Goal: Task Accomplishment & Management: Manage account settings

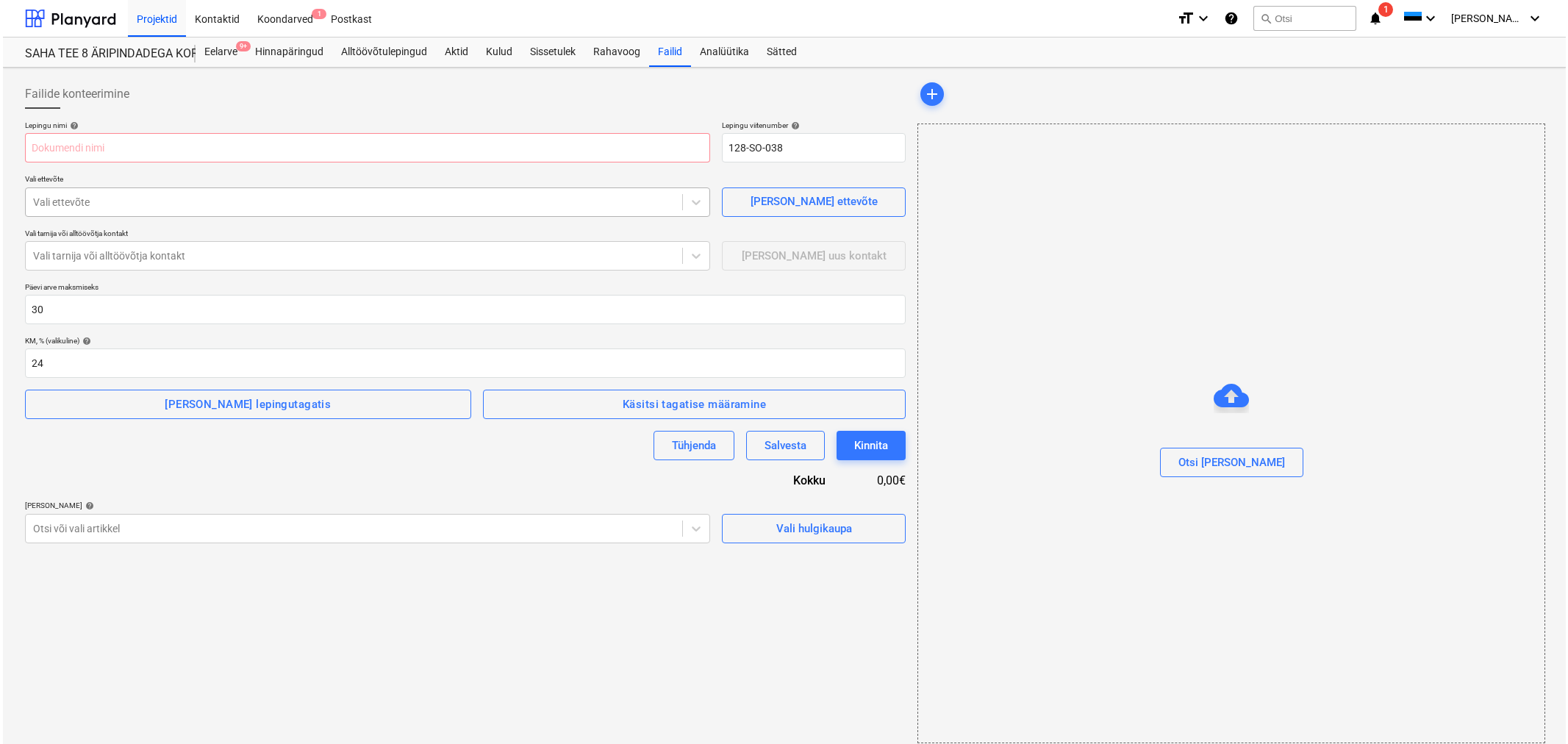
scroll to position [11, 0]
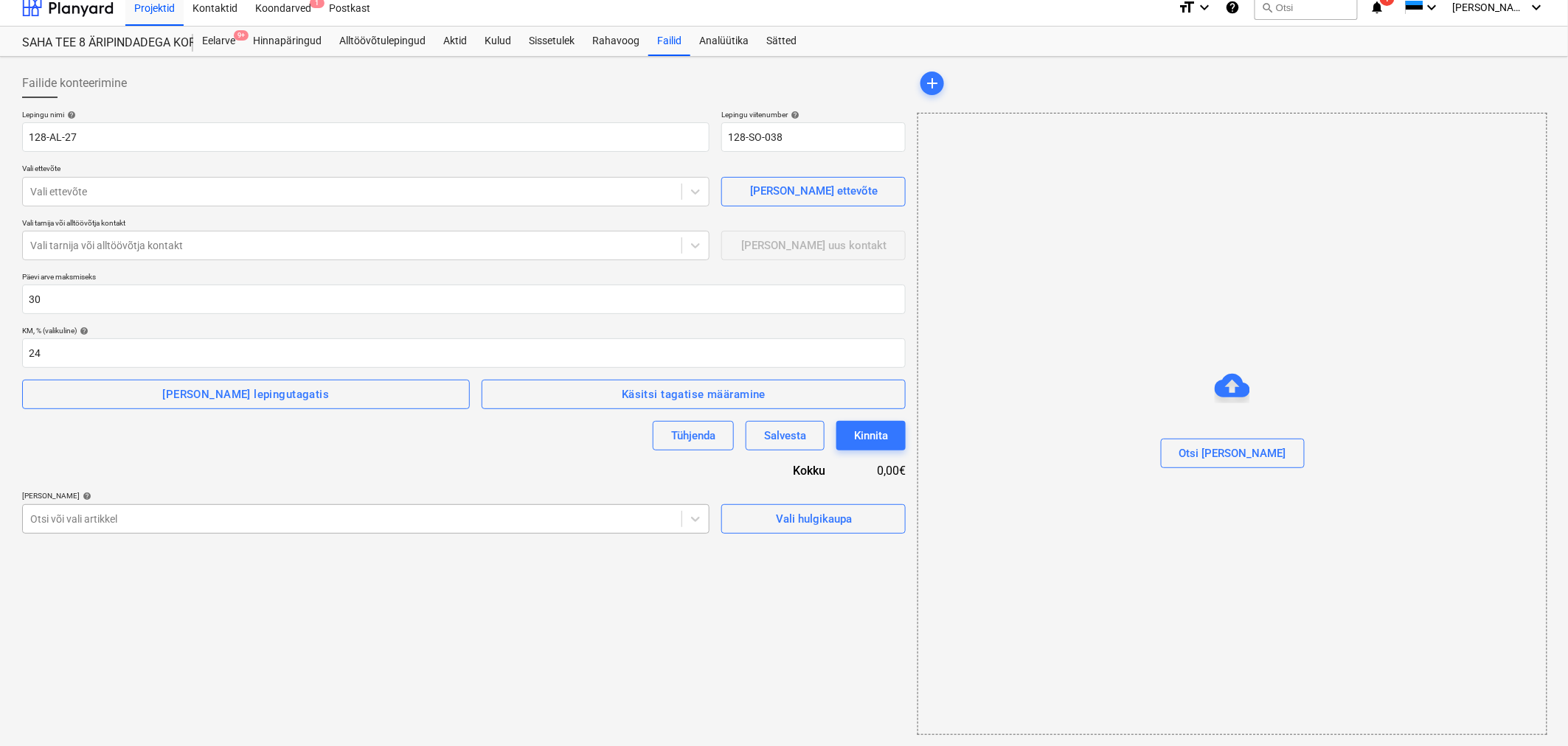
type input "128-AL-27"
click at [133, 518] on div at bounding box center [352, 519] width 644 height 15
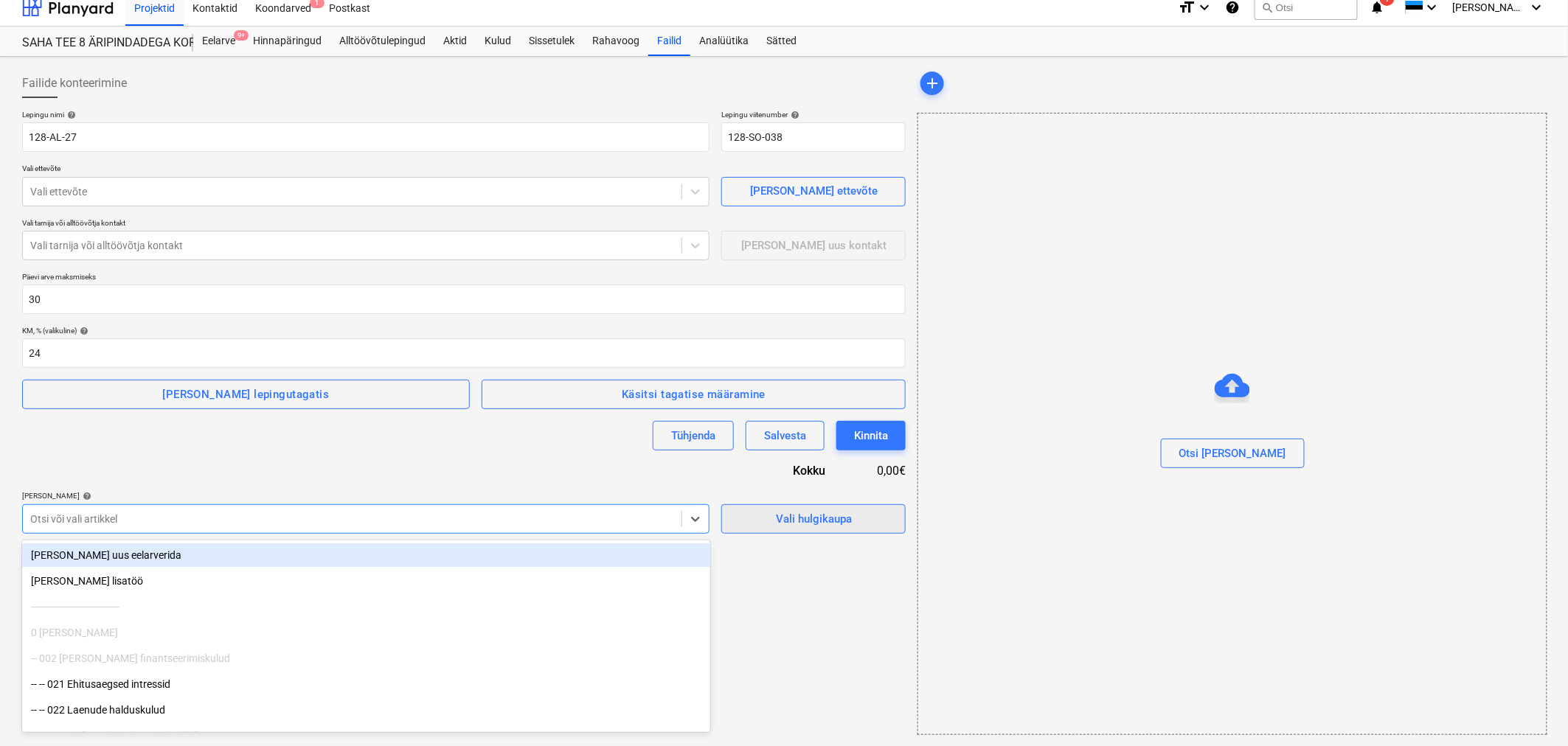
click at [789, 520] on div "Vali hulgikaupa" at bounding box center [813, 519] width 76 height 19
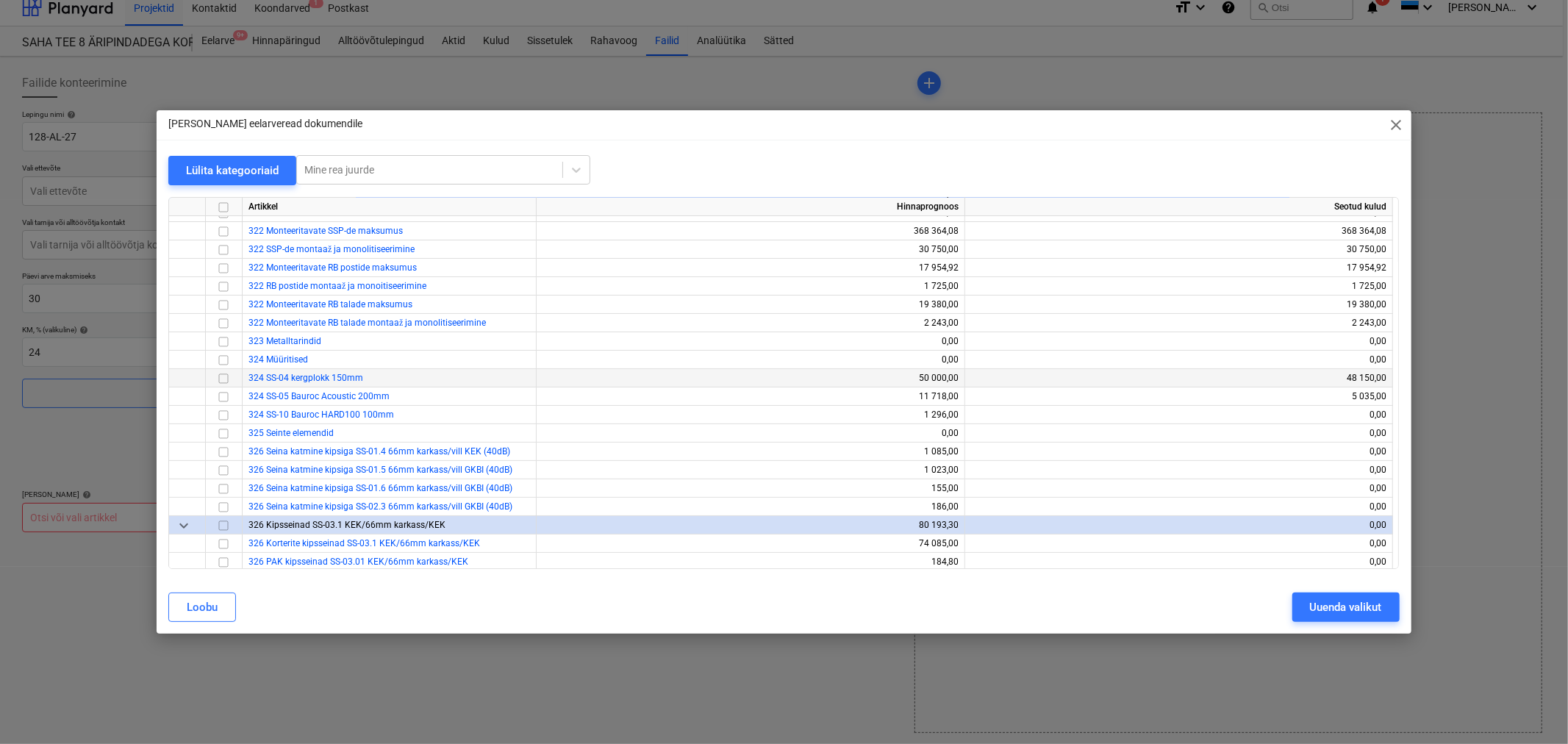
scroll to position [245, 0]
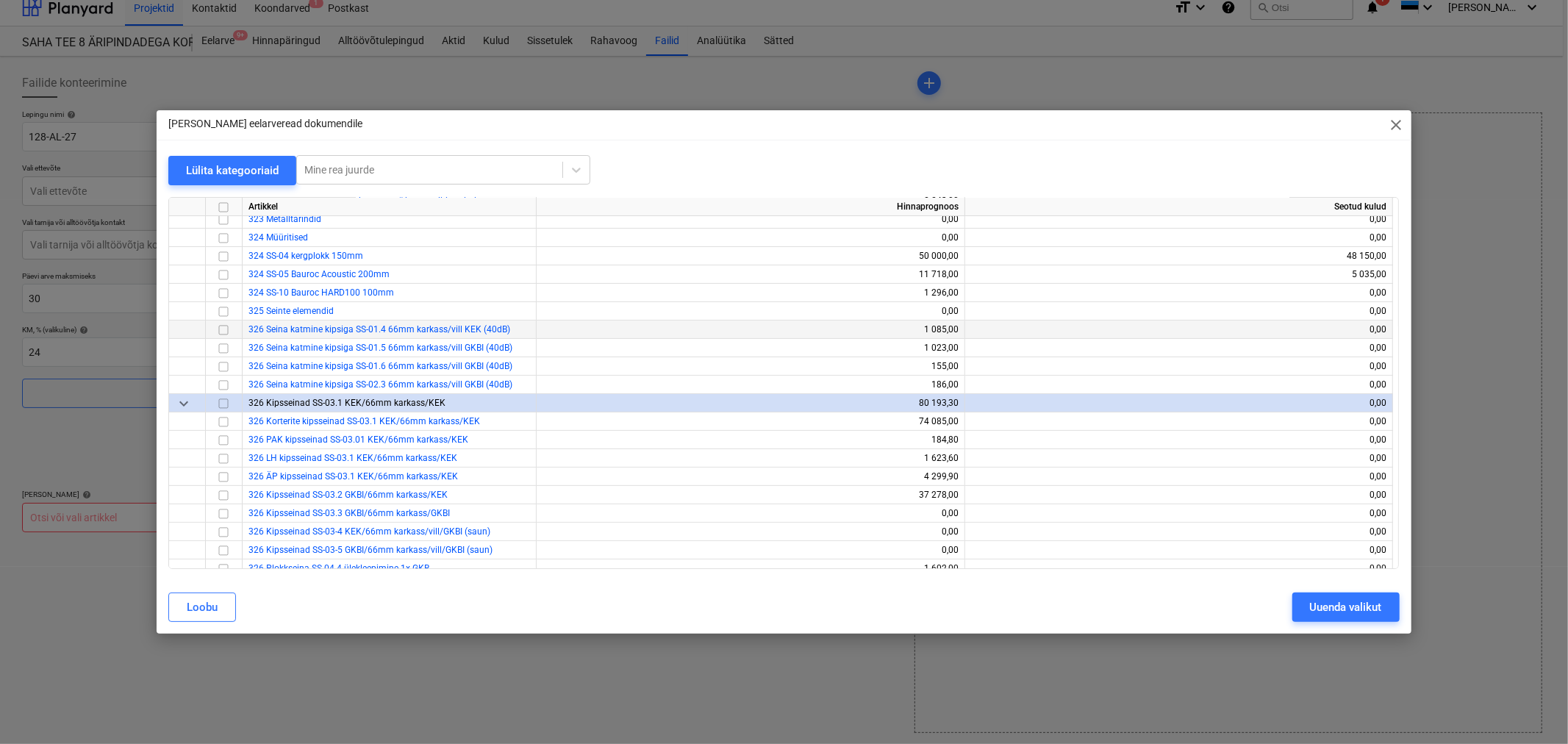
click at [222, 329] on input "checkbox" at bounding box center [223, 330] width 18 height 18
click at [219, 347] on input "checkbox" at bounding box center [223, 348] width 18 height 18
click at [175, 401] on span "keyboard_arrow_down" at bounding box center [184, 403] width 18 height 18
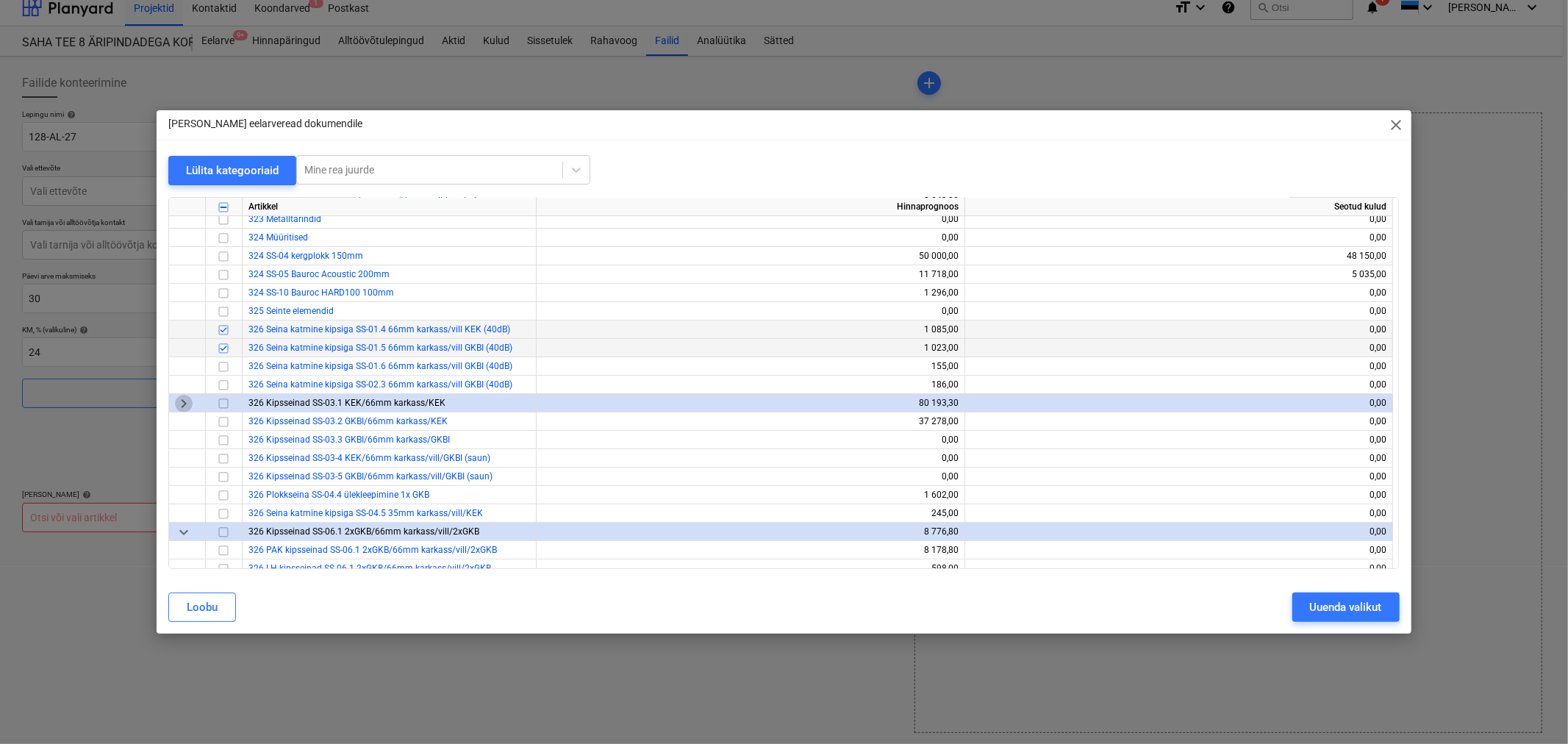
click at [182, 400] on span "keyboard_arrow_right" at bounding box center [184, 403] width 18 height 18
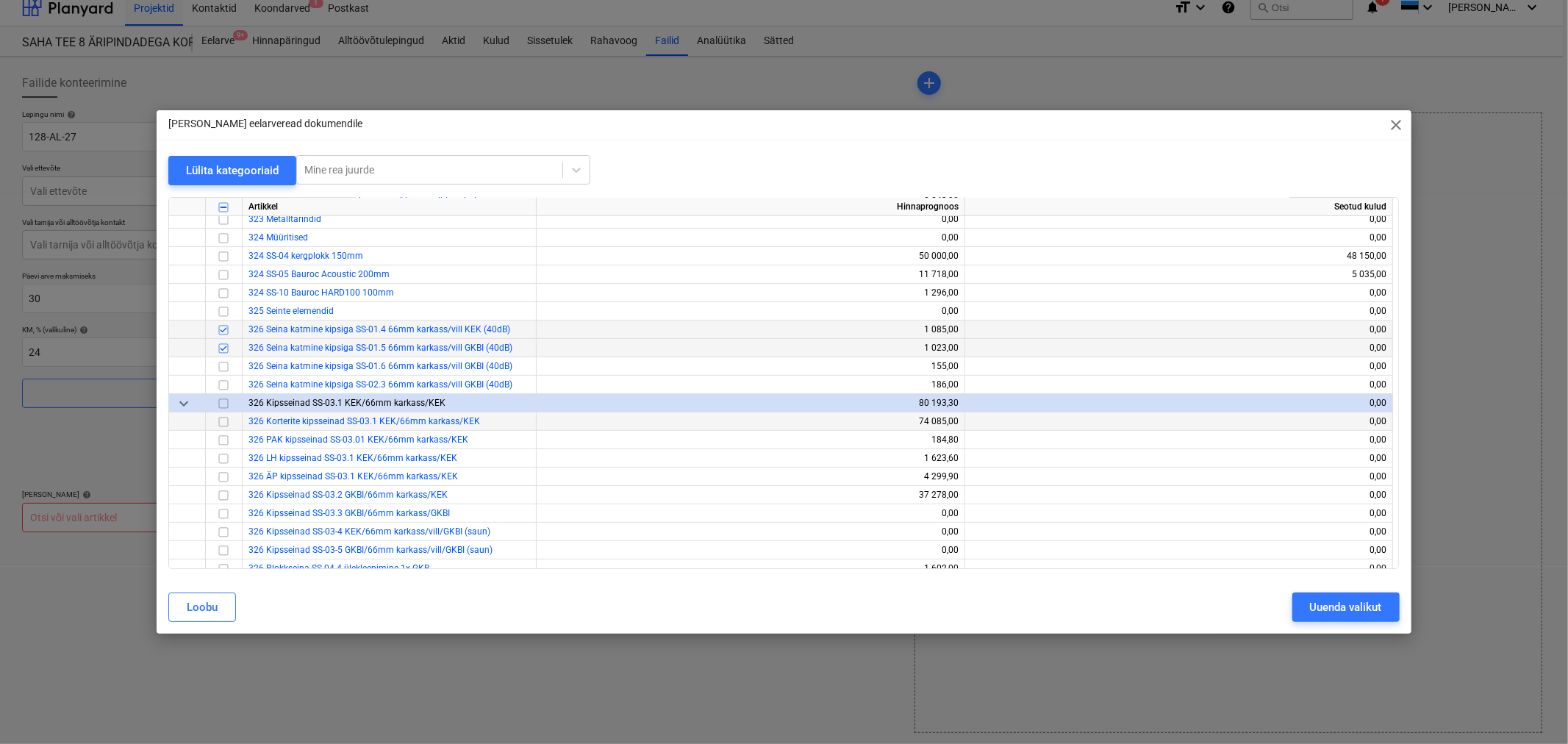
click at [223, 422] on input "checkbox" at bounding box center [223, 422] width 18 height 18
click at [224, 438] on input "checkbox" at bounding box center [223, 440] width 18 height 18
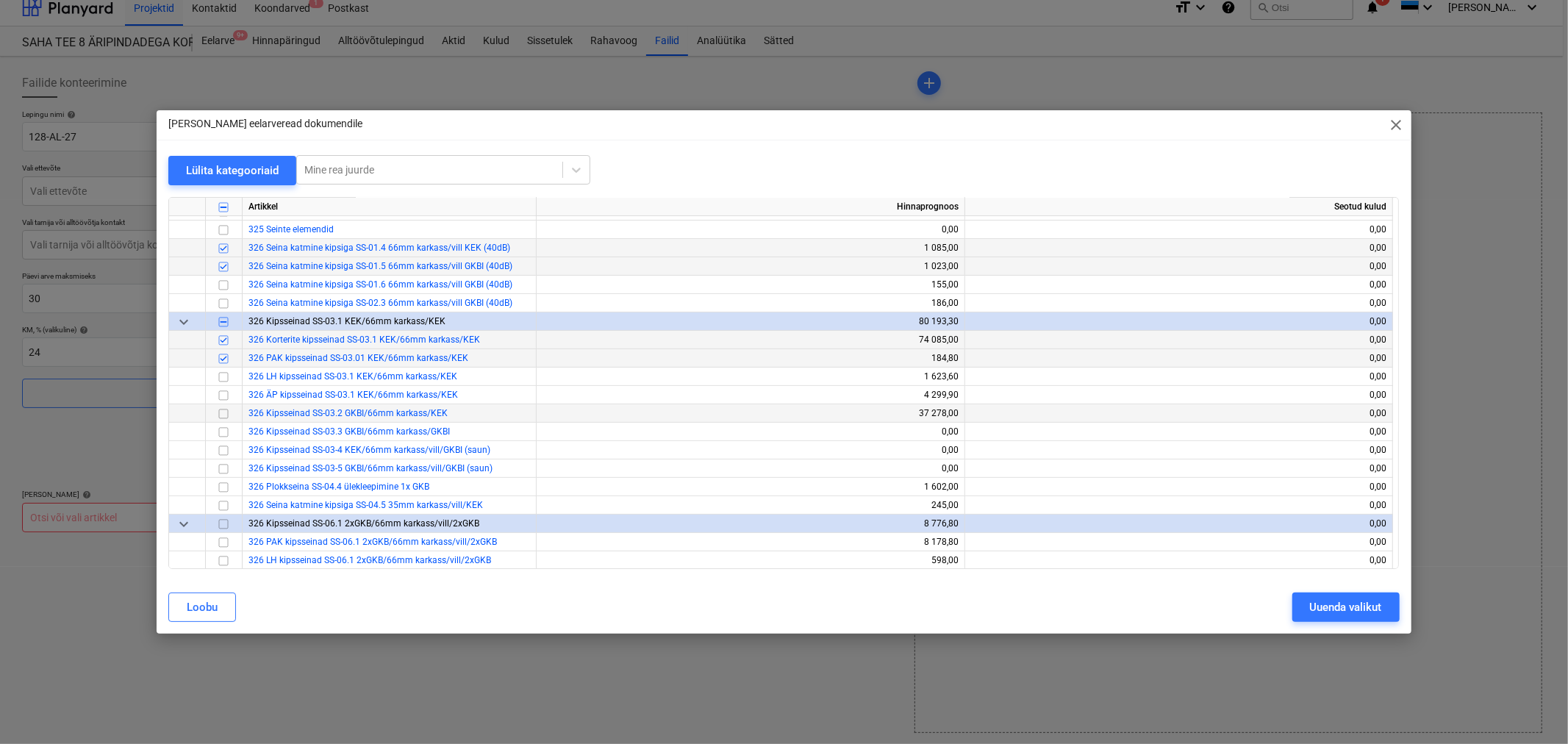
click at [222, 415] on input "checkbox" at bounding box center [223, 414] width 18 height 18
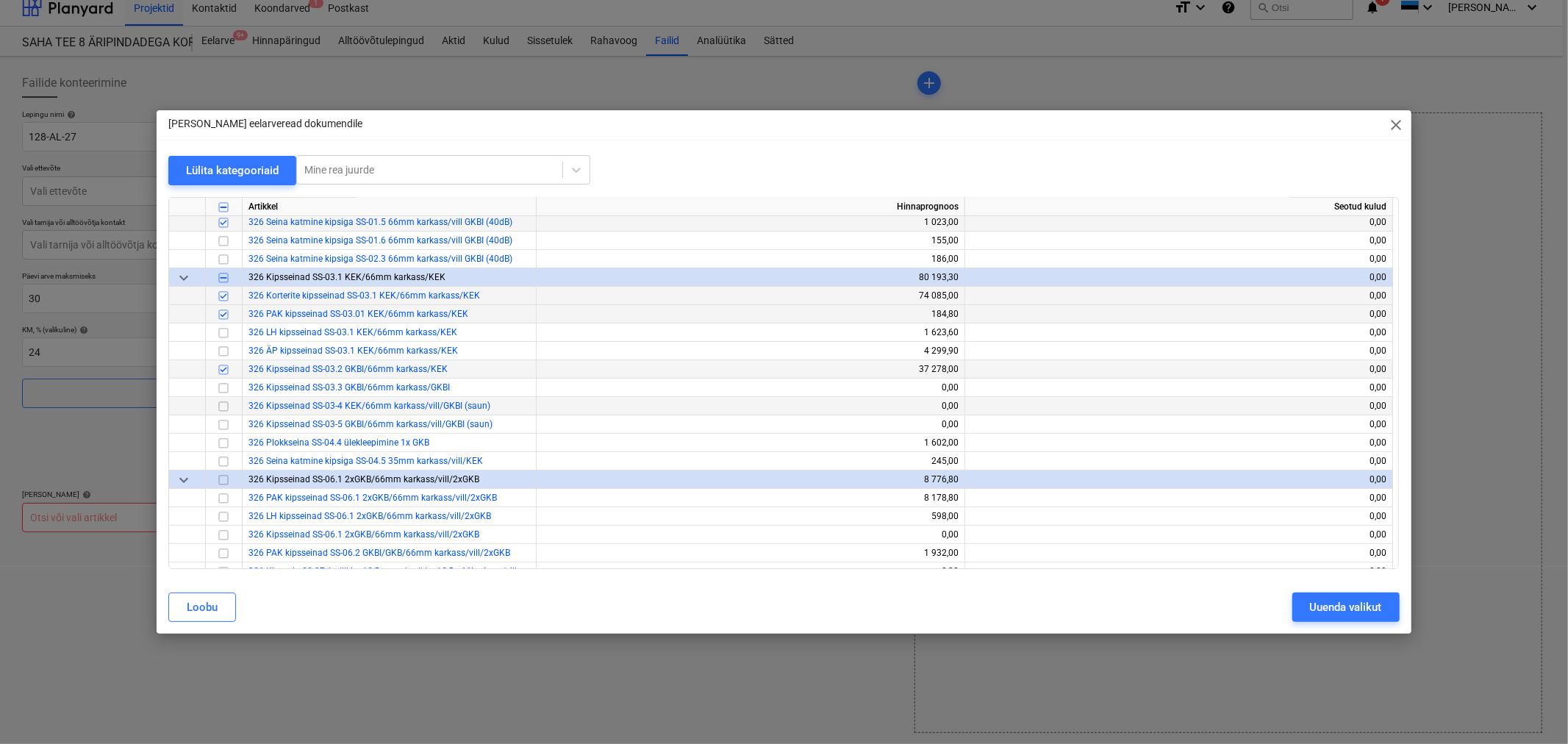
scroll to position [409, 0]
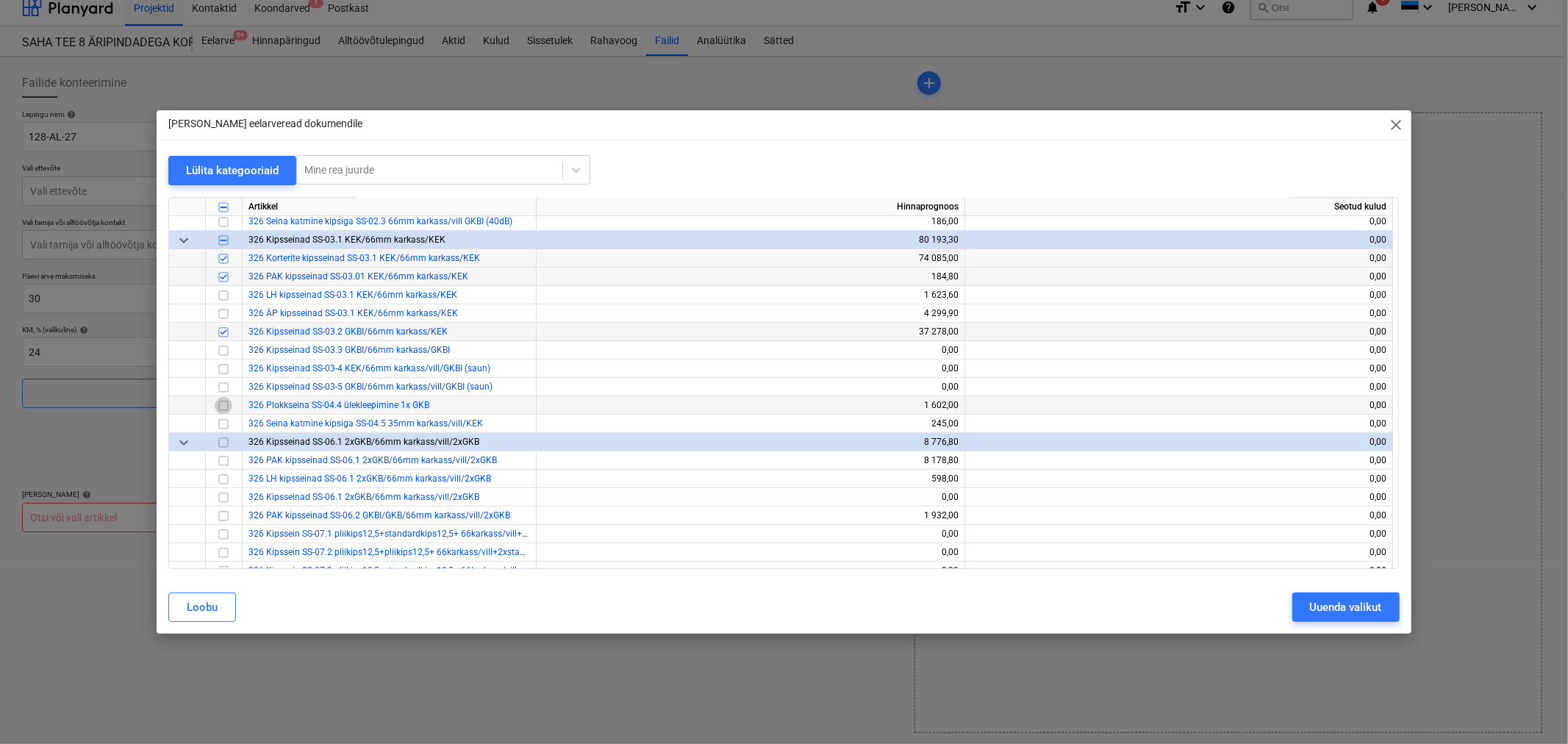
click at [225, 407] on input "checkbox" at bounding box center [223, 406] width 18 height 18
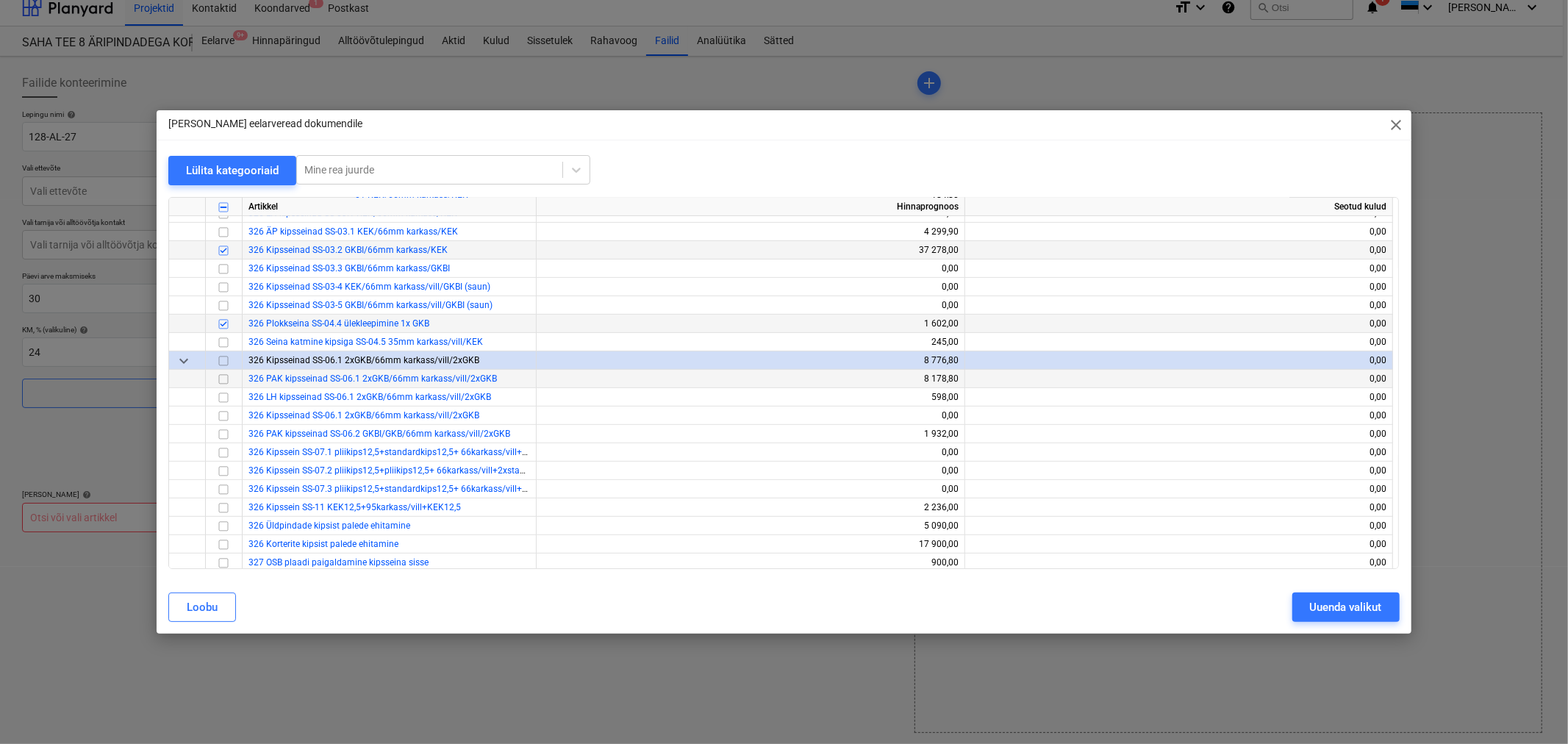
click at [221, 376] on input "checkbox" at bounding box center [223, 379] width 18 height 18
click at [221, 435] on input "checkbox" at bounding box center [223, 434] width 18 height 18
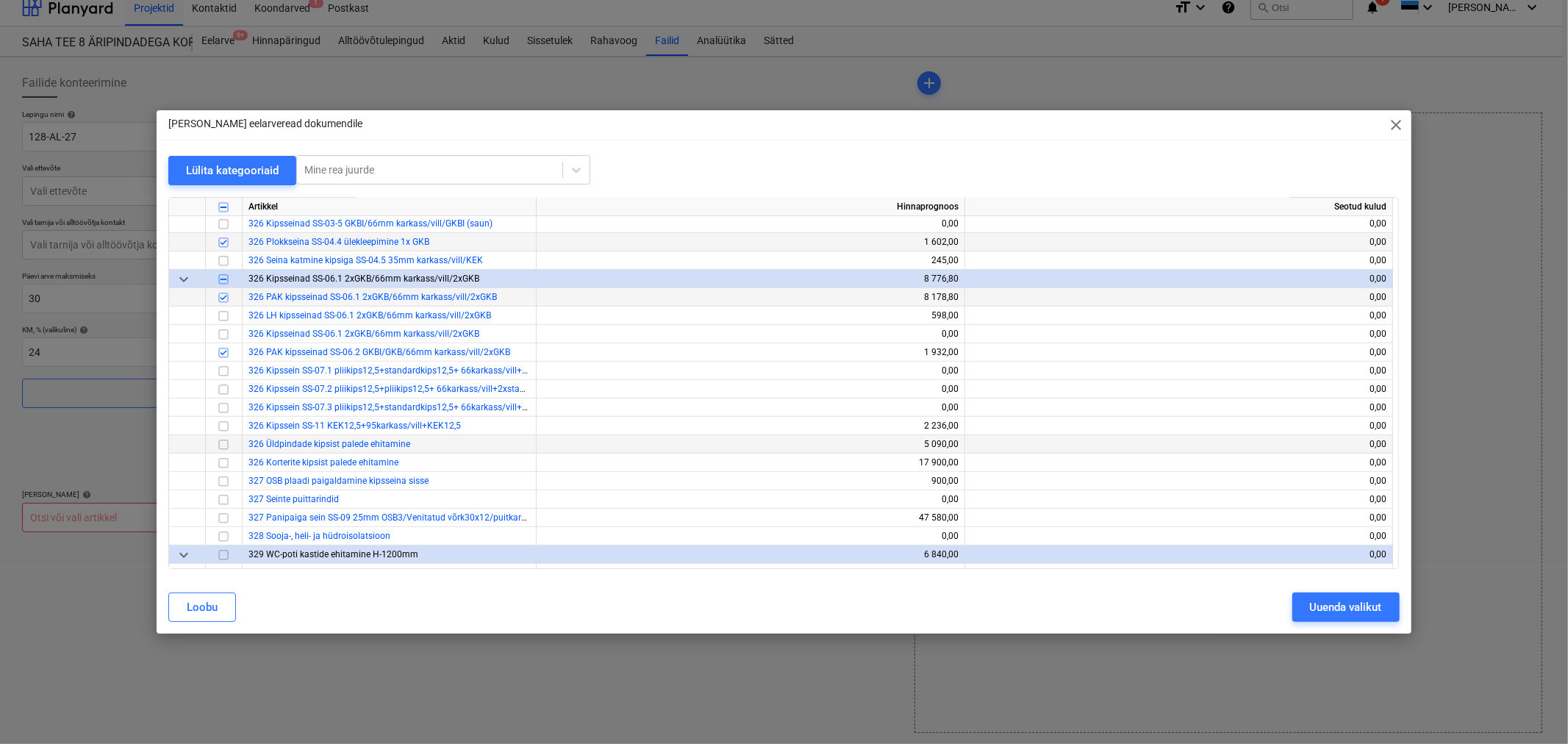
click at [225, 442] on input "checkbox" at bounding box center [223, 444] width 18 height 18
click at [220, 459] on input "checkbox" at bounding box center [223, 463] width 18 height 18
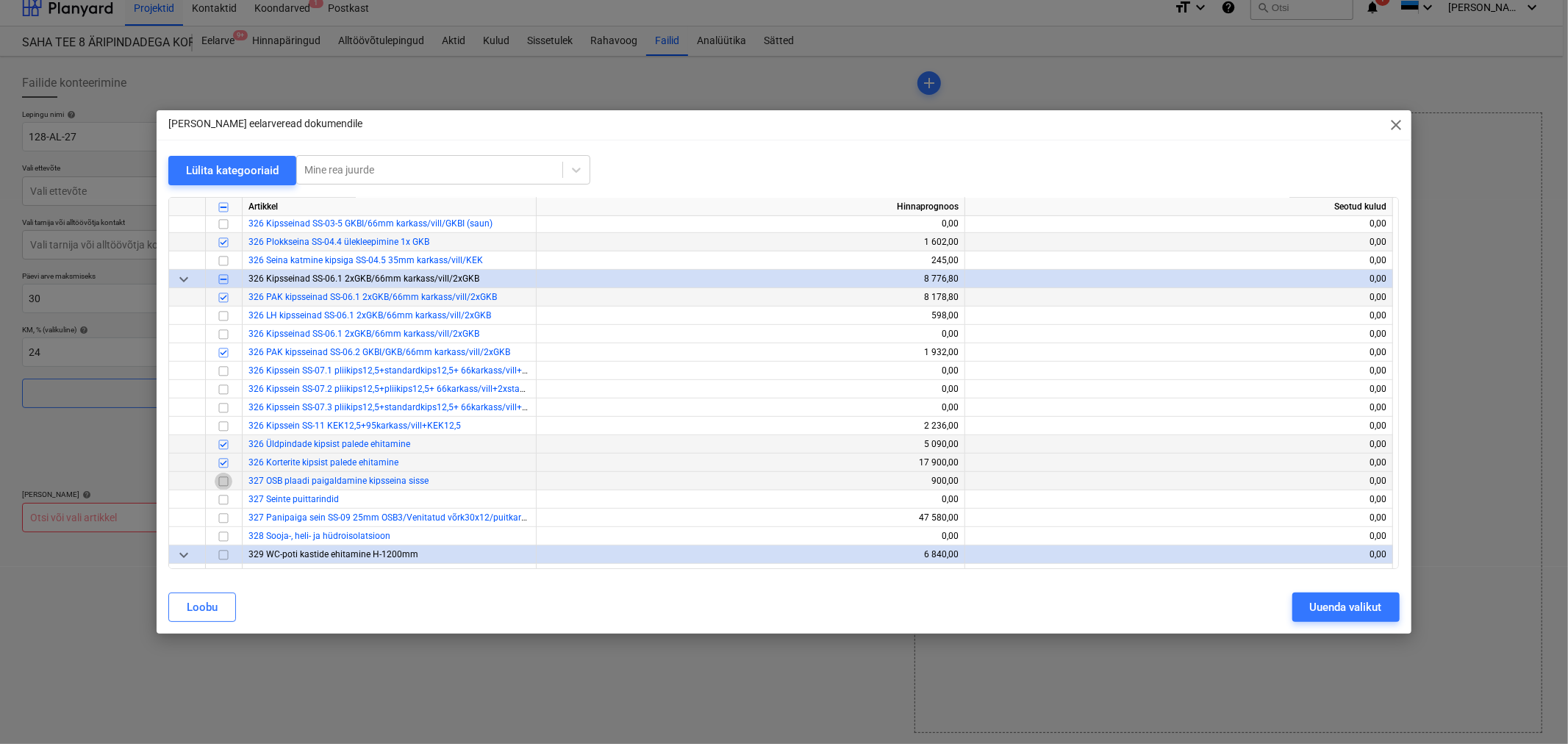
click at [223, 484] on input "checkbox" at bounding box center [223, 482] width 18 height 18
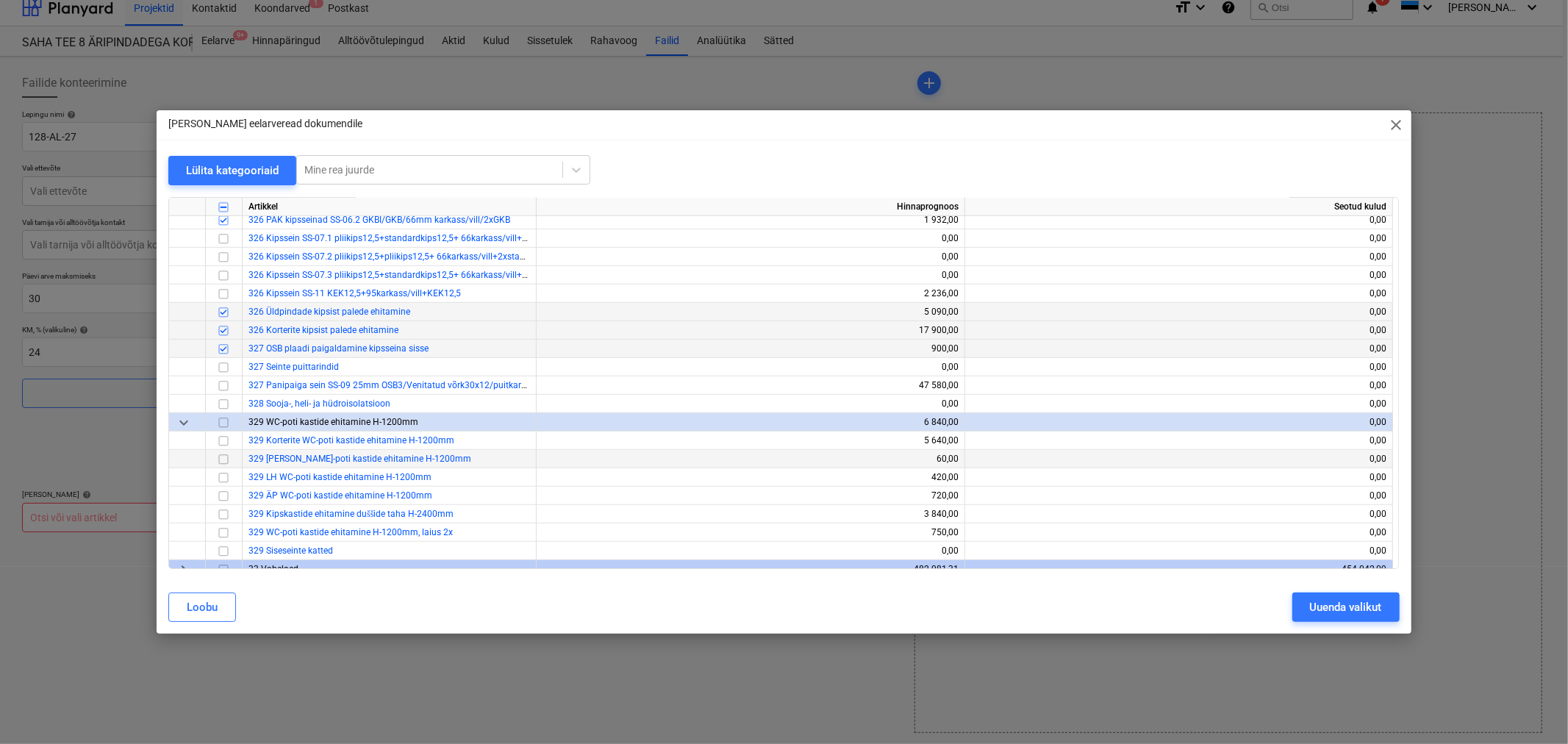
scroll to position [735, 0]
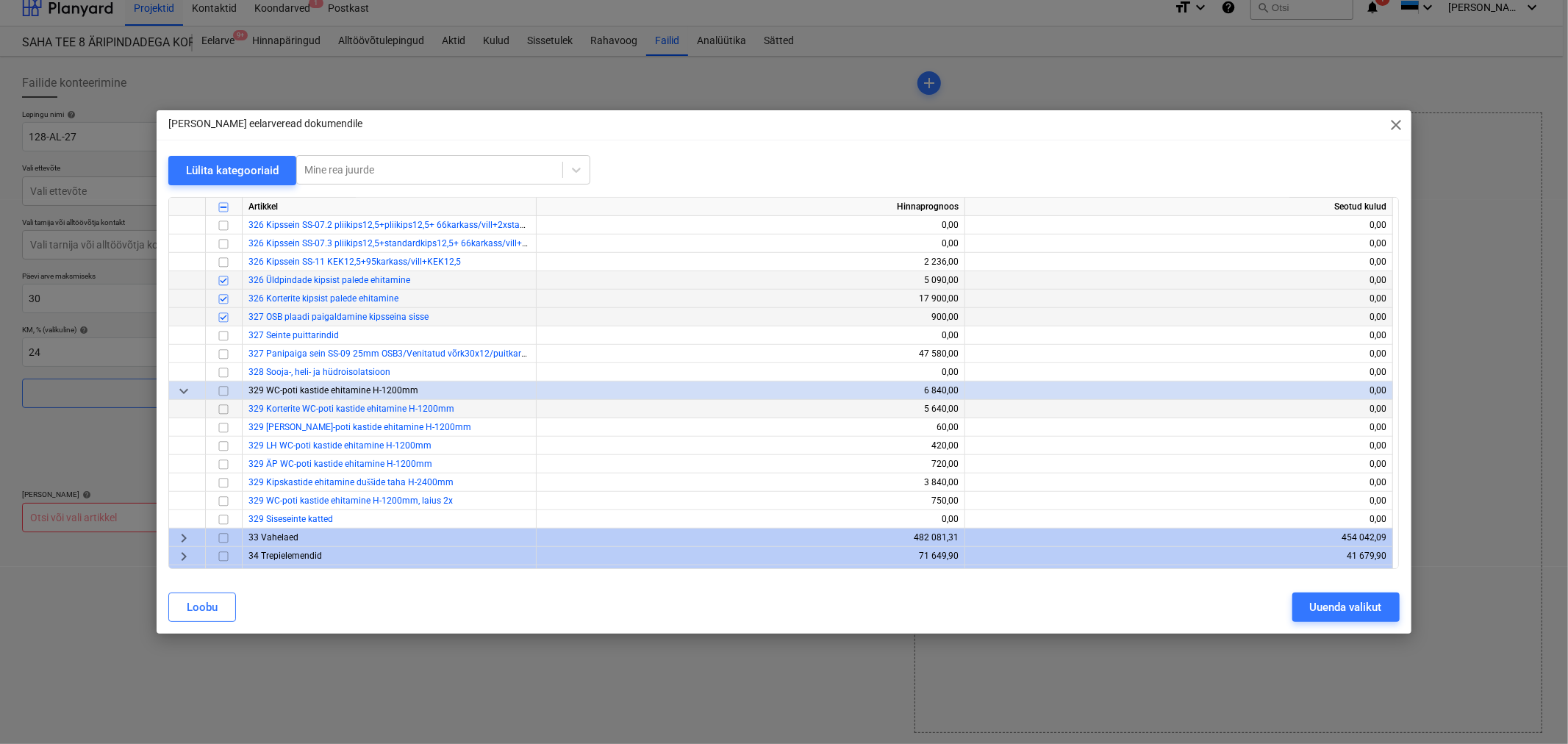
click at [224, 409] on input "checkbox" at bounding box center [223, 409] width 18 height 18
click at [224, 425] on input "checkbox" at bounding box center [223, 427] width 18 height 18
click at [223, 483] on input "checkbox" at bounding box center [223, 483] width 18 height 18
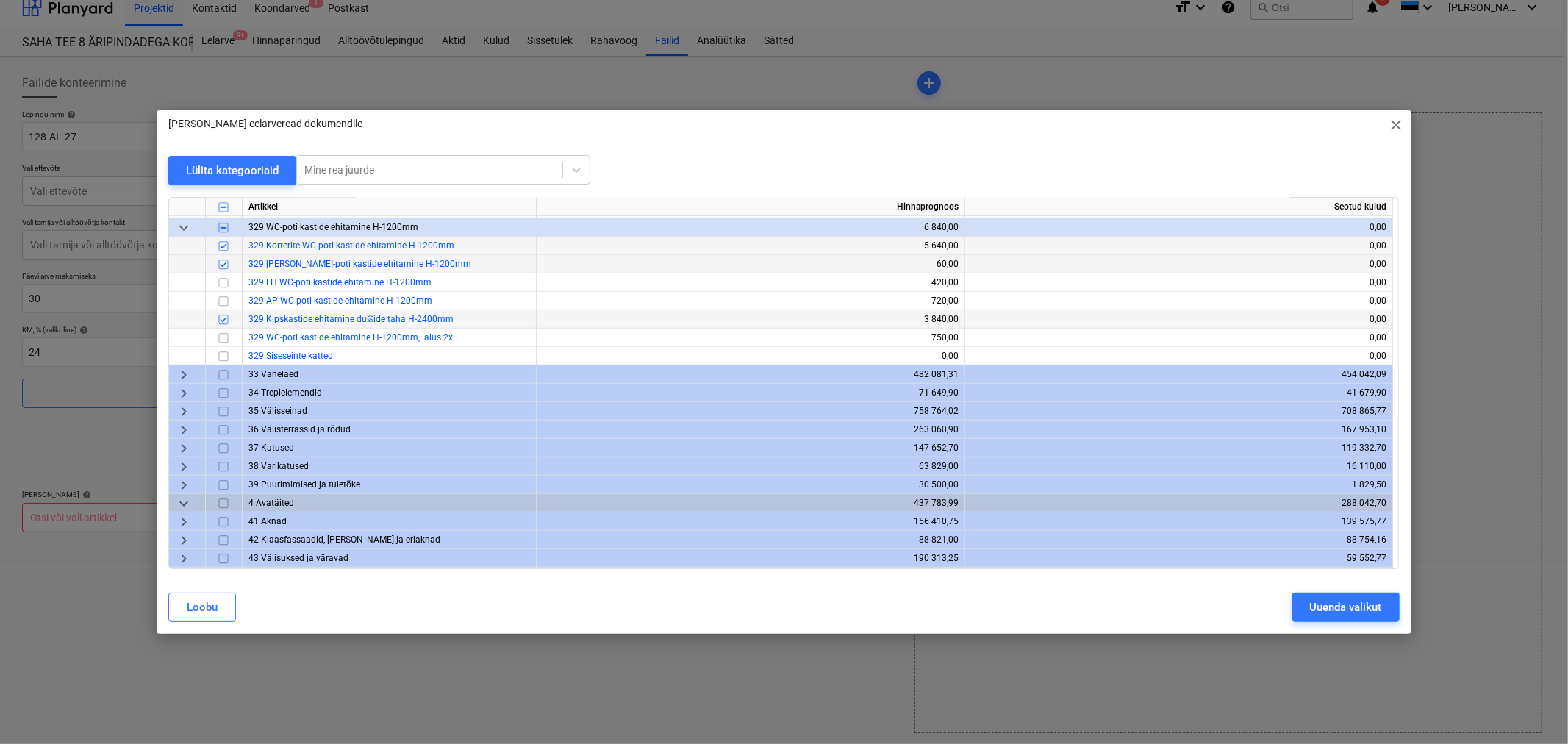
scroll to position [981, 0]
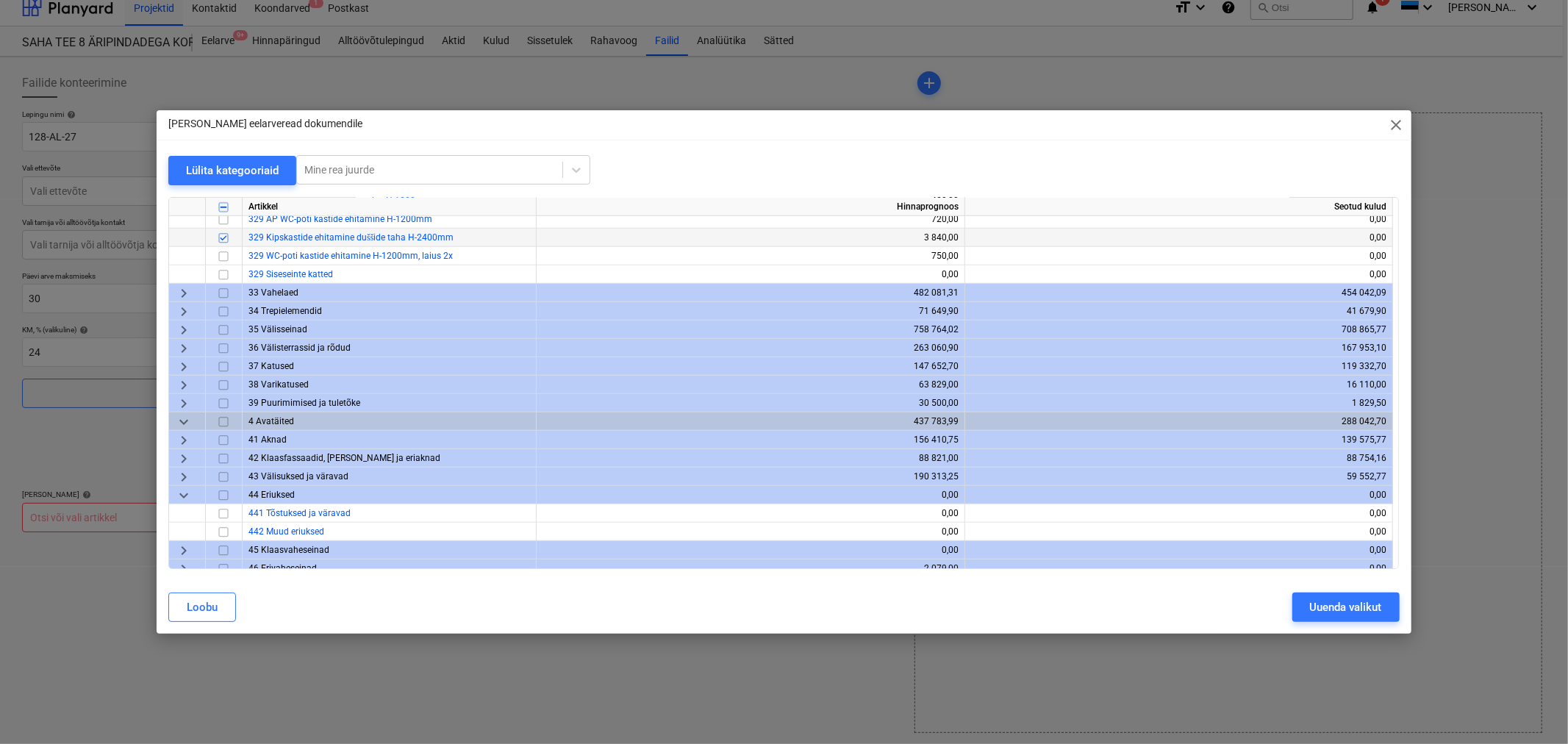
click at [186, 438] on span "keyboard_arrow_right" at bounding box center [184, 440] width 18 height 18
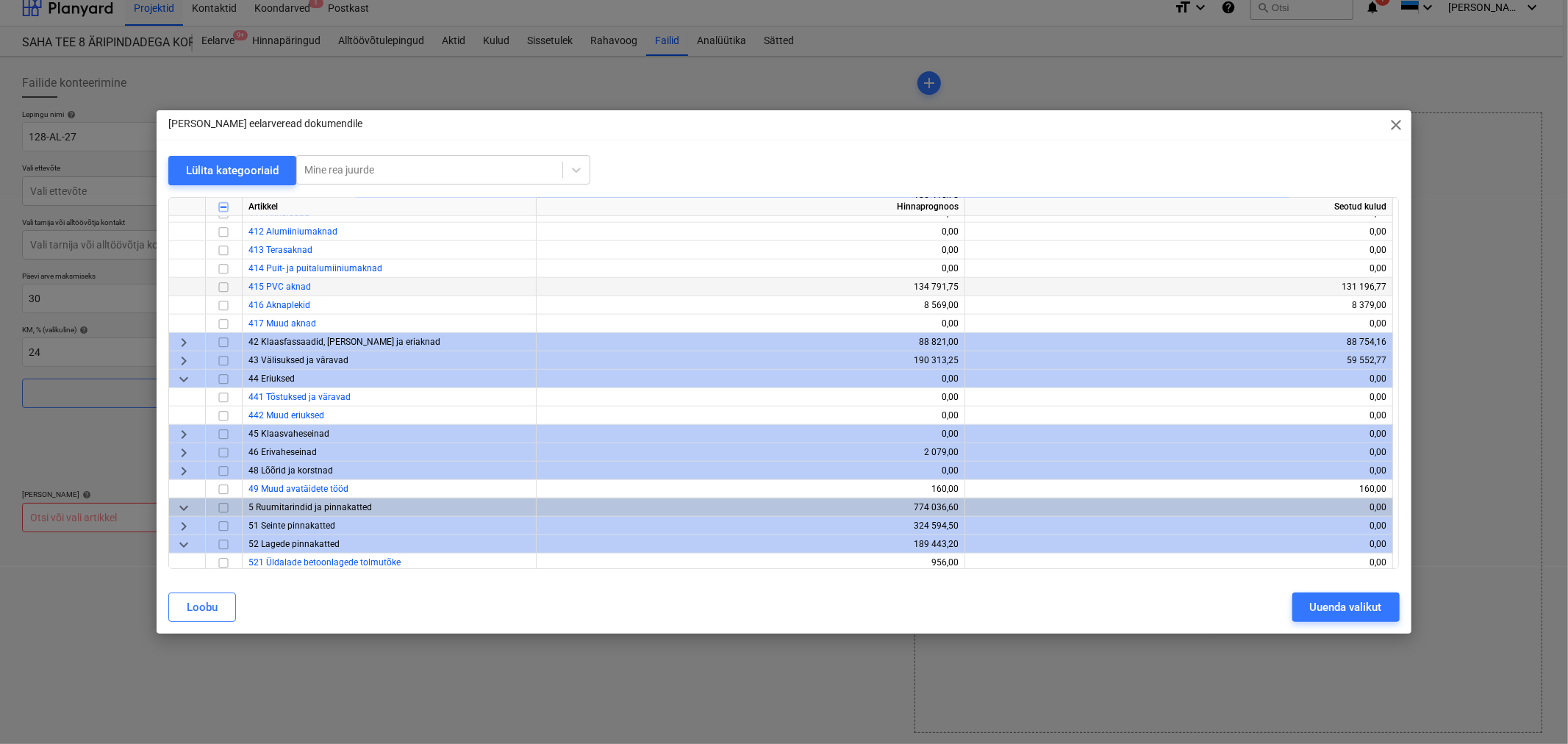
scroll to position [1144, 0]
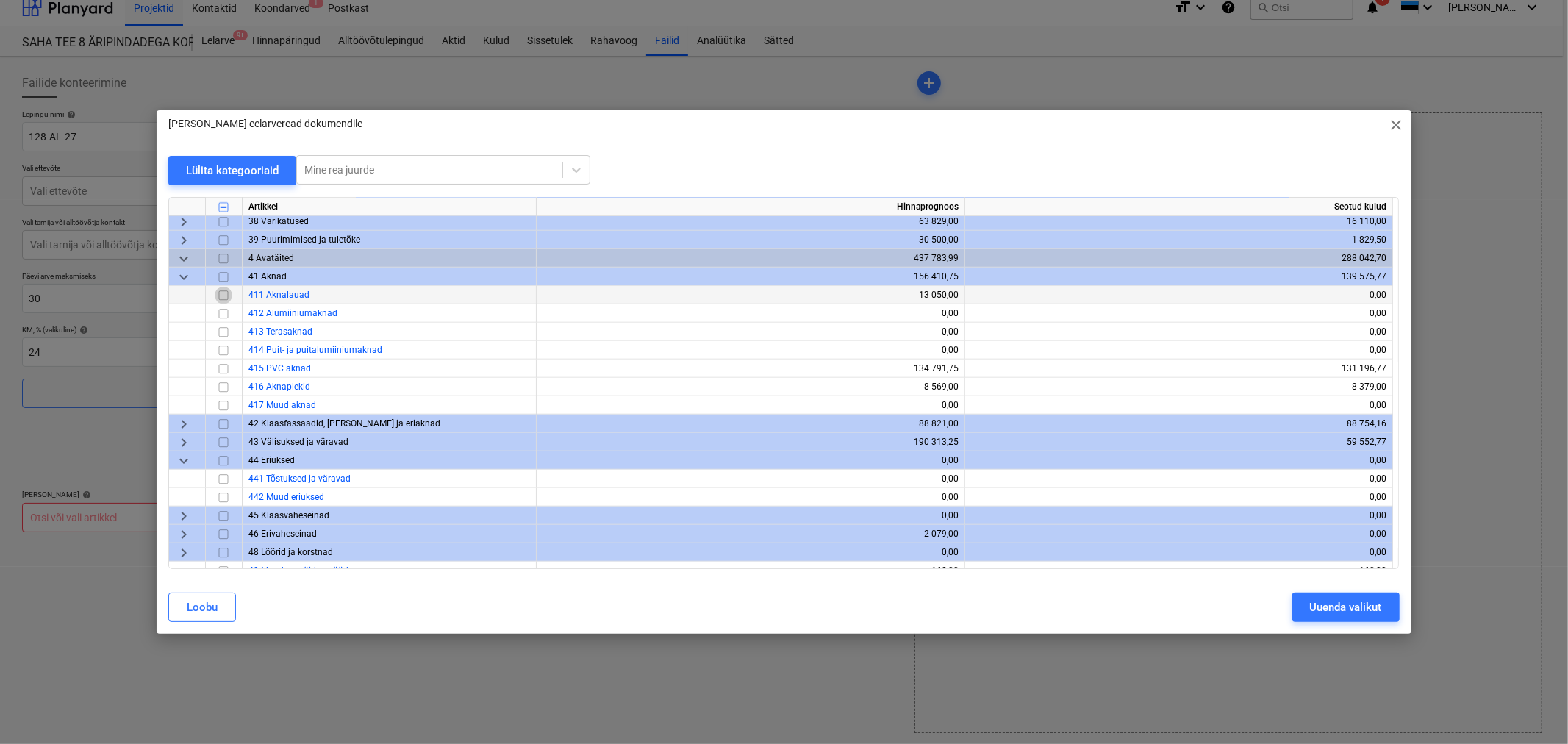
click at [224, 293] on input "checkbox" at bounding box center [223, 295] width 18 height 18
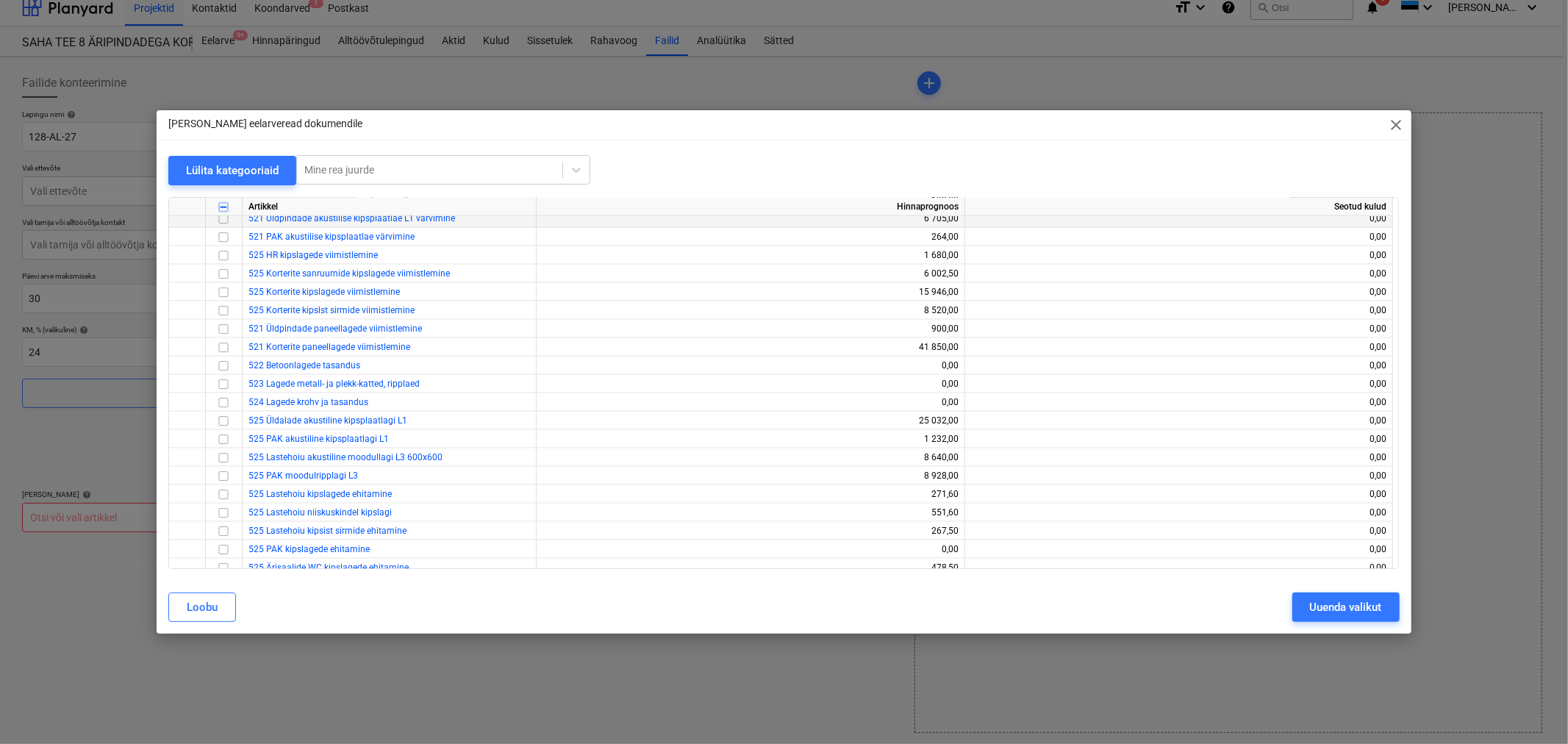
scroll to position [1716, 0]
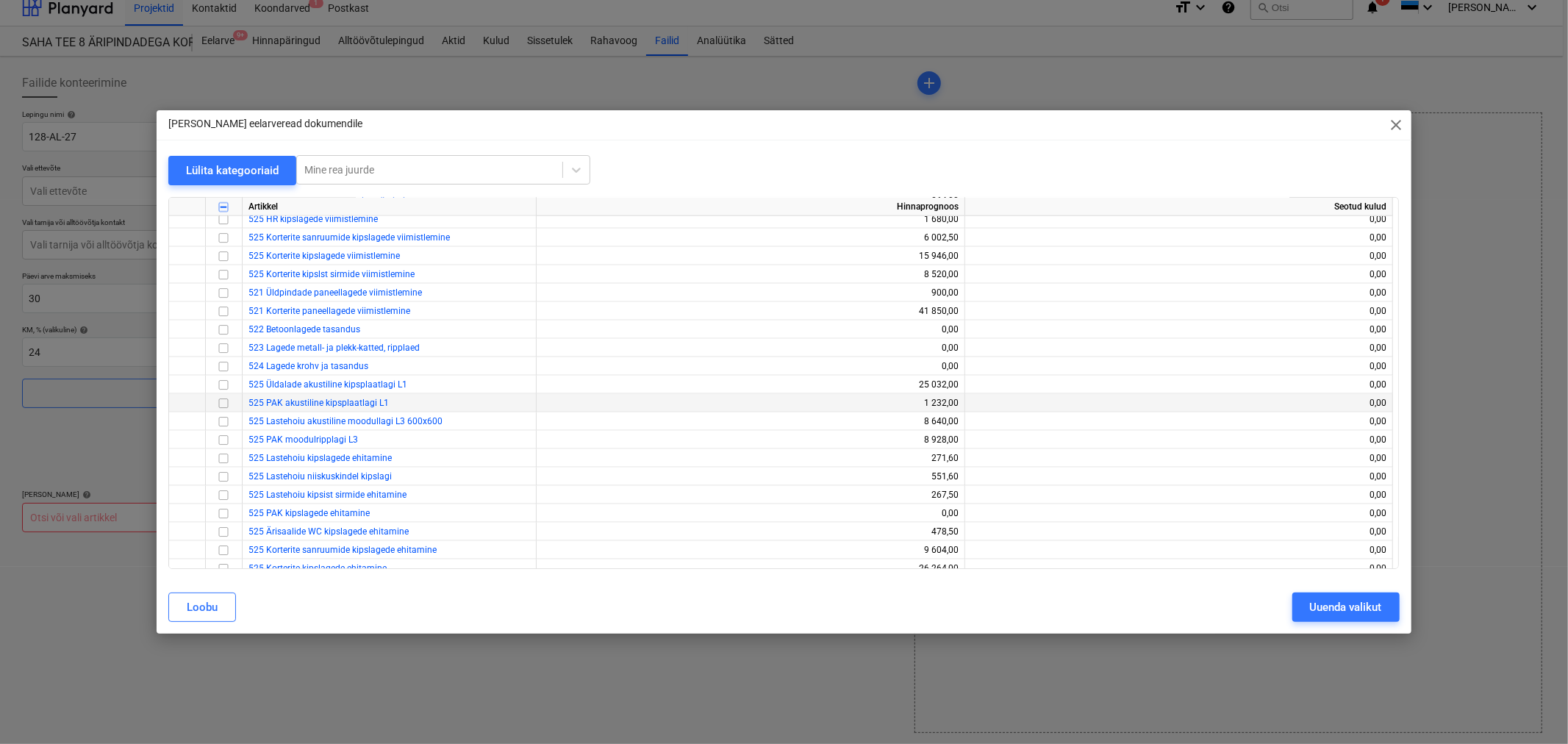
click at [223, 405] on input "checkbox" at bounding box center [223, 403] width 18 height 18
click at [222, 382] on input "checkbox" at bounding box center [223, 385] width 18 height 18
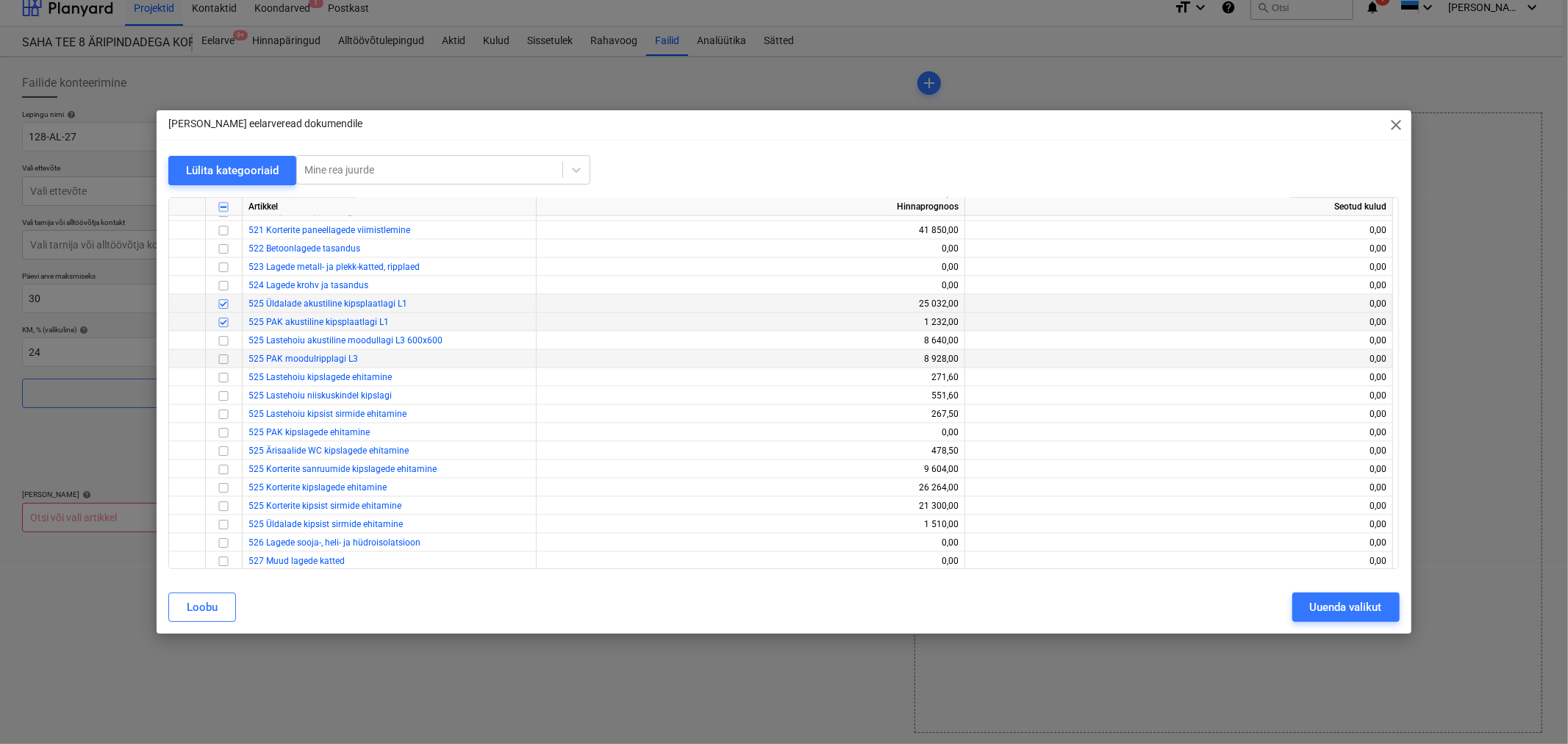
scroll to position [1798, 0]
click at [223, 434] on input "checkbox" at bounding box center [223, 432] width 18 height 18
click at [224, 467] on input "checkbox" at bounding box center [223, 469] width 18 height 18
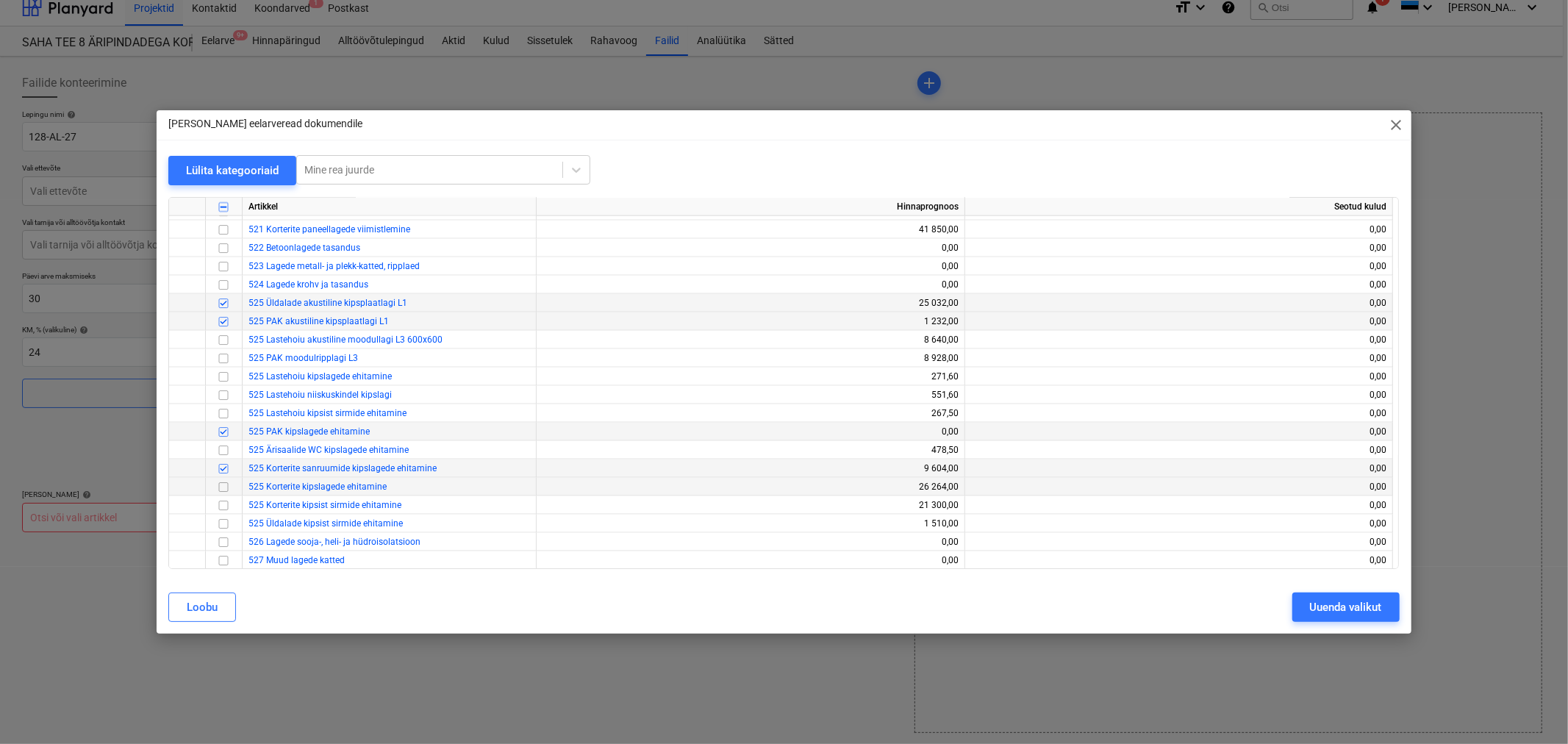
click at [224, 486] on input "checkbox" at bounding box center [223, 487] width 18 height 18
click at [224, 506] on input "checkbox" at bounding box center [223, 506] width 18 height 18
click at [223, 525] on input "checkbox" at bounding box center [223, 524] width 18 height 18
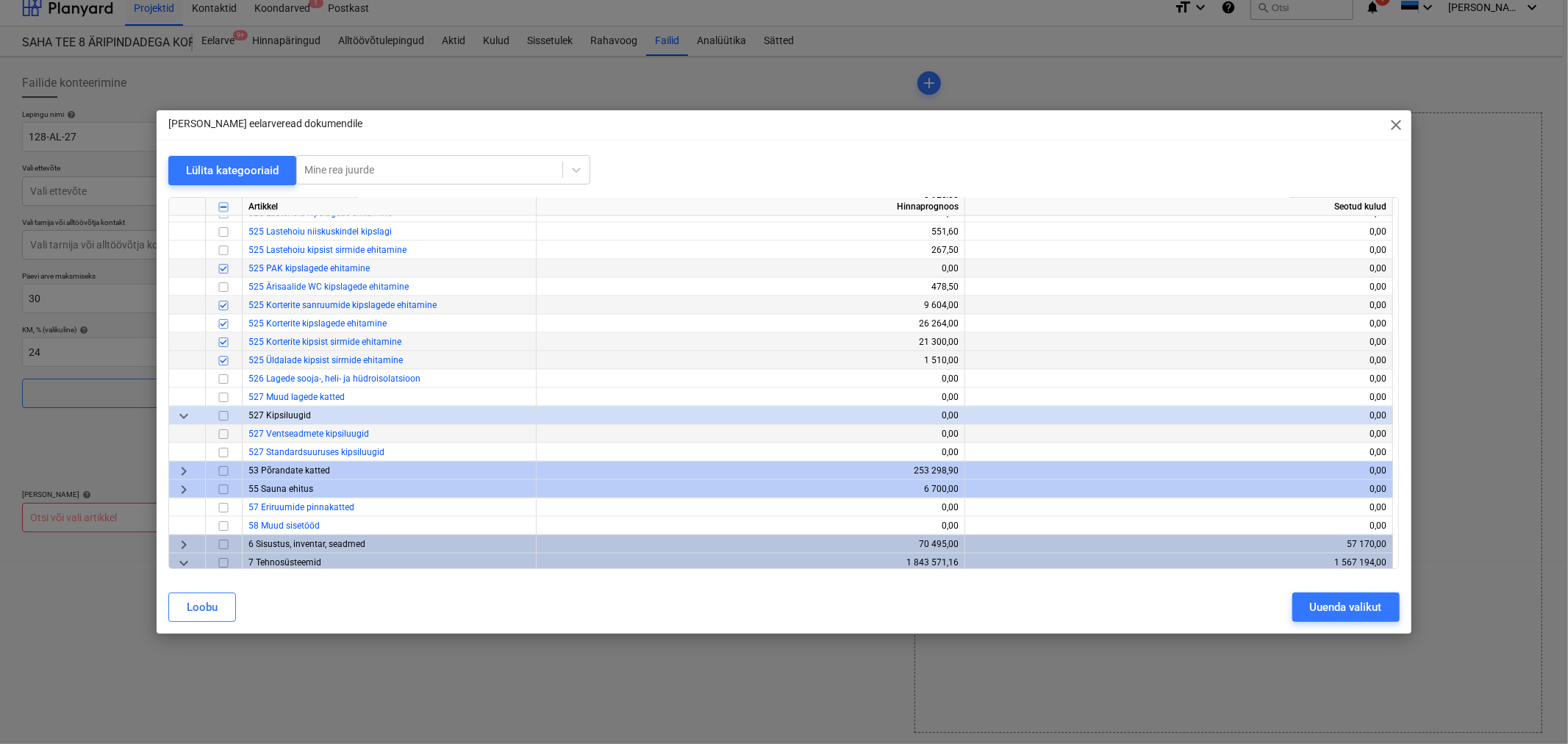
click at [222, 432] on input "checkbox" at bounding box center [223, 434] width 18 height 18
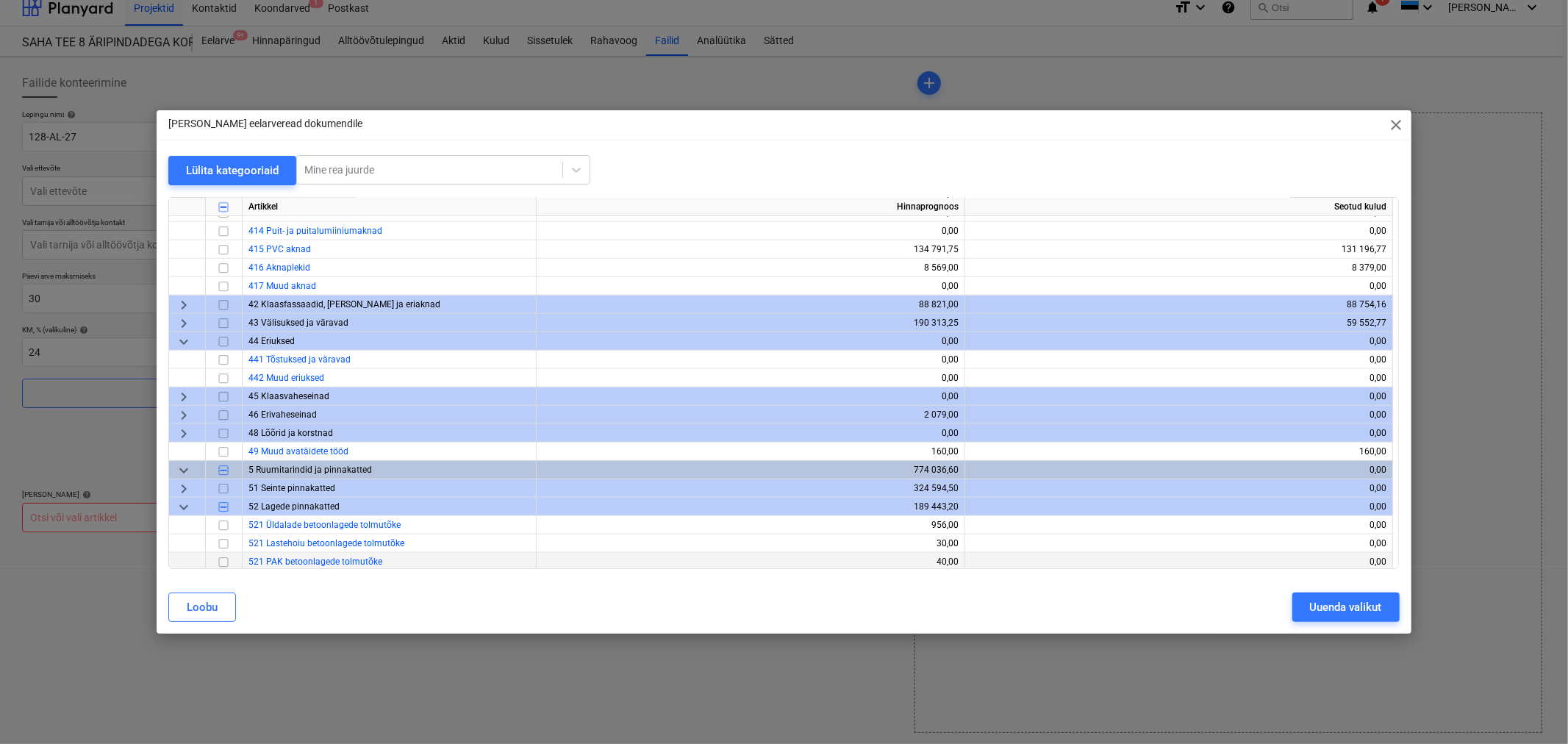
scroll to position [1225, 0]
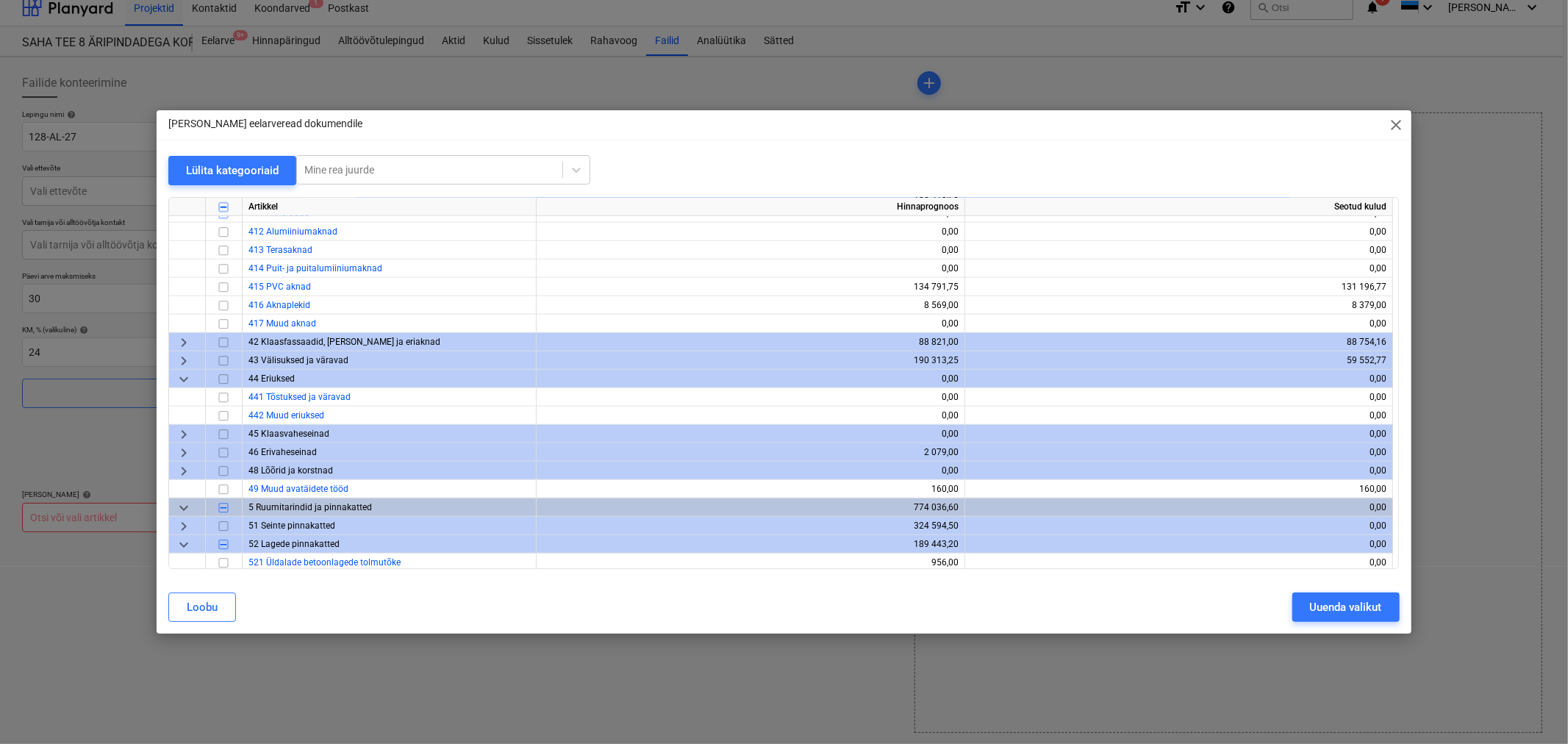
click at [184, 524] on span "keyboard_arrow_right" at bounding box center [184, 526] width 18 height 18
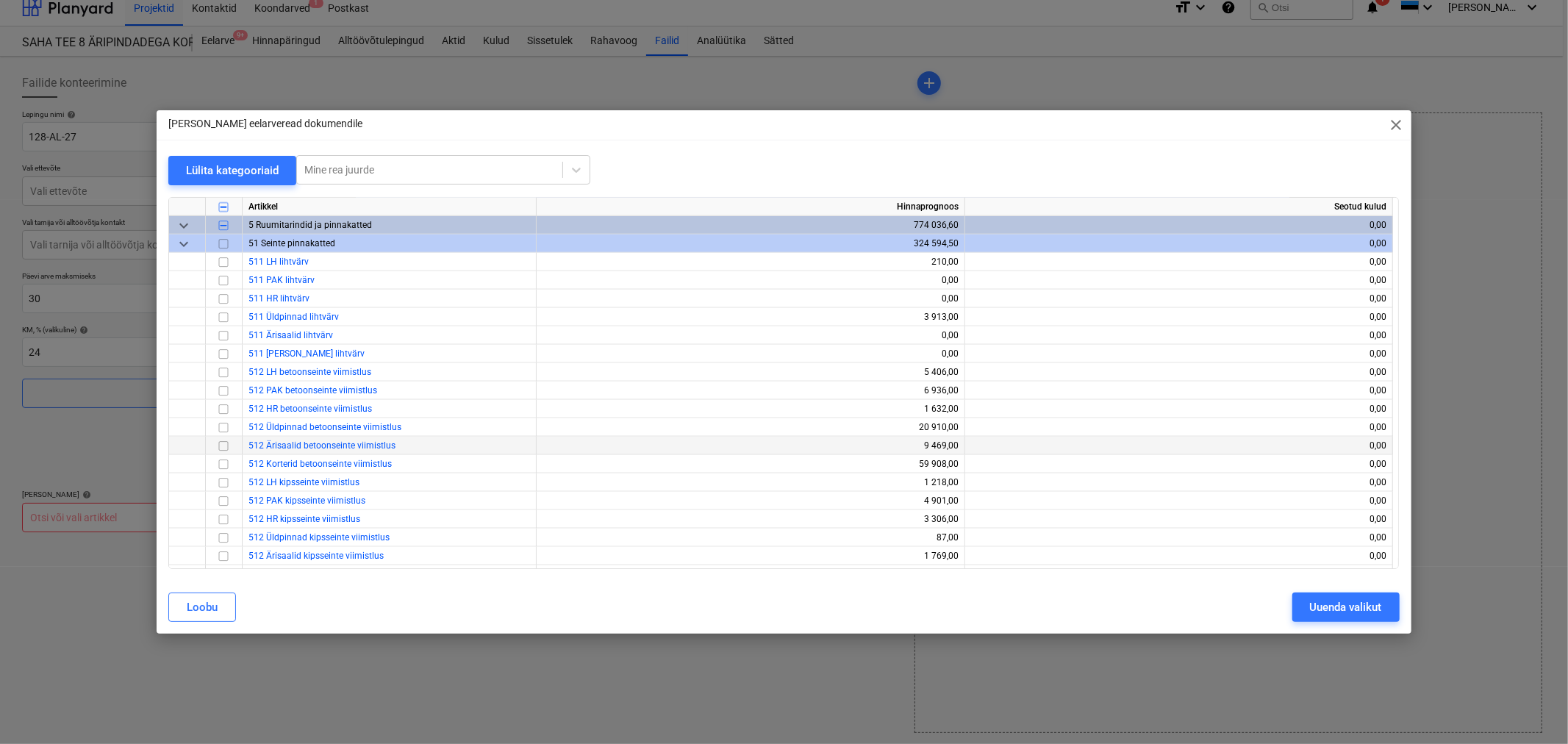
scroll to position [1471, 0]
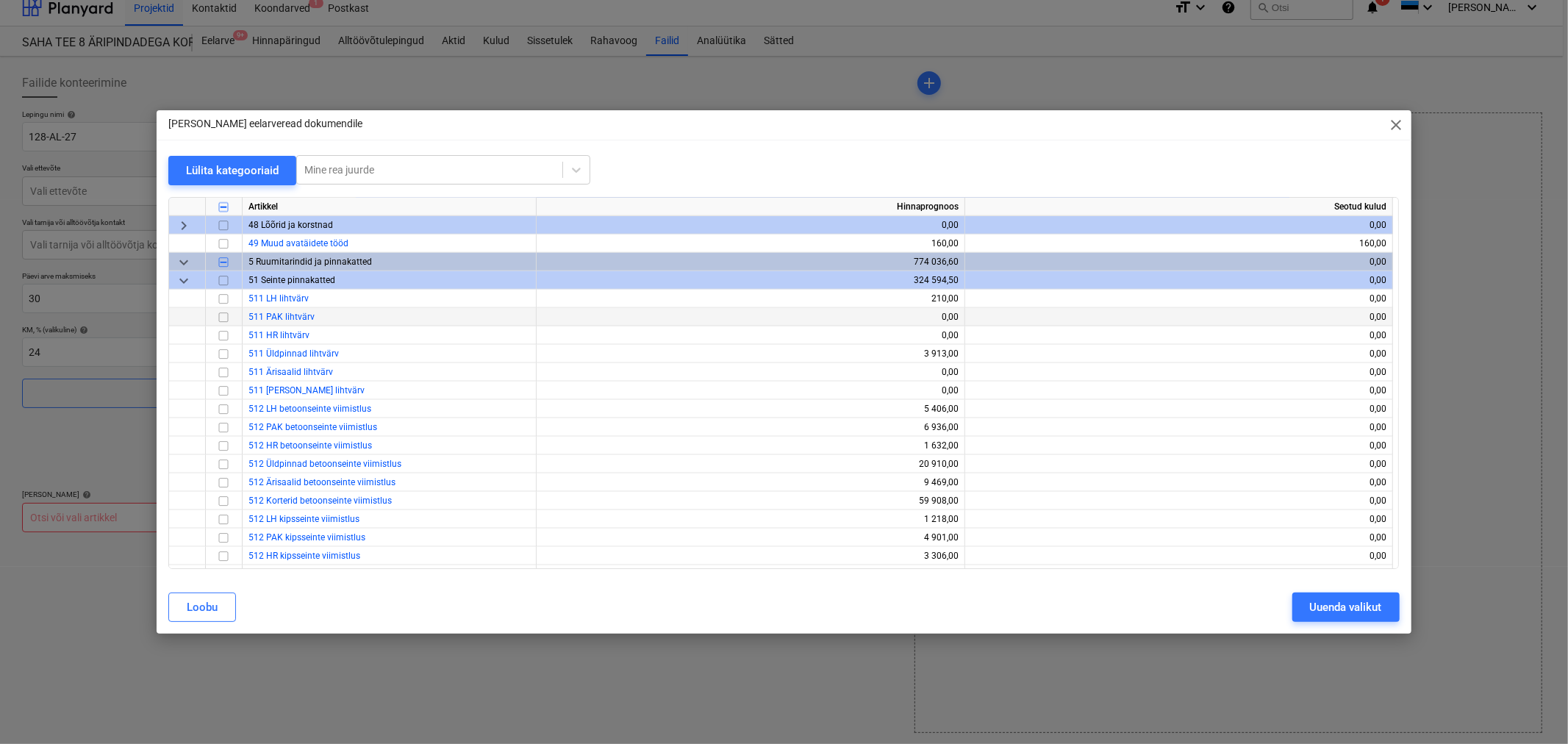
click at [225, 317] on input "checkbox" at bounding box center [223, 318] width 18 height 18
click at [223, 354] on input "checkbox" at bounding box center [223, 354] width 18 height 18
click at [219, 425] on input "checkbox" at bounding box center [223, 427] width 18 height 18
click at [224, 465] on input "checkbox" at bounding box center [223, 465] width 18 height 18
click at [219, 497] on input "checkbox" at bounding box center [223, 501] width 18 height 18
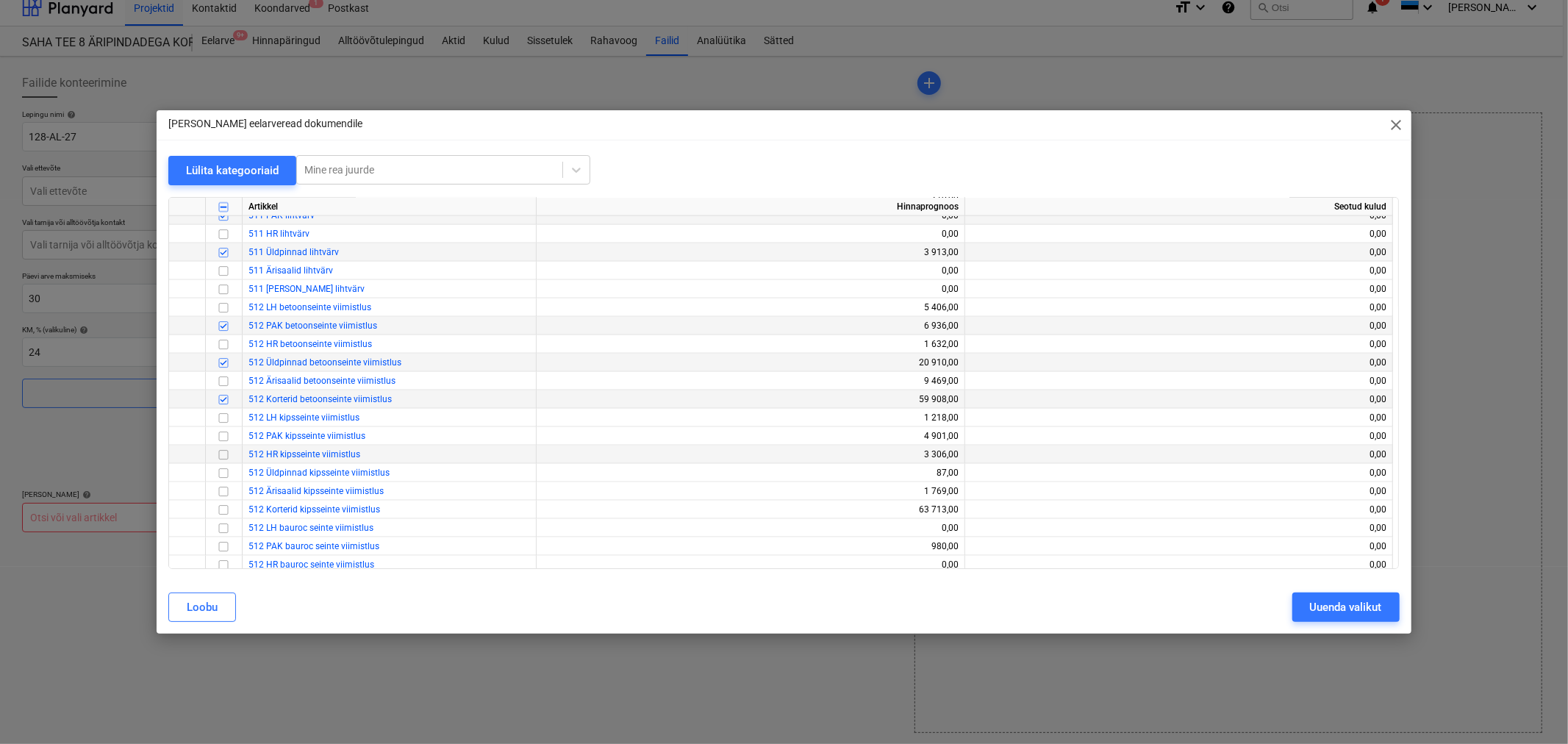
scroll to position [1634, 0]
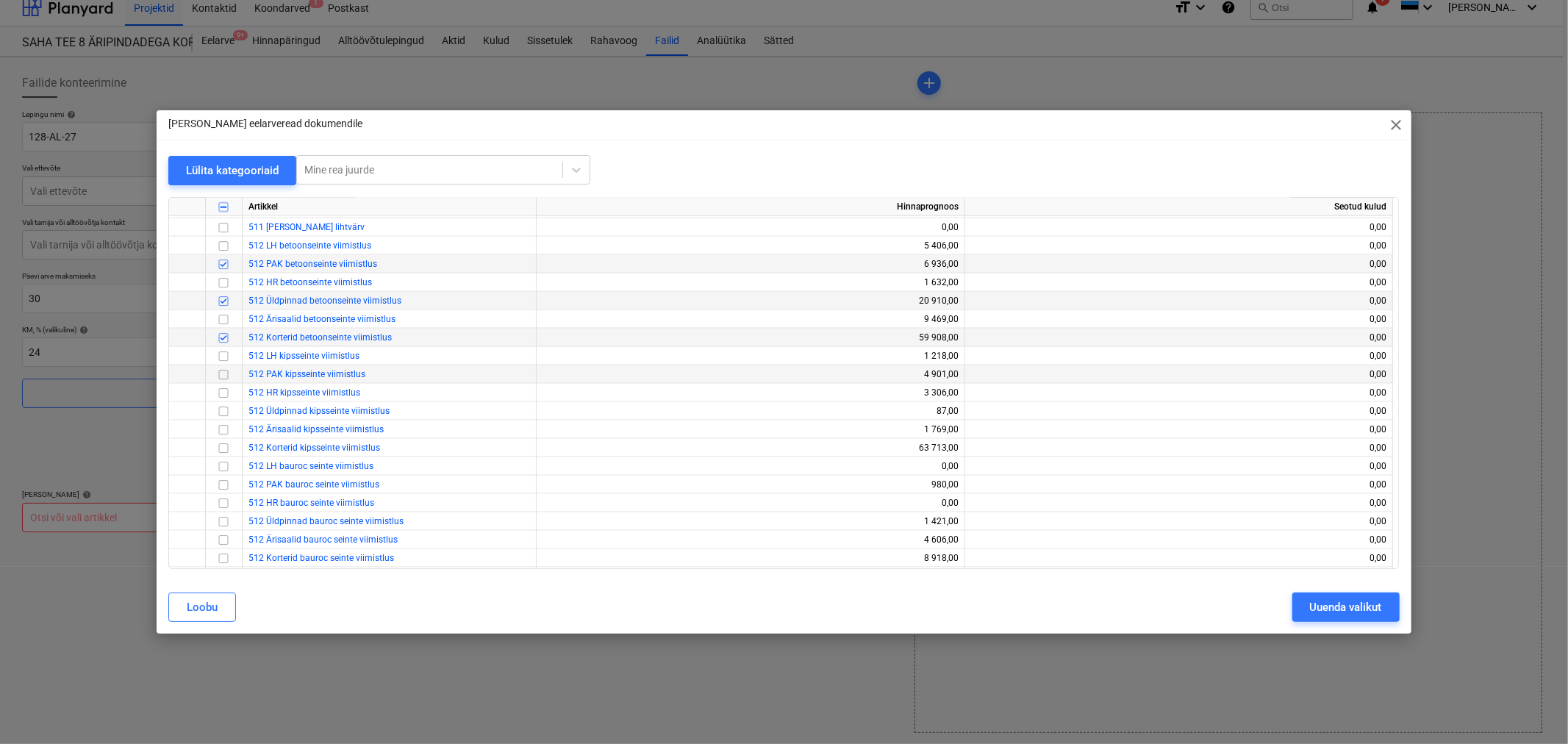
click at [225, 371] on input "checkbox" at bounding box center [223, 375] width 18 height 18
click at [223, 409] on input "checkbox" at bounding box center [223, 411] width 18 height 18
click at [219, 445] on input "checkbox" at bounding box center [223, 449] width 18 height 18
click at [223, 482] on input "checkbox" at bounding box center [223, 485] width 18 height 18
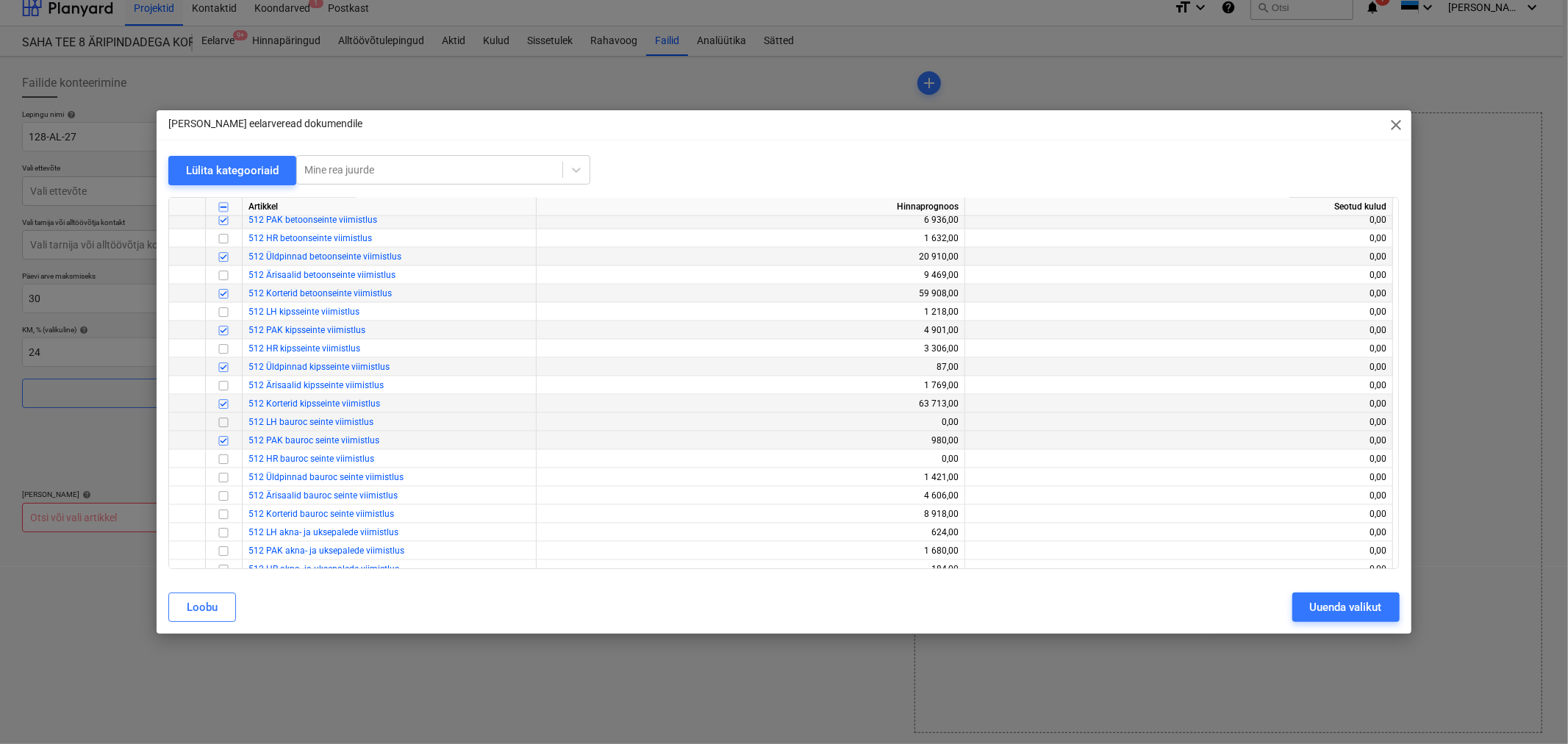
scroll to position [1716, 0]
click at [222, 438] on input "checkbox" at bounding box center [223, 440] width 18 height 18
click at [221, 477] on input "checkbox" at bounding box center [223, 477] width 18 height 18
click at [223, 508] on input "checkbox" at bounding box center [223, 514] width 18 height 18
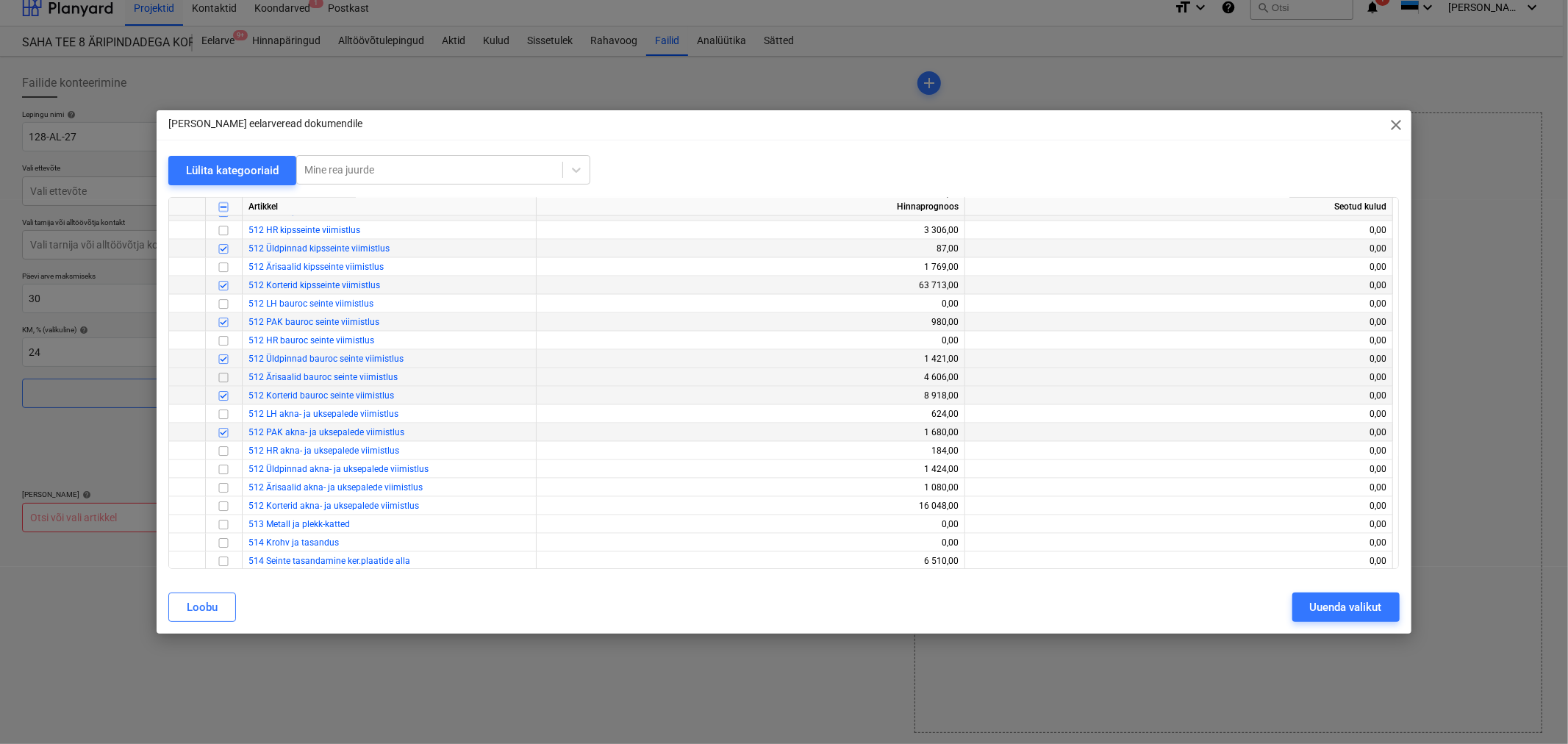
scroll to position [1798, 0]
click at [222, 468] on input "checkbox" at bounding box center [223, 469] width 18 height 18
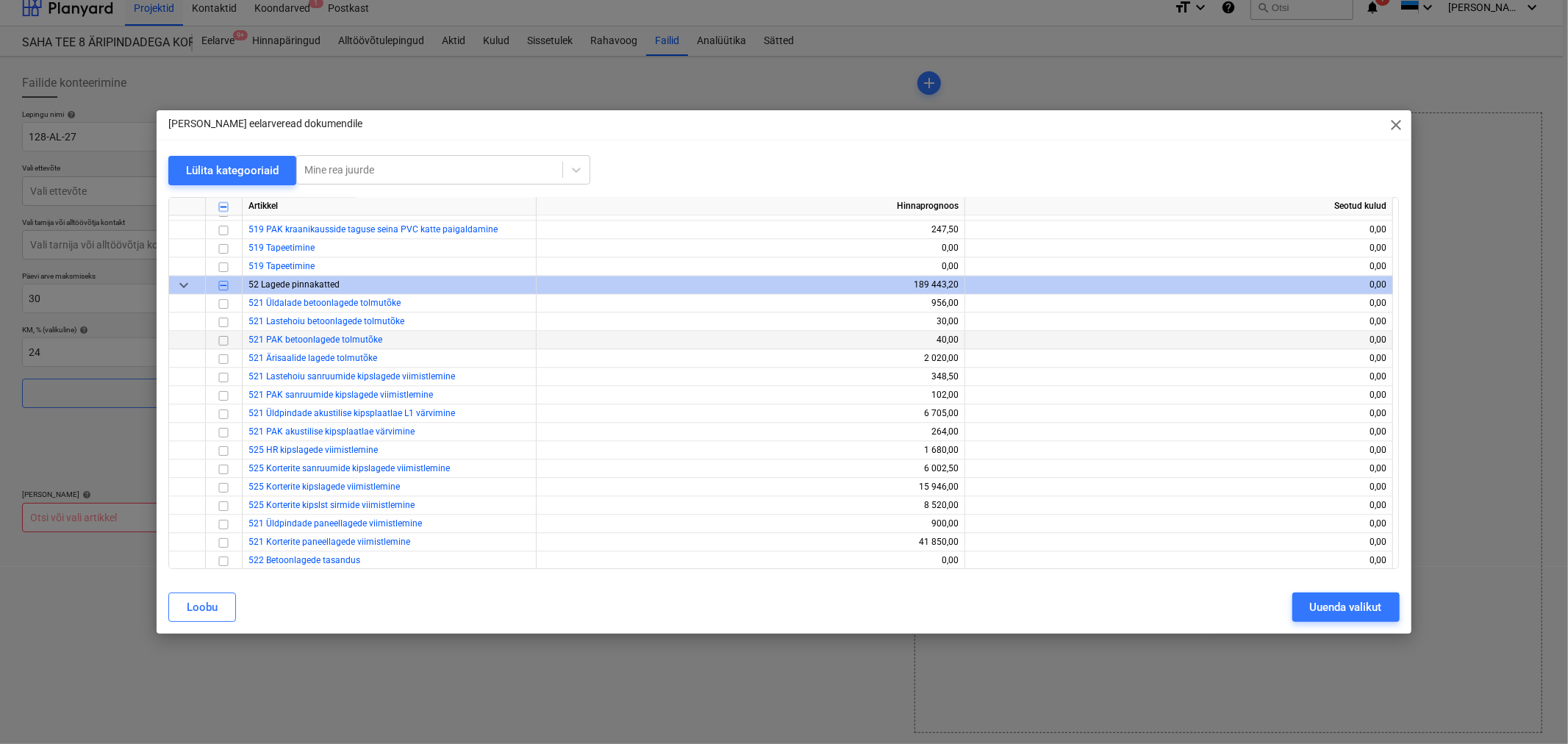
scroll to position [2452, 0]
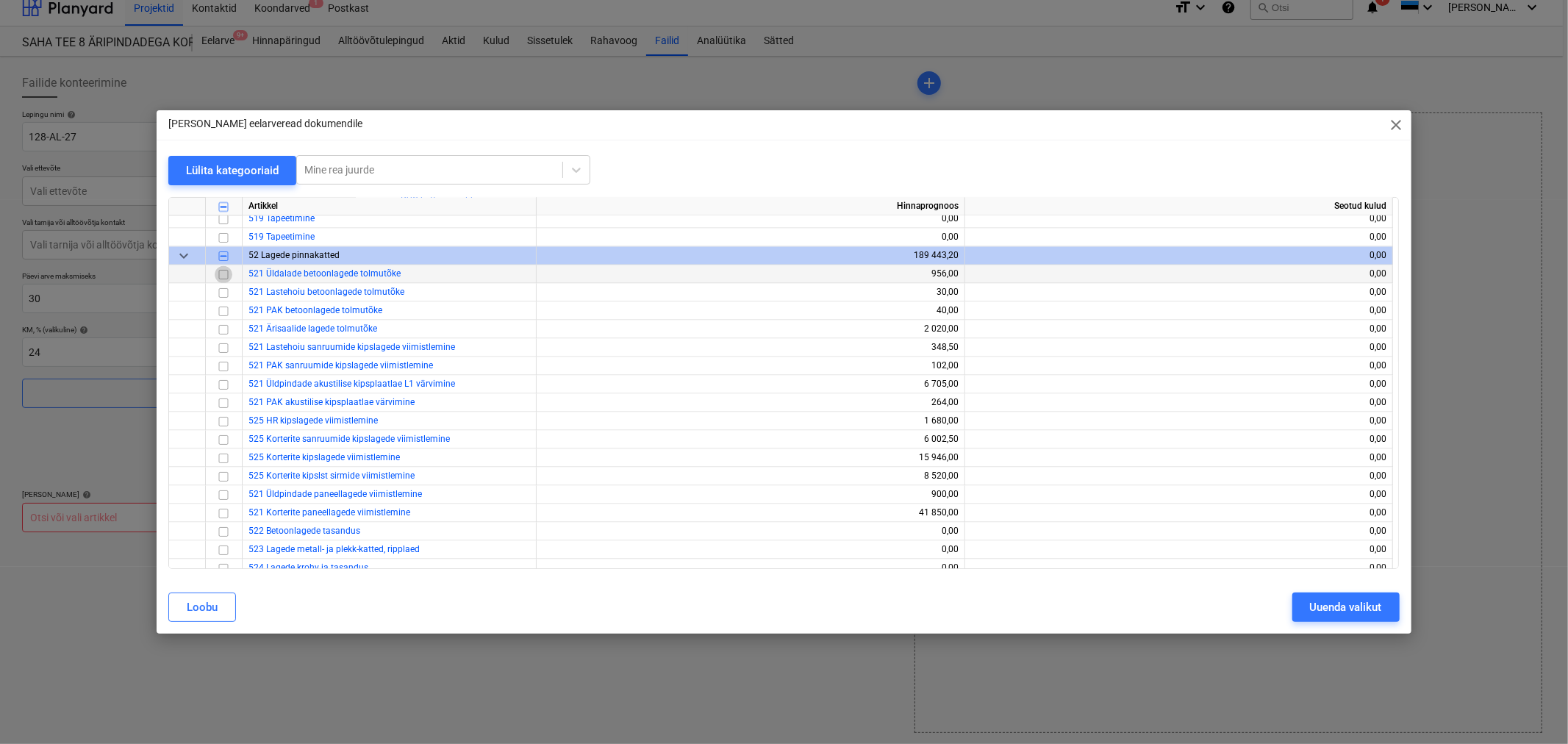
click at [223, 273] on input "checkbox" at bounding box center [223, 275] width 18 height 18
click at [225, 309] on input "checkbox" at bounding box center [223, 312] width 18 height 18
click at [220, 364] on input "checkbox" at bounding box center [223, 367] width 18 height 18
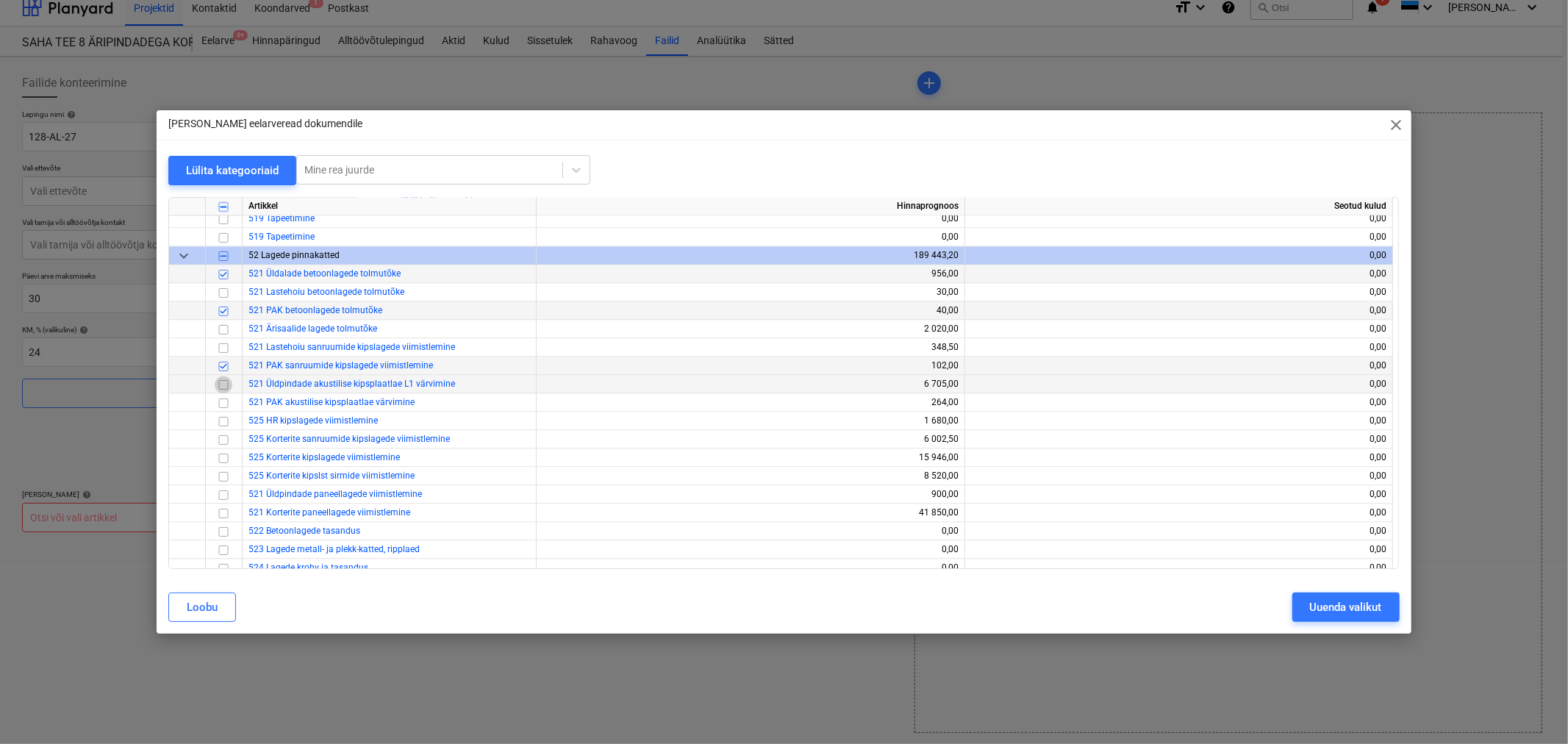
click at [223, 381] on input "checkbox" at bounding box center [223, 385] width 18 height 18
click at [222, 403] on input "checkbox" at bounding box center [223, 403] width 18 height 18
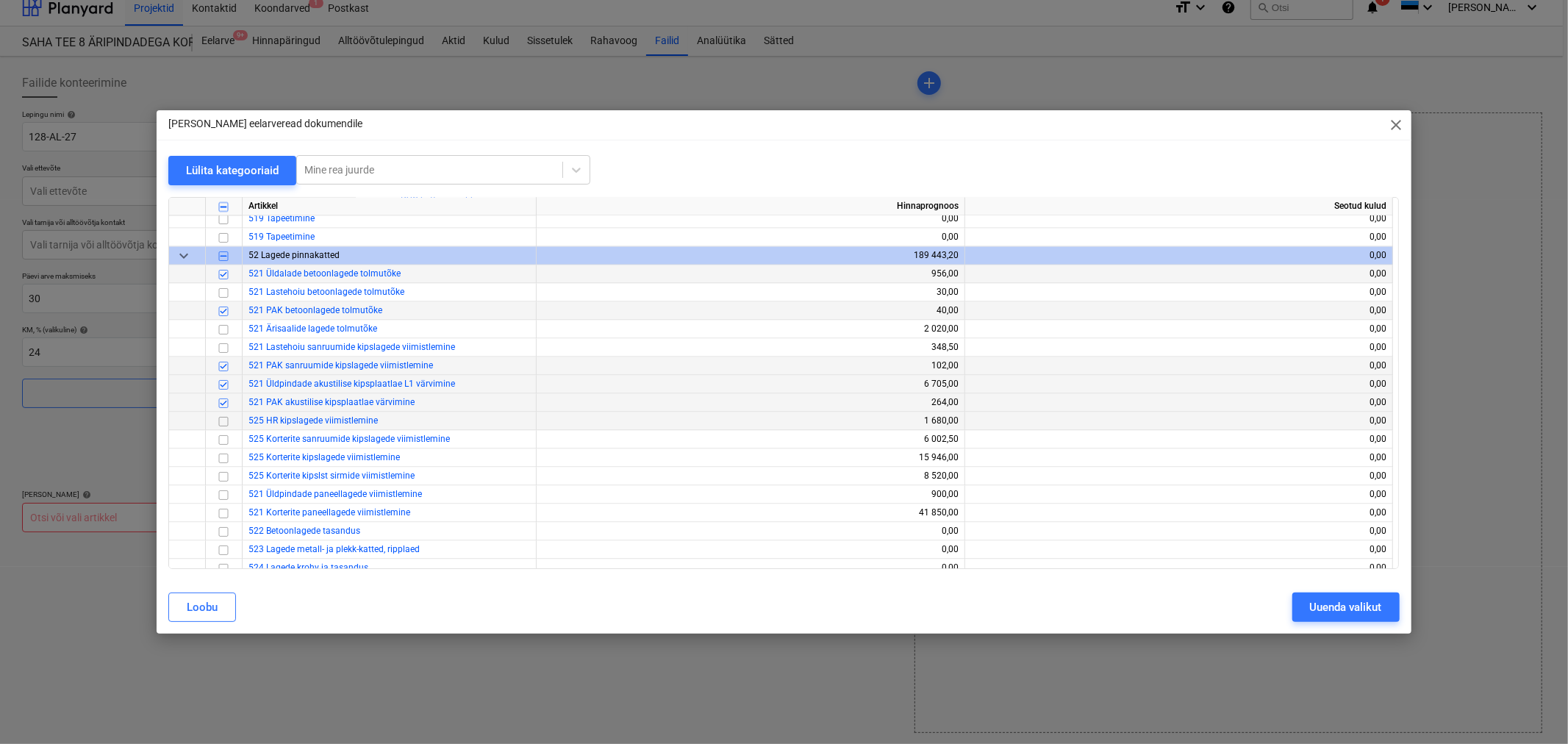
scroll to position [2533, 0]
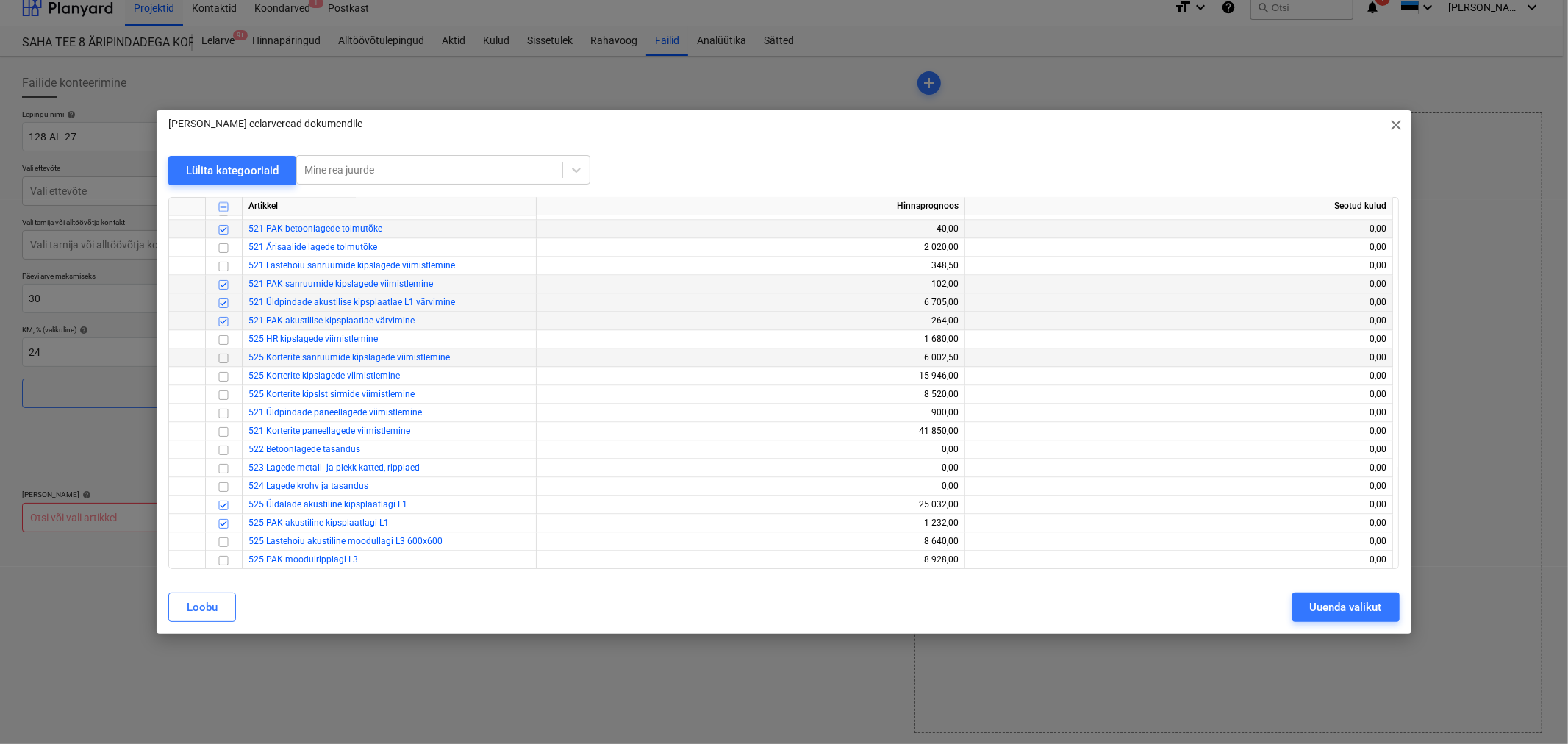
click at [221, 351] on input "checkbox" at bounding box center [223, 358] width 18 height 18
click at [225, 374] on input "checkbox" at bounding box center [223, 377] width 18 height 18
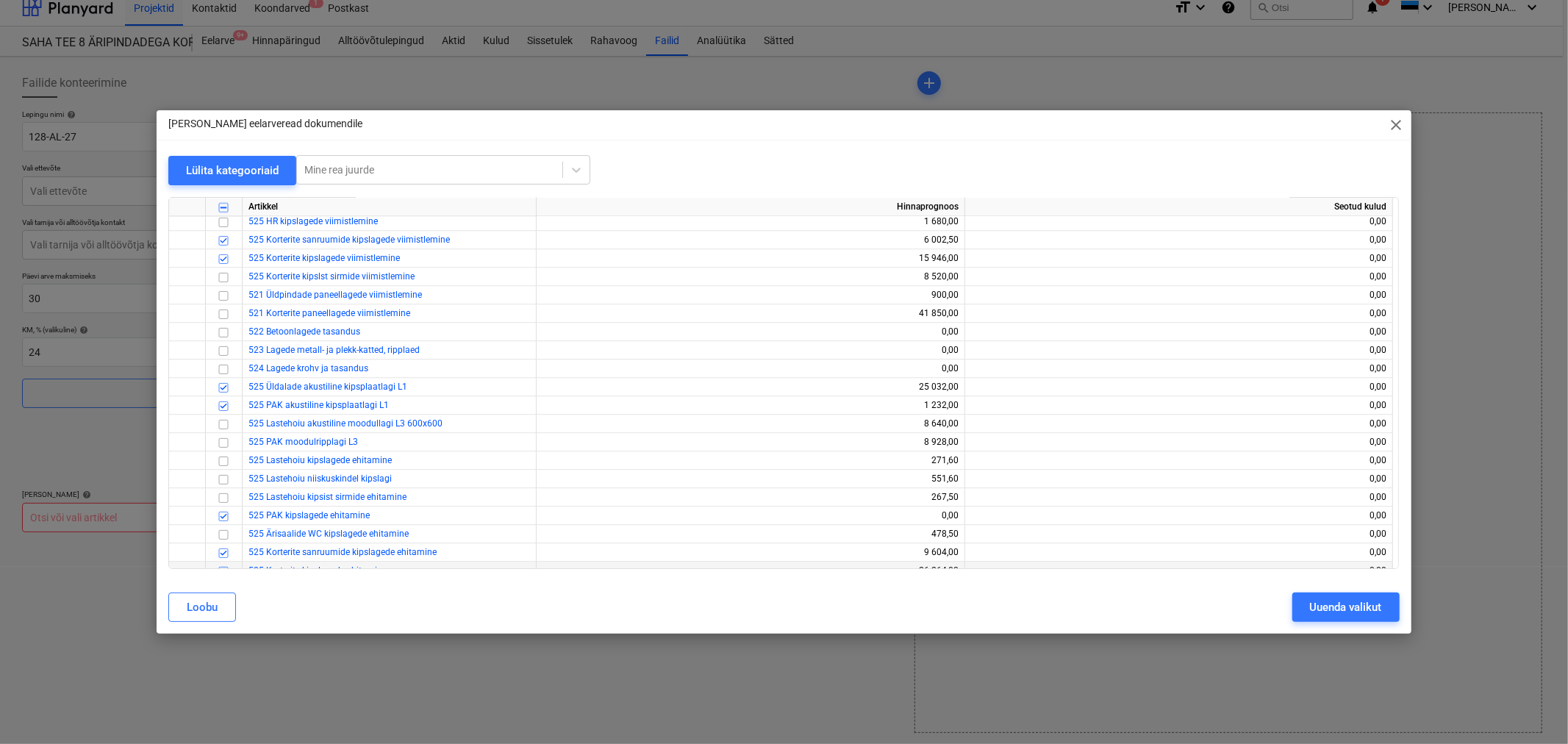
scroll to position [2615, 0]
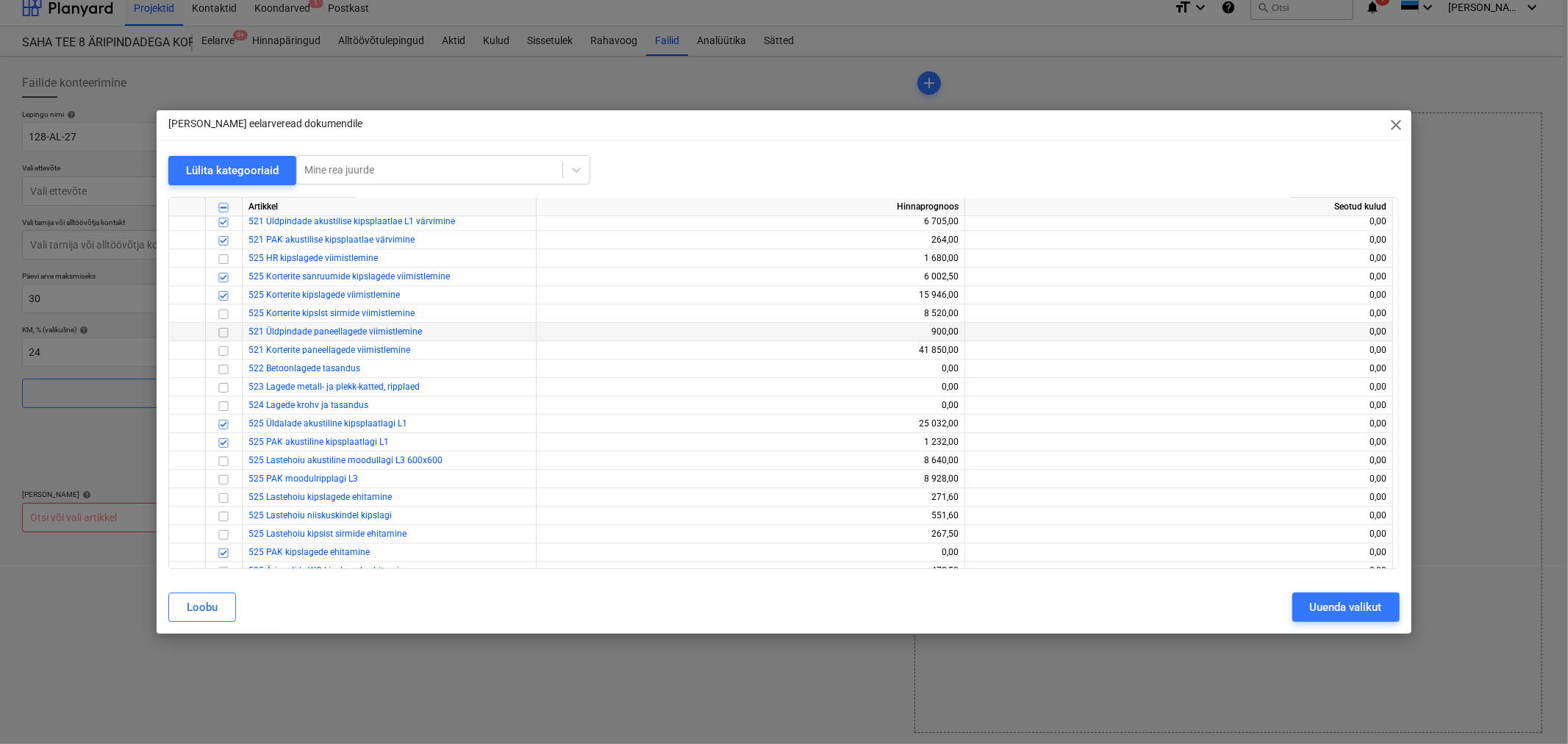
click at [221, 329] on input "checkbox" at bounding box center [223, 332] width 18 height 18
click at [222, 349] on input "checkbox" at bounding box center [223, 351] width 18 height 18
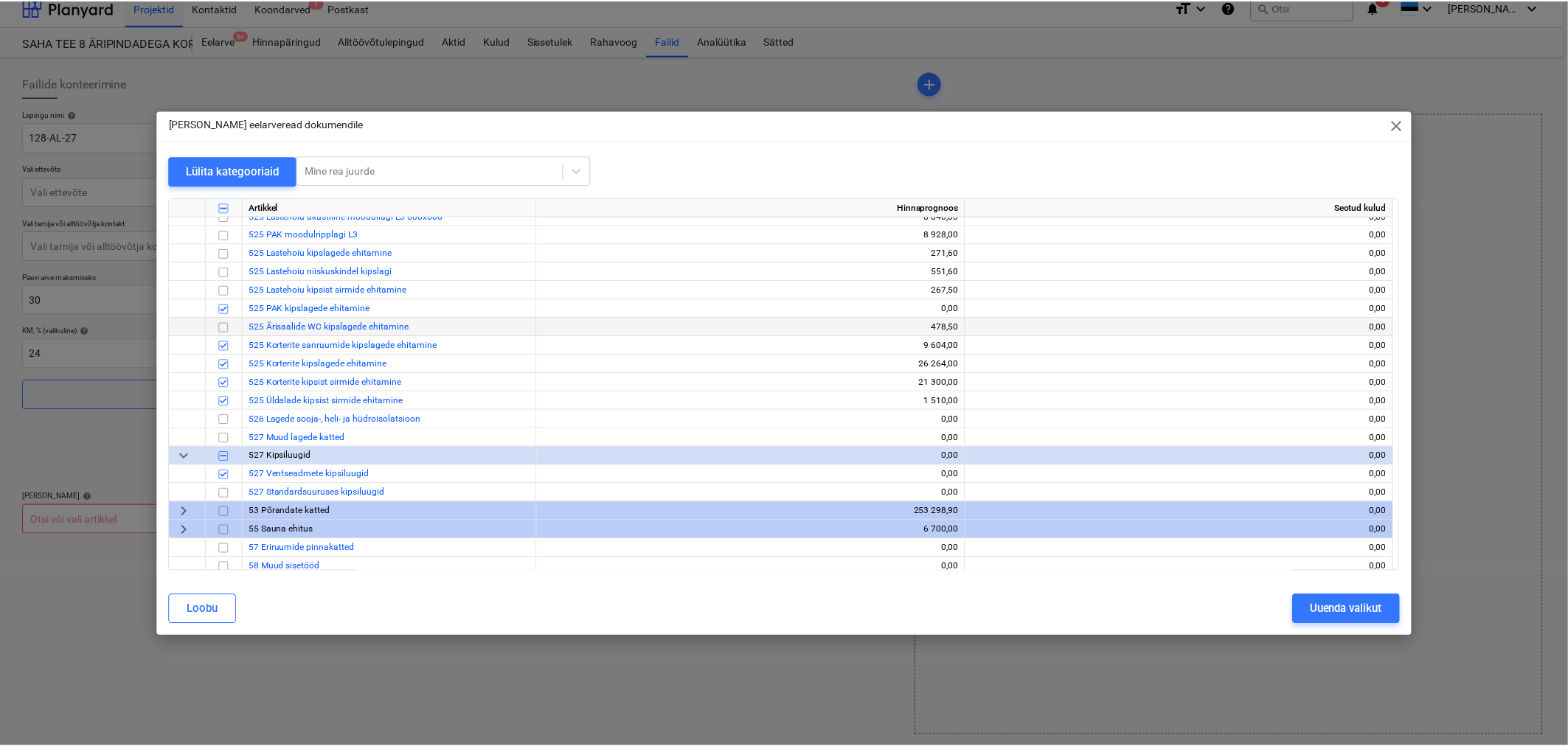
scroll to position [2950, 0]
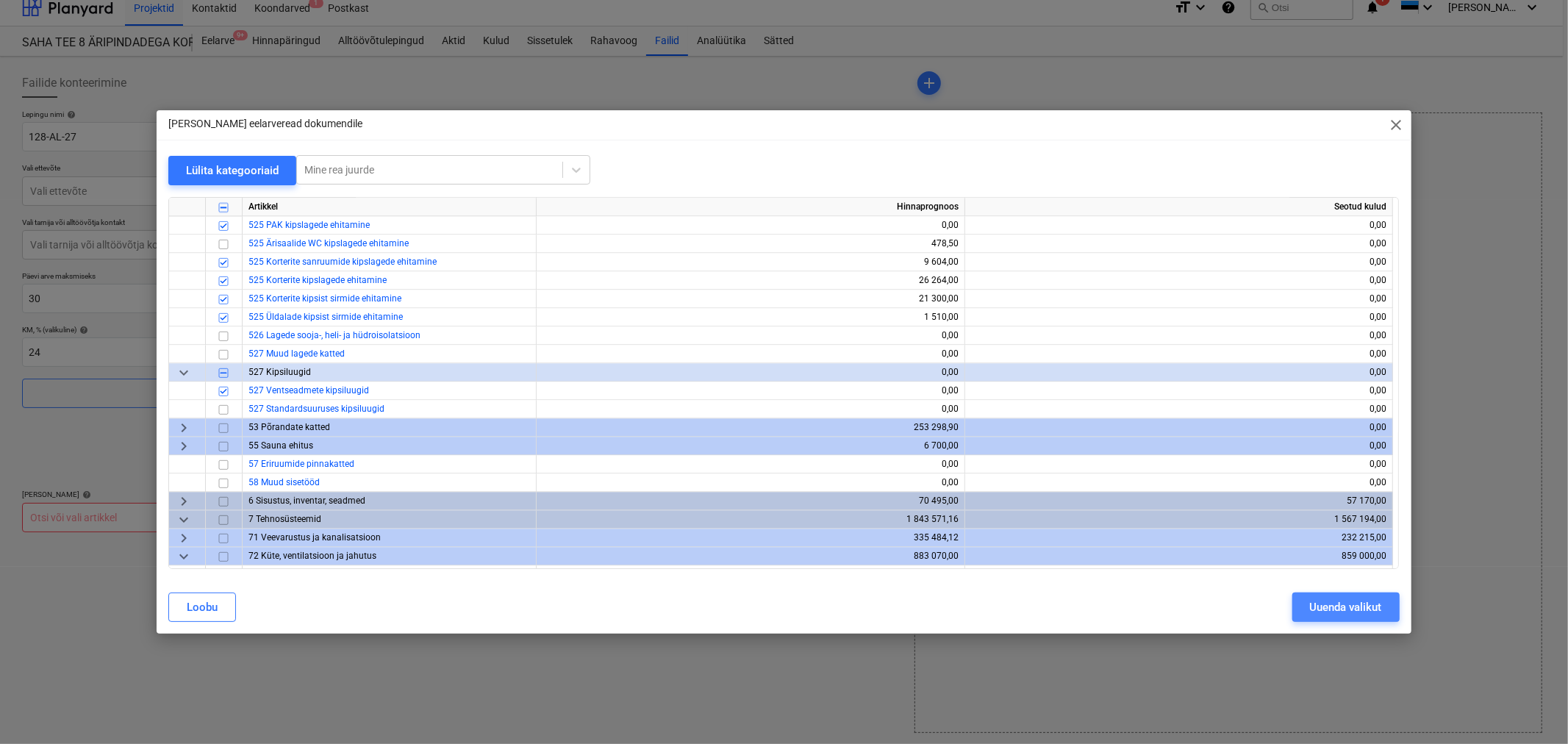
click at [1326, 606] on div "Uuenda valikut" at bounding box center [1346, 607] width 72 height 19
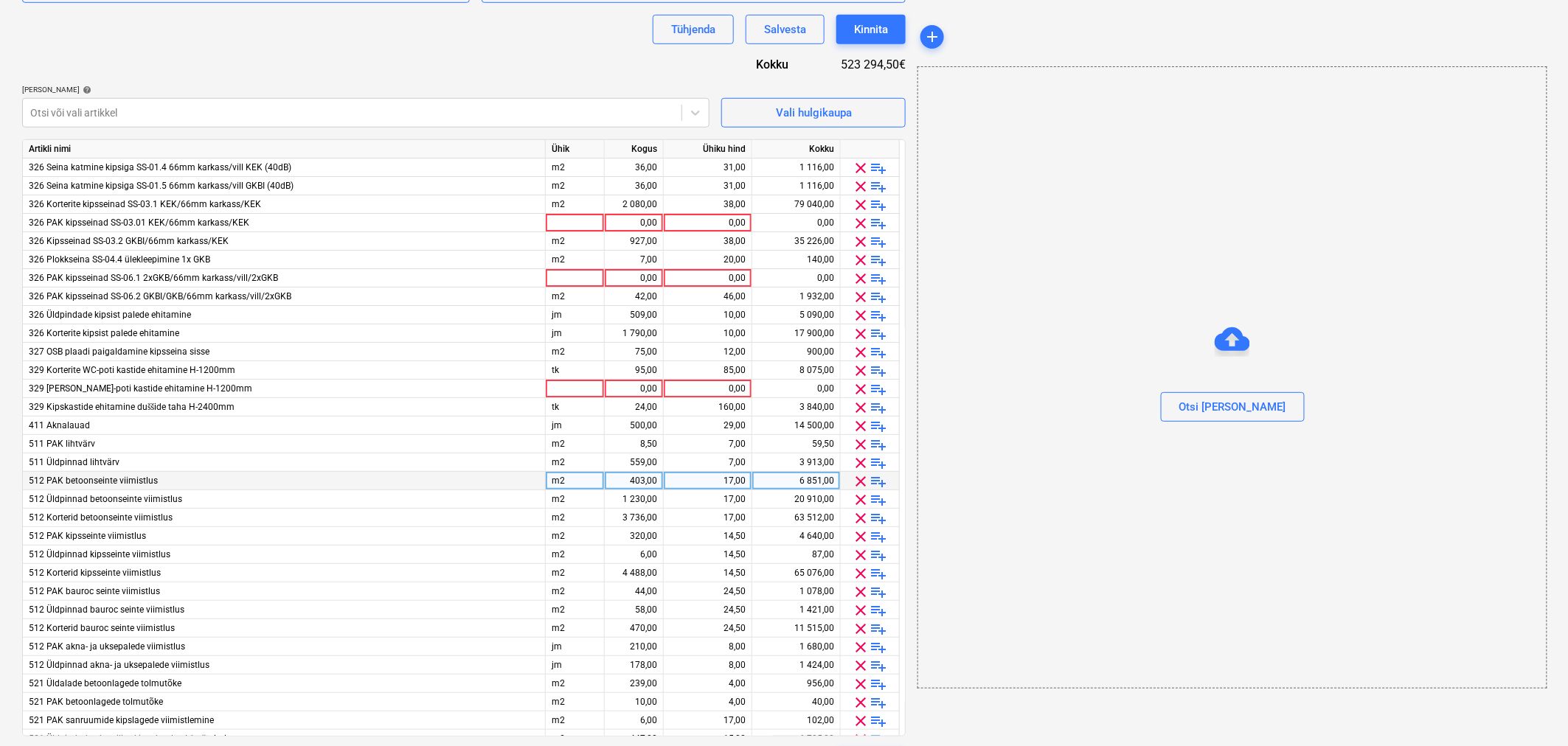
scroll to position [379, 0]
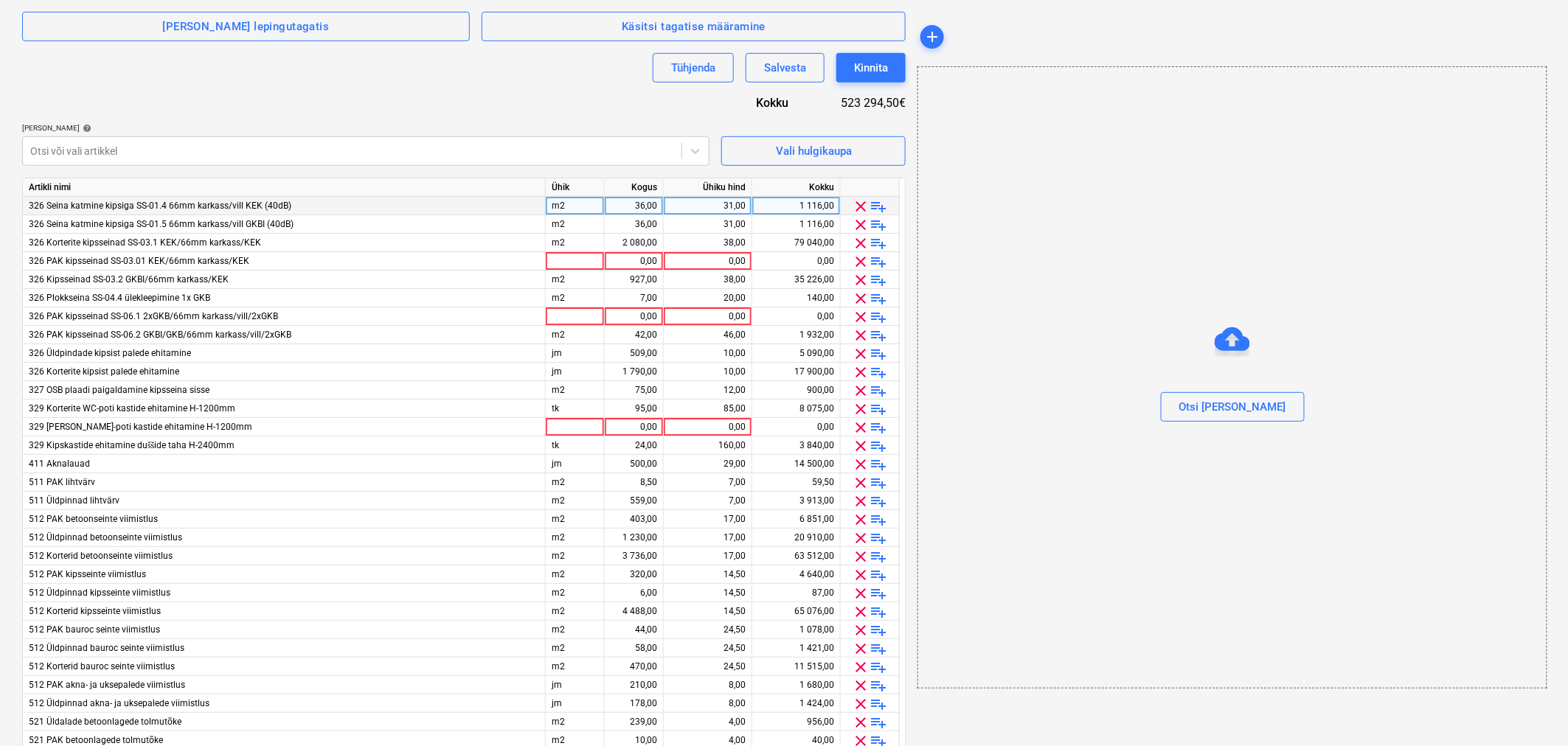
click at [627, 209] on div "36,00" at bounding box center [633, 207] width 46 height 19
type input "15"
click at [616, 219] on div "36,00" at bounding box center [633, 224] width 46 height 19
type input "14"
type input "998"
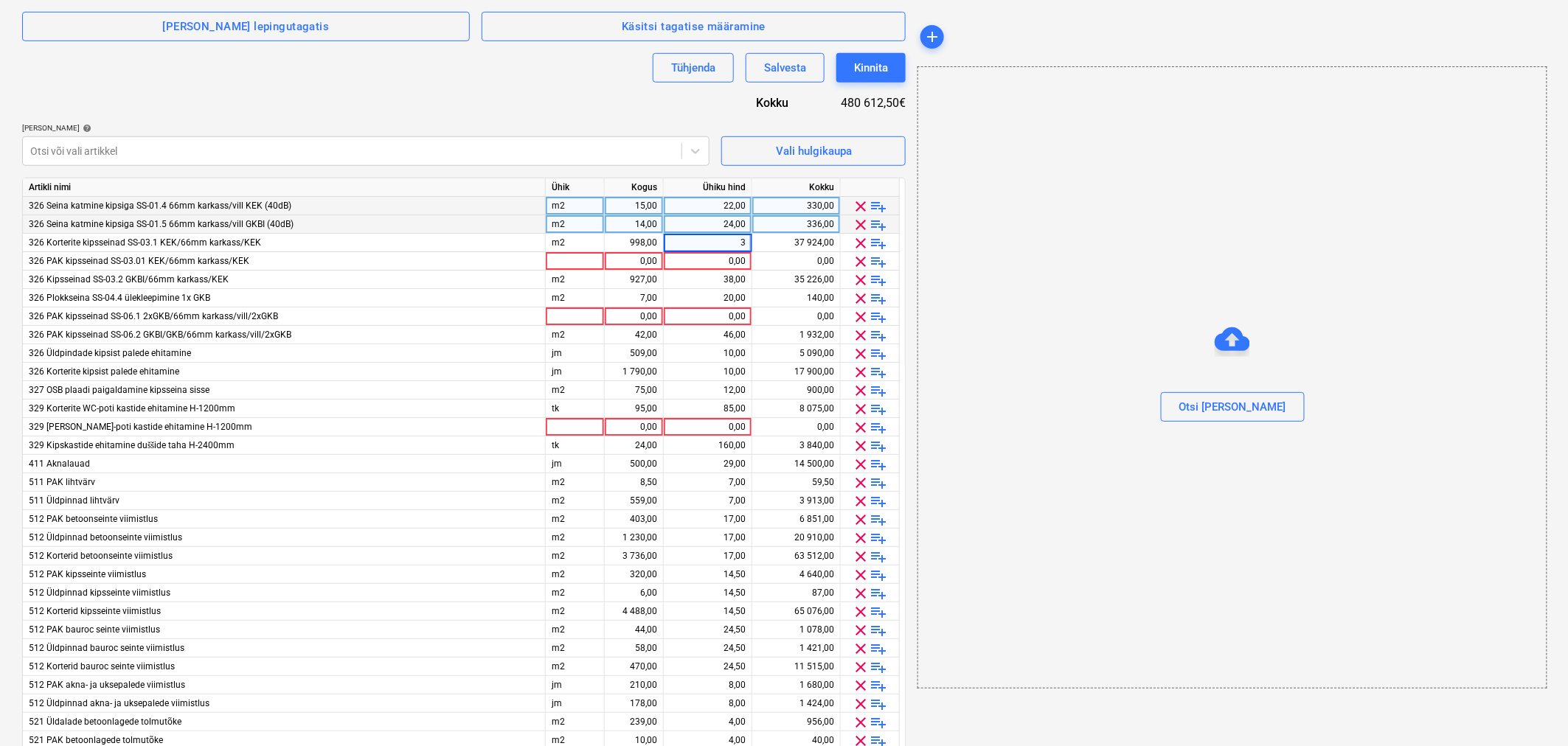
type input "30"
click at [598, 263] on div at bounding box center [574, 261] width 59 height 19
type input "m2"
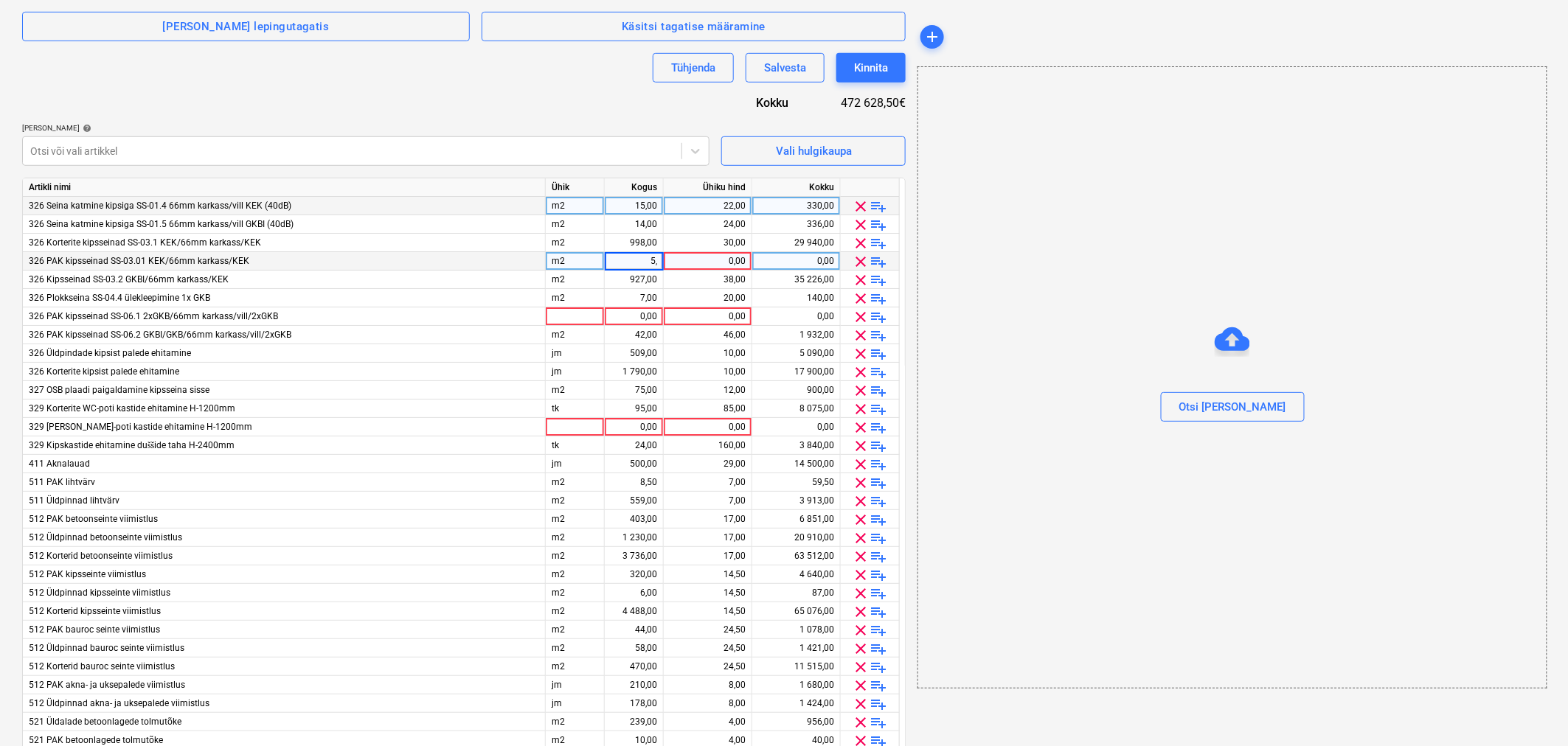
type input "5,6"
type input "30"
click at [612, 199] on div "15,00" at bounding box center [633, 207] width 46 height 19
type input "20"
click at [623, 219] on div "14,00" at bounding box center [633, 224] width 46 height 19
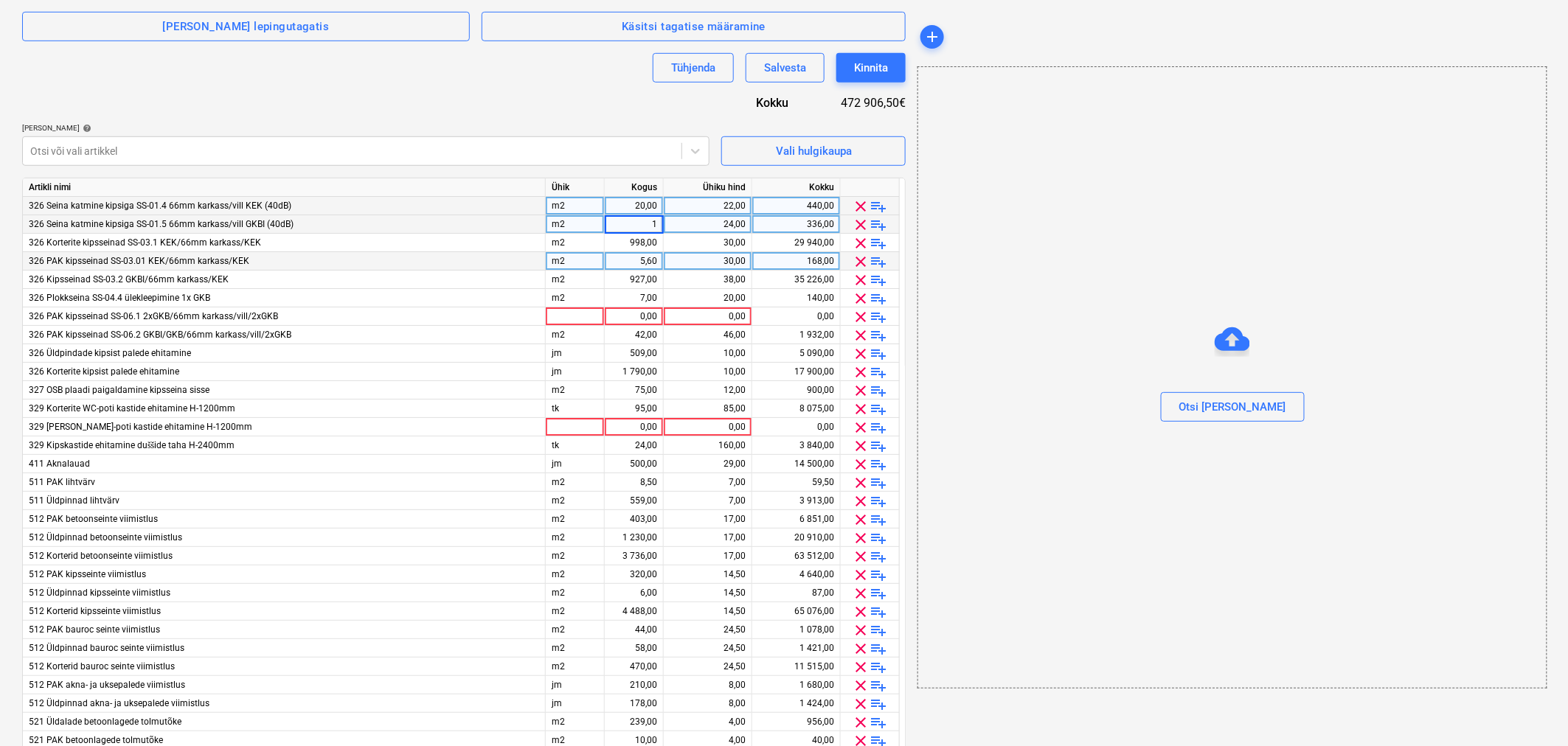
type input "19"
click at [637, 246] on div "998,00" at bounding box center [633, 243] width 46 height 19
type input "1158"
click at [636, 256] on div "5,60" at bounding box center [633, 261] width 46 height 19
click at [636, 256] on input "5,6" at bounding box center [633, 260] width 58 height 18
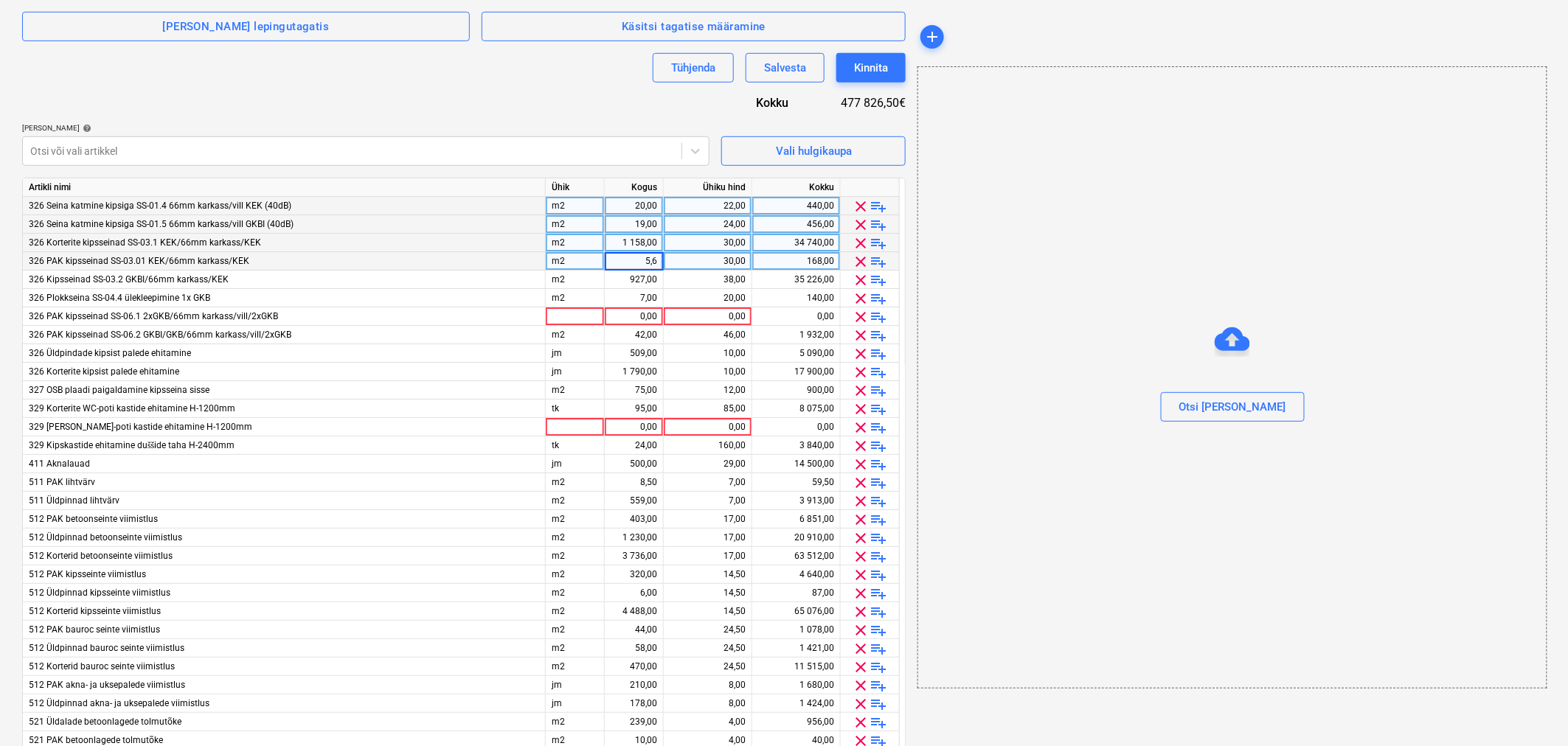
type input "8"
click at [640, 242] on div "1 158,00" at bounding box center [633, 243] width 46 height 19
type input "1150"
click at [636, 277] on div "927,00" at bounding box center [633, 280] width 46 height 19
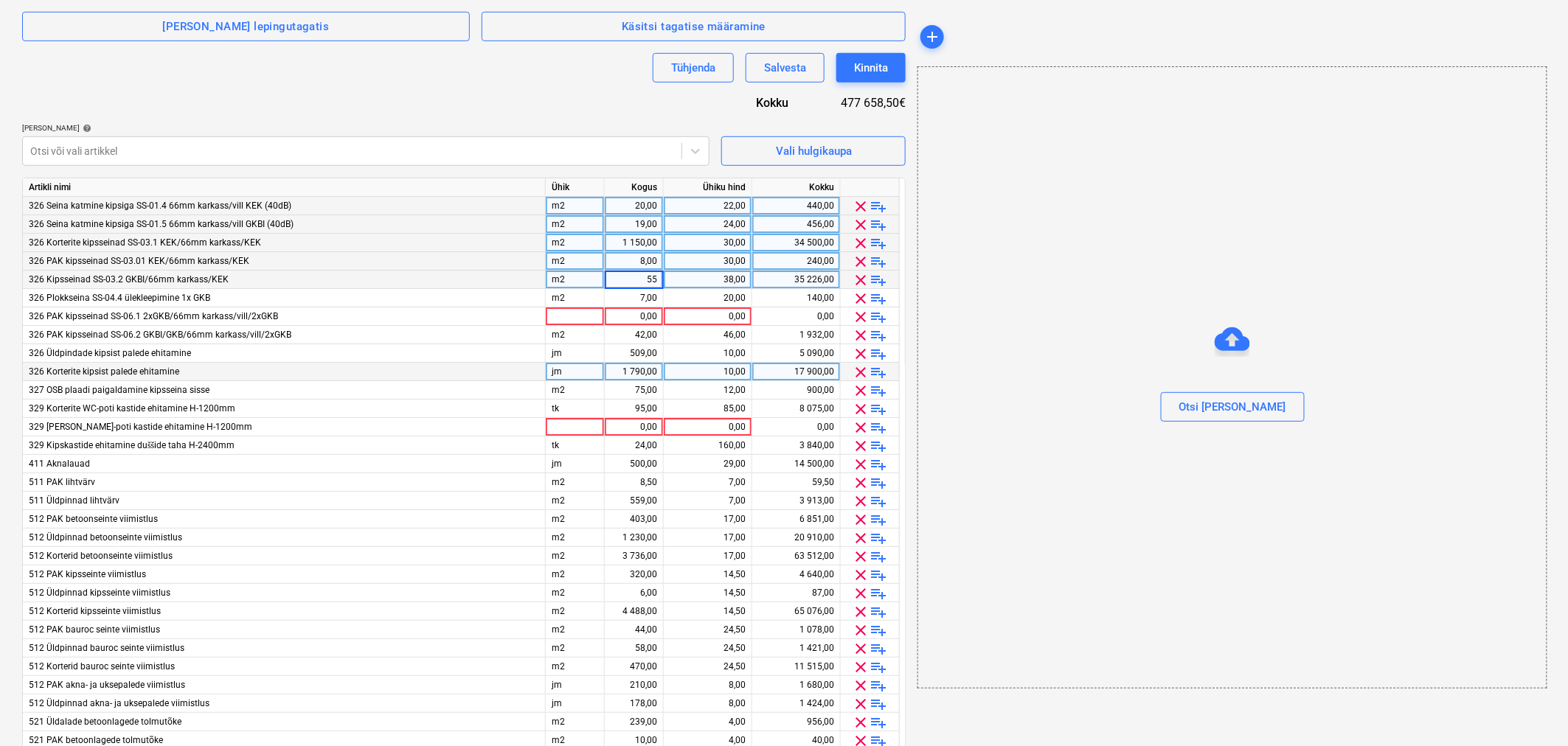
type input "558"
click at [720, 280] on div "38,00" at bounding box center [708, 280] width 76 height 19
type input "31"
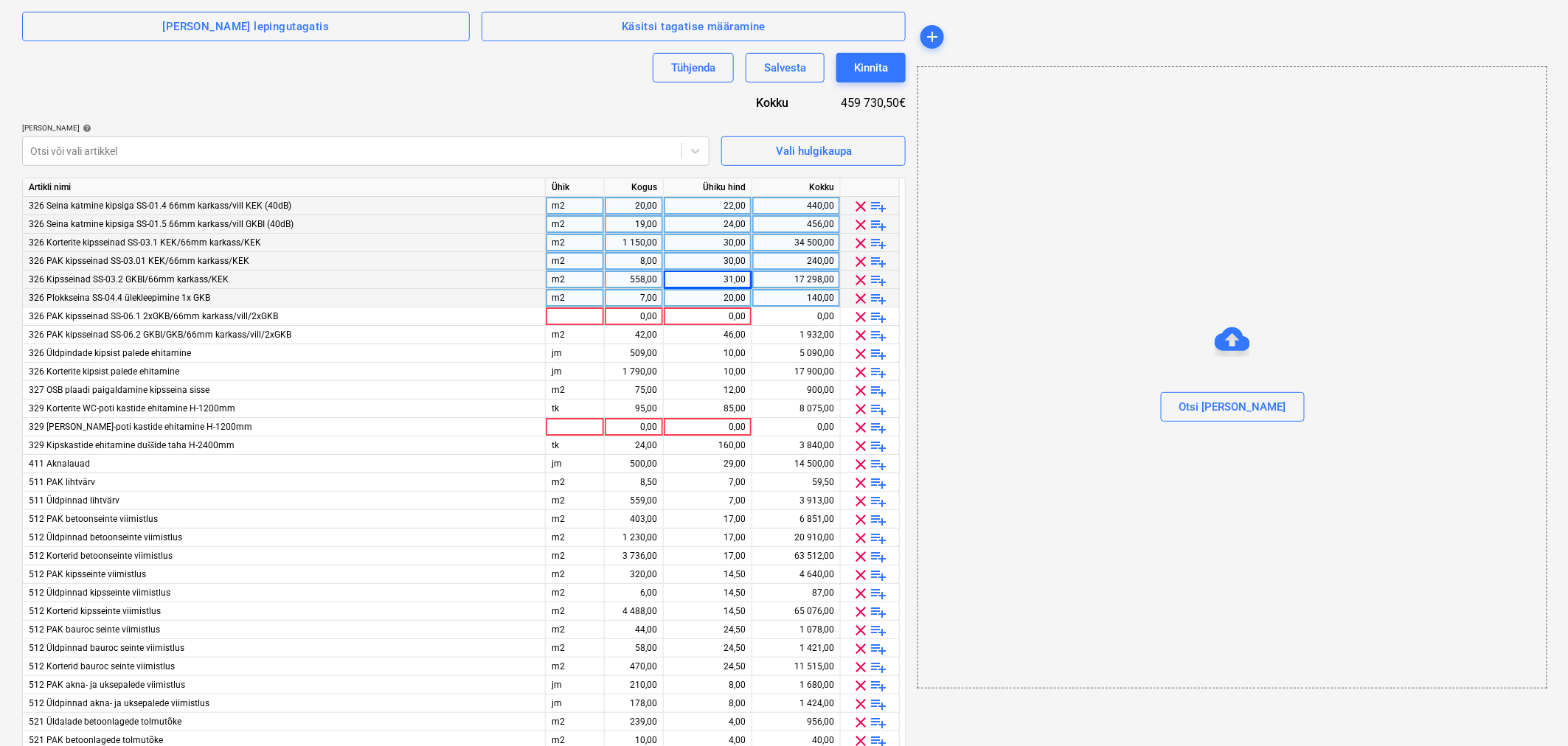
click at [626, 297] on div "7,00" at bounding box center [633, 299] width 46 height 19
type input "42"
type input "16"
click at [632, 319] on div "0,00" at bounding box center [633, 317] width 46 height 19
type input "117,8"
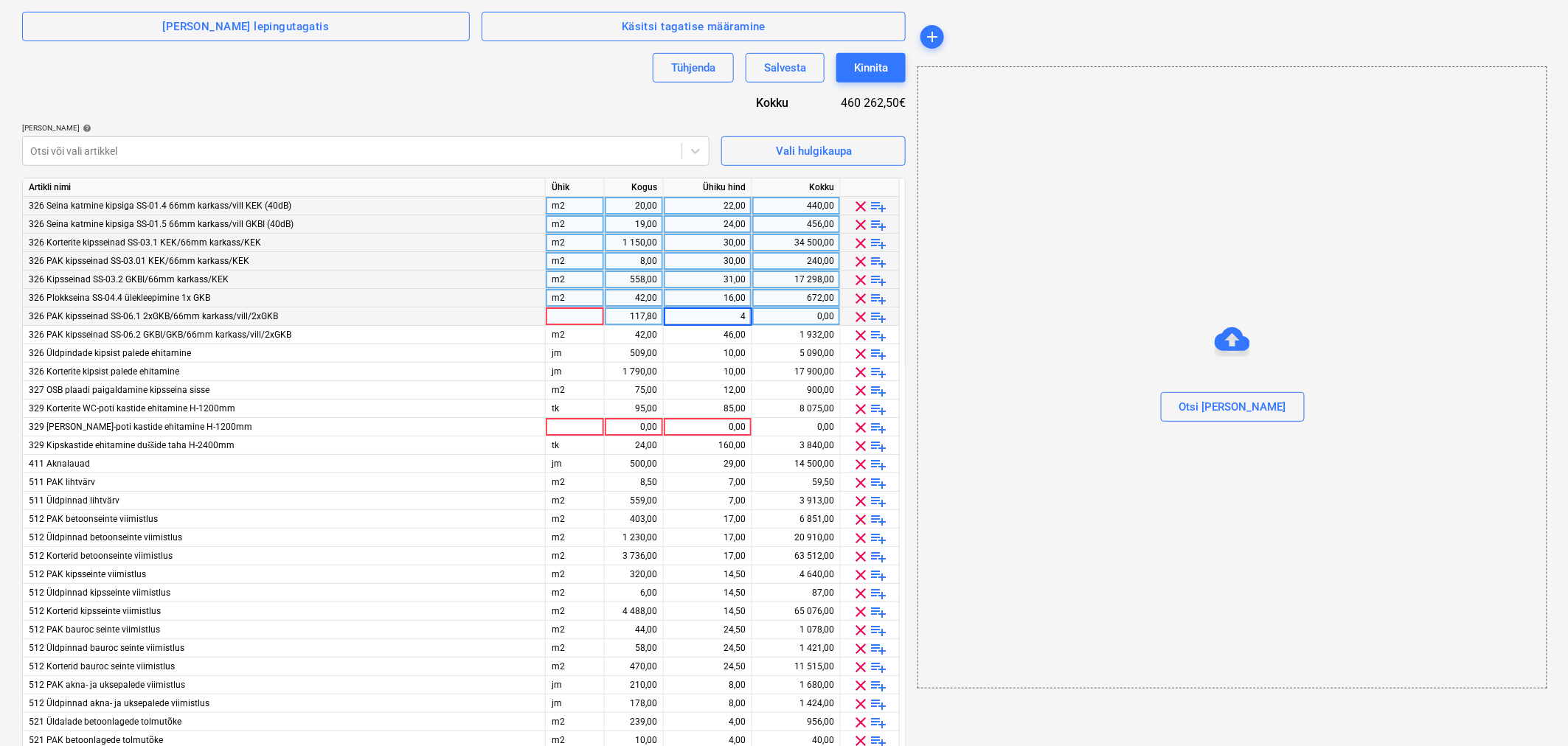
type input "46"
click at [636, 335] on div "42,00" at bounding box center [633, 335] width 46 height 19
type input "20"
click at [694, 334] on div "46,00" at bounding box center [708, 335] width 76 height 19
type input "48"
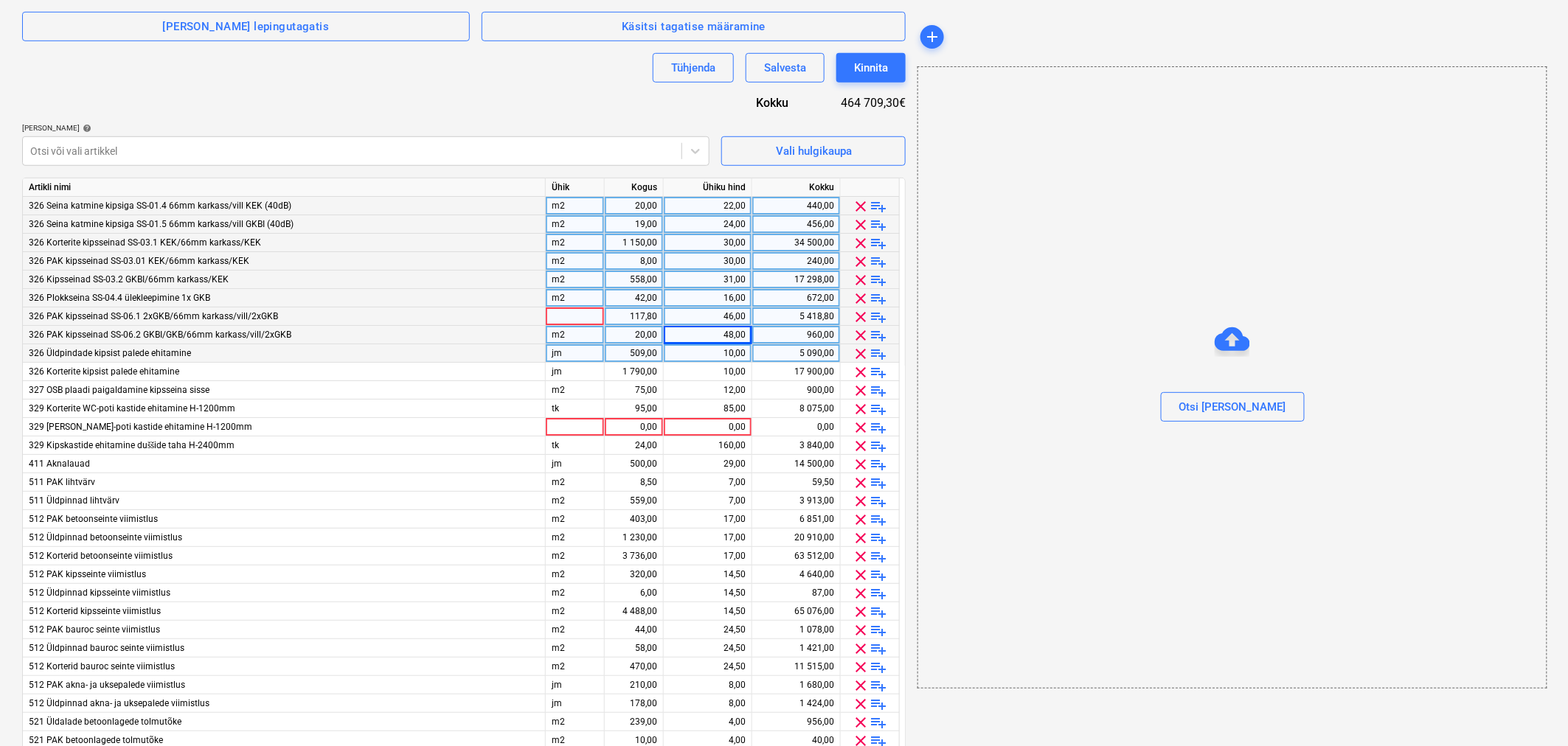
click at [623, 354] on div "509,00" at bounding box center [633, 353] width 46 height 19
click at [863, 352] on span "clear" at bounding box center [861, 353] width 18 height 18
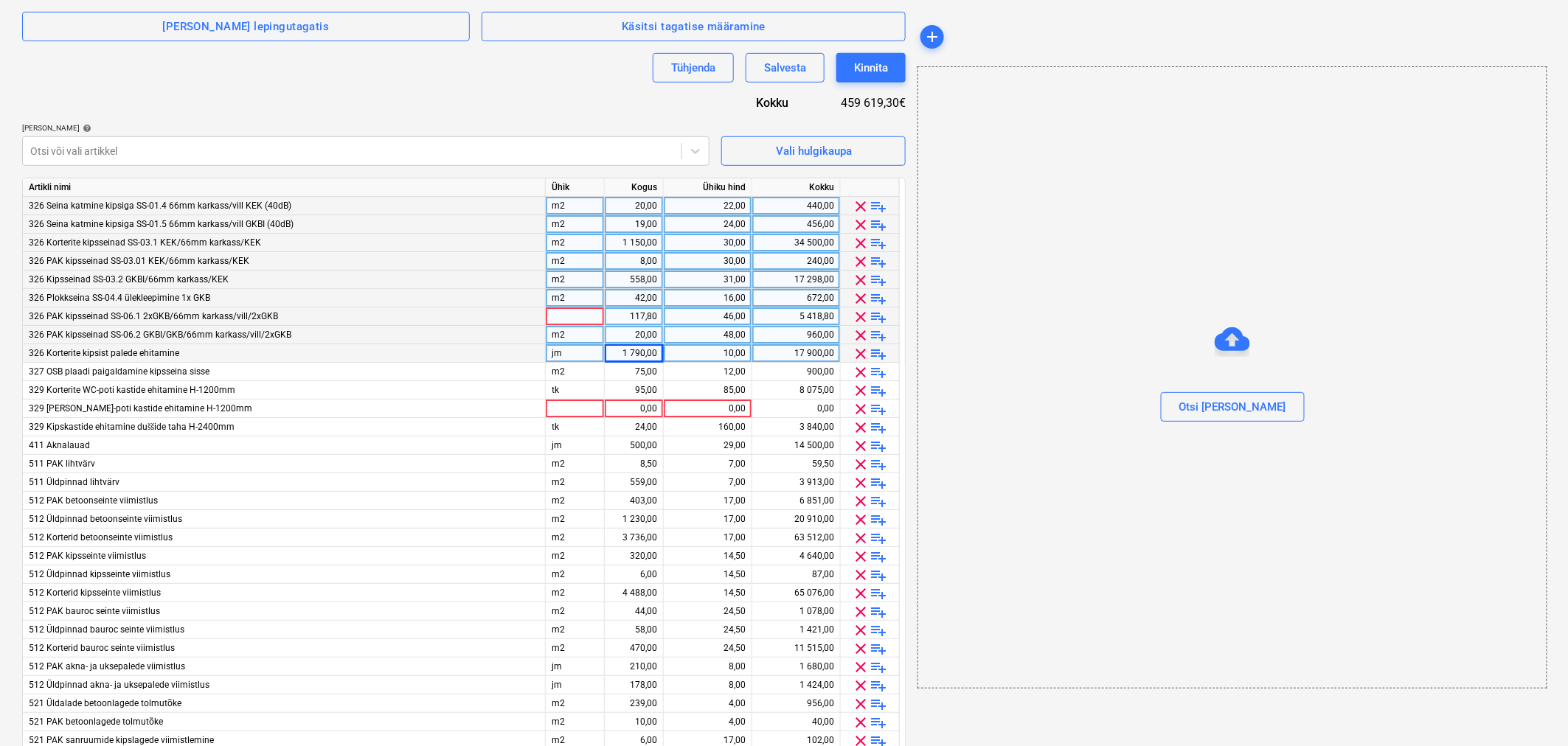
click at [634, 354] on div "1 790,00" at bounding box center [633, 353] width 46 height 19
type input "882"
click at [701, 350] on div "10,00" at bounding box center [708, 353] width 76 height 19
type input "8"
click at [648, 371] on div "75,00" at bounding box center [633, 372] width 46 height 19
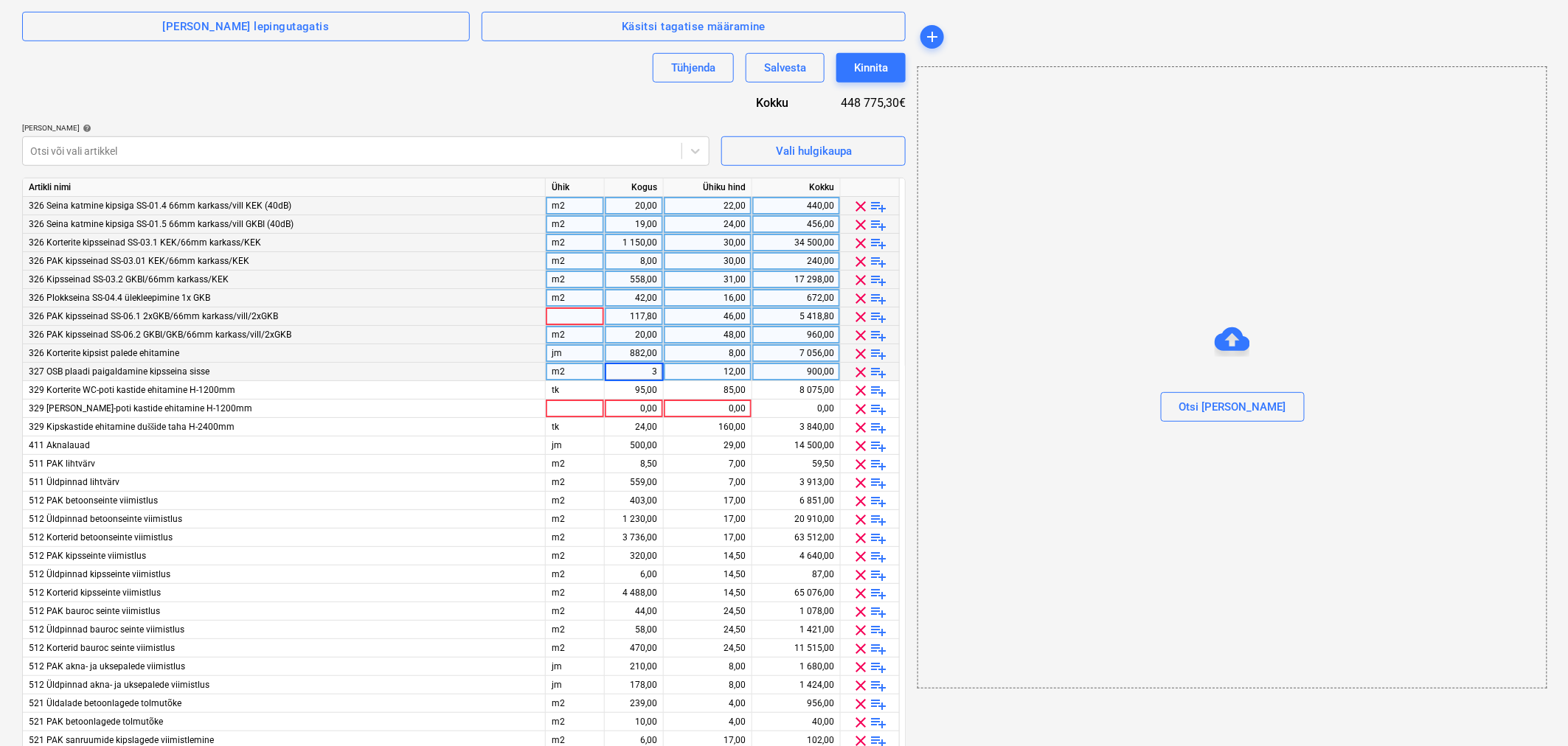
type input "30"
click at [690, 371] on div "12,00" at bounding box center [708, 372] width 76 height 19
type input "16"
click at [624, 387] on div "95,00" at bounding box center [633, 391] width 46 height 19
type input "53"
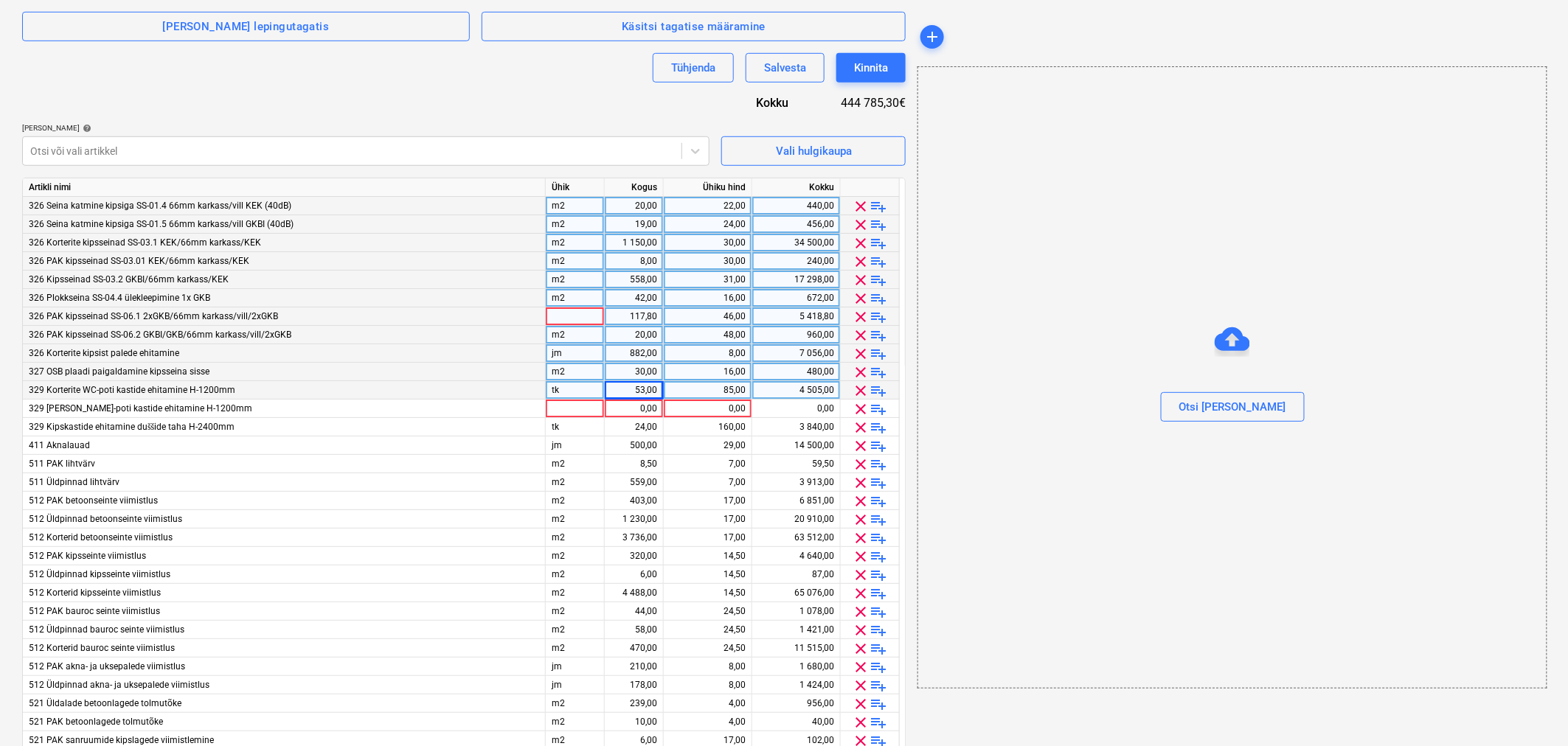
click at [698, 382] on div "85,00" at bounding box center [708, 391] width 76 height 19
type input "48"
click at [630, 407] on div "0,00" at bounding box center [633, 409] width 46 height 19
click at [635, 392] on div "53,00" at bounding box center [633, 391] width 46 height 19
click at [859, 404] on span "clear" at bounding box center [861, 409] width 18 height 18
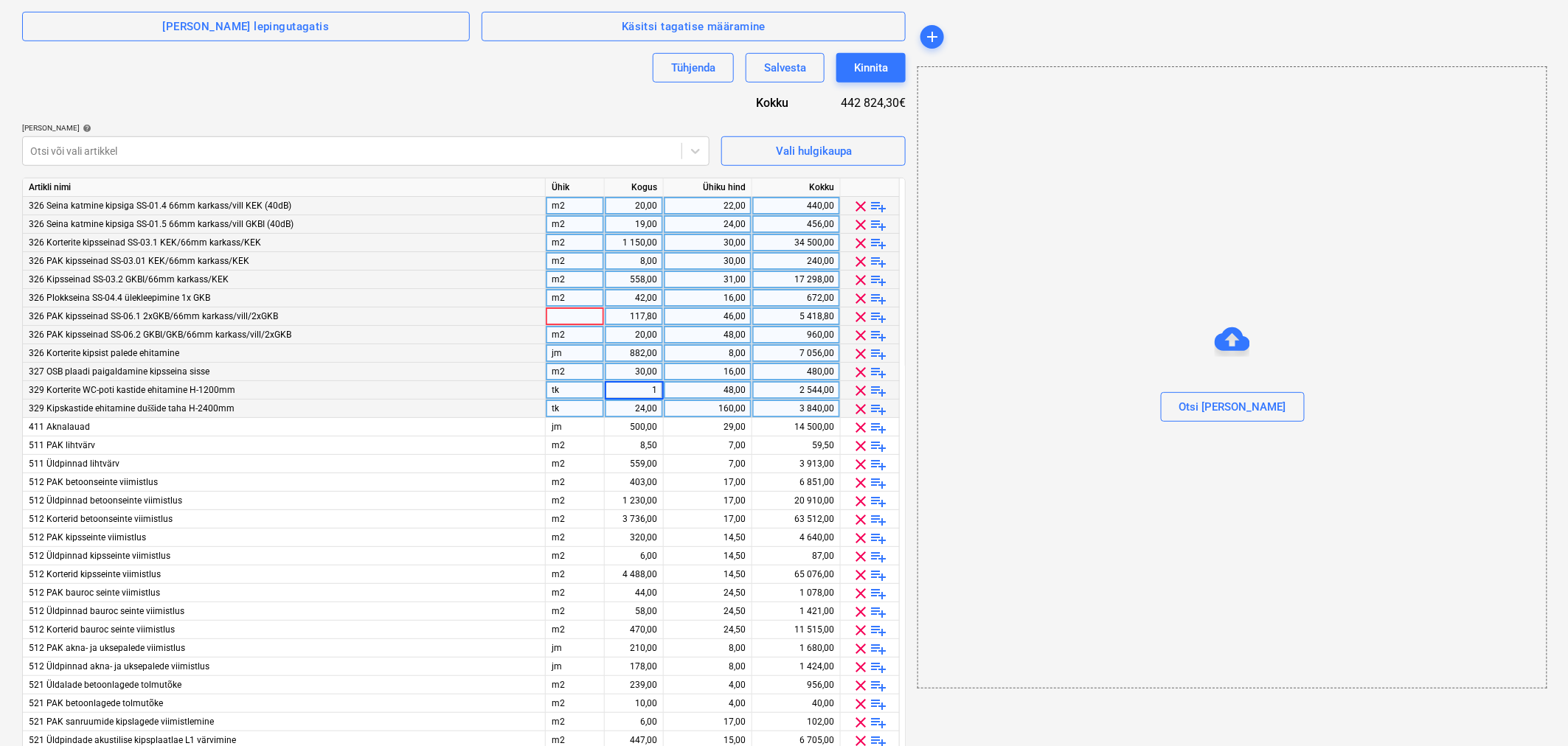
type input "13"
click at [625, 410] on div "24,00" at bounding box center [633, 409] width 46 height 19
type input "13"
type input "50"
click at [628, 428] on div "500,00" at bounding box center [633, 428] width 46 height 19
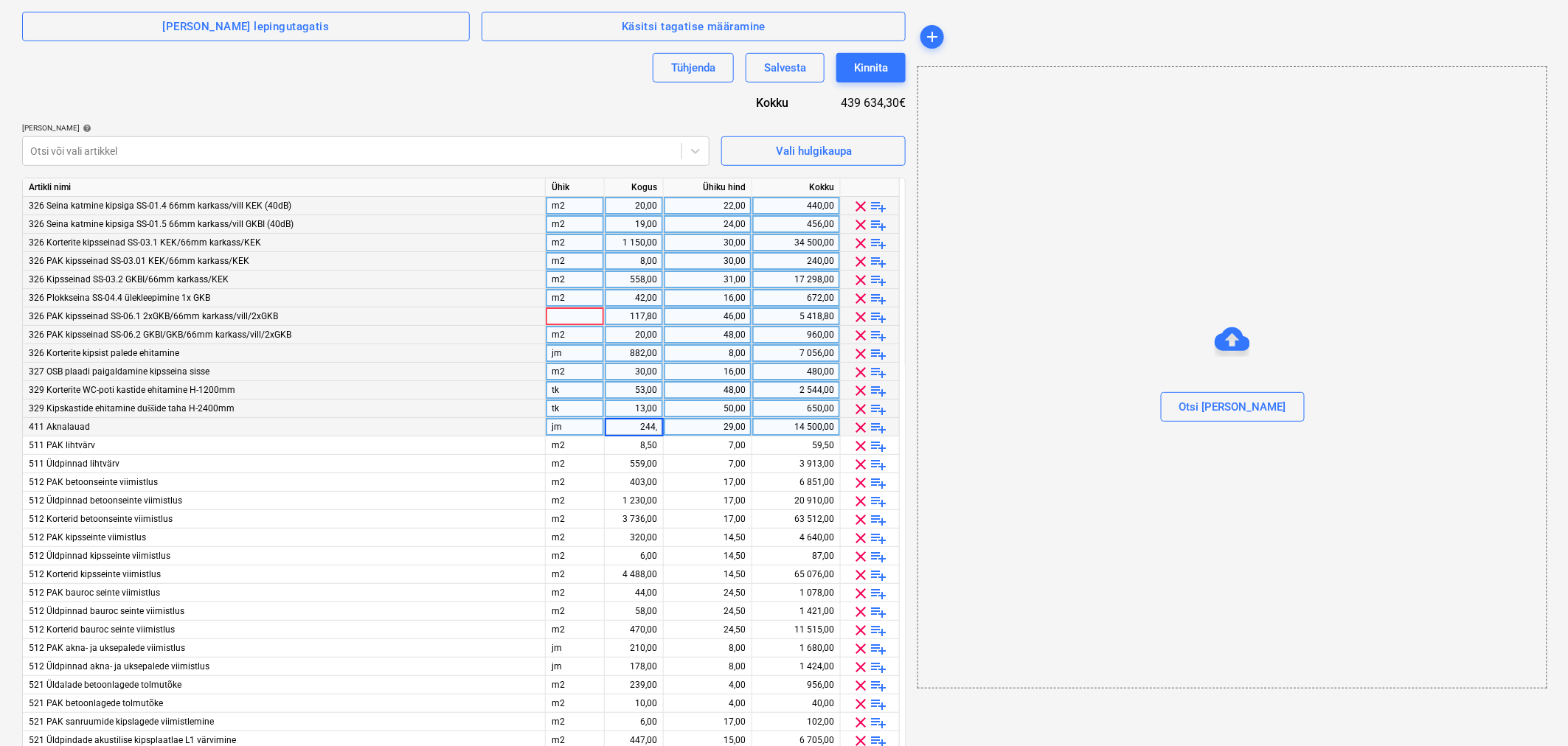
type input "244,5"
click at [708, 428] on div "29,00" at bounding box center [708, 428] width 76 height 19
type input "16"
click at [610, 443] on div "8,50" at bounding box center [633, 446] width 46 height 19
click at [627, 462] on div "559,00" at bounding box center [633, 464] width 46 height 19
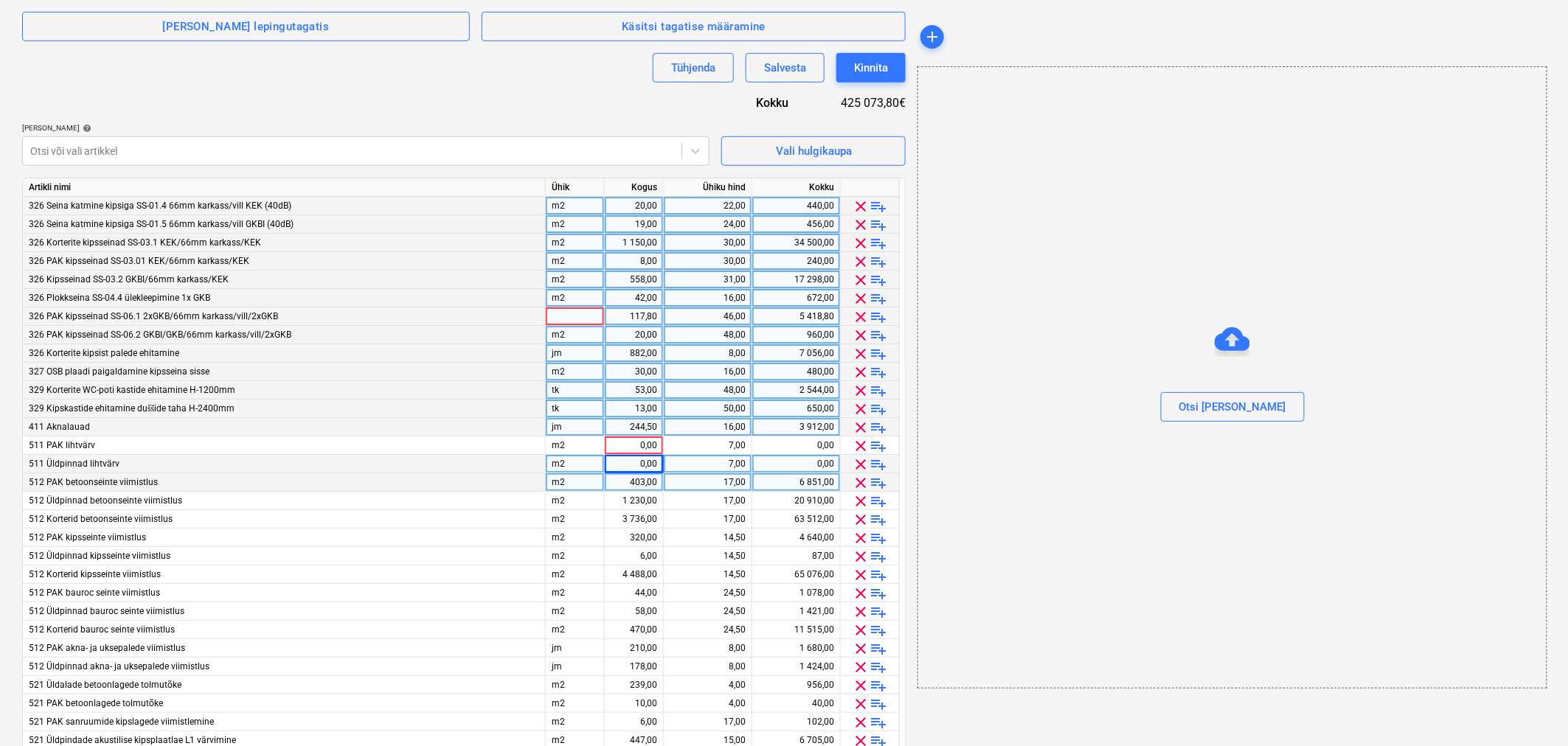
click at [620, 478] on div "403,00" at bounding box center [633, 483] width 46 height 19
click at [624, 496] on div "1 230,00" at bounding box center [633, 501] width 46 height 19
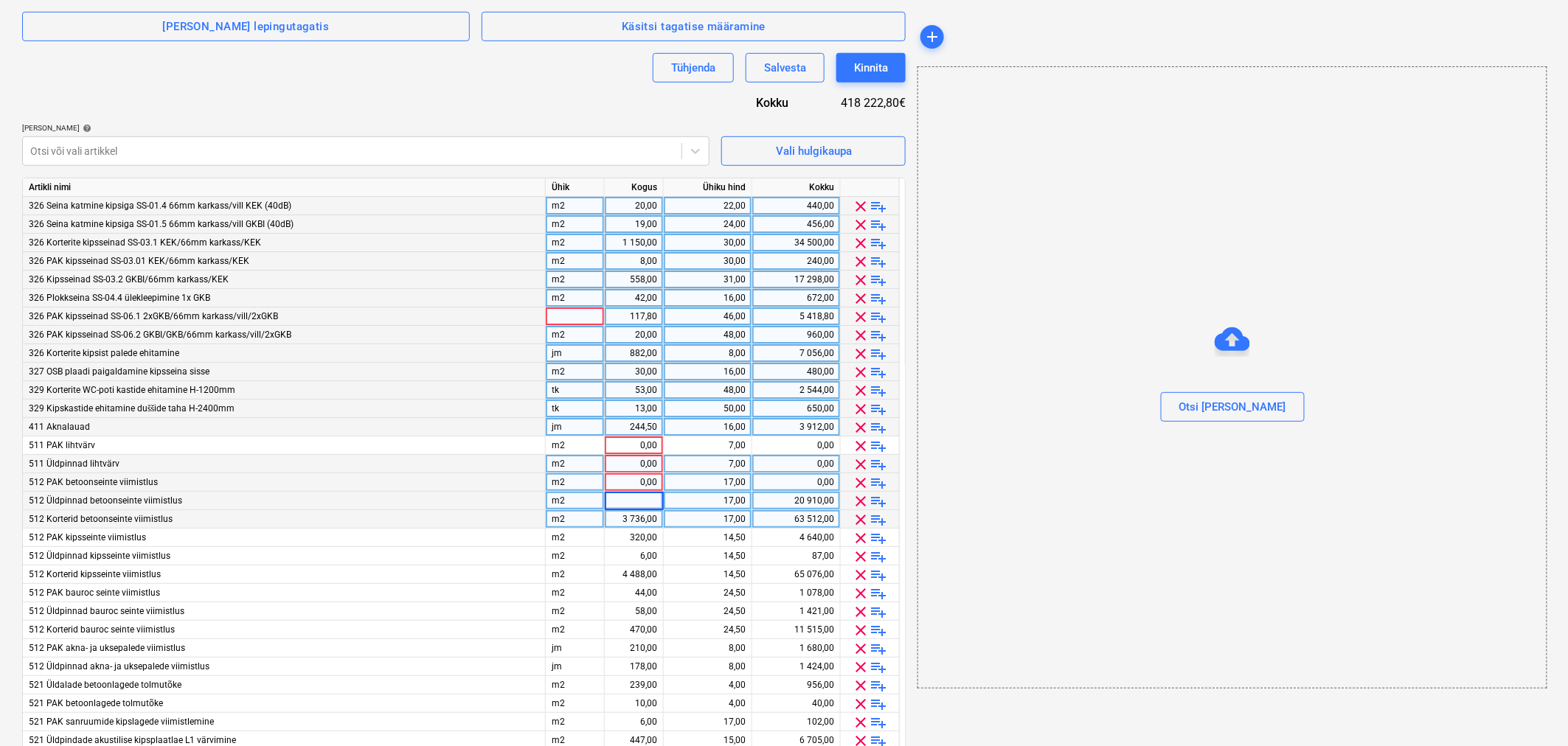
click at [625, 517] on div "3 736,00" at bounding box center [633, 520] width 46 height 19
click at [620, 533] on div "320,00" at bounding box center [633, 538] width 46 height 19
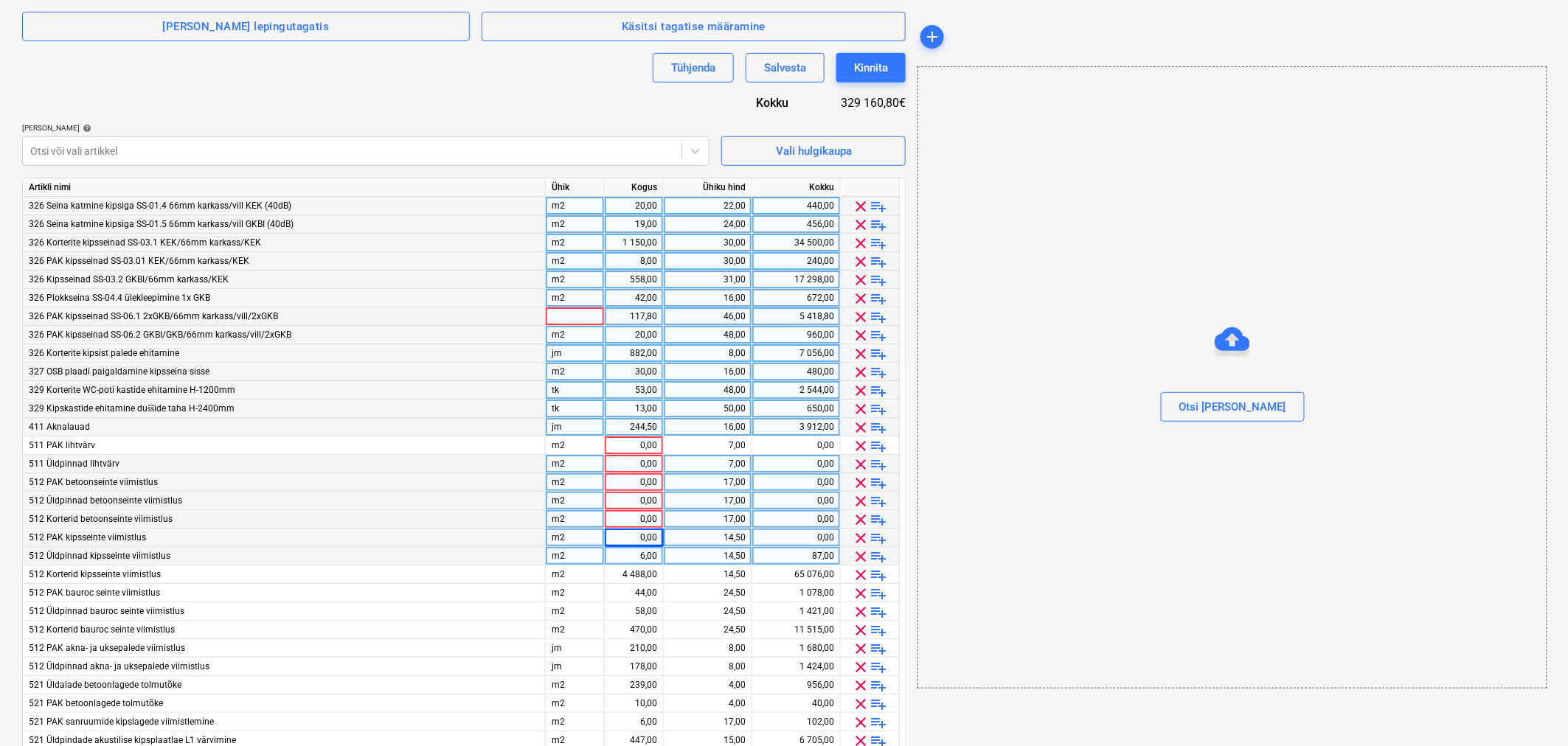
drag, startPoint x: 646, startPoint y: 550, endPoint x: 655, endPoint y: 551, distance: 9.1
click at [655, 551] on div "6,00" at bounding box center [633, 557] width 46 height 19
click at [638, 579] on div "4 488,00" at bounding box center [633, 575] width 46 height 19
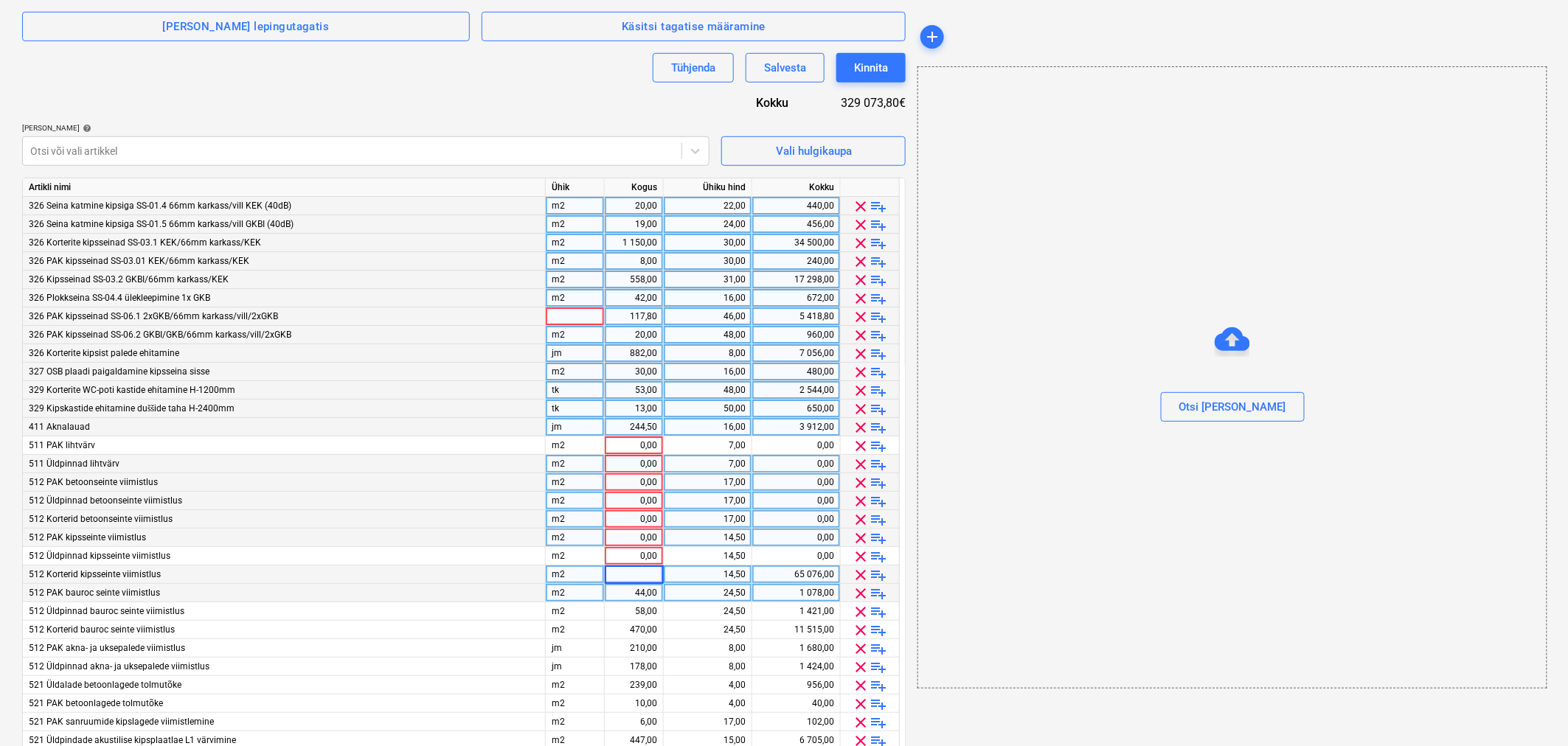
click at [634, 592] on div "44,00" at bounding box center [633, 593] width 46 height 19
click at [630, 615] on div "58,00" at bounding box center [633, 612] width 46 height 19
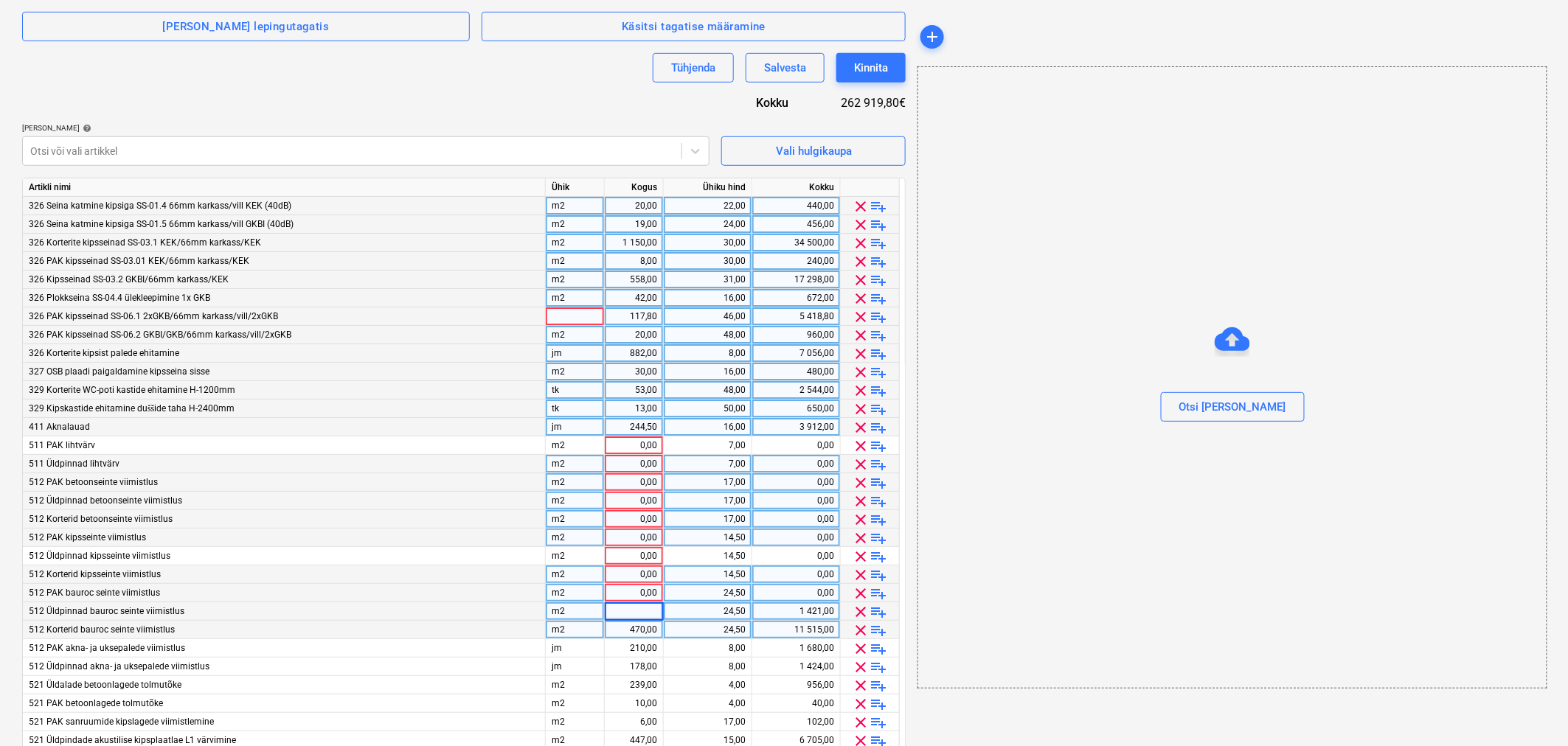
click at [626, 636] on div "470,00" at bounding box center [633, 630] width 46 height 19
click at [623, 655] on div "210,00" at bounding box center [633, 649] width 46 height 19
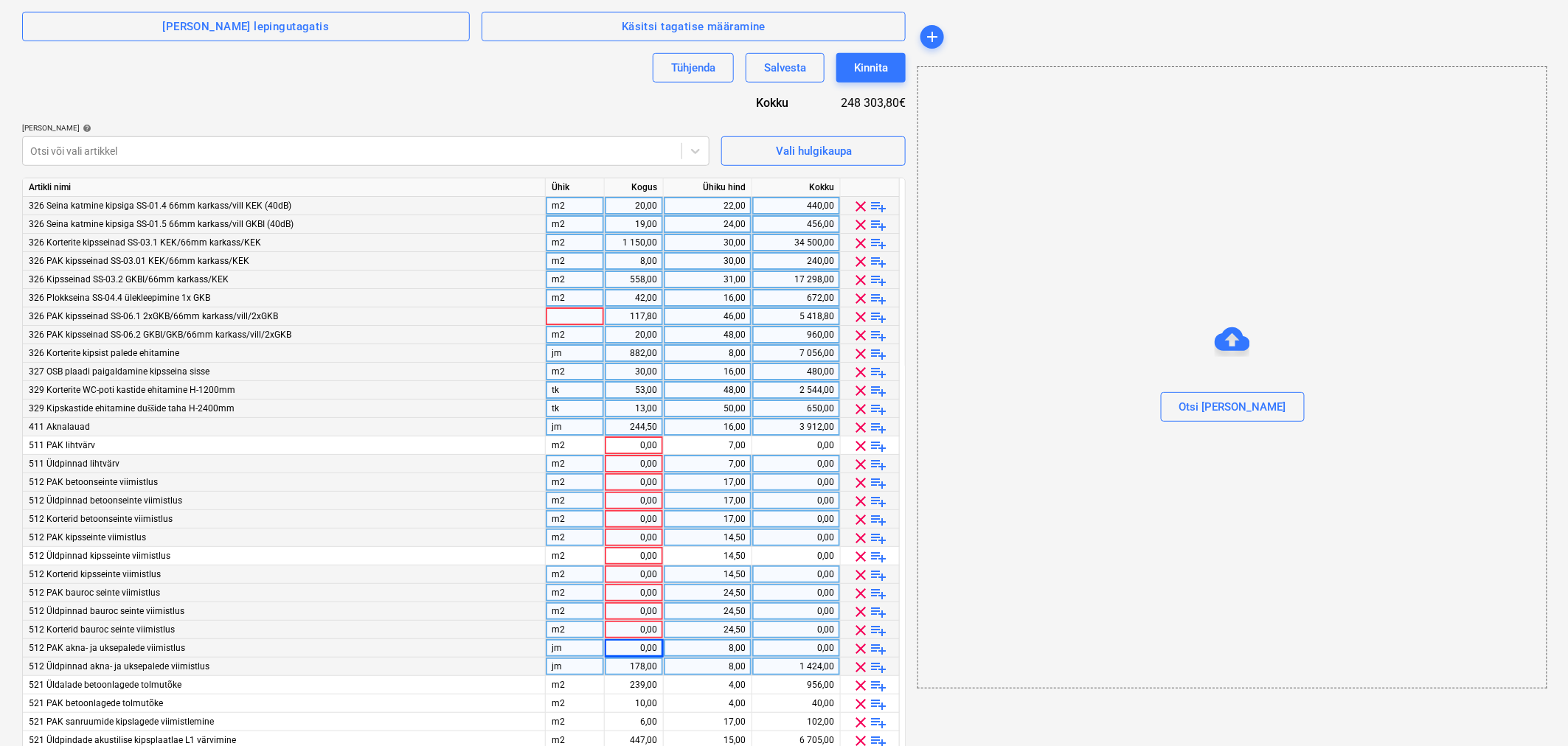
click at [621, 672] on div "178,00" at bounding box center [633, 667] width 46 height 19
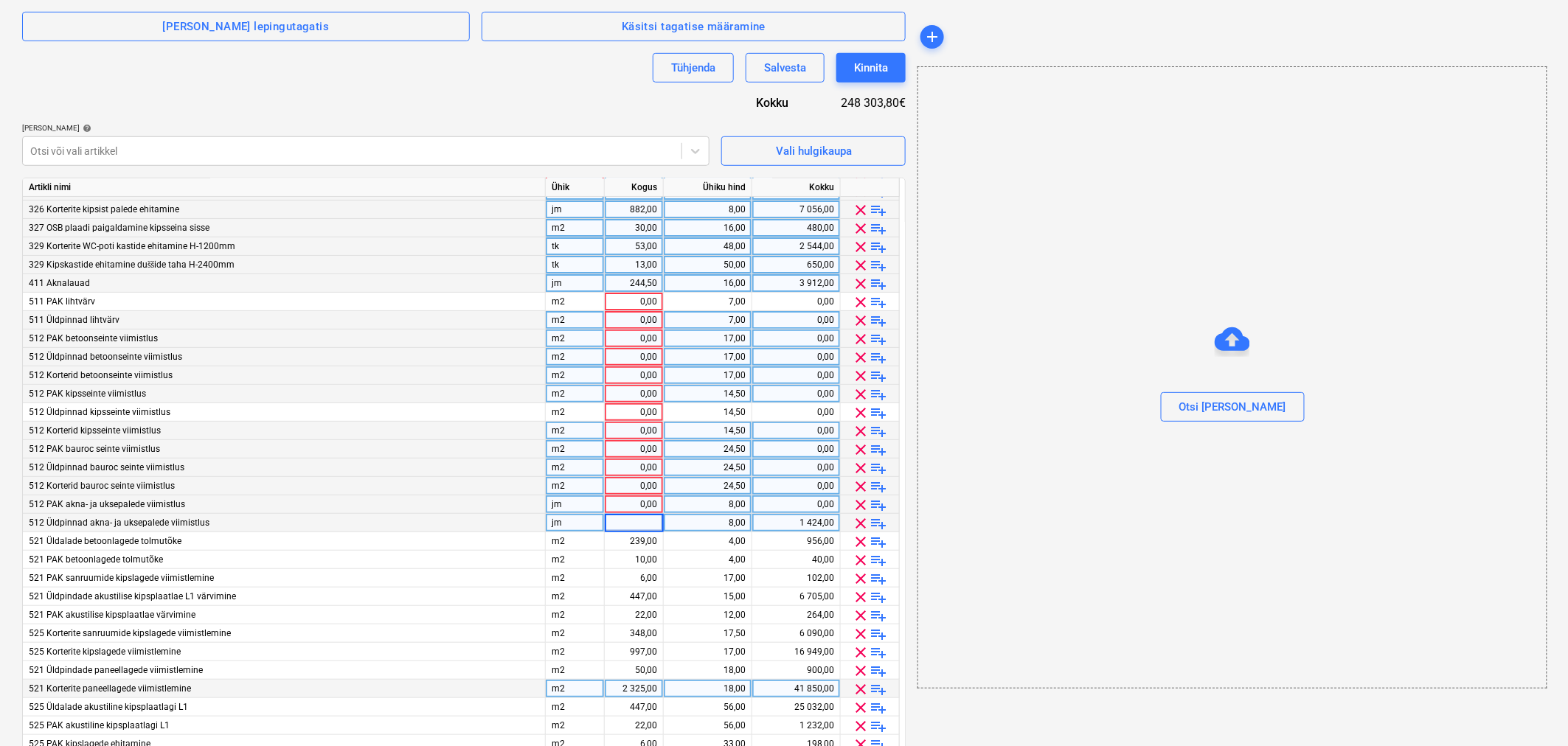
scroll to position [215, 0]
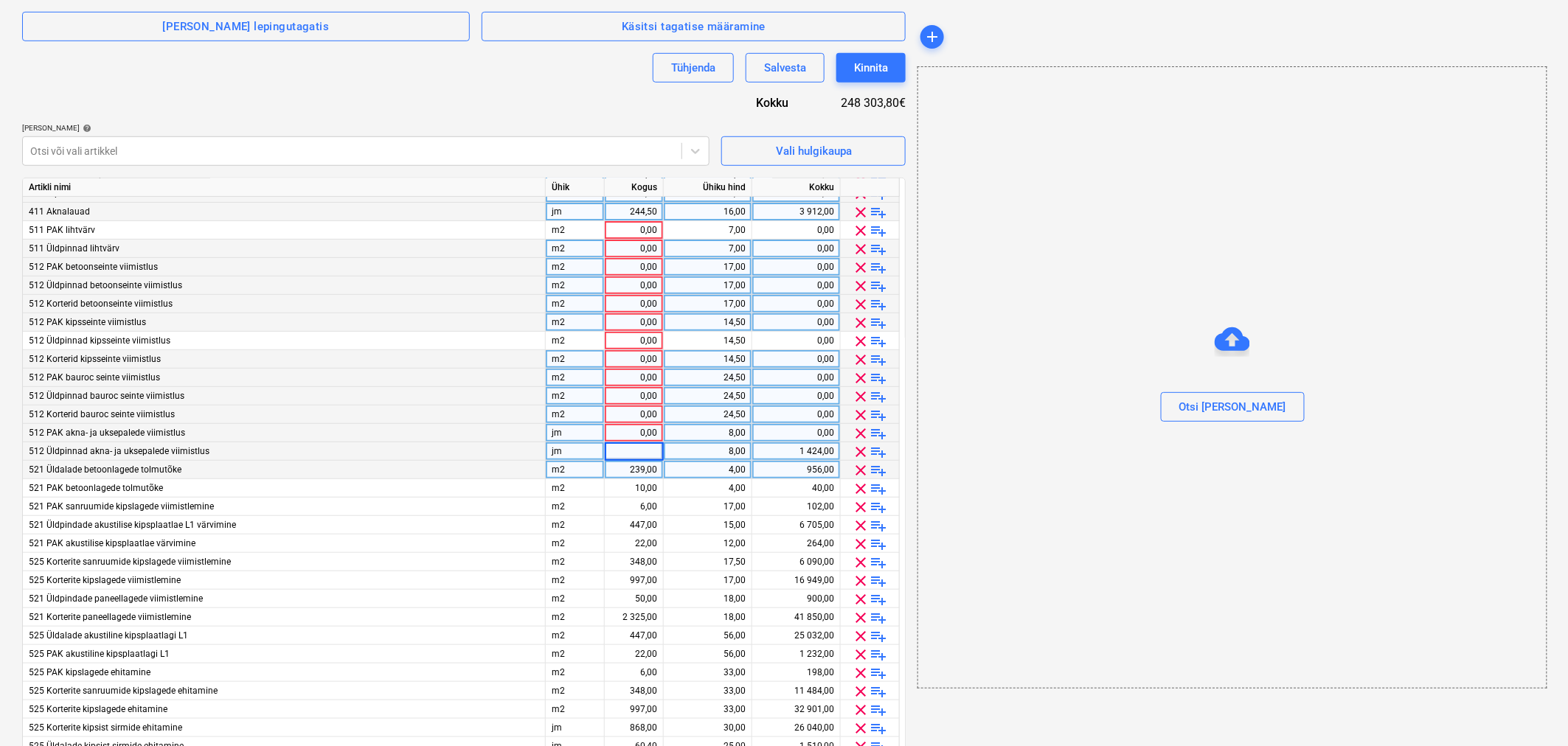
click at [626, 469] on div "239,00" at bounding box center [633, 470] width 46 height 19
click at [626, 491] on div "10,00" at bounding box center [633, 489] width 46 height 19
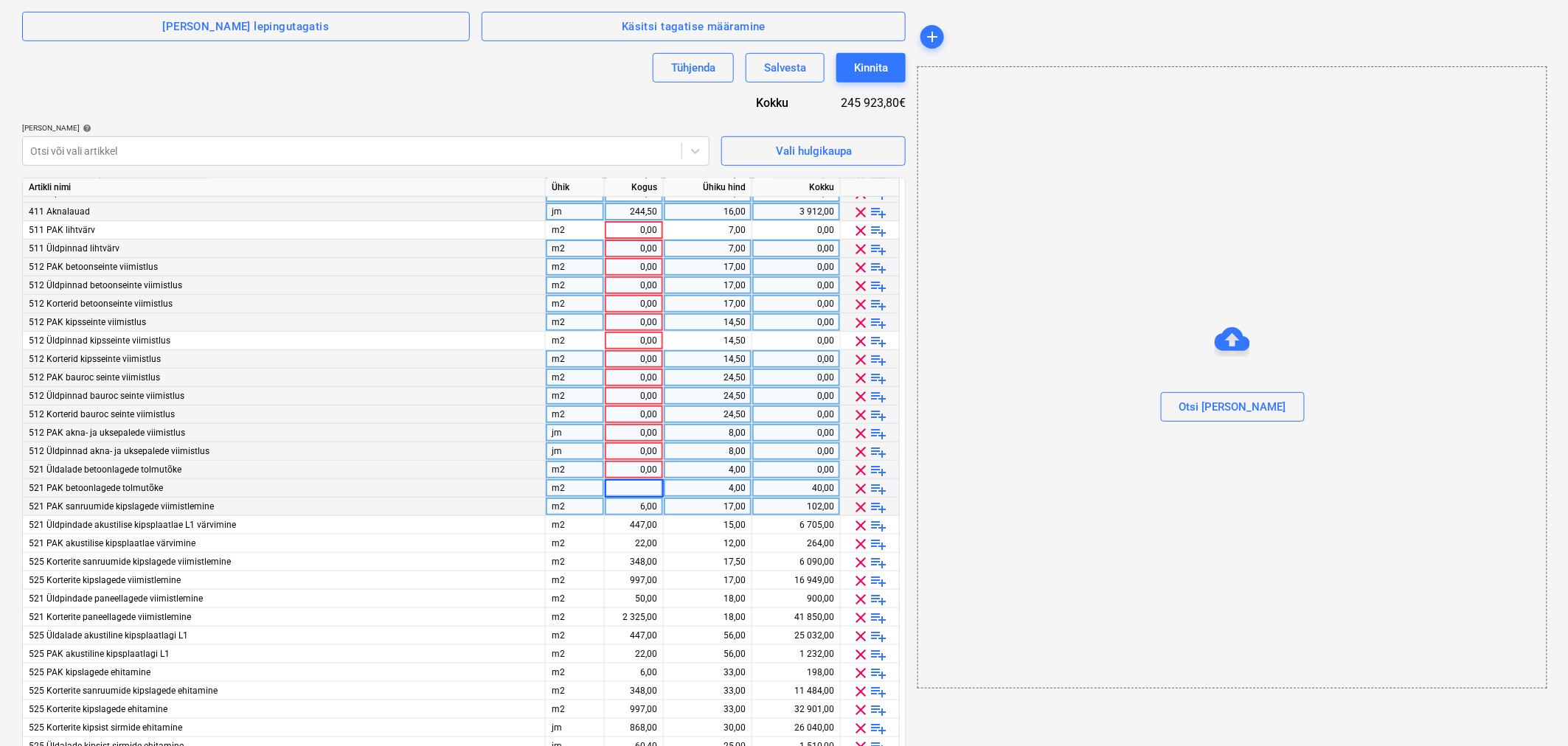
click at [626, 510] on div "6,00" at bounding box center [633, 507] width 46 height 19
click at [621, 532] on div "447,00" at bounding box center [633, 526] width 46 height 19
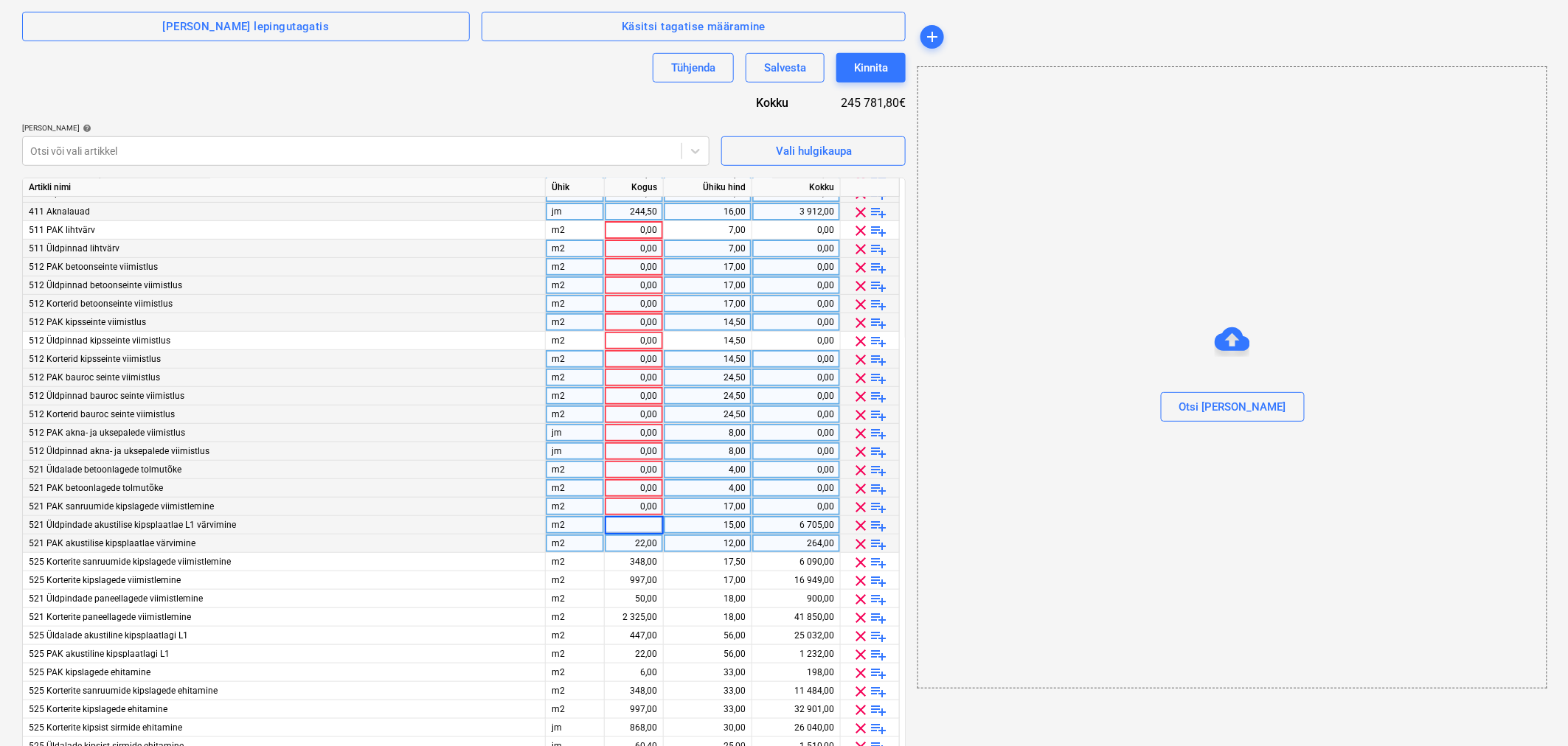
click at [621, 548] on div "22,00" at bounding box center [633, 544] width 46 height 19
click at [618, 562] on div "348,00" at bounding box center [633, 562] width 46 height 19
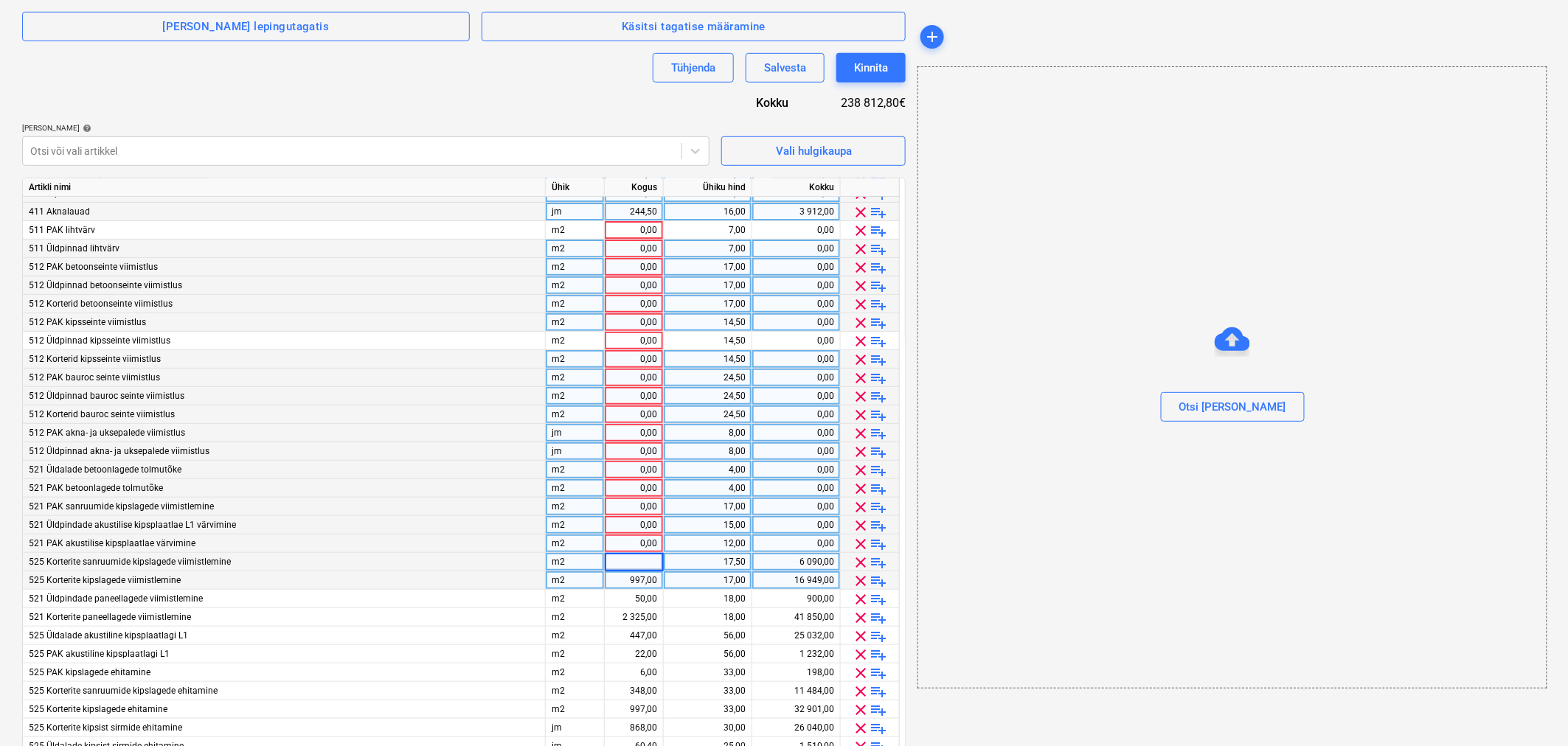
click at [617, 580] on div "997,00" at bounding box center [633, 581] width 46 height 19
click at [621, 597] on div "50,00" at bounding box center [633, 599] width 46 height 19
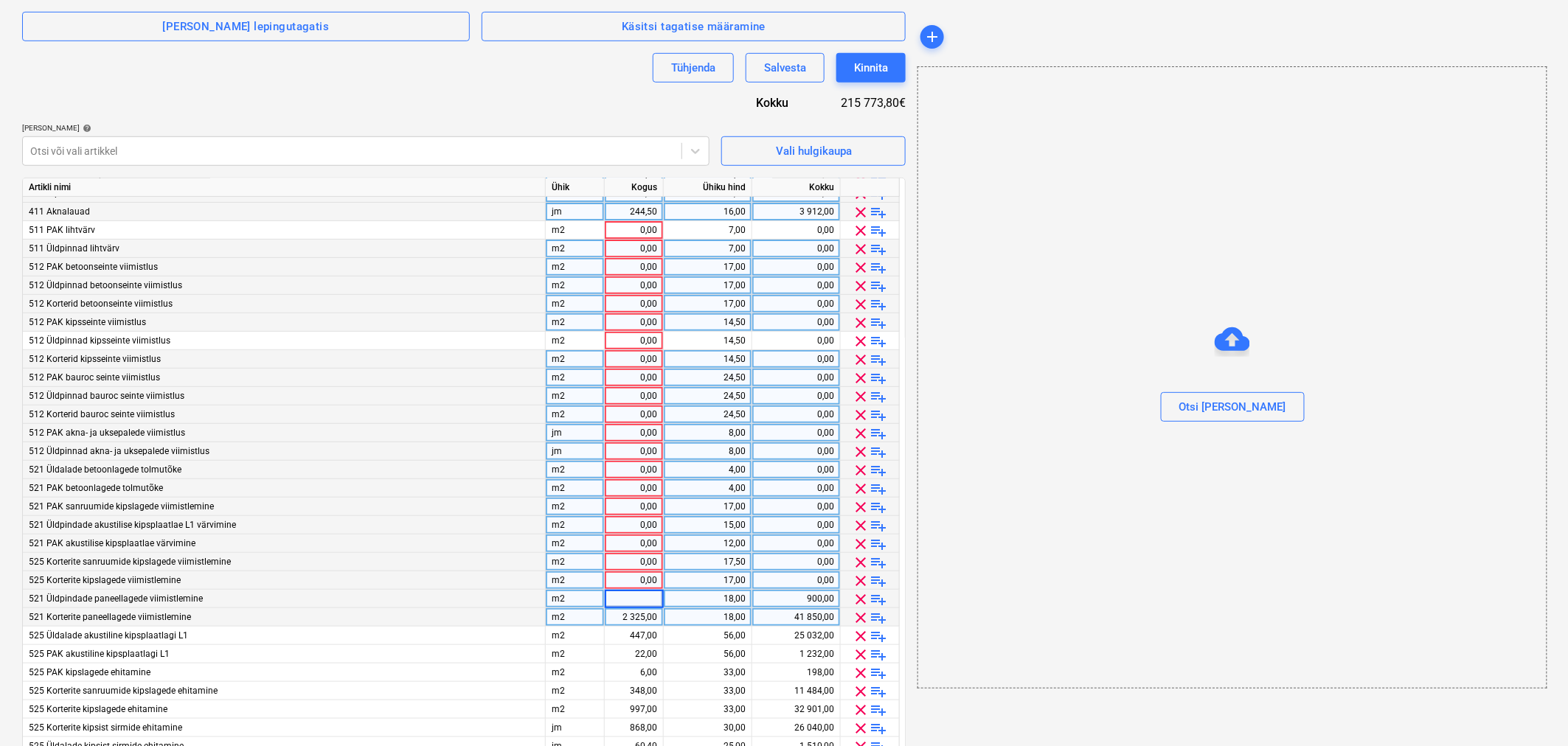
click at [618, 614] on div "2 325,00" at bounding box center [633, 618] width 46 height 19
click at [623, 643] on div "447,00" at bounding box center [633, 636] width 46 height 19
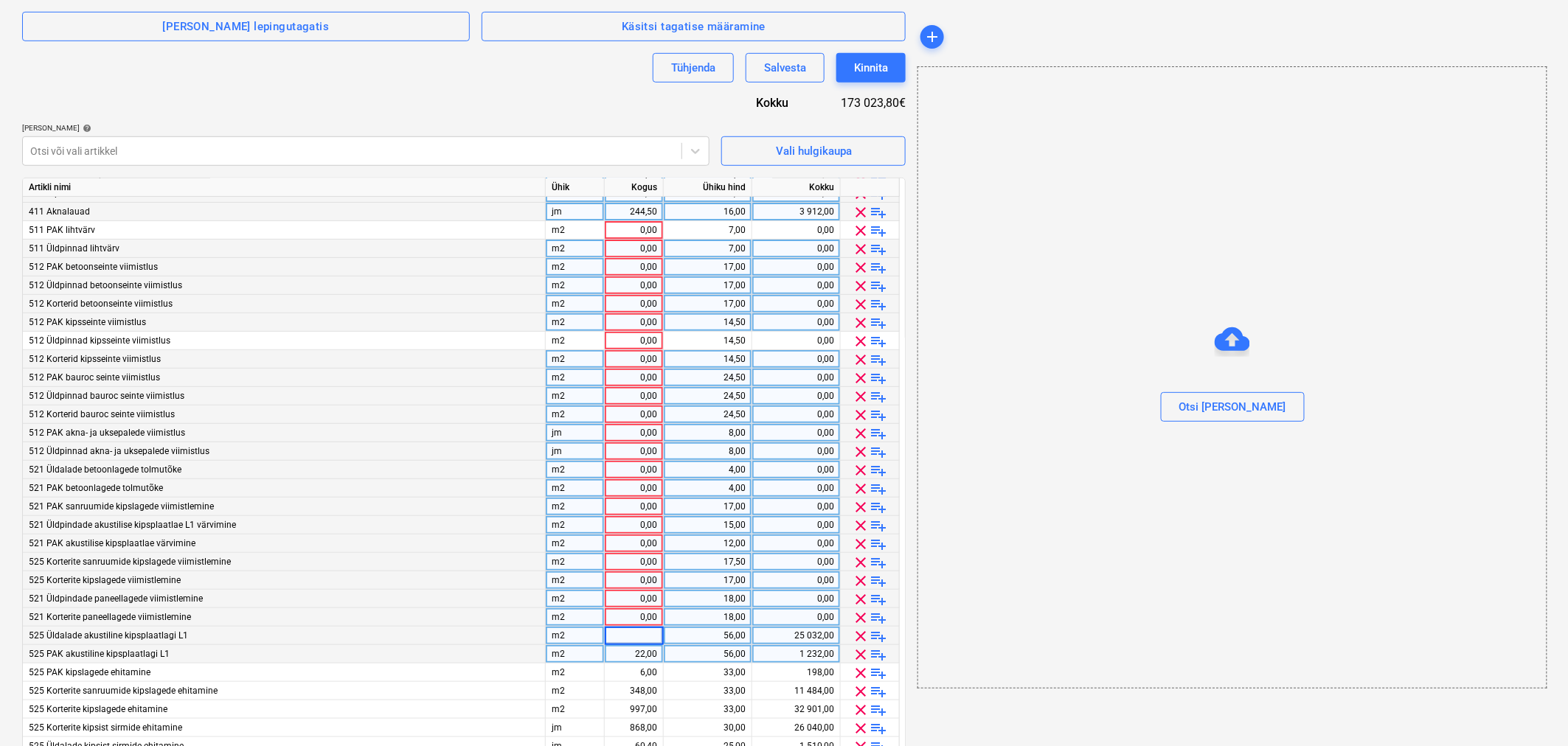
click at [623, 652] on div "22,00" at bounding box center [633, 655] width 46 height 19
click at [632, 670] on div "6,00" at bounding box center [633, 673] width 46 height 19
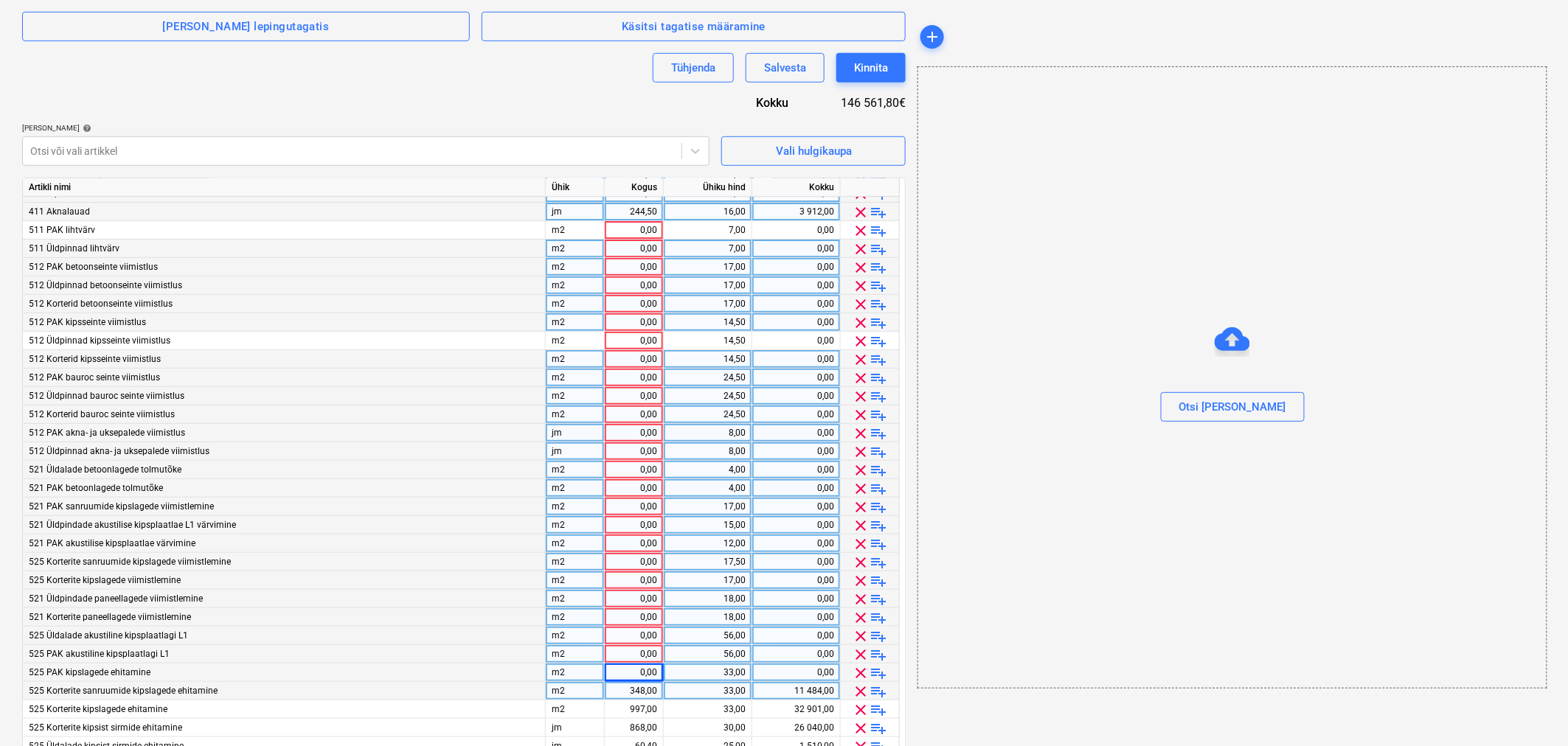
click at [621, 686] on div "348,00" at bounding box center [633, 691] width 46 height 19
click at [620, 710] on div "997,00" at bounding box center [633, 710] width 46 height 19
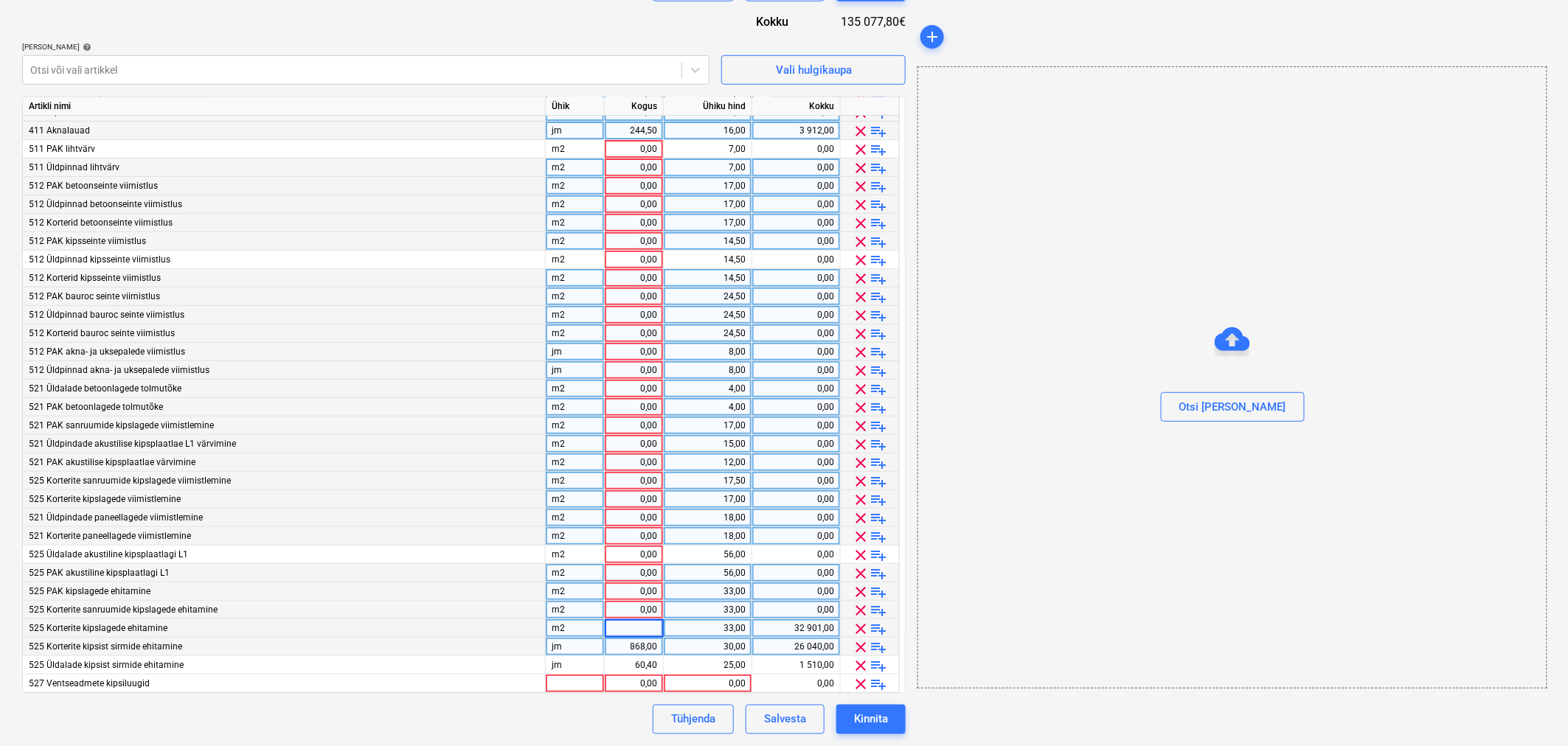
click at [634, 644] on div "868,00" at bounding box center [633, 647] width 46 height 19
click at [632, 661] on div "60,40" at bounding box center [633, 666] width 46 height 19
click at [593, 702] on div "Lepingu nimi help 128-AL-27 Lepingu viitenumber help 128-SO-038 Vali ettevõte V…" at bounding box center [463, 198] width 883 height 1074
click at [655, 621] on div "0,00" at bounding box center [633, 629] width 46 height 19
type input "510"
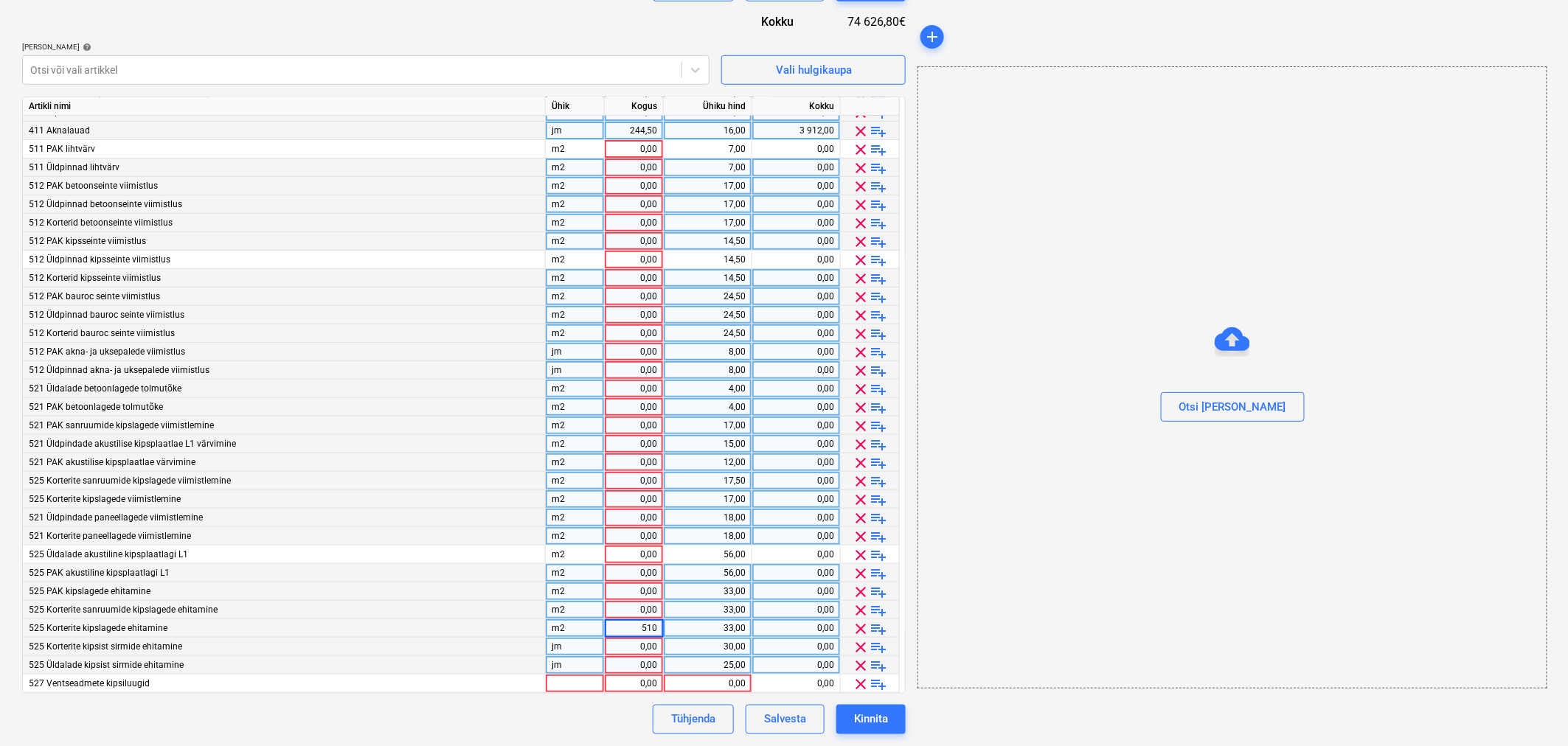
click at [694, 622] on div "33,00" at bounding box center [708, 629] width 76 height 19
type input "25"
click at [639, 644] on div "0,00" at bounding box center [633, 647] width 46 height 19
type input "410"
click at [697, 640] on div "30,00" at bounding box center [708, 647] width 76 height 19
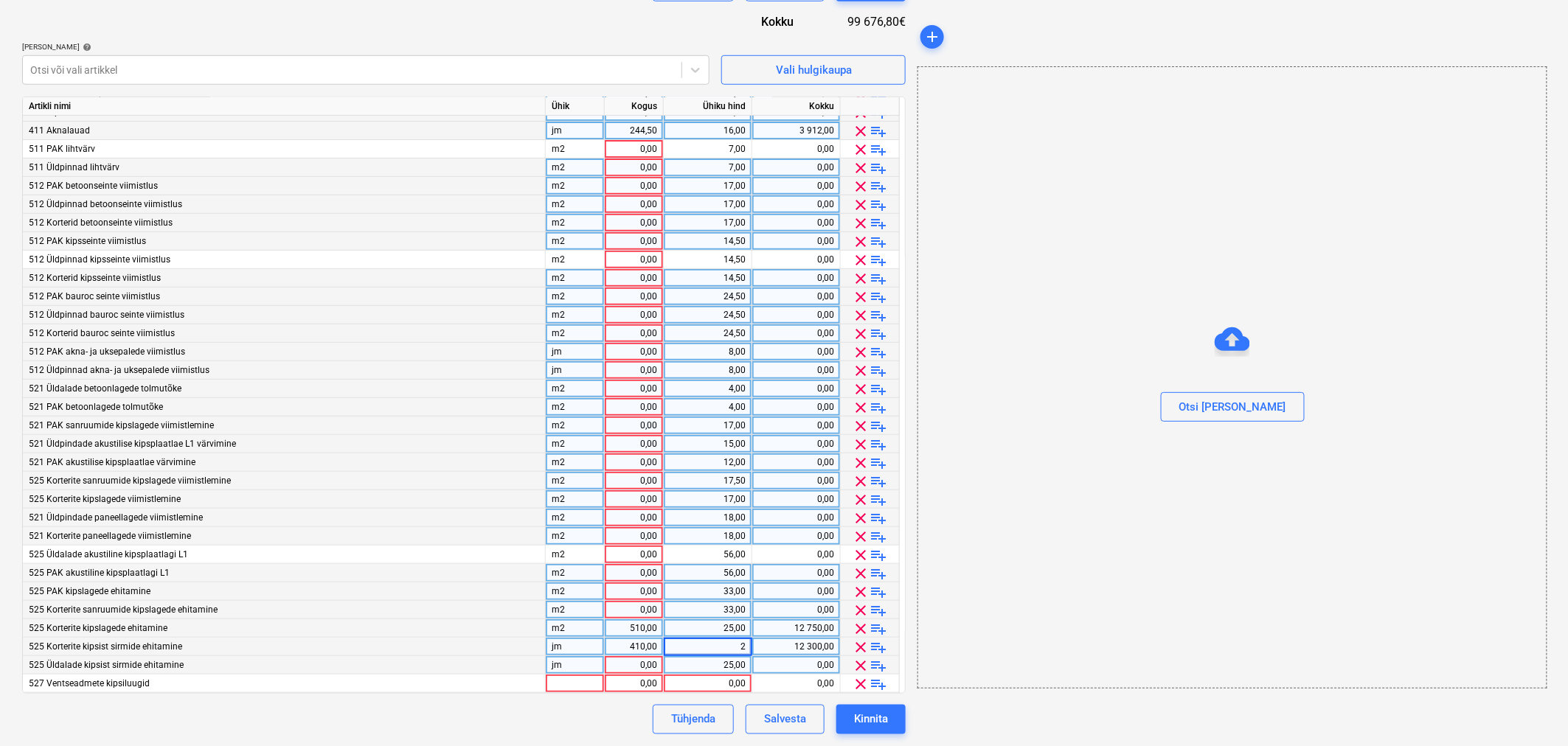
type input "20"
click at [648, 603] on div "0,00" at bounding box center [633, 610] width 46 height 19
type input "190"
click at [724, 608] on div "33,00" at bounding box center [708, 610] width 76 height 19
type input "26"
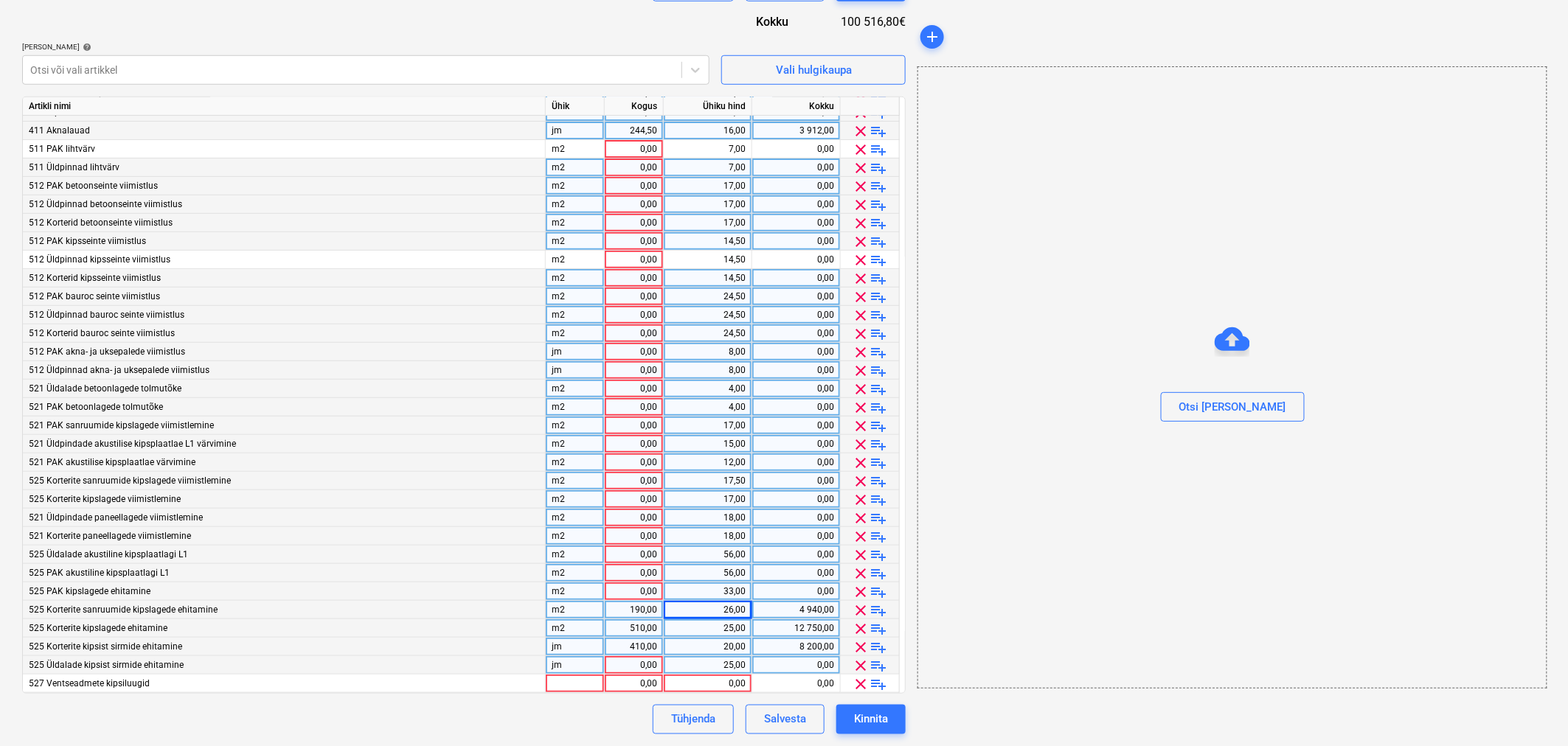
click at [638, 551] on div "0,00" at bounding box center [633, 555] width 46 height 19
type input "236"
click at [686, 554] on div "56,00" at bounding box center [708, 555] width 76 height 19
type input "5"
type input "44"
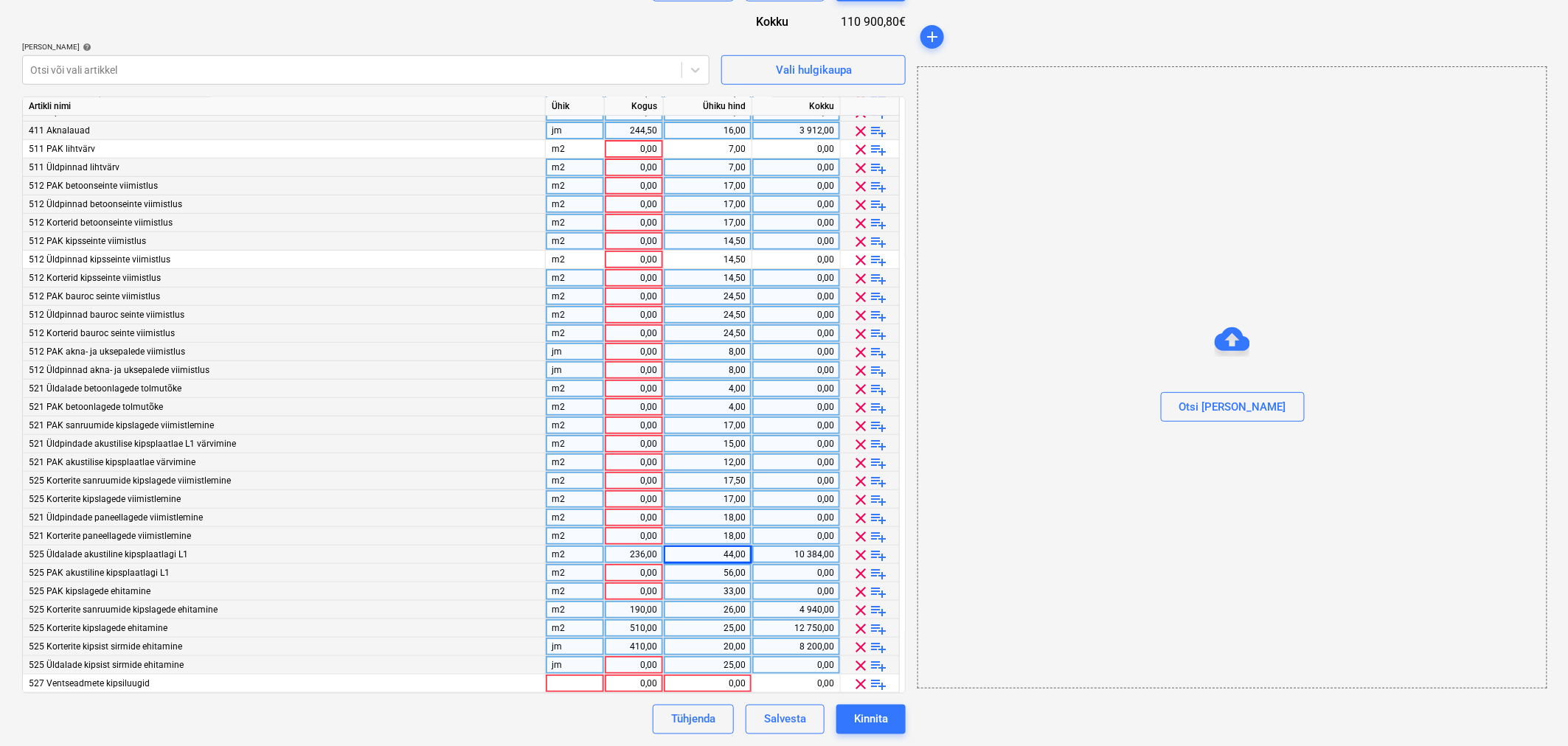
click at [638, 570] on div "0,00" at bounding box center [633, 574] width 46 height 19
click at [630, 566] on div "0,00" at bounding box center [633, 574] width 46 height 19
type input "10"
click at [735, 565] on div "56,00" at bounding box center [708, 574] width 76 height 19
type input "44"
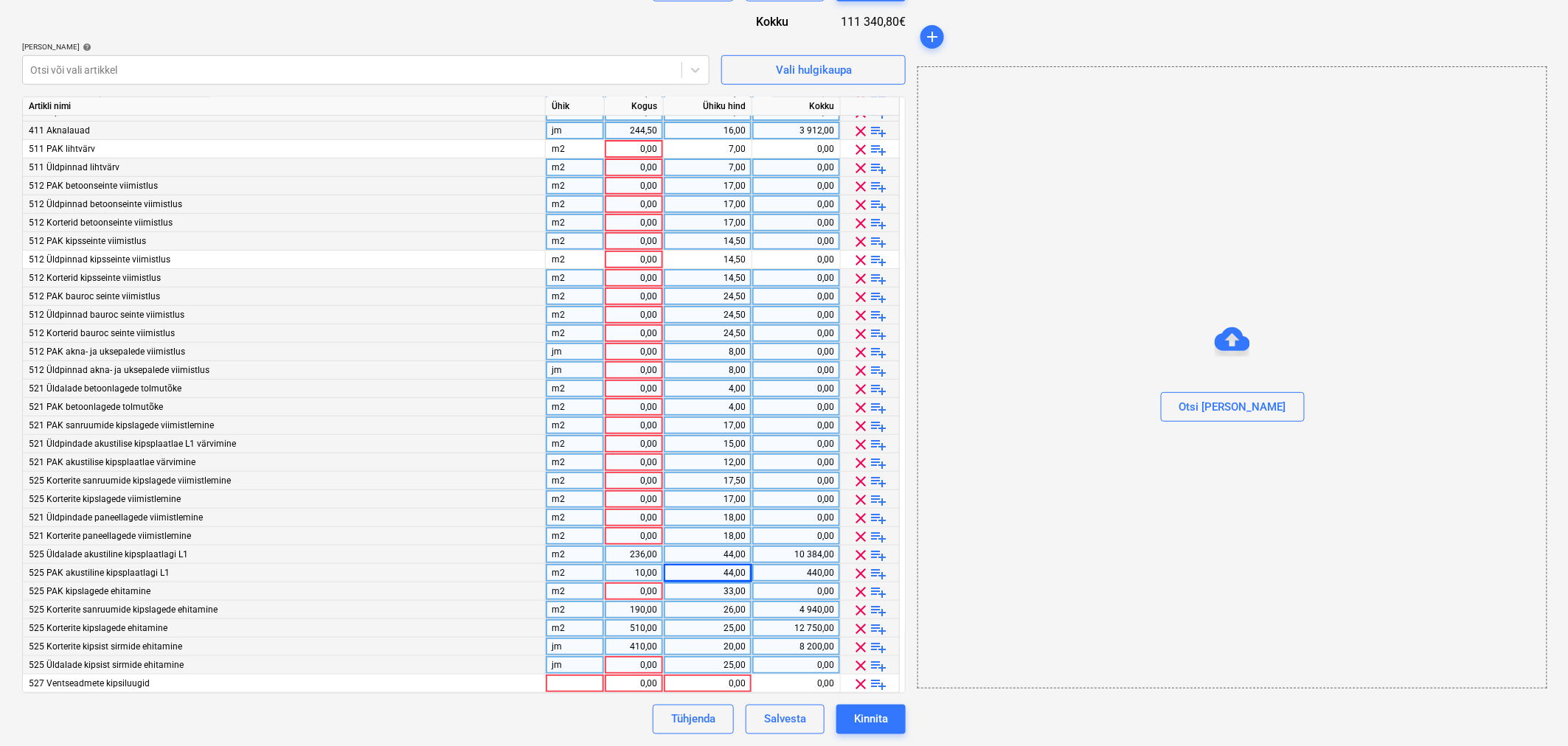
click at [612, 551] on div "236,00" at bounding box center [633, 555] width 46 height 19
type input "226"
click at [618, 556] on div "226,00" at bounding box center [633, 555] width 46 height 19
type input "236"
click at [865, 570] on span "clear" at bounding box center [861, 574] width 18 height 18
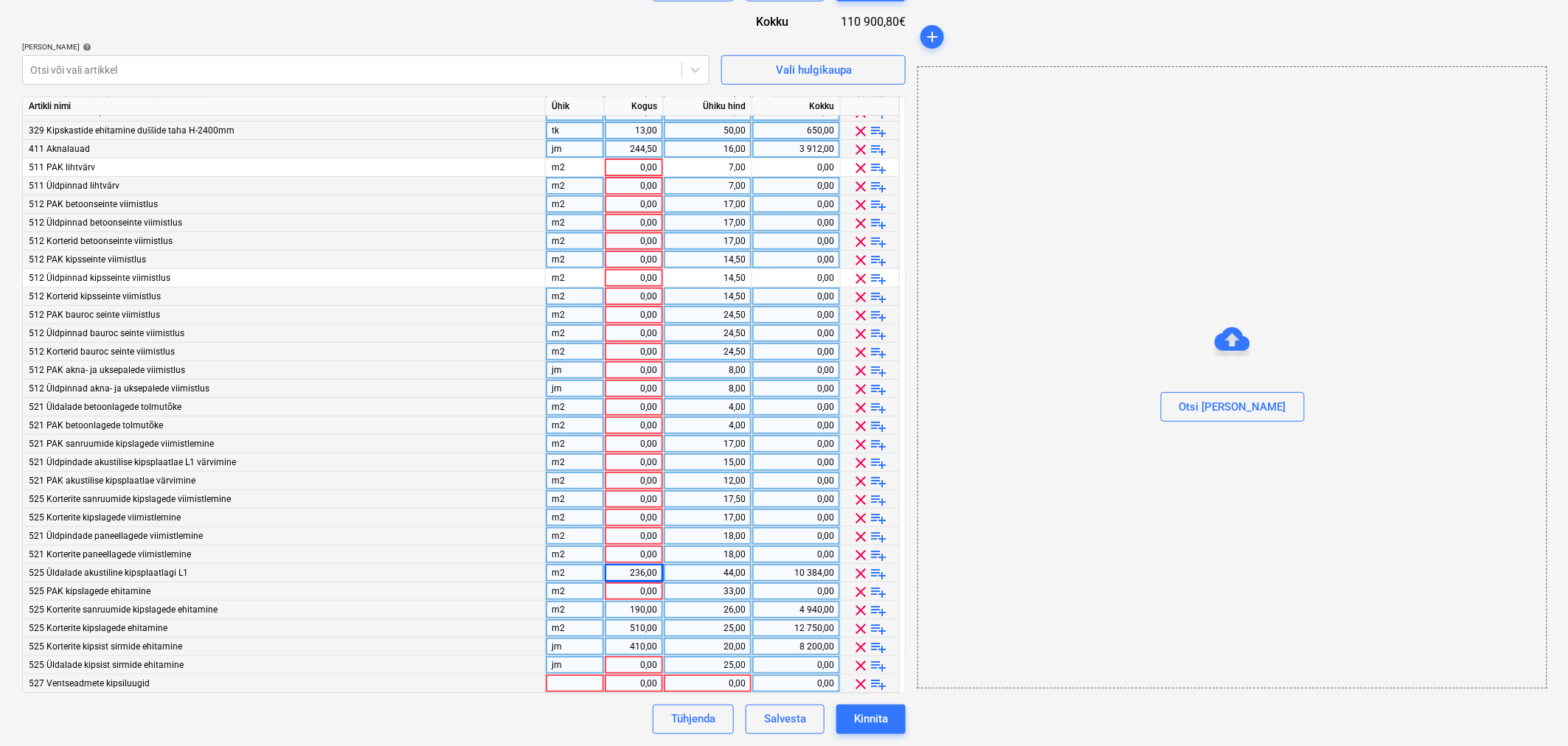
scroll to position [197, 0]
click at [627, 661] on div "0,00" at bounding box center [633, 666] width 46 height 19
type input "20"
click at [694, 664] on div "25,00" at bounding box center [708, 666] width 76 height 19
type input "22"
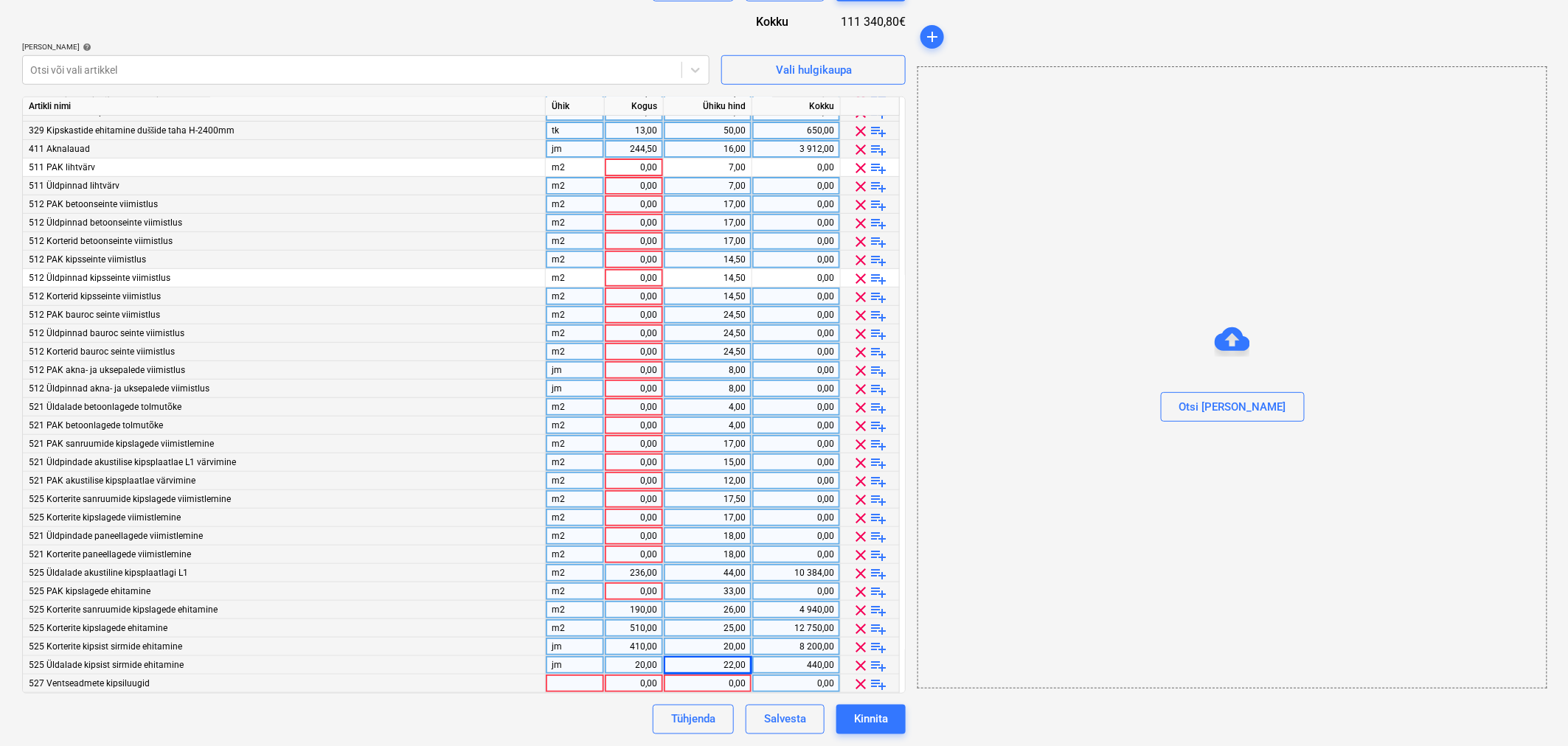
click at [613, 588] on div "0,00" at bounding box center [633, 592] width 46 height 19
type input "11,7"
click at [709, 588] on div "33,00" at bounding box center [708, 592] width 76 height 19
type input "26"
click at [621, 686] on div "0,00" at bounding box center [633, 685] width 46 height 19
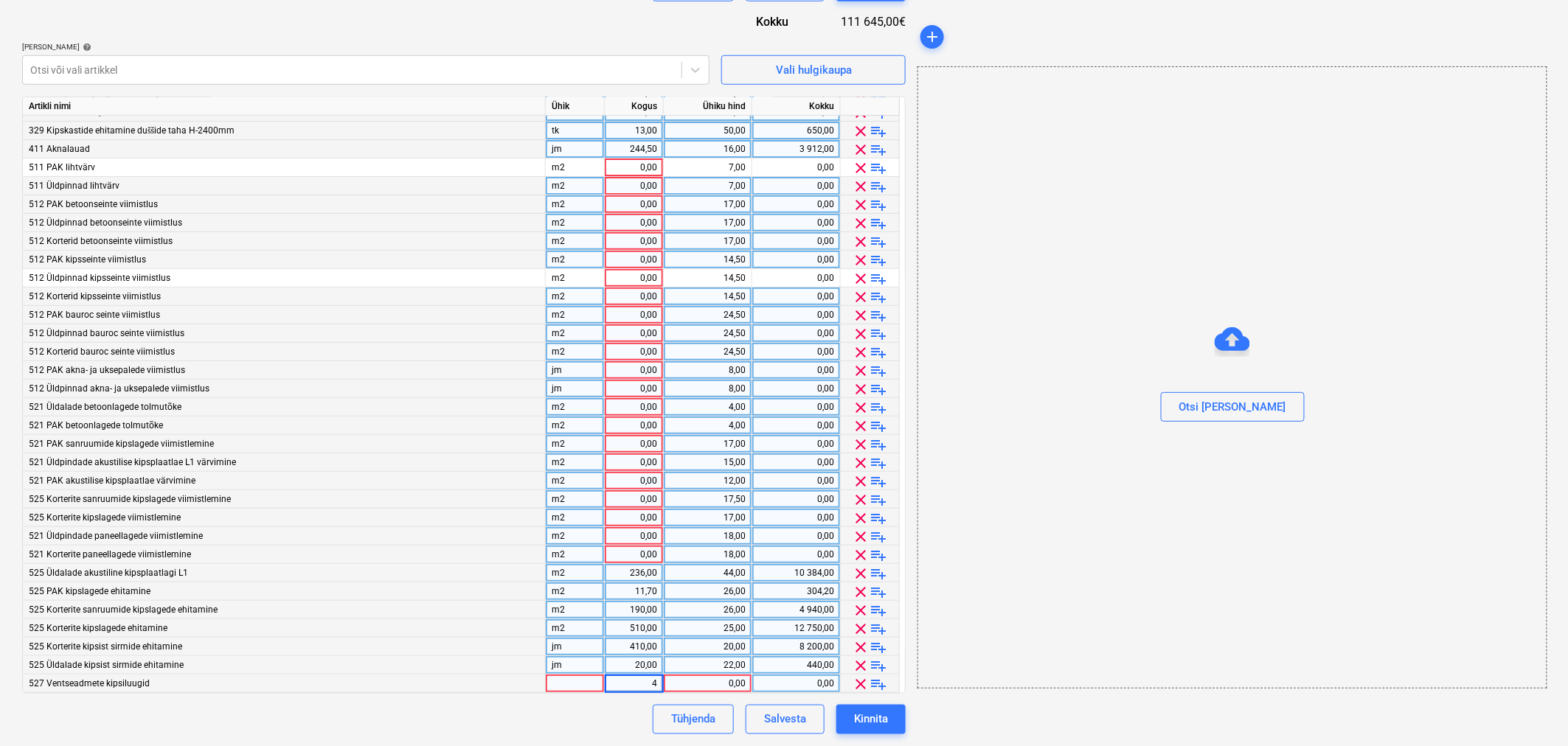
type input "46"
click at [725, 680] on div "0,00" at bounding box center [708, 685] width 76 height 19
type input "20"
click at [590, 684] on div at bounding box center [574, 685] width 59 height 19
type input "tk"
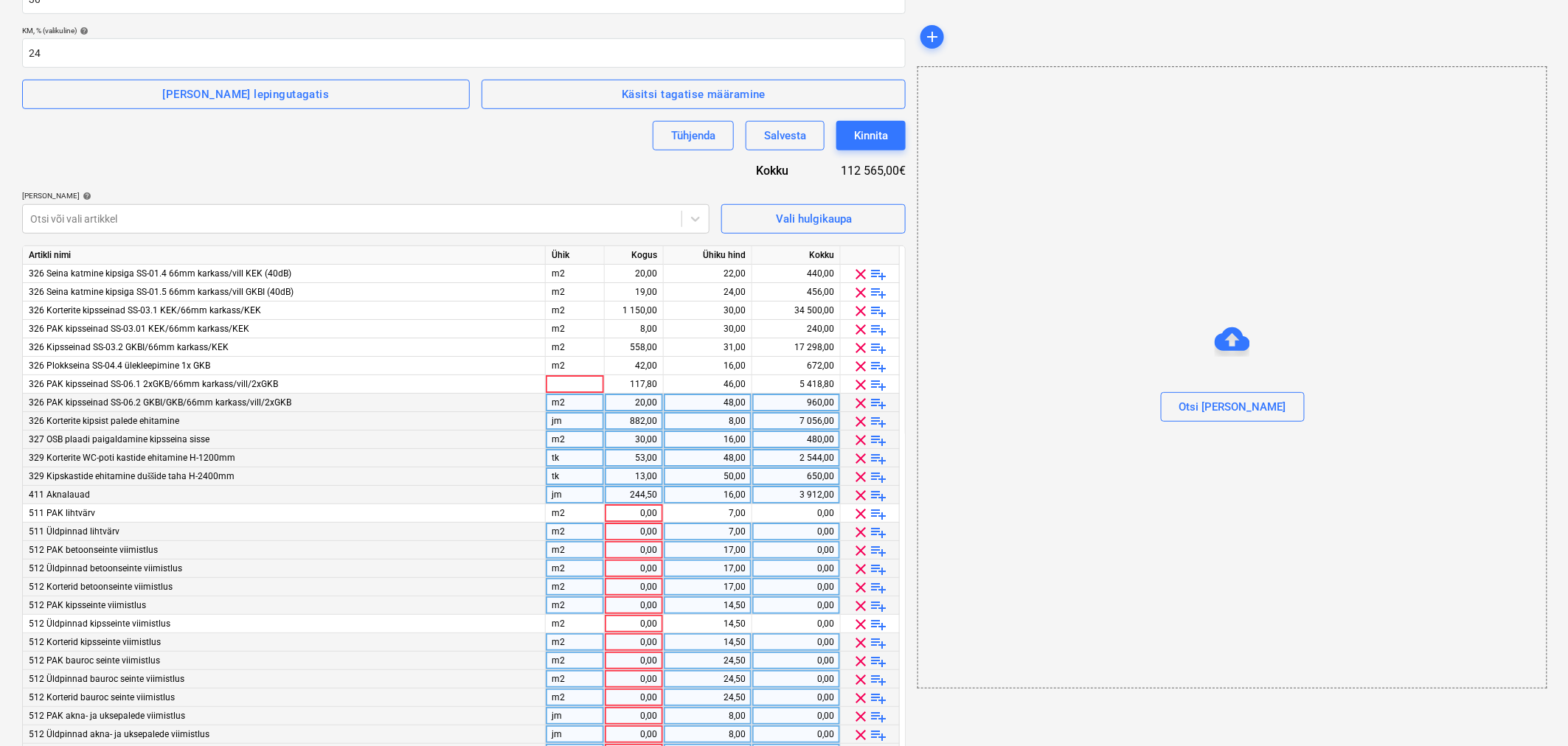
scroll to position [297, 0]
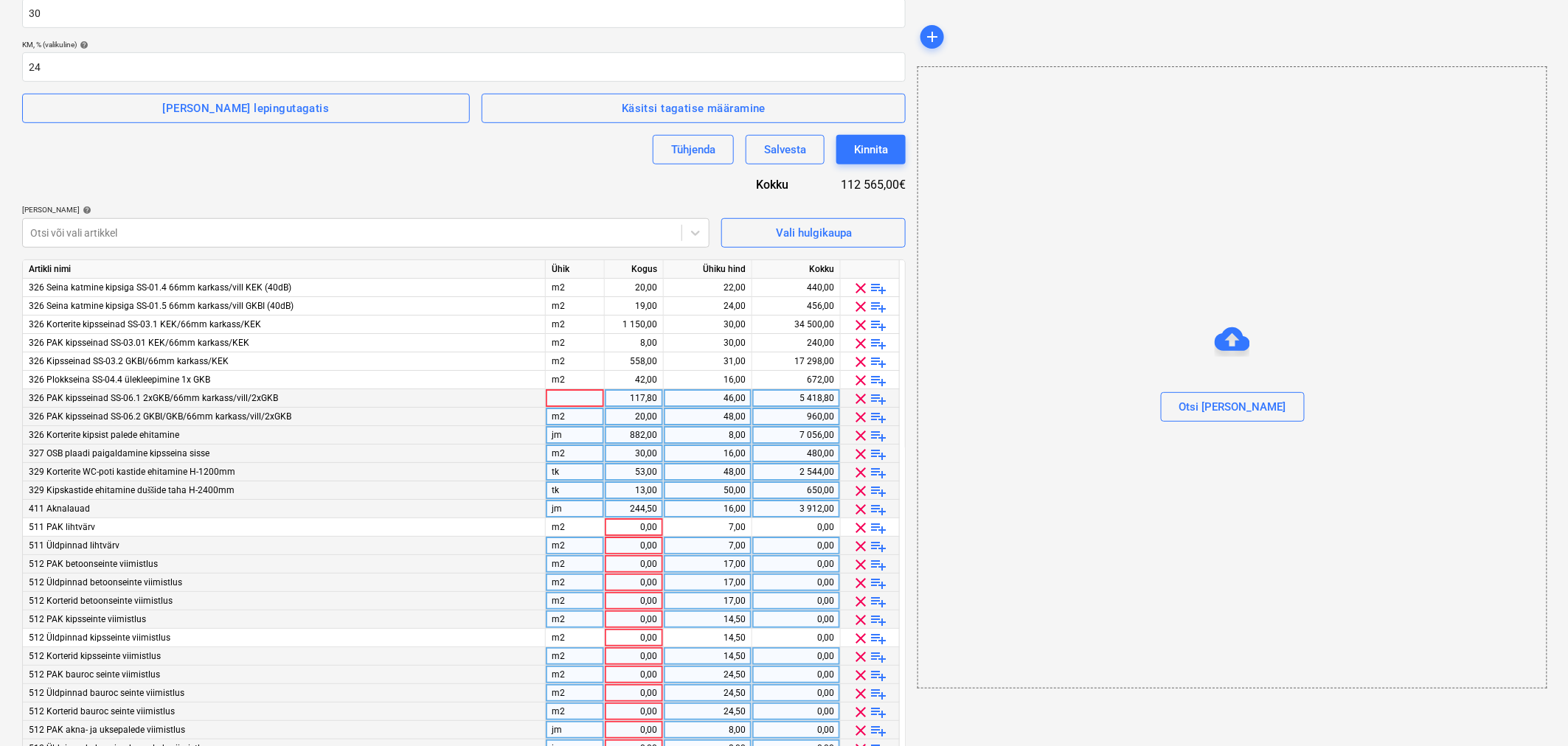
click at [623, 399] on div "117,80" at bounding box center [633, 399] width 46 height 19
type input "177,8"
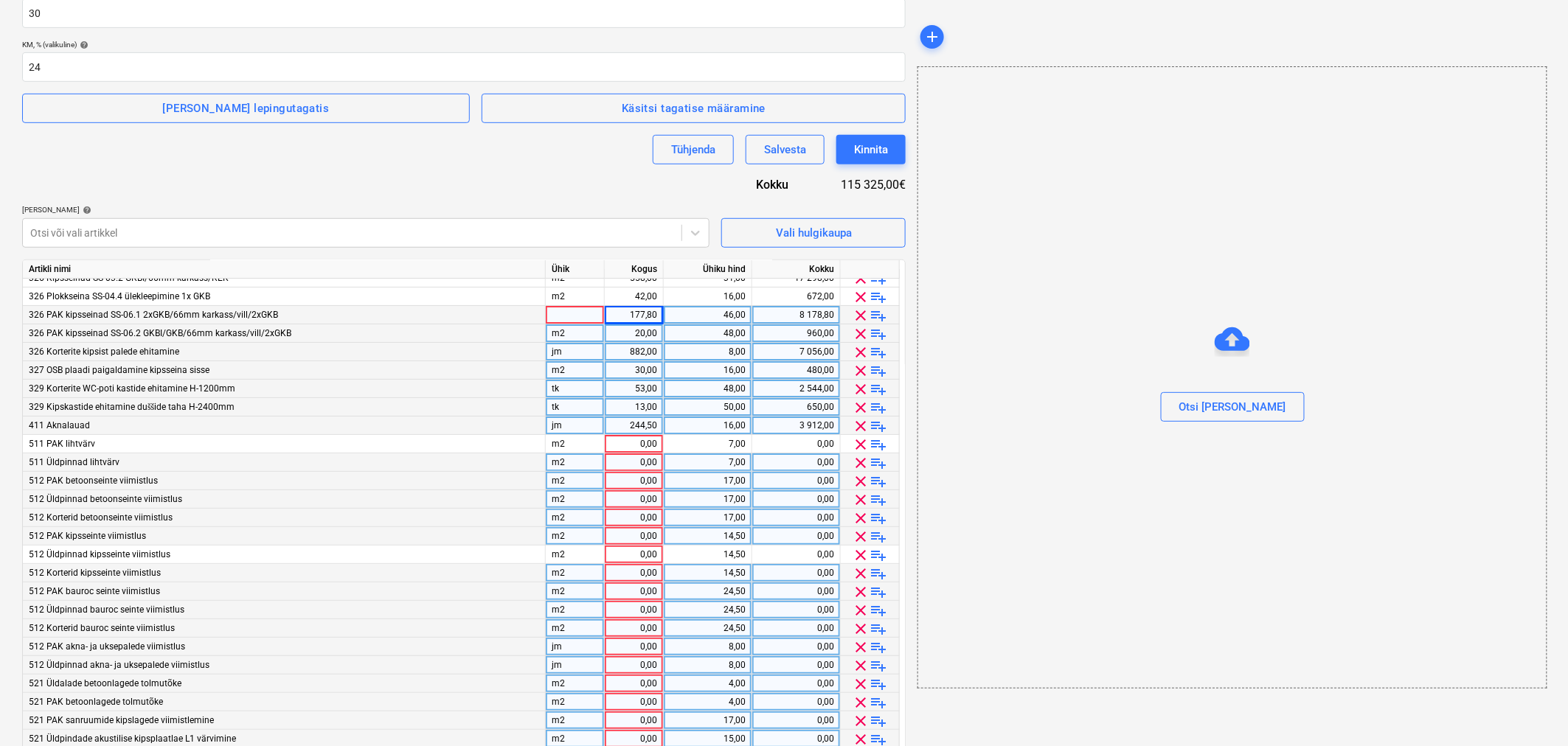
scroll to position [164, 0]
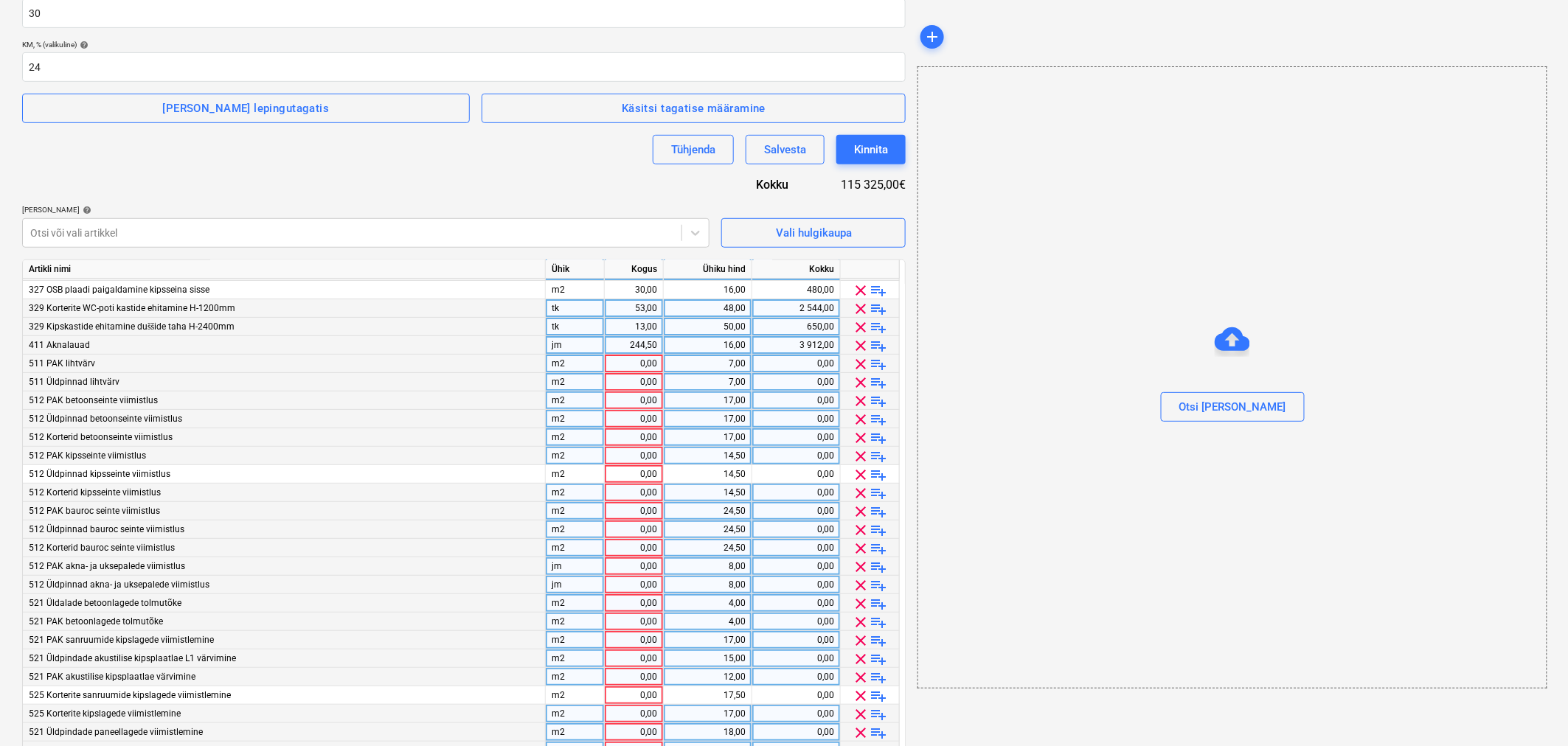
click at [637, 358] on div "0,00" at bounding box center [633, 364] width 46 height 19
type input "8,5"
click at [720, 364] on div "7,00" at bounding box center [708, 364] width 76 height 19
type input "6"
click at [618, 385] on div "0,00" at bounding box center [633, 382] width 46 height 19
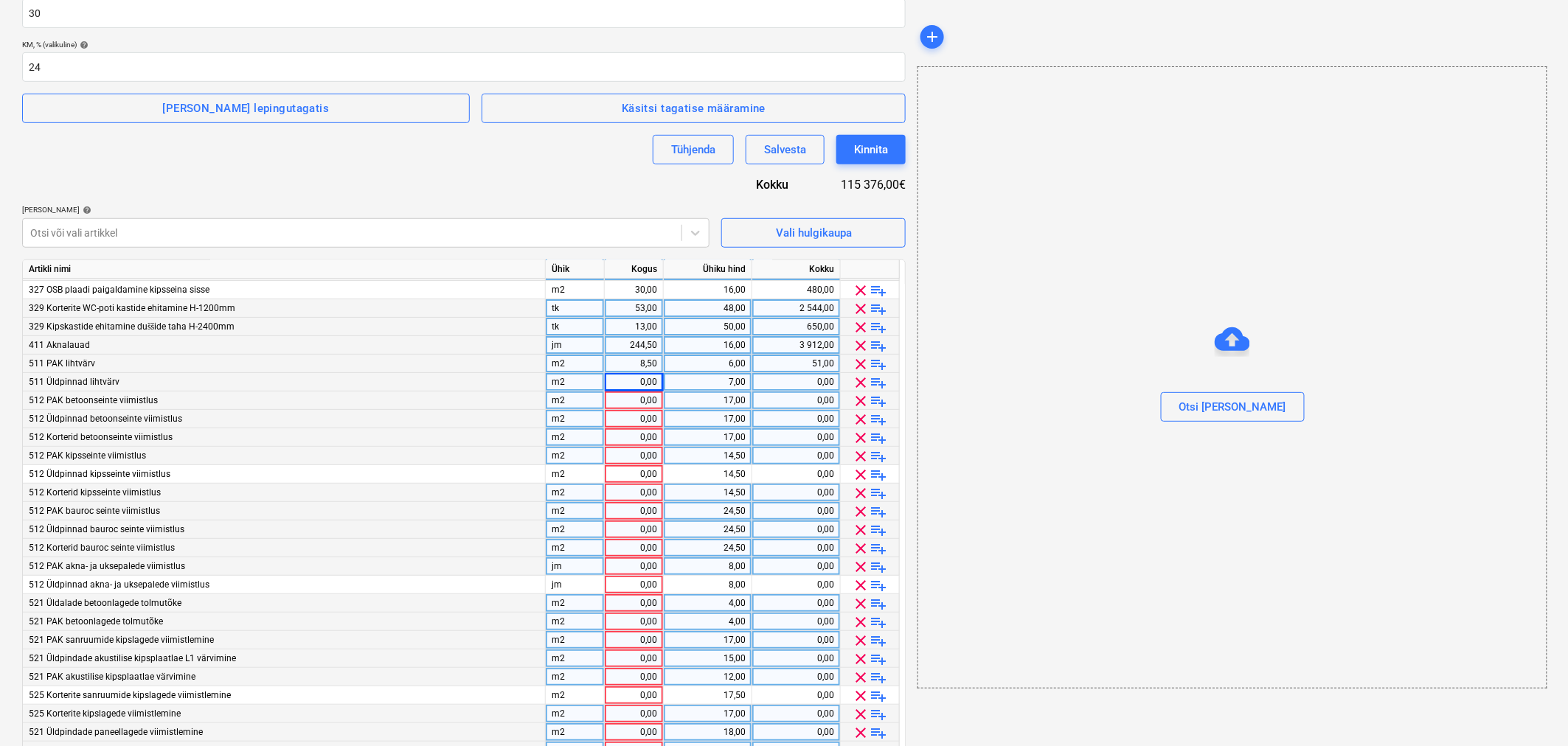
click at [652, 384] on div "0,00" at bounding box center [633, 382] width 46 height 19
click at [651, 399] on div "0,00" at bounding box center [633, 401] width 46 height 19
type input "300"
click at [716, 399] on div "17,00" at bounding box center [708, 401] width 76 height 19
type input "15"
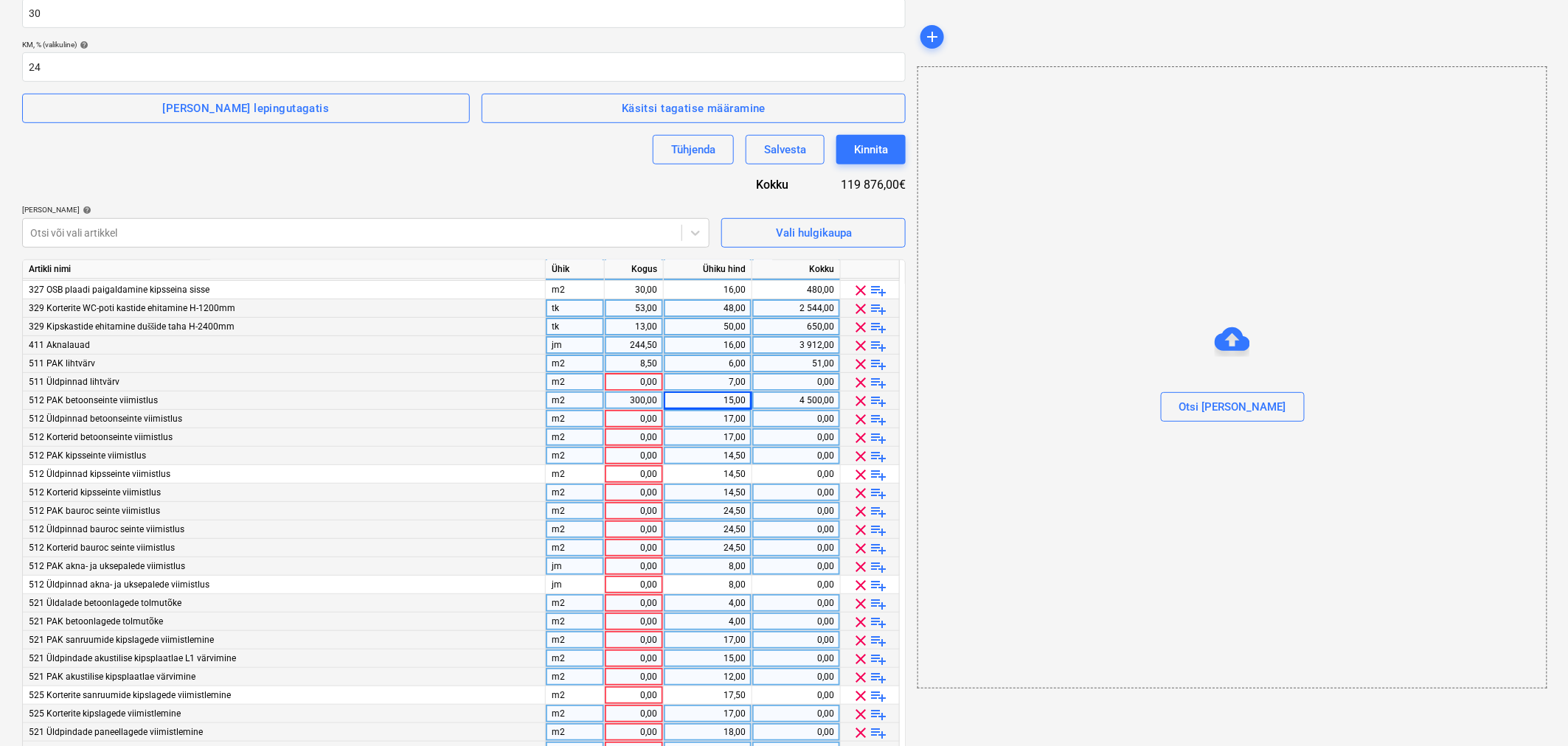
click at [863, 396] on span "clear" at bounding box center [861, 401] width 18 height 18
click at [207, 235] on div at bounding box center [352, 232] width 644 height 15
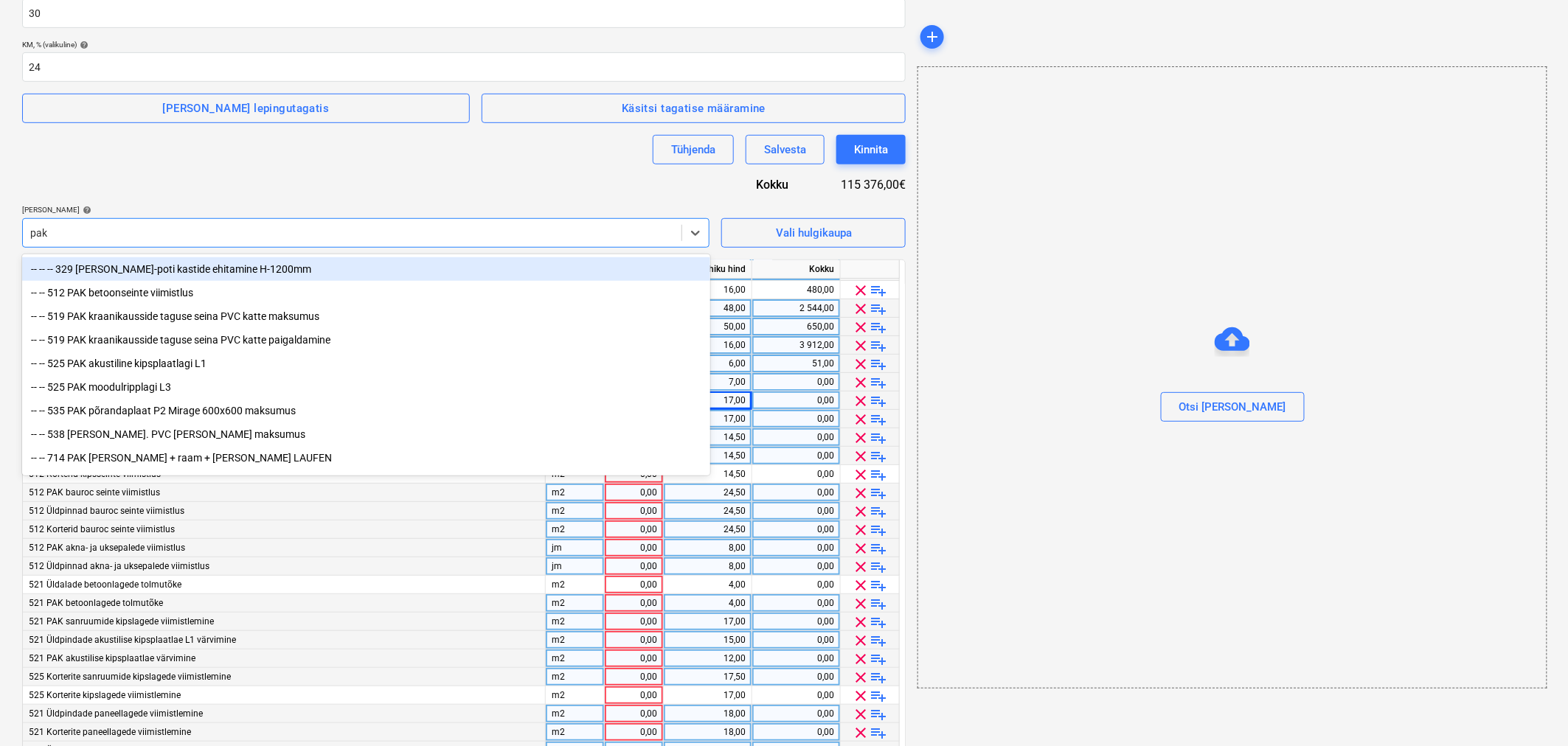
type input "pak b"
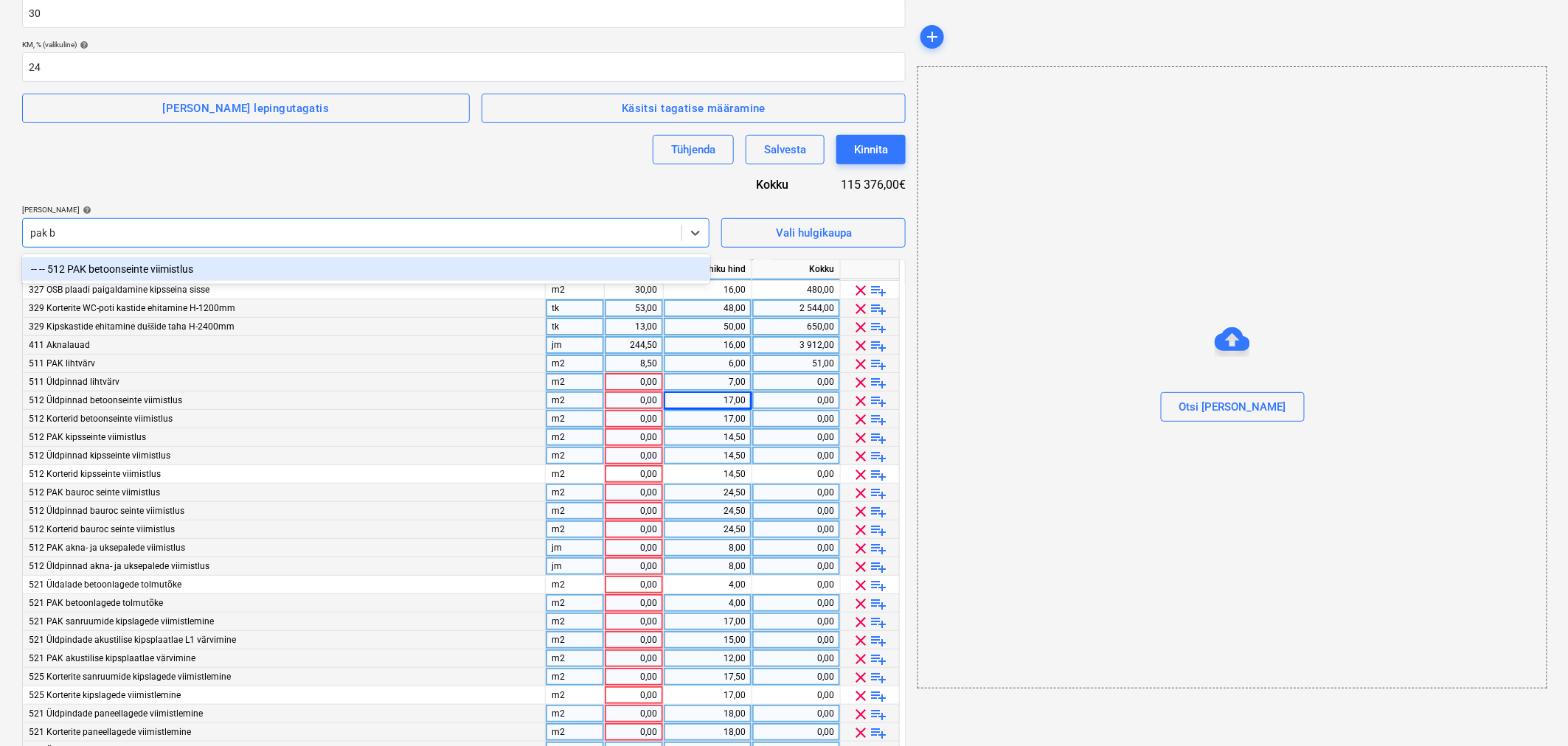
click at [187, 268] on div "-- -- 512 PAK betoonseinte viimistlus" at bounding box center [366, 270] width 688 height 24
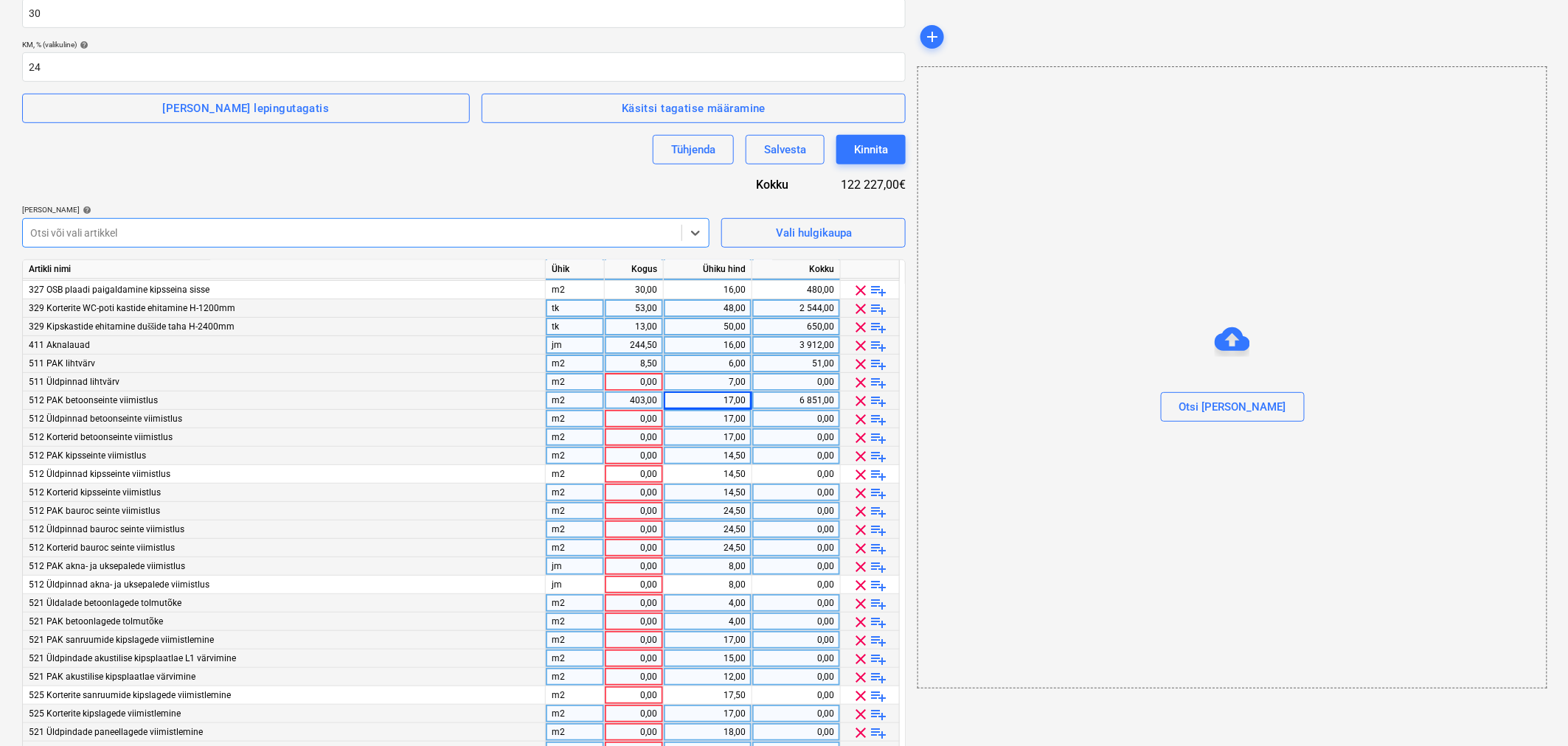
click at [626, 401] on div "403,00" at bounding box center [633, 401] width 46 height 19
click at [881, 399] on span "playlist_add" at bounding box center [879, 401] width 18 height 18
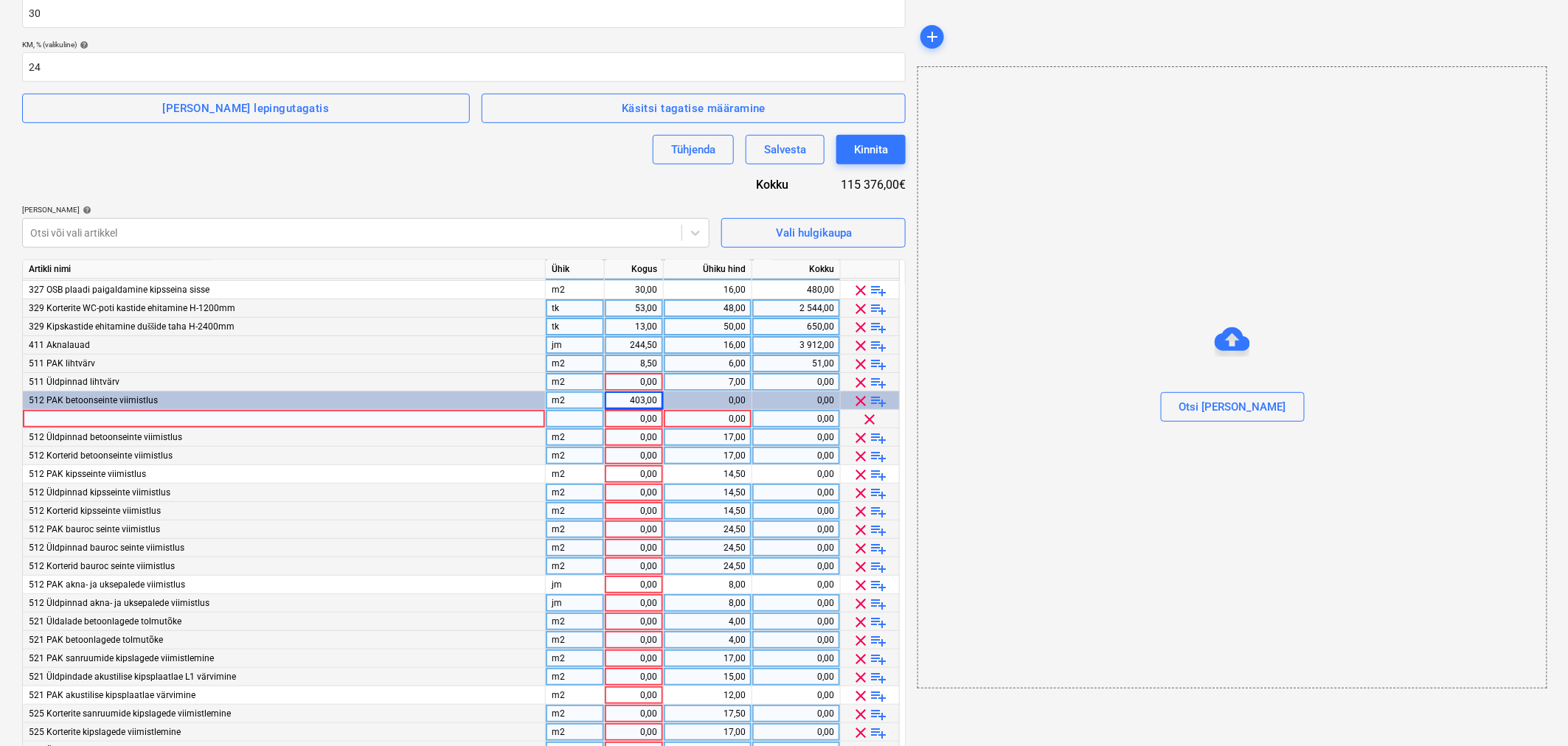
click at [881, 399] on span "playlist_add" at bounding box center [879, 401] width 18 height 18
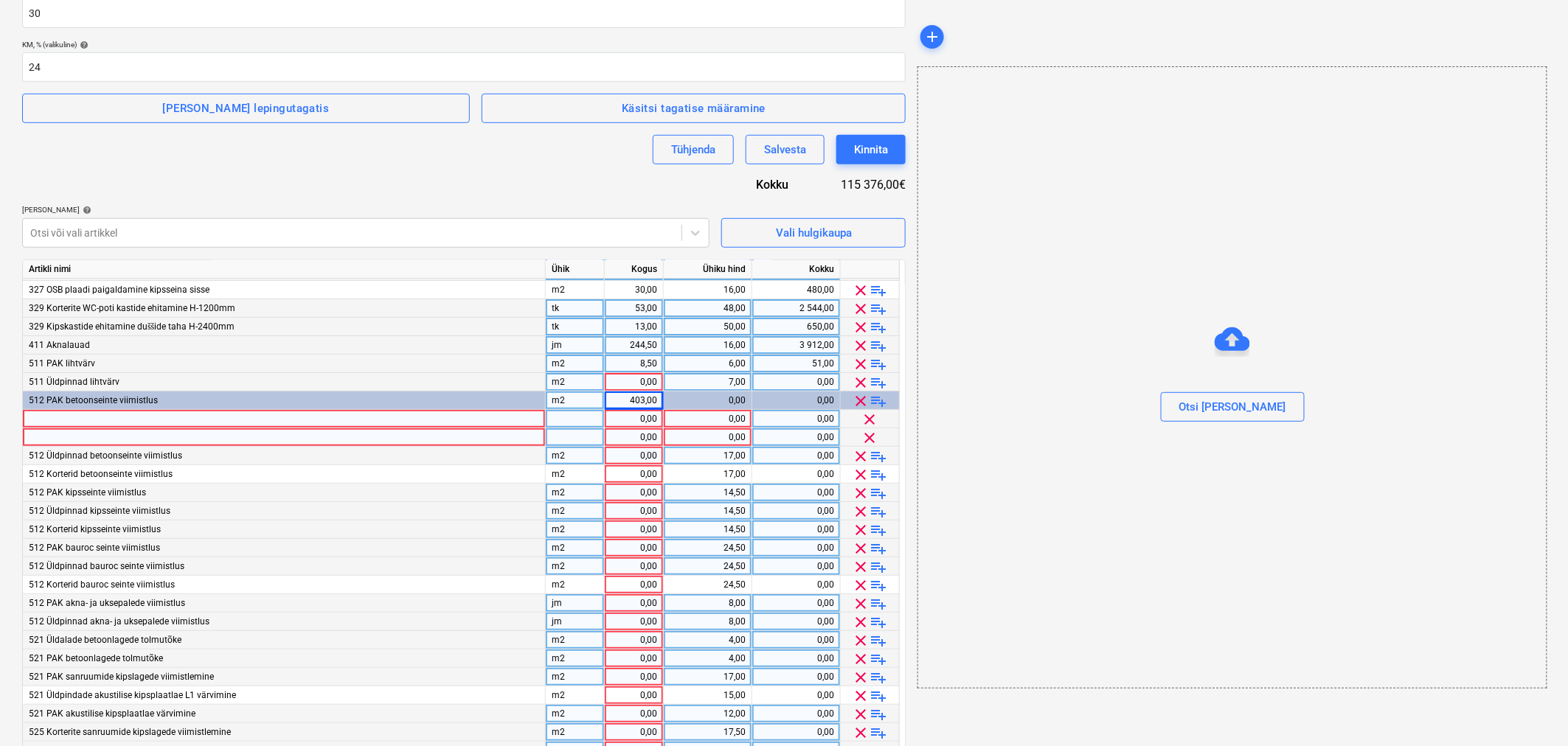
click at [312, 417] on div at bounding box center [284, 419] width 523 height 19
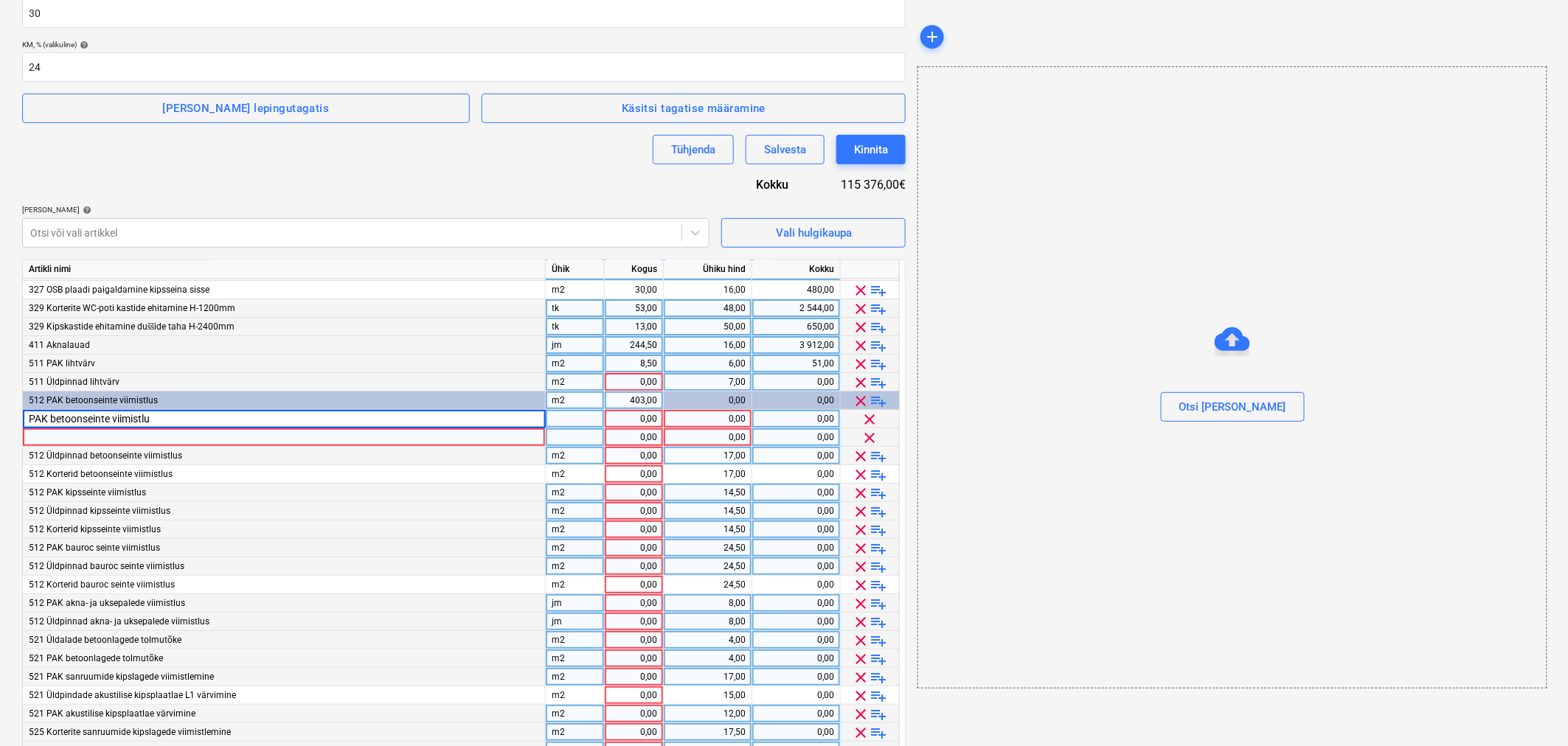
type input "PAK betoonseinte viimistlus"
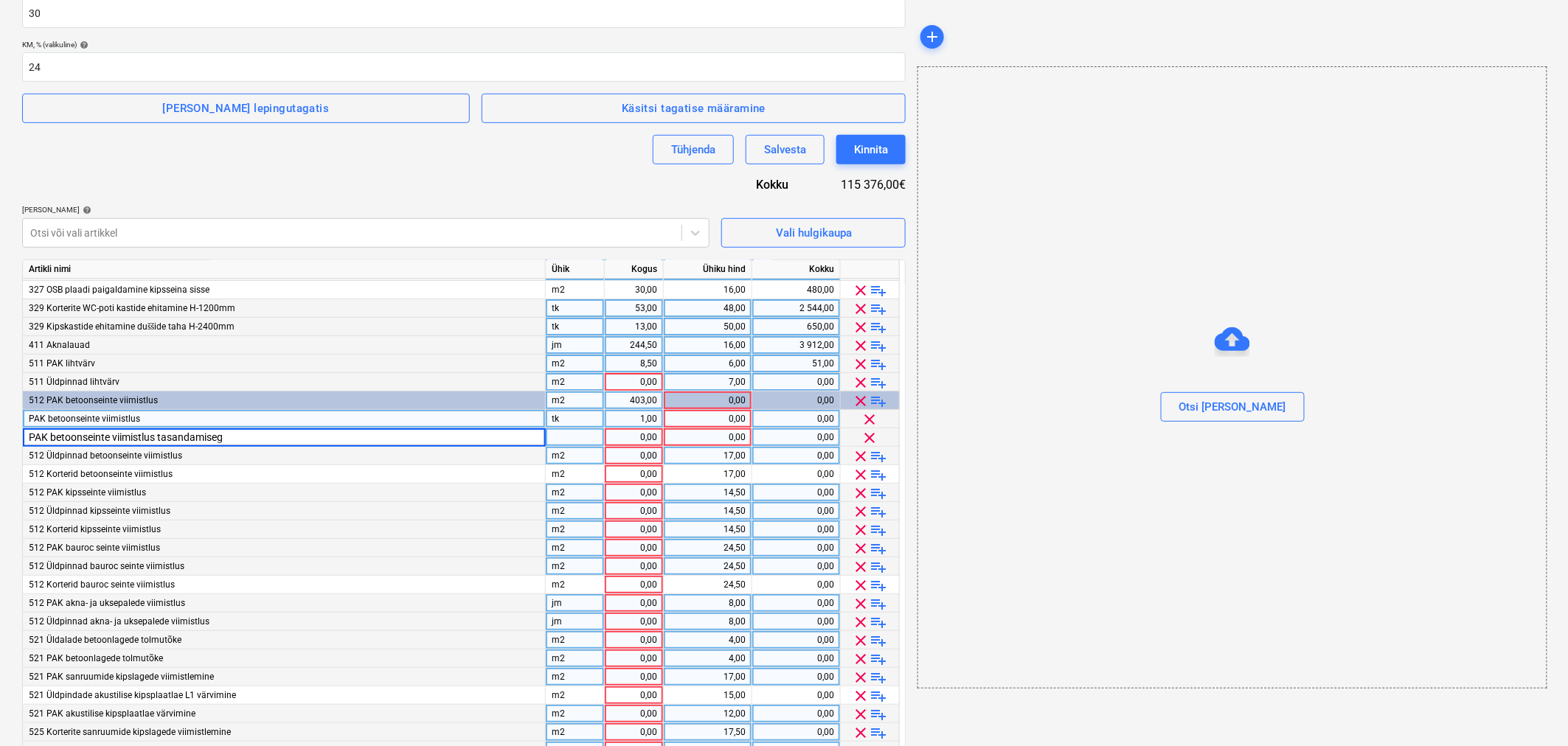
type input "PAK betoonseinte viimistlus tasandamisega"
click at [575, 416] on div "tk" at bounding box center [574, 419] width 59 height 19
type input "ˇ"
type input "m2"
click at [568, 430] on div "tk" at bounding box center [574, 438] width 59 height 19
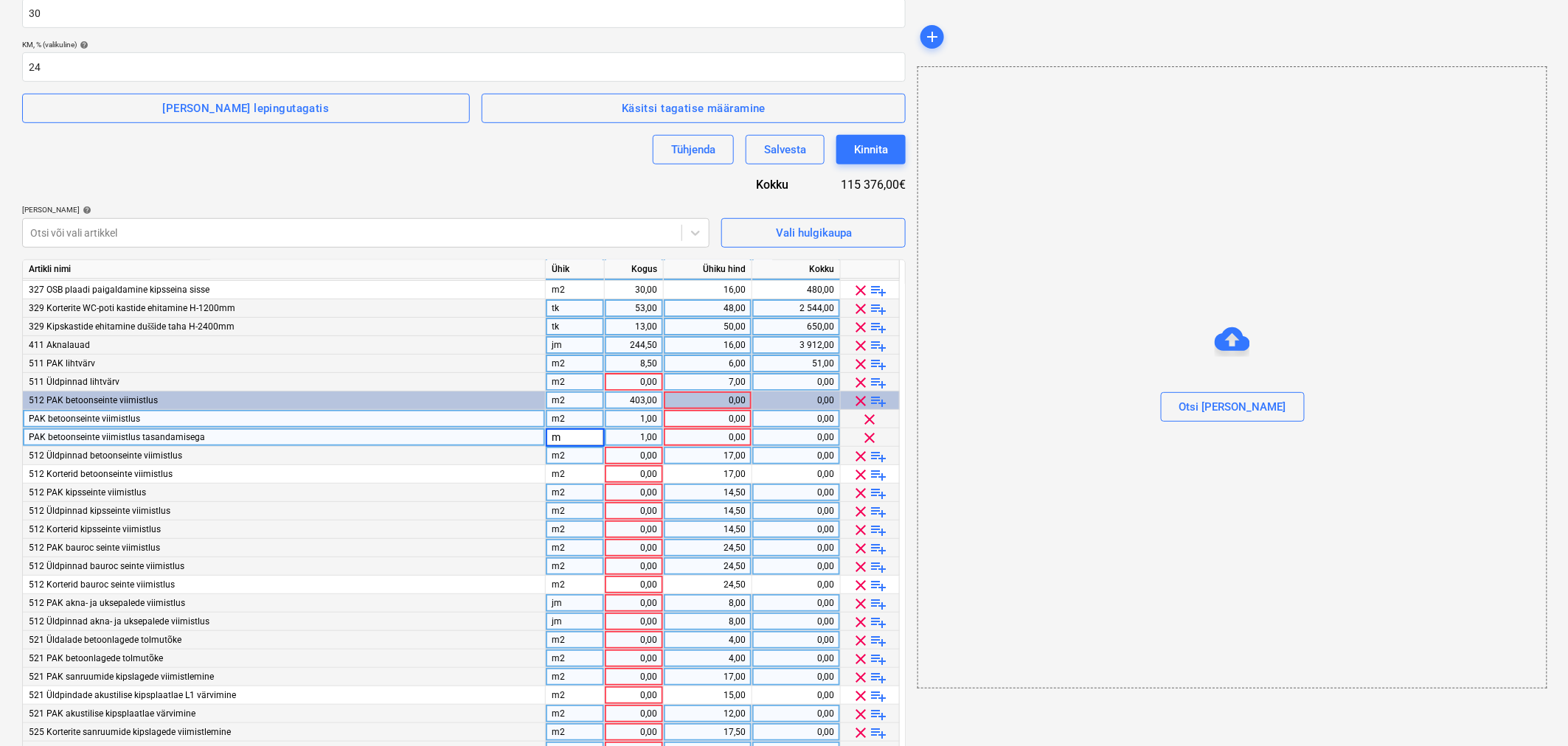
type input "m2"
click at [627, 416] on div "1,00" at bounding box center [633, 419] width 46 height 19
type input "300"
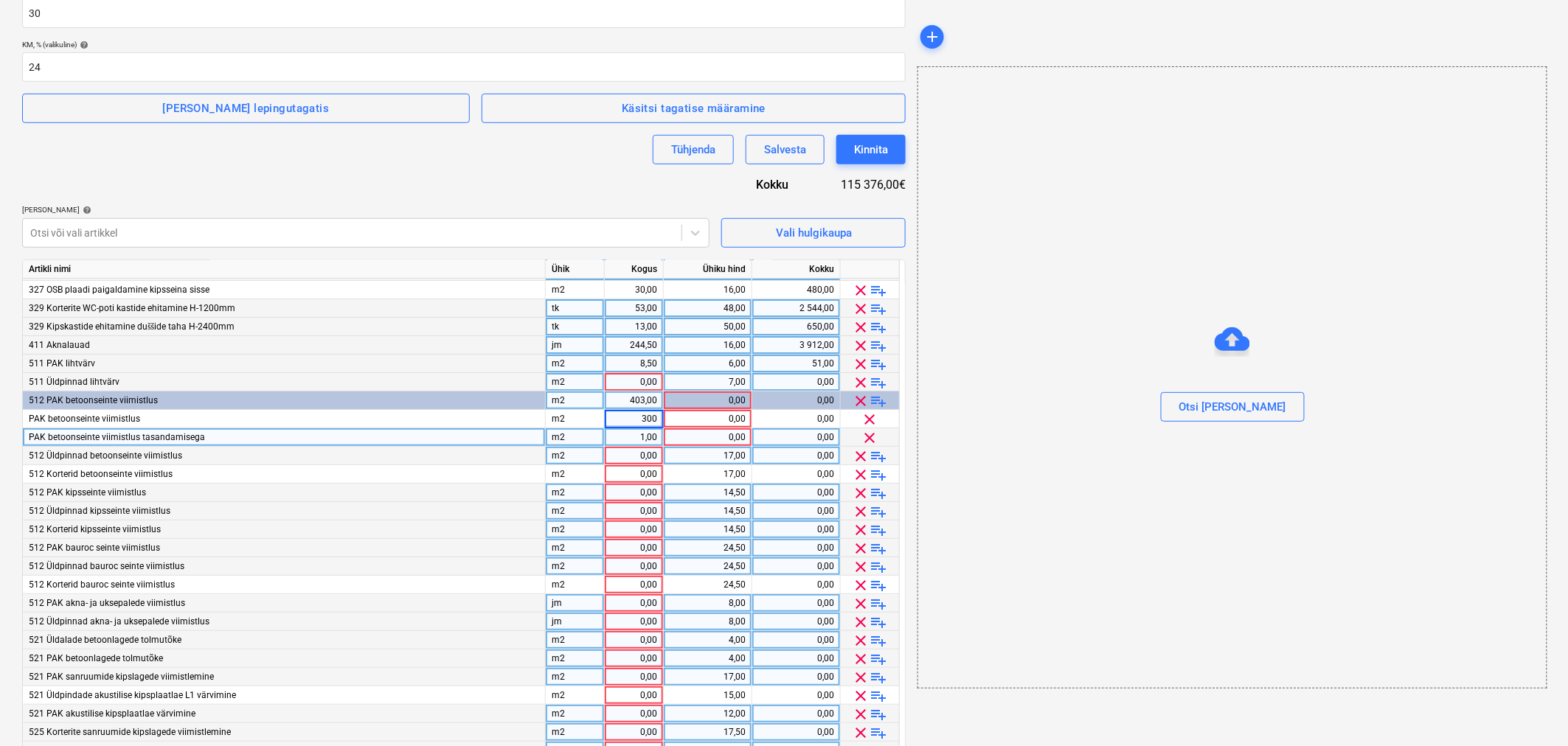
click at [631, 431] on div "1,00" at bounding box center [633, 438] width 46 height 19
type input "100"
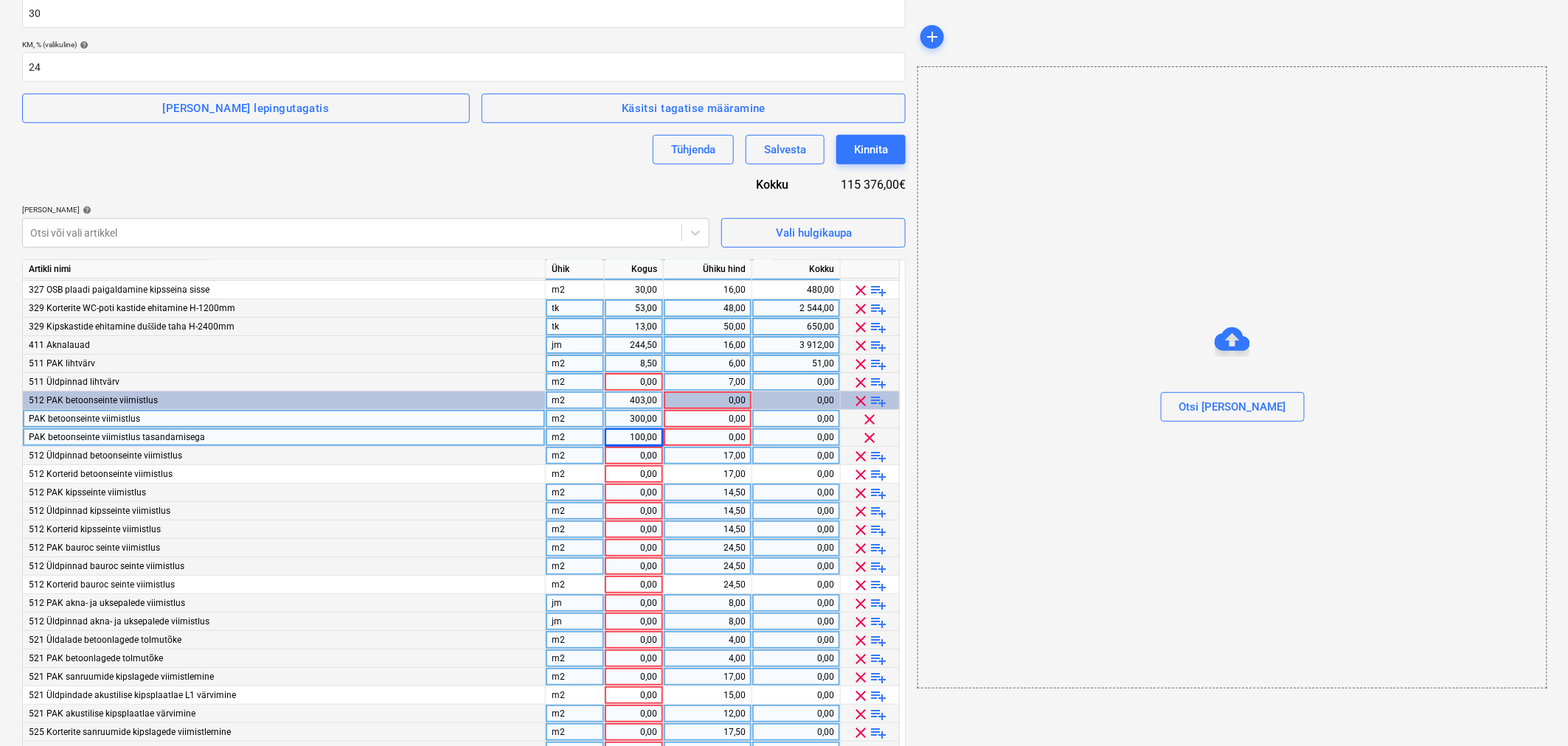
click at [719, 418] on div "0,00" at bounding box center [708, 419] width 76 height 19
type input "15"
click at [717, 437] on div "0,00" at bounding box center [708, 438] width 76 height 19
type input "20"
click at [642, 489] on div "0,00" at bounding box center [633, 493] width 46 height 19
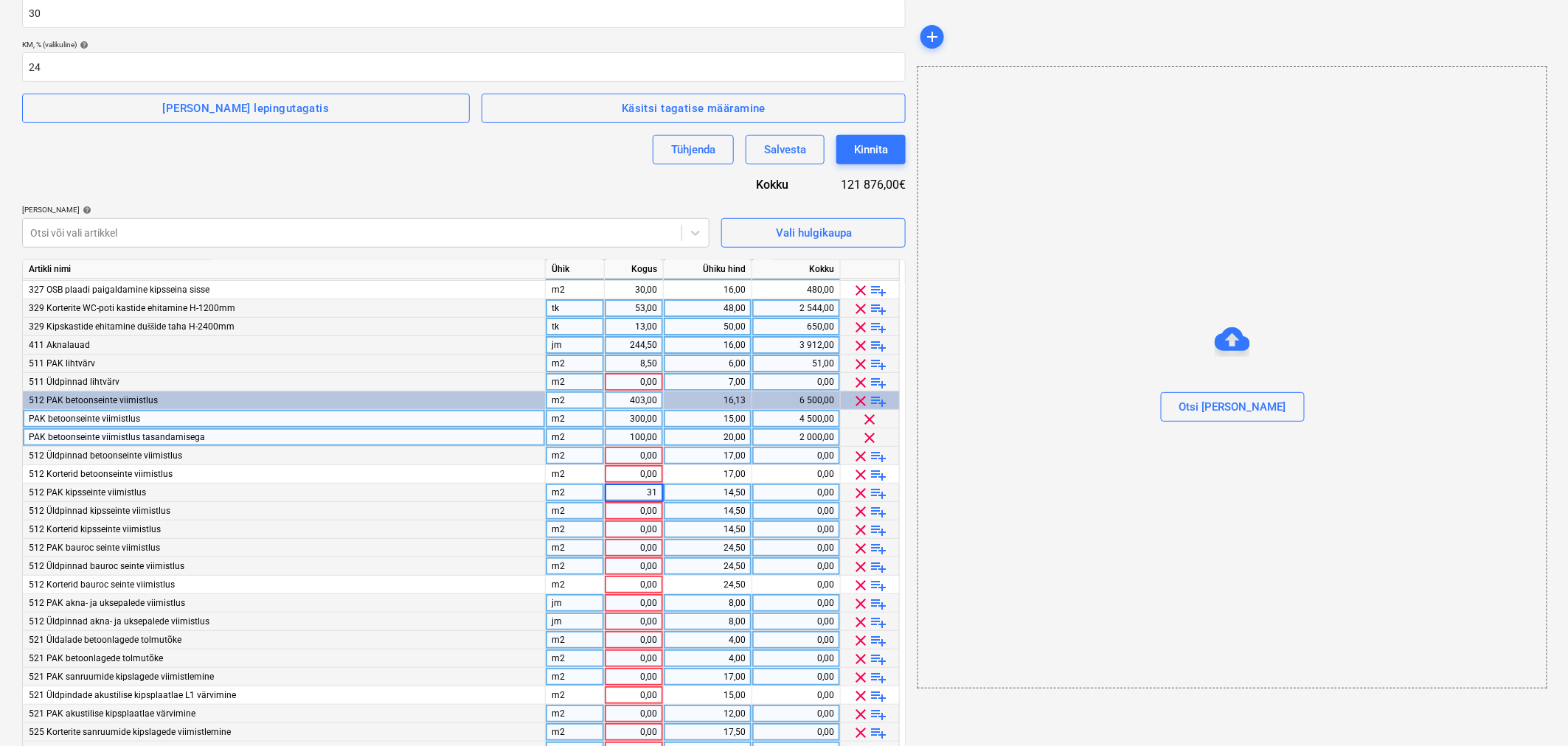
type input "315"
click at [703, 492] on div "14,50" at bounding box center [708, 493] width 76 height 19
click at [637, 541] on div "0,00" at bounding box center [633, 549] width 46 height 19
type input "43"
click at [702, 541] on div "24,50" at bounding box center [708, 549] width 76 height 19
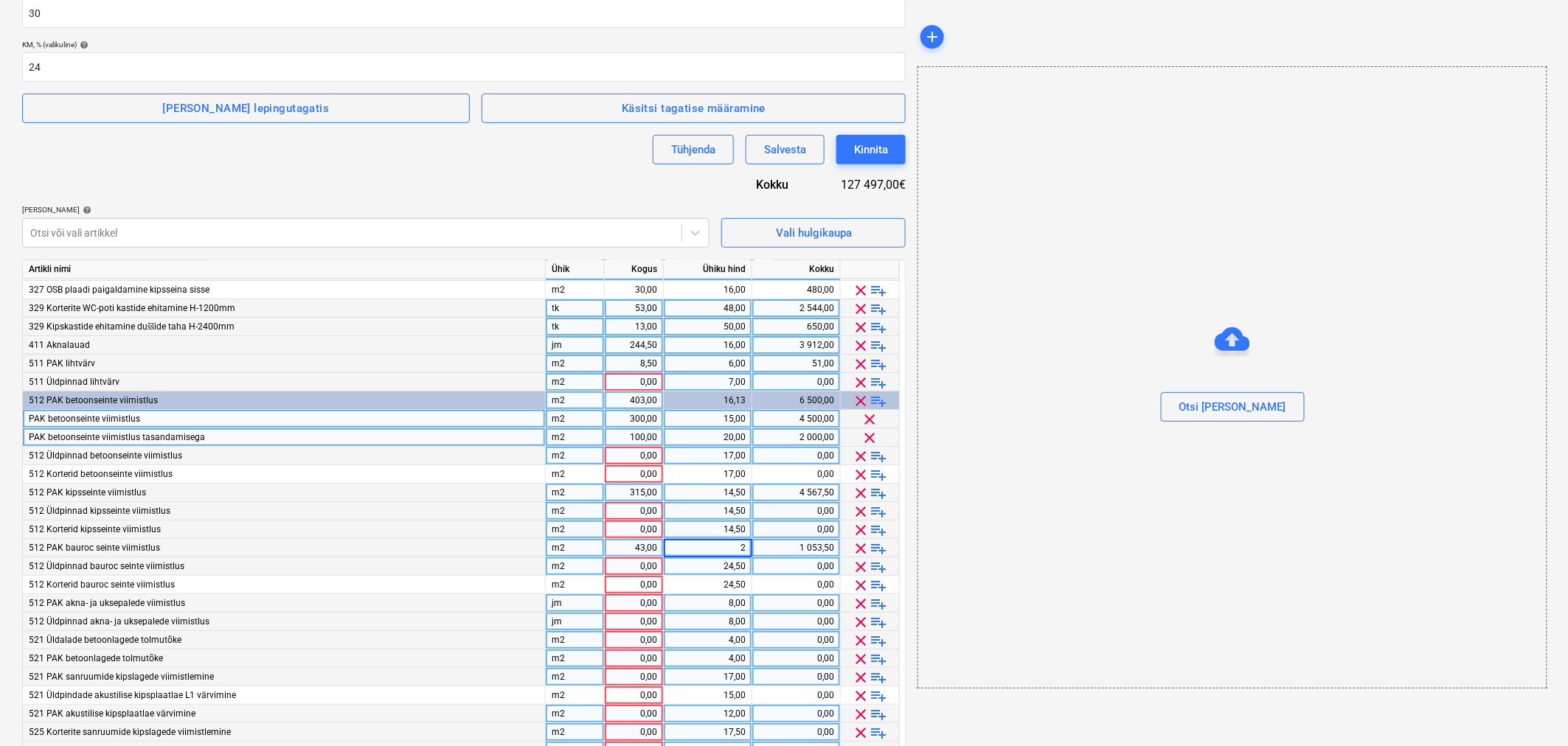
type input "25"
click at [640, 603] on div "0,00" at bounding box center [633, 603] width 46 height 19
type input "205"
click at [734, 600] on div "8,00" at bounding box center [708, 603] width 76 height 19
click at [643, 657] on div "0,00" at bounding box center [633, 659] width 46 height 19
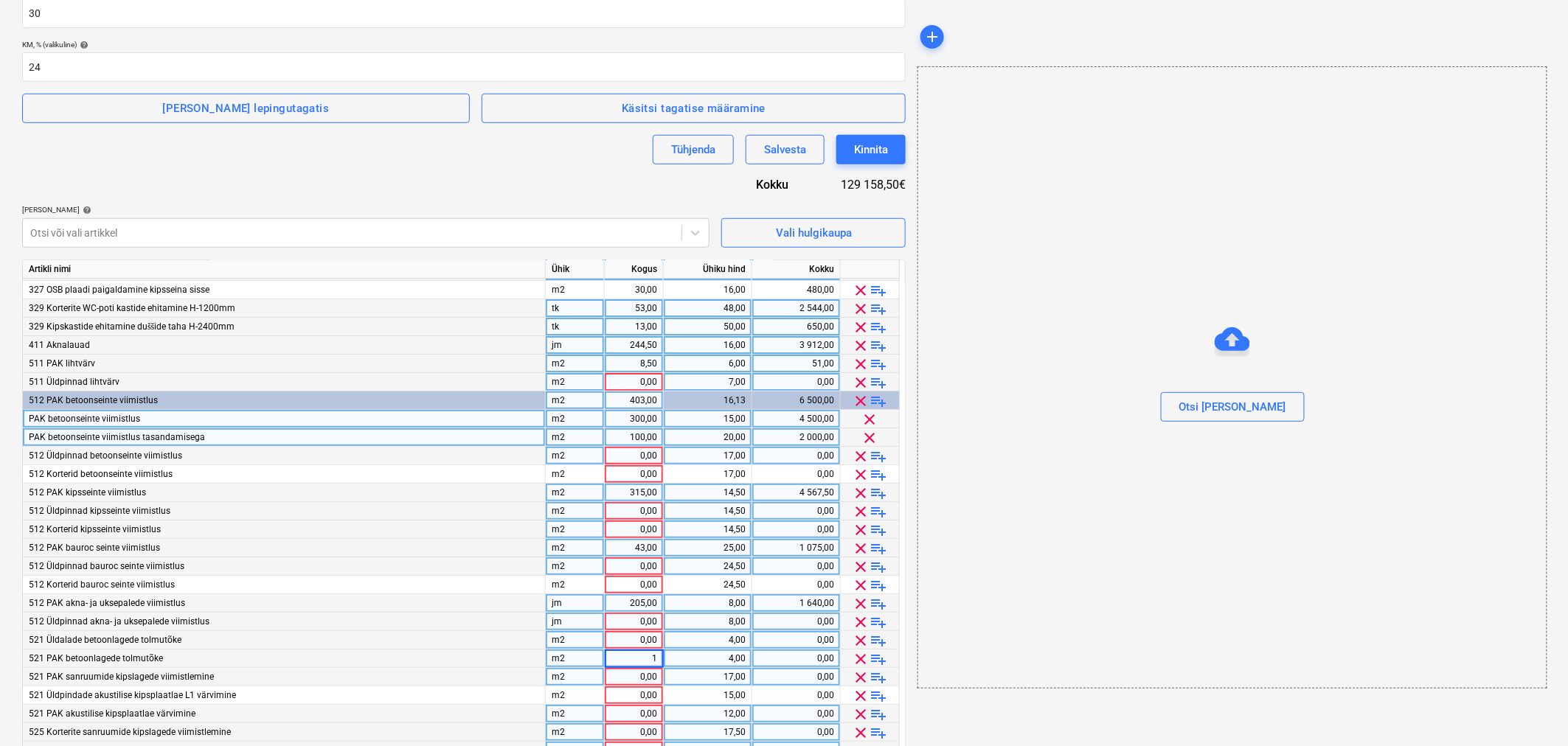
type input "10"
click at [729, 655] on div "4,00" at bounding box center [708, 659] width 76 height 19
type input "2"
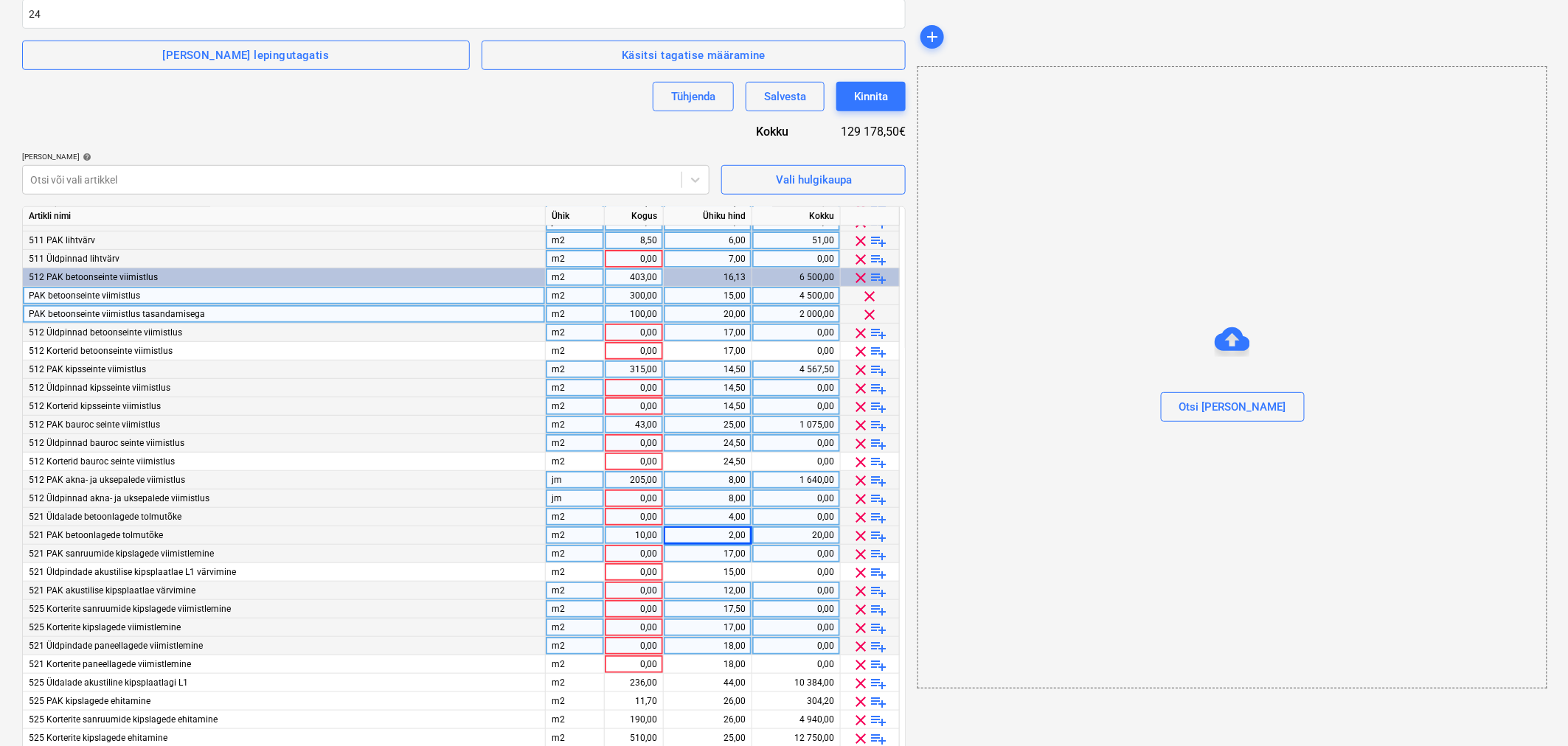
scroll to position [379, 0]
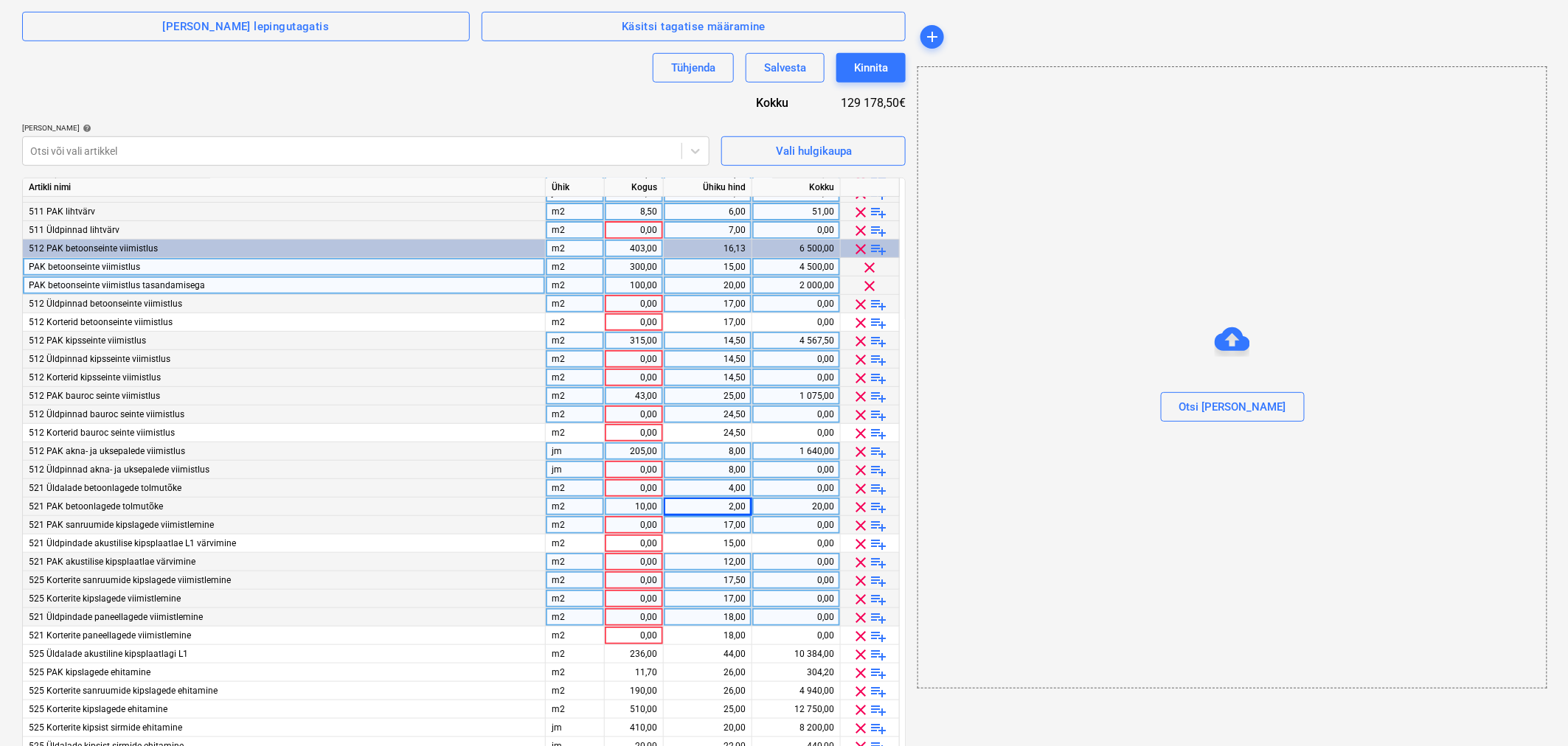
click at [627, 526] on div "0,00" at bounding box center [633, 526] width 46 height 19
type input "11,7"
click at [728, 525] on div "17,00" at bounding box center [708, 526] width 76 height 19
type input "15"
click at [643, 300] on div "0,00" at bounding box center [633, 305] width 46 height 19
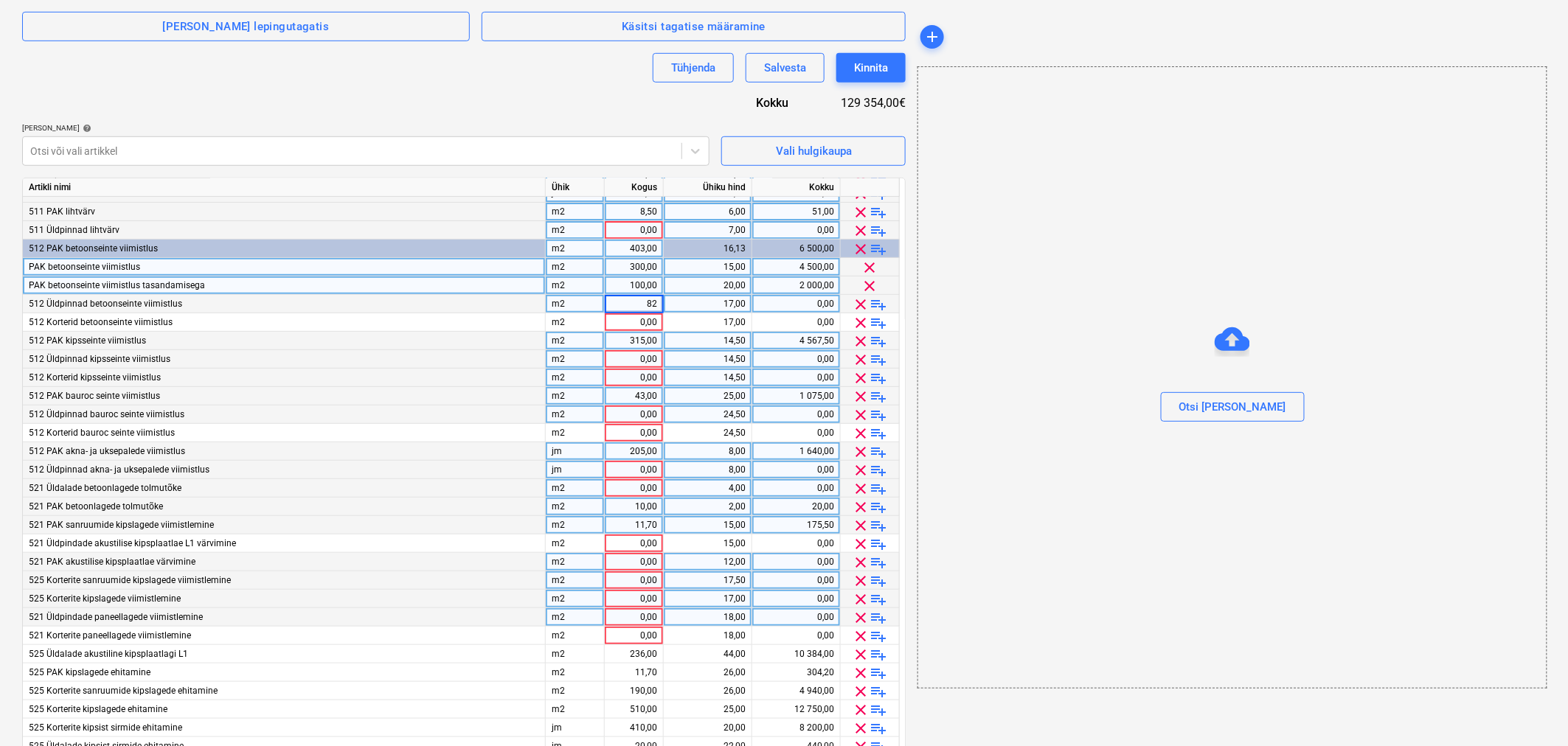
type input "824"
click at [680, 305] on div "17,00" at bounding box center [708, 305] width 76 height 19
type input "15"
click at [630, 297] on div "824,00" at bounding box center [633, 305] width 46 height 19
click at [565, 101] on div "Lepingu nimi help 128-AL-27 Lepingu viitenumber help 128-SO-038 Vali ettevõte V…" at bounding box center [463, 279] width 883 height 1074
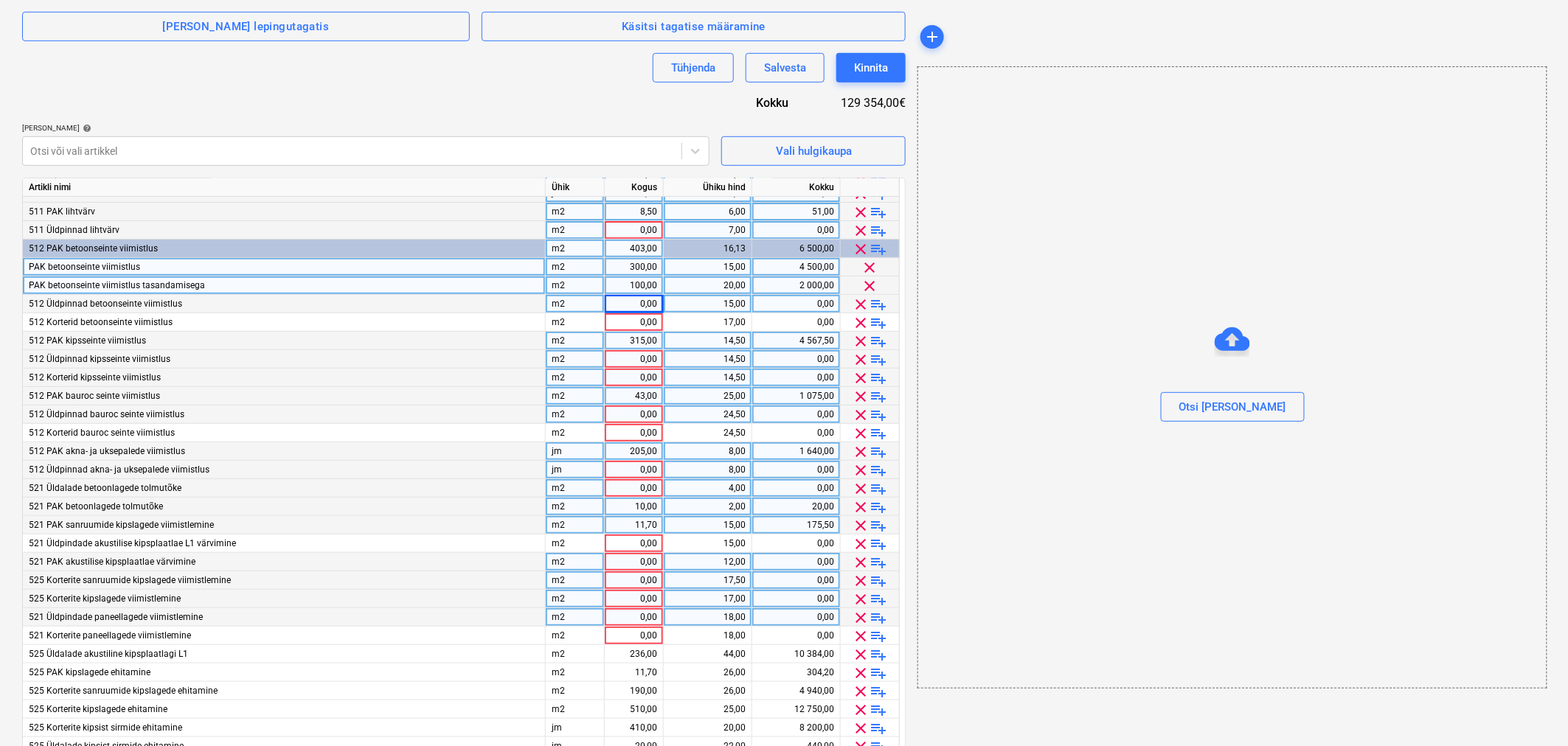
click at [615, 232] on div "0,00" at bounding box center [633, 230] width 46 height 19
type input "555"
click at [719, 229] on div "7,00" at bounding box center [708, 230] width 76 height 19
type input "6"
click at [622, 304] on div "0,00" at bounding box center [633, 305] width 46 height 19
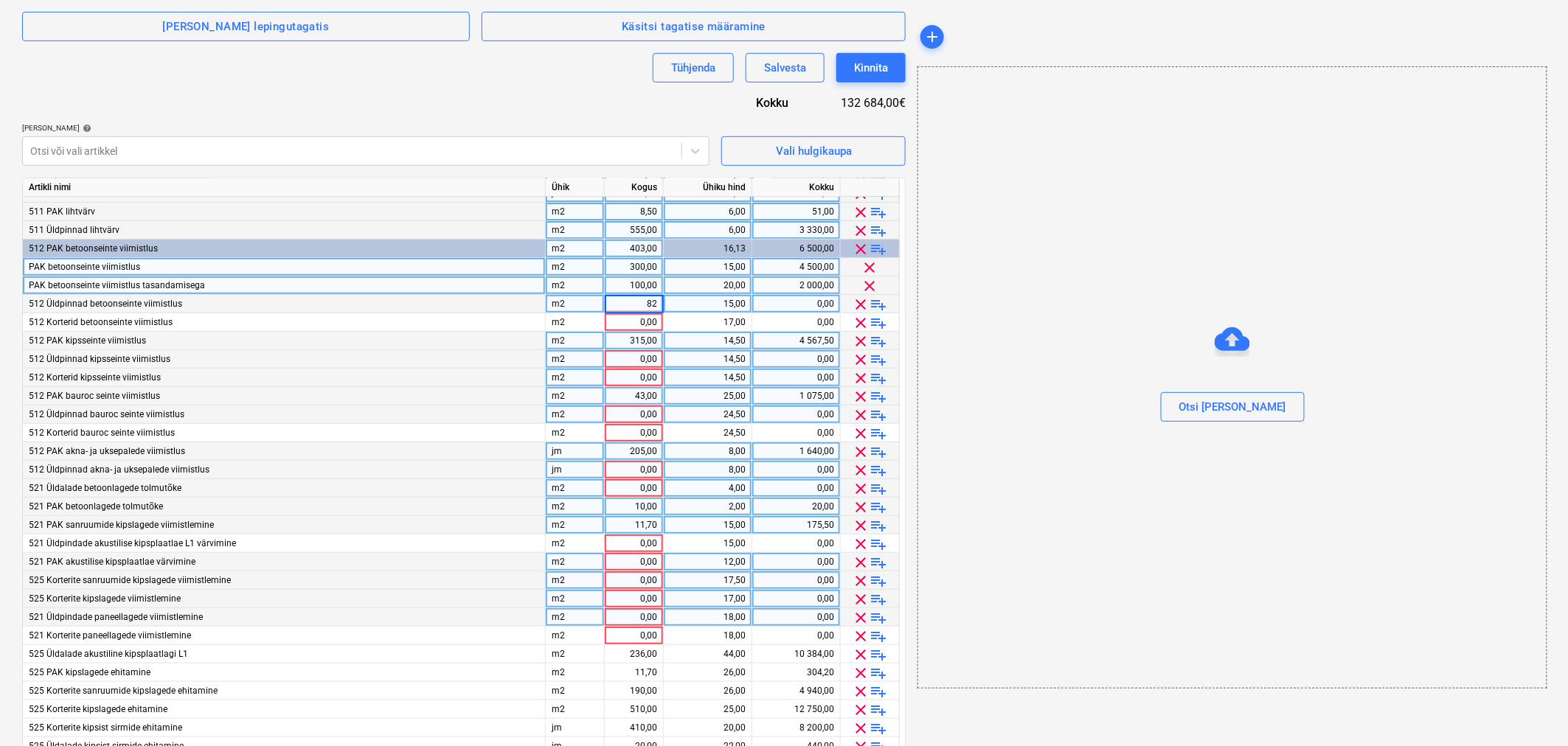
type input "824"
click at [708, 306] on div "15,00" at bounding box center [708, 305] width 76 height 19
type input "15"
click at [533, 99] on div "Lepingu nimi help 128-AL-27 Lepingu viitenumber help 128-SO-038 Vali ettevõte V…" at bounding box center [463, 279] width 883 height 1074
click at [622, 358] on div "0,00" at bounding box center [633, 359] width 46 height 19
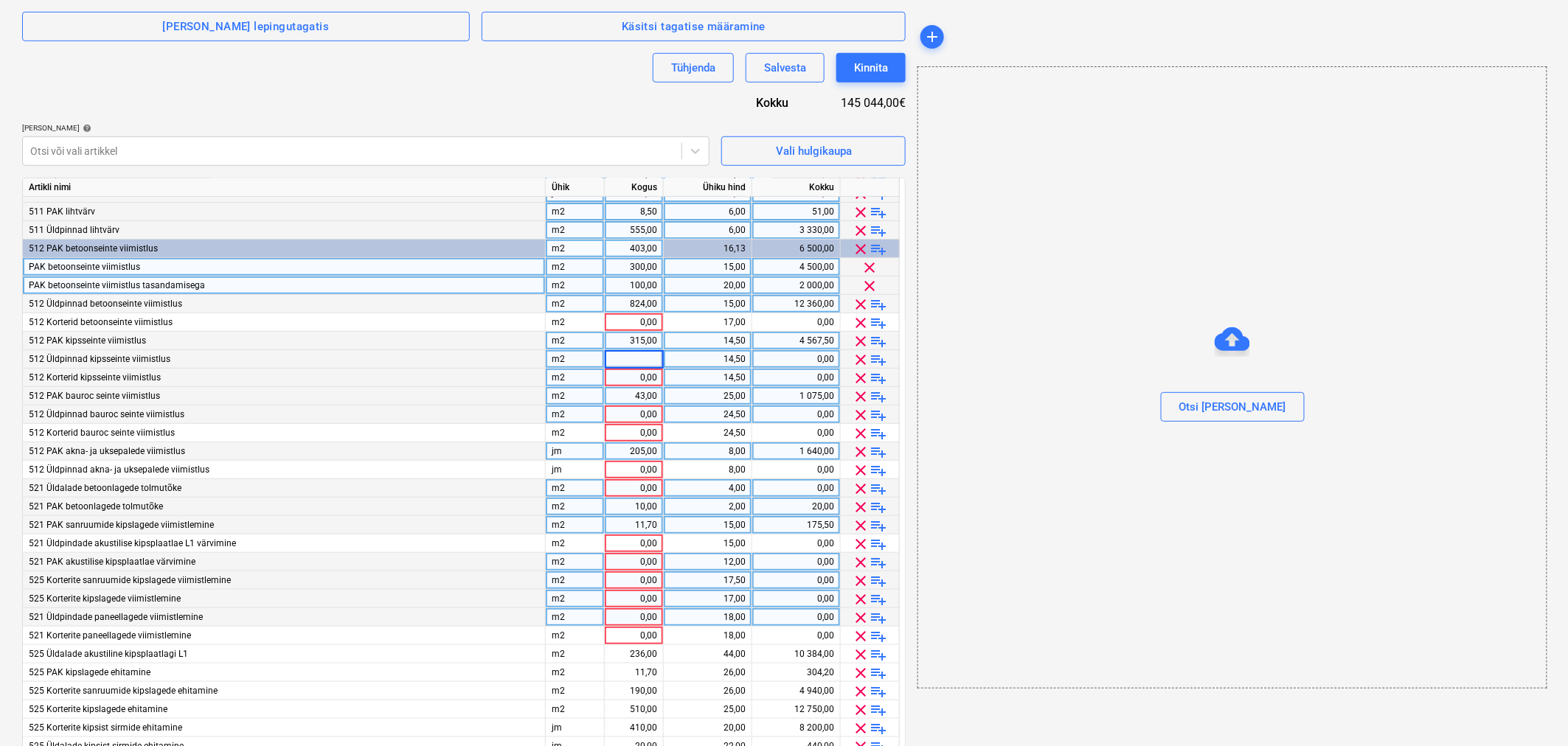
type input "6"
click at [696, 355] on div "14,50" at bounding box center [708, 359] width 76 height 19
type input "15"
click at [627, 411] on div "0,00" at bounding box center [633, 415] width 46 height 19
type input "56"
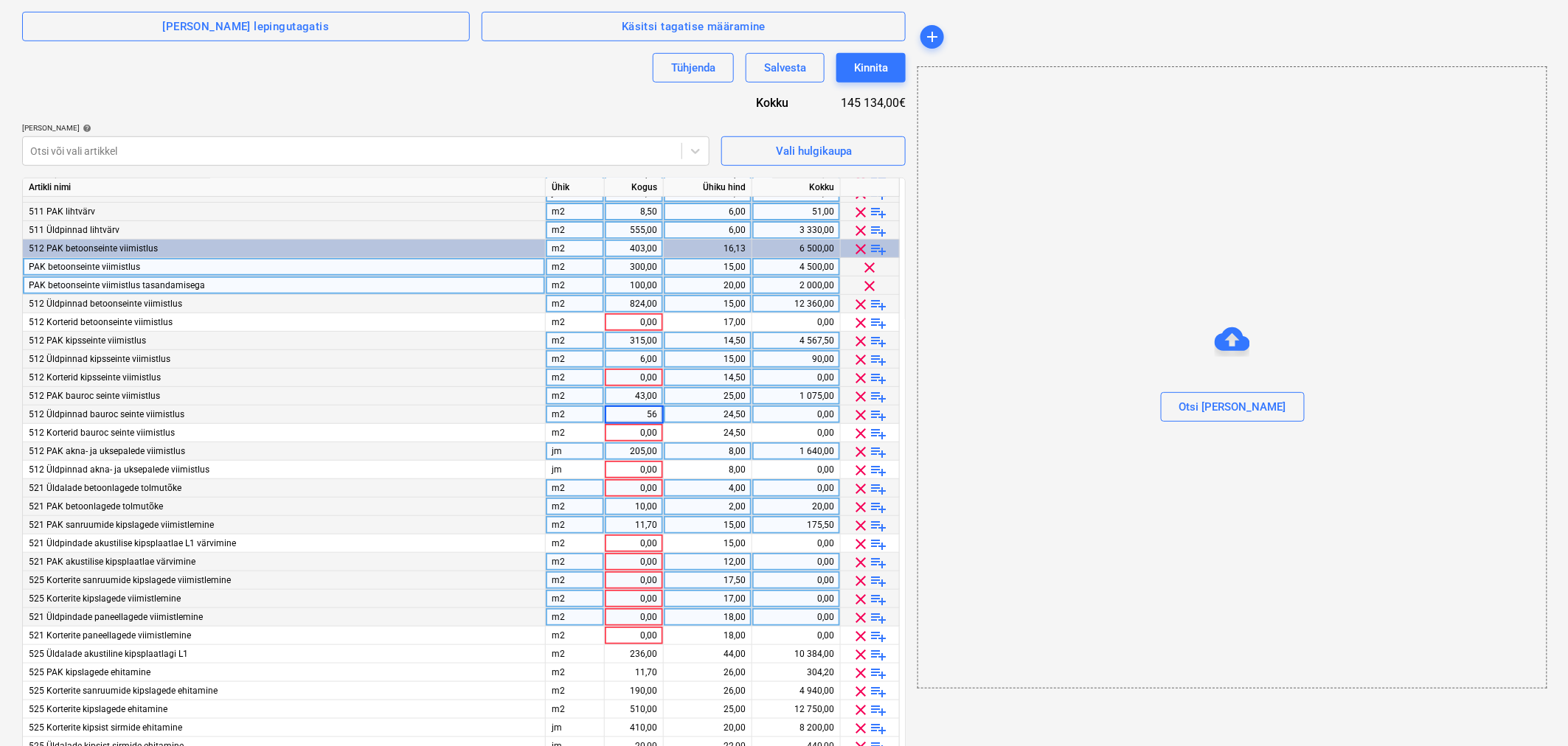
click at [682, 411] on div "24,50" at bounding box center [708, 415] width 76 height 19
type input "25"
click at [609, 469] on div "0,00" at bounding box center [633, 470] width 59 height 19
type input "172"
click at [732, 465] on div "8,00" at bounding box center [708, 470] width 76 height 19
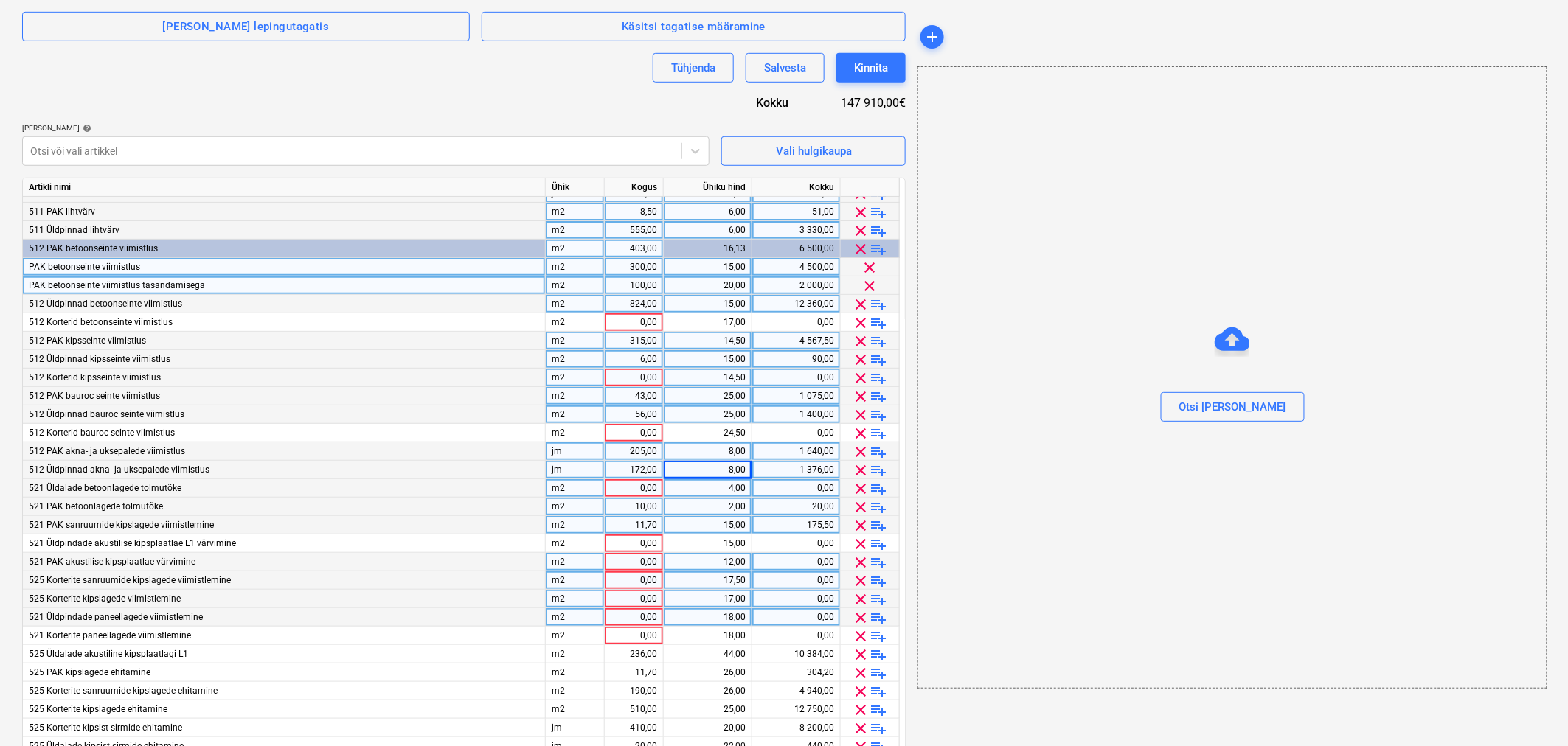
click at [720, 487] on div "4,00" at bounding box center [708, 489] width 76 height 19
click at [643, 615] on div "0,00" at bounding box center [633, 618] width 46 height 19
type input "231"
click at [705, 615] on div "18,00" at bounding box center [708, 618] width 76 height 19
type input "3"
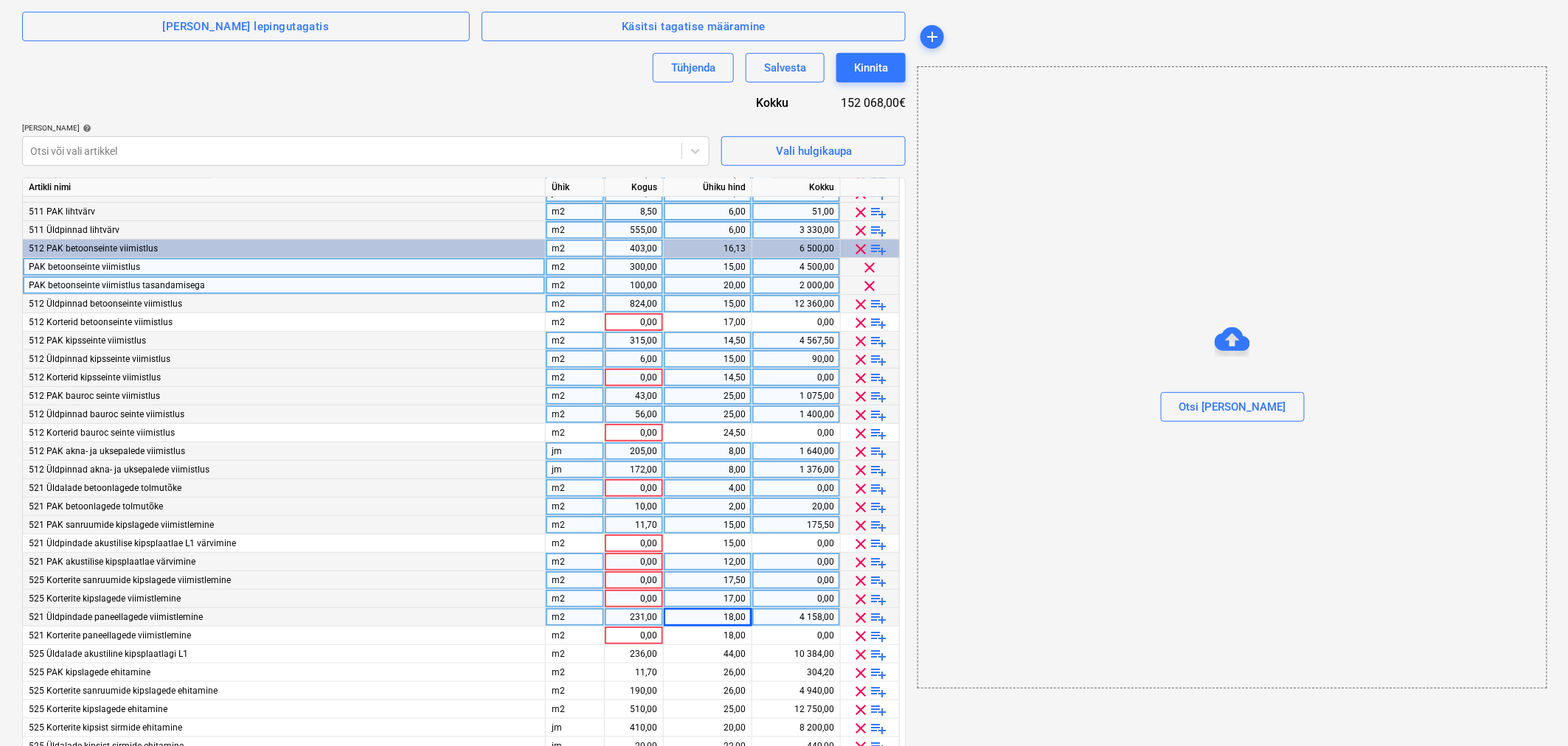
click at [628, 487] on div "0,00" at bounding box center [633, 489] width 46 height 19
type input "231"
click at [684, 487] on div "4,00" at bounding box center [708, 489] width 76 height 19
type input "3"
click at [632, 613] on div "231,00" at bounding box center [633, 618] width 46 height 19
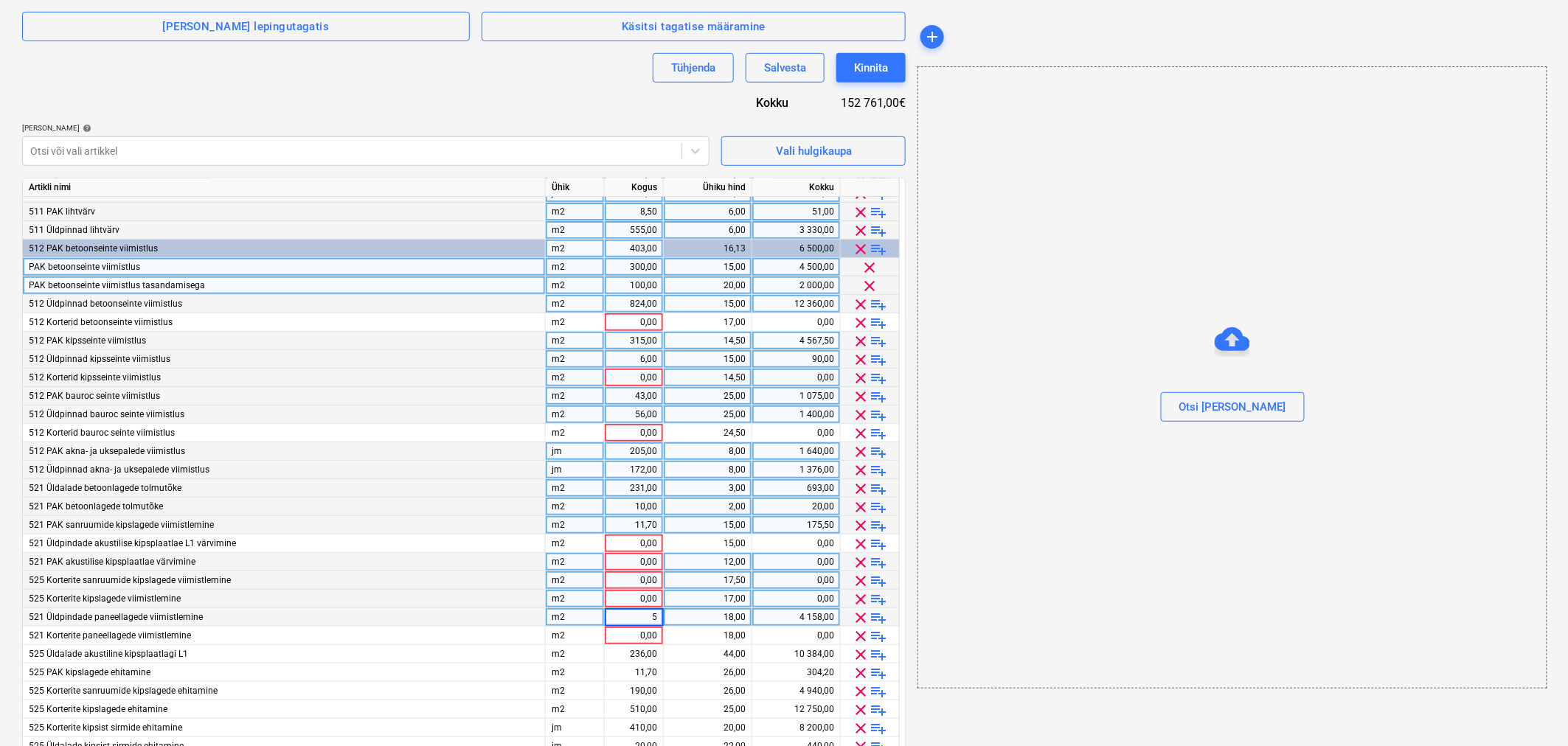
type input "50"
click at [710, 616] on div "18,00" at bounding box center [708, 618] width 76 height 19
type input "15"
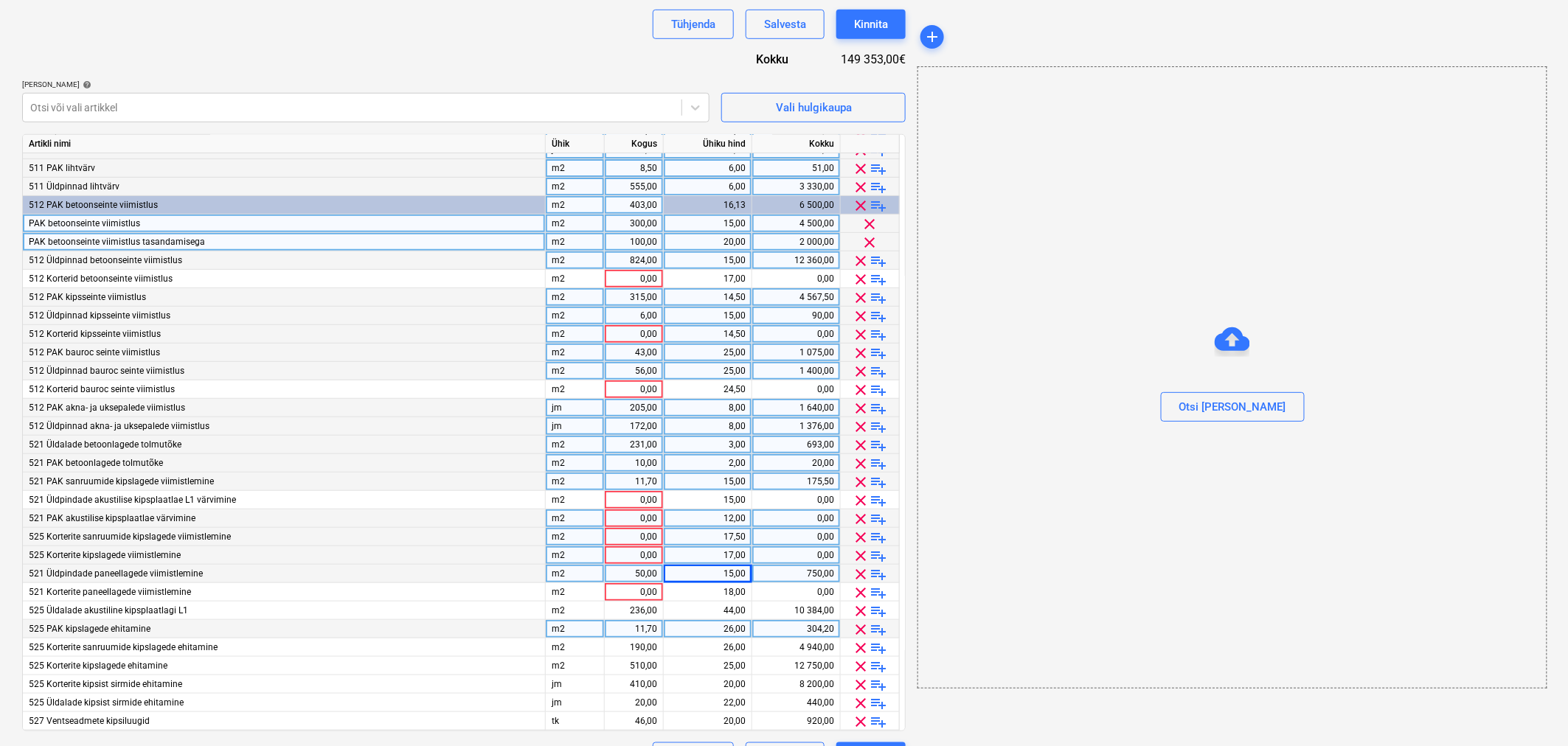
scroll to position [461, 0]
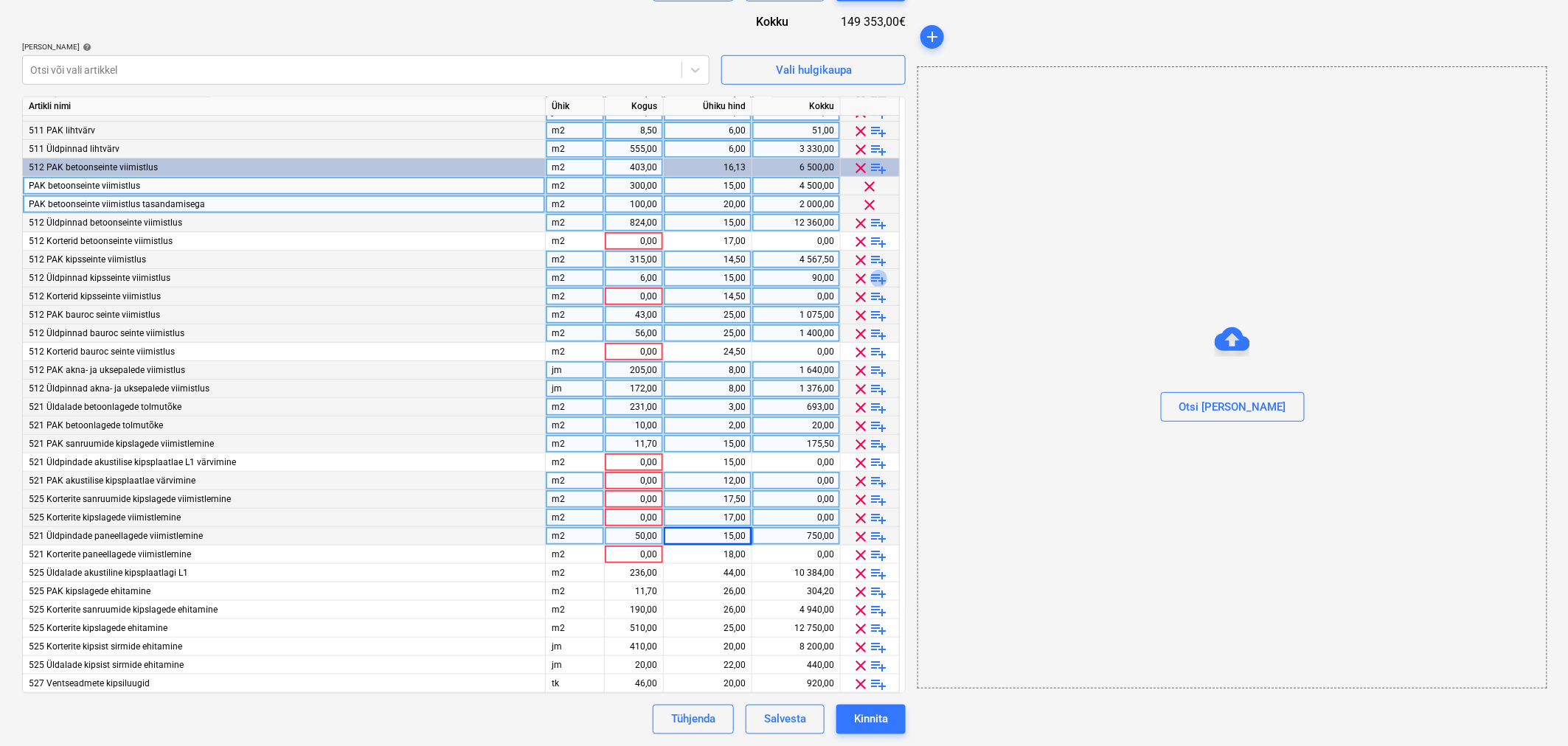
click at [878, 275] on span "playlist_add" at bounding box center [879, 278] width 18 height 18
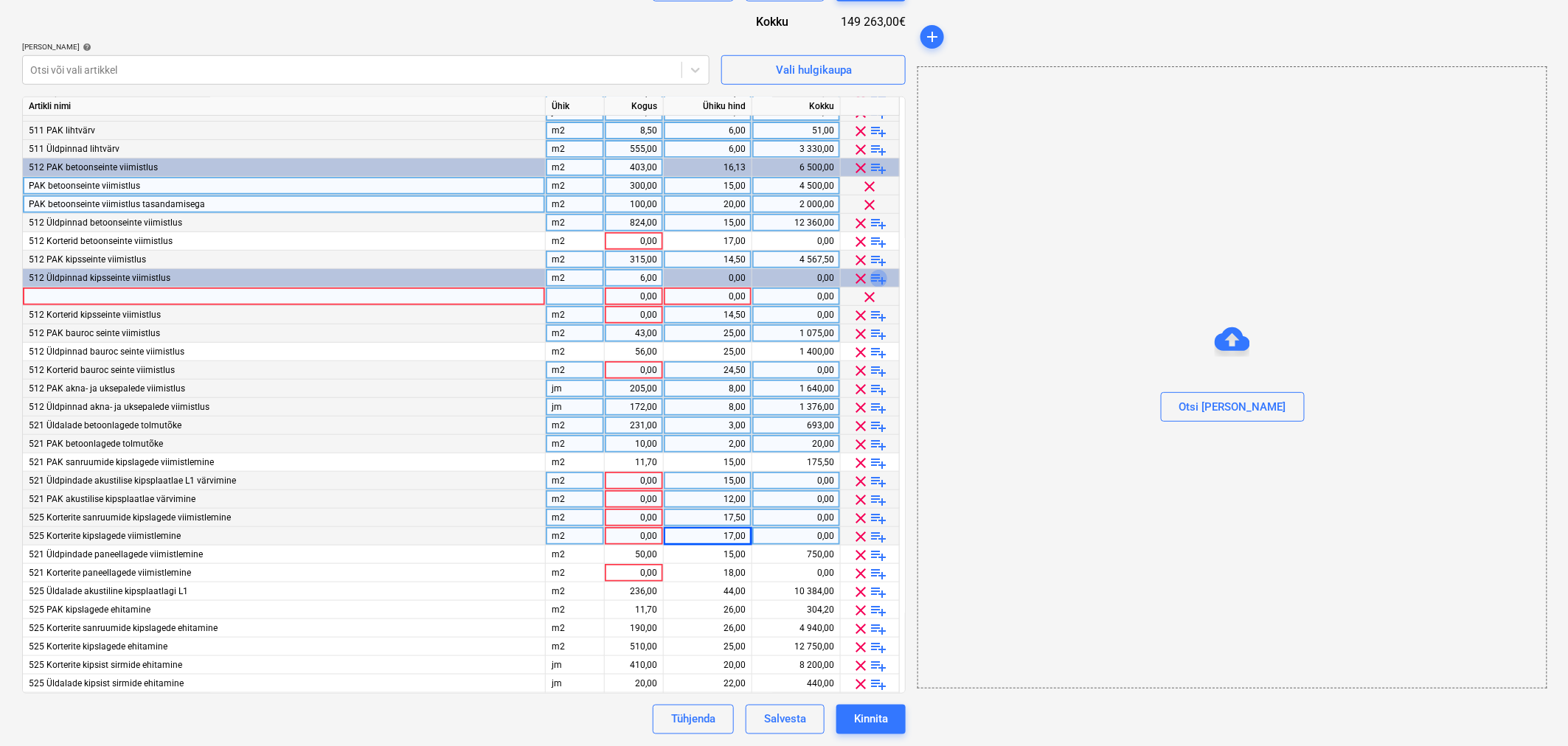
click at [878, 275] on span "playlist_add" at bounding box center [879, 278] width 18 height 18
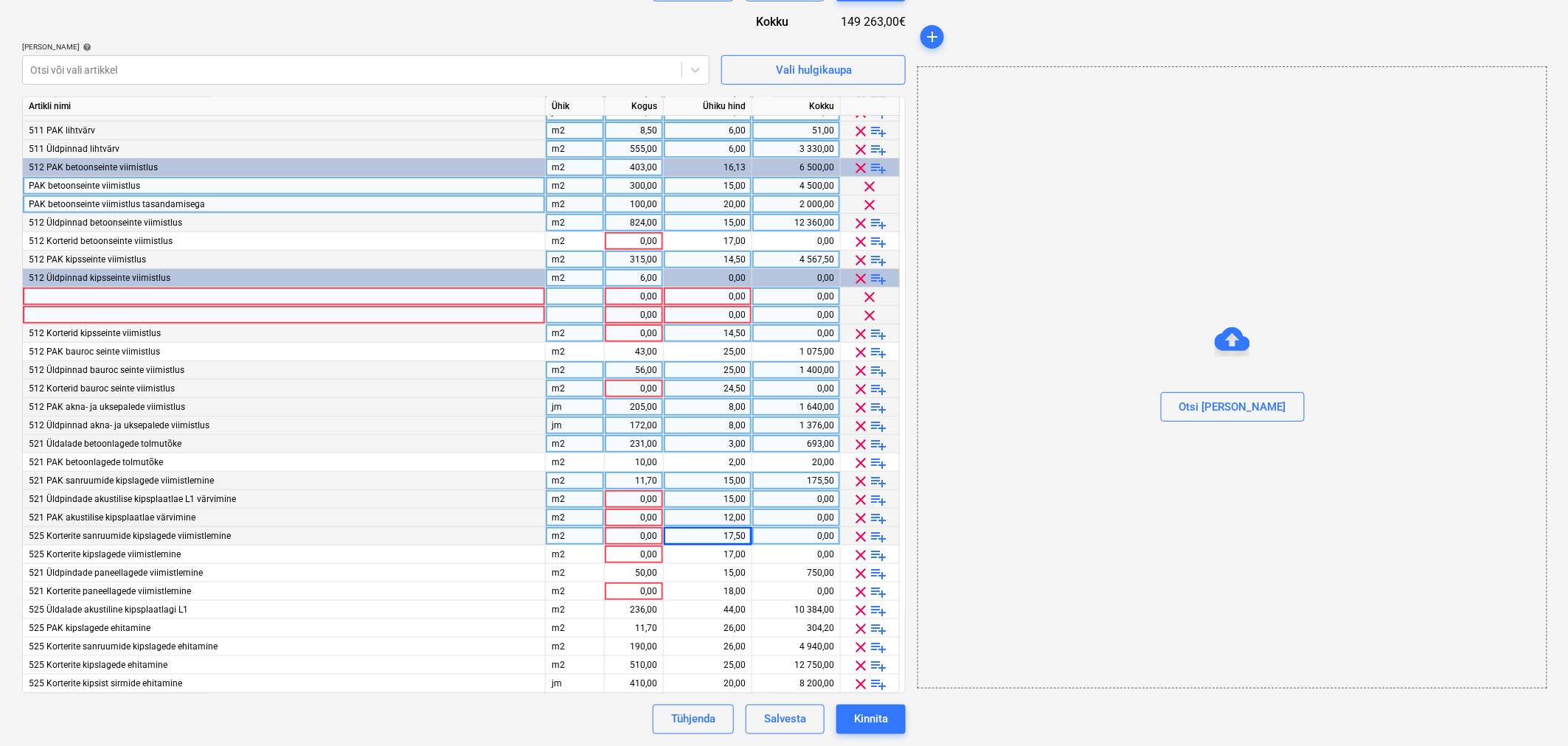
click at [230, 299] on div at bounding box center [284, 297] width 523 height 19
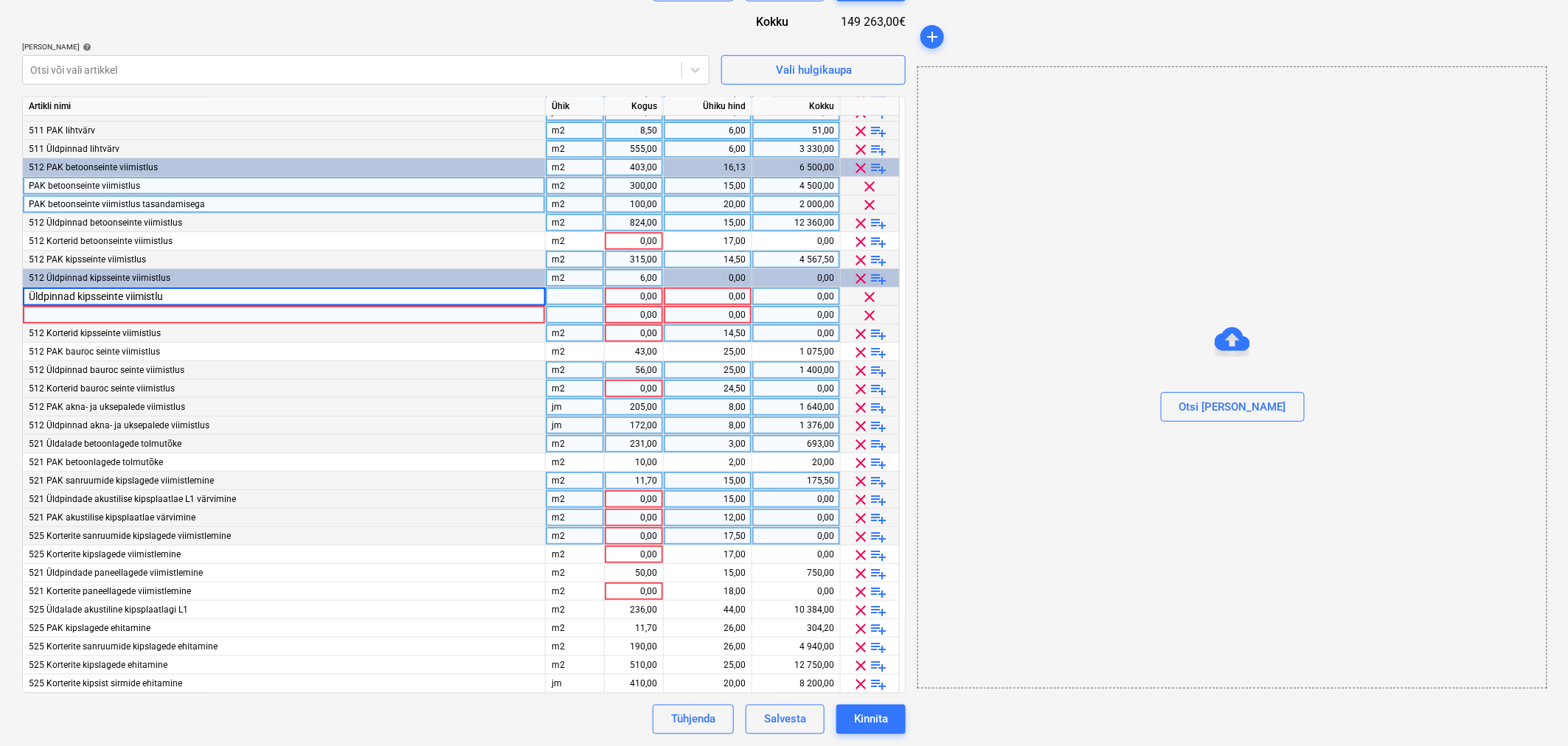
type input "Üldpinnad kipsseinte viimistlus"
click at [237, 310] on div at bounding box center [284, 316] width 523 height 19
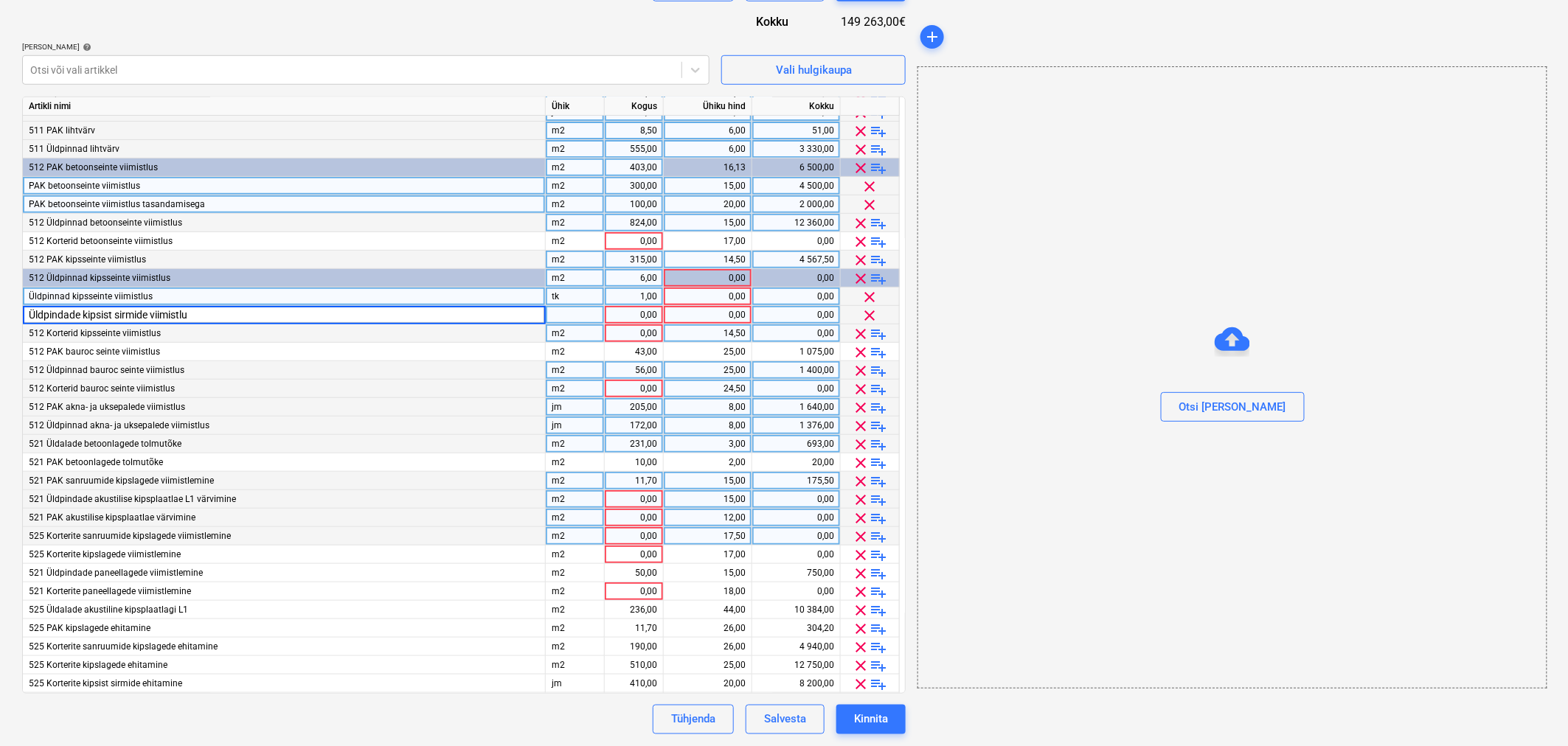
type input "Üldpindade kipsist sirmide viimistlus"
type input "m2"
click at [574, 288] on div "tk" at bounding box center [574, 297] width 59 height 19
click at [574, 288] on input "tk" at bounding box center [574, 296] width 58 height 18
type input "m2"
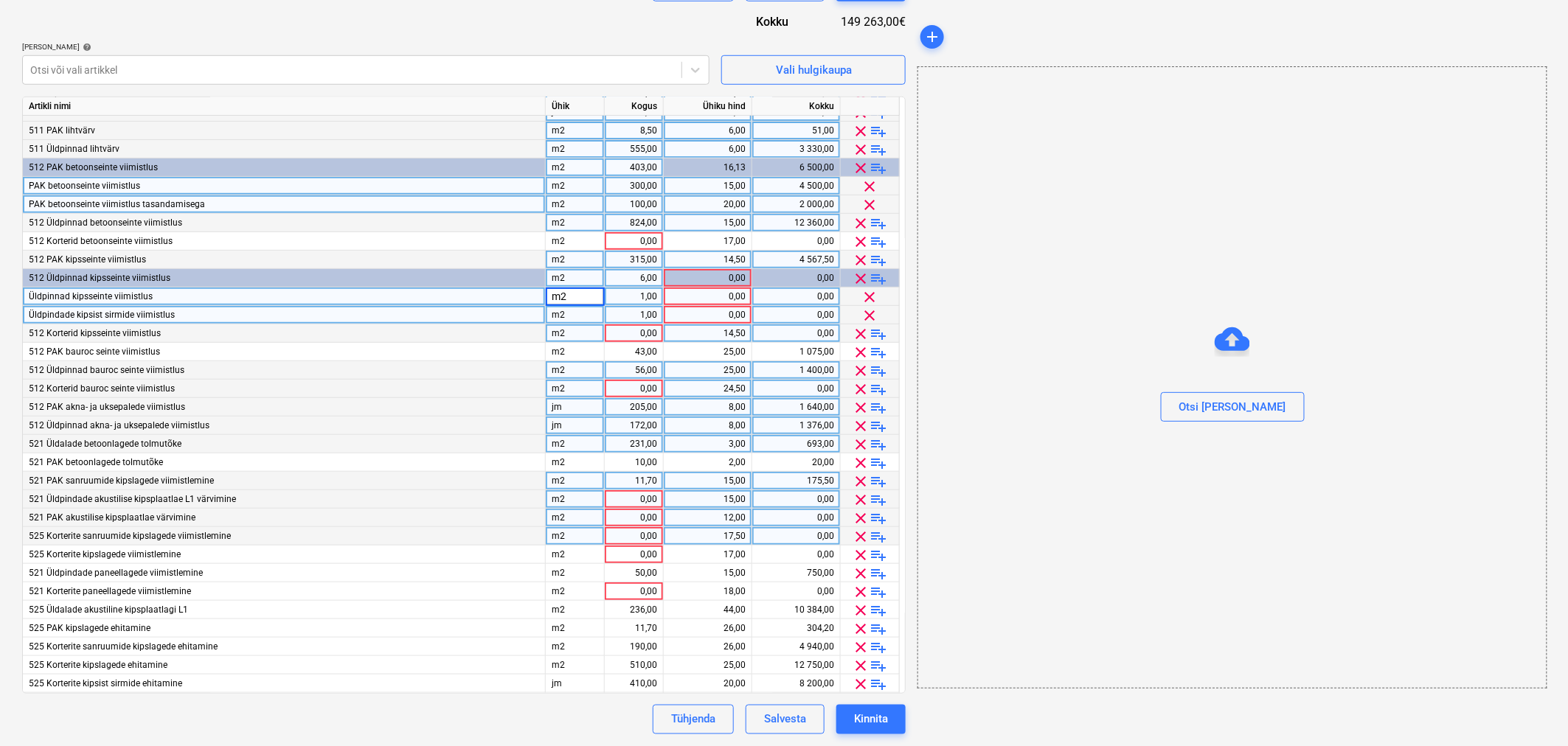
click at [638, 299] on div "1,00" at bounding box center [633, 297] width 46 height 19
type input "6"
click at [726, 296] on div "0,00" at bounding box center [708, 297] width 76 height 19
type input "15"
click at [643, 315] on div "1,00" at bounding box center [633, 316] width 46 height 19
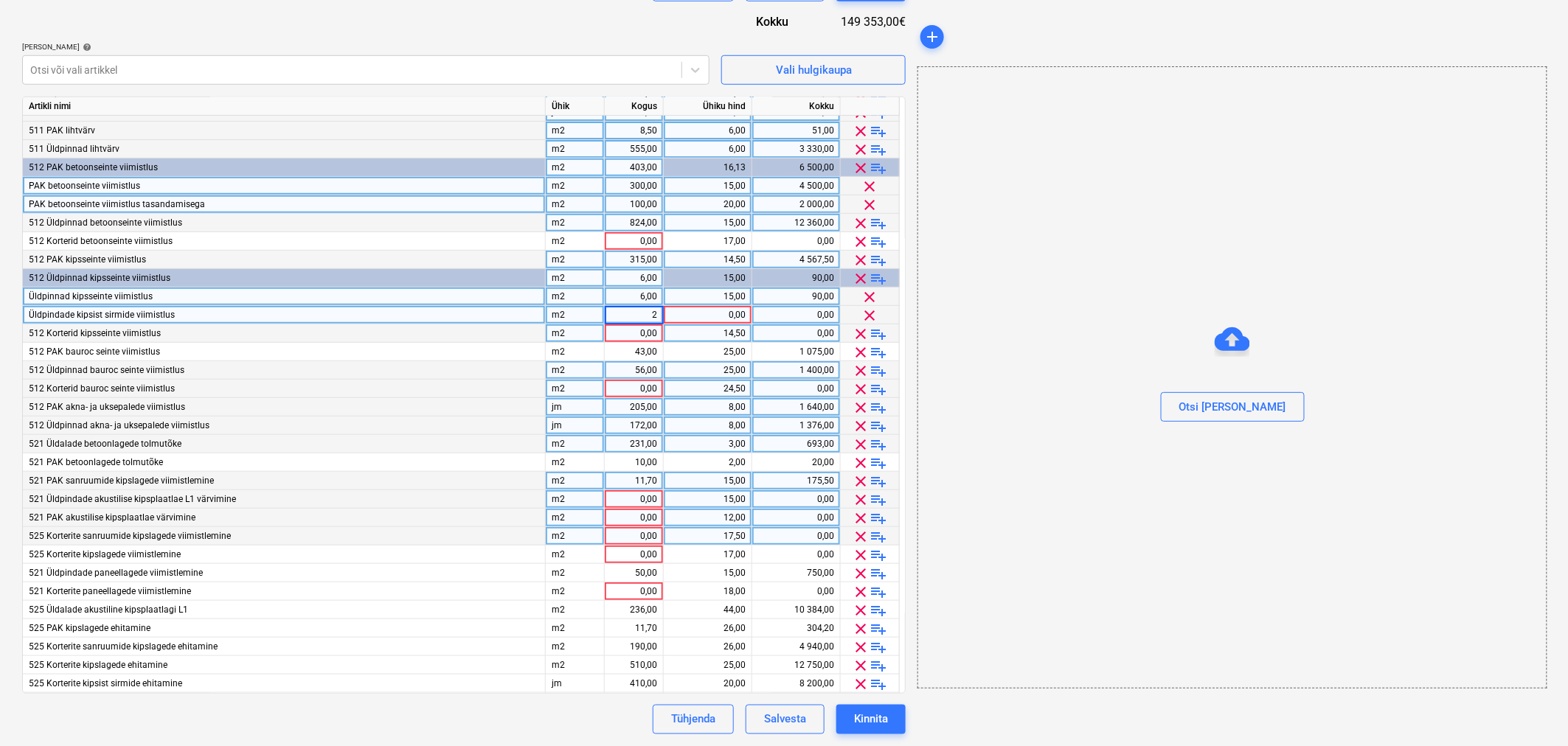
type input "21"
click at [717, 315] on div "0,00" at bounding box center [708, 316] width 76 height 19
type input "16"
click at [606, 276] on div "6,00" at bounding box center [633, 278] width 59 height 19
type input "27"
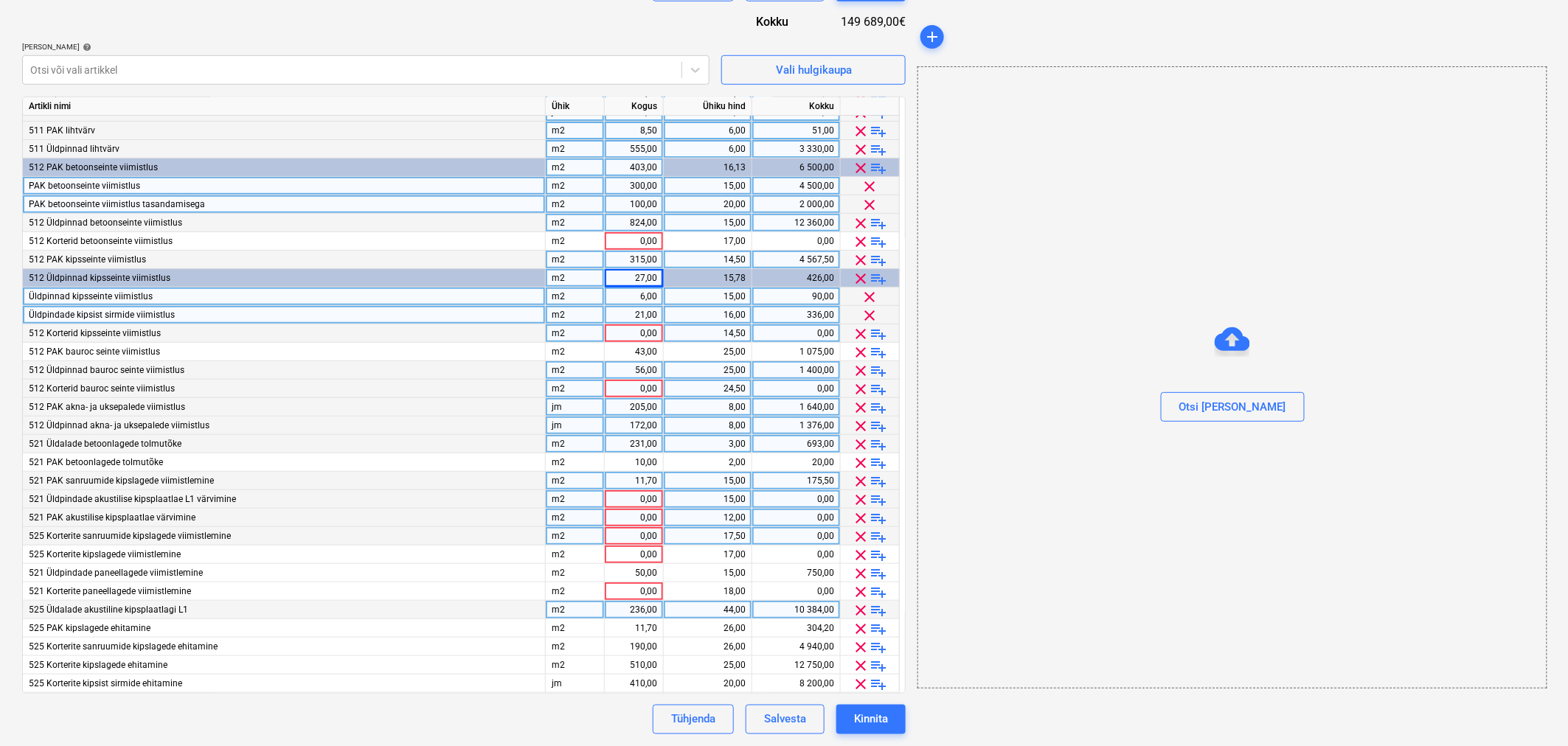
scroll to position [271, 0]
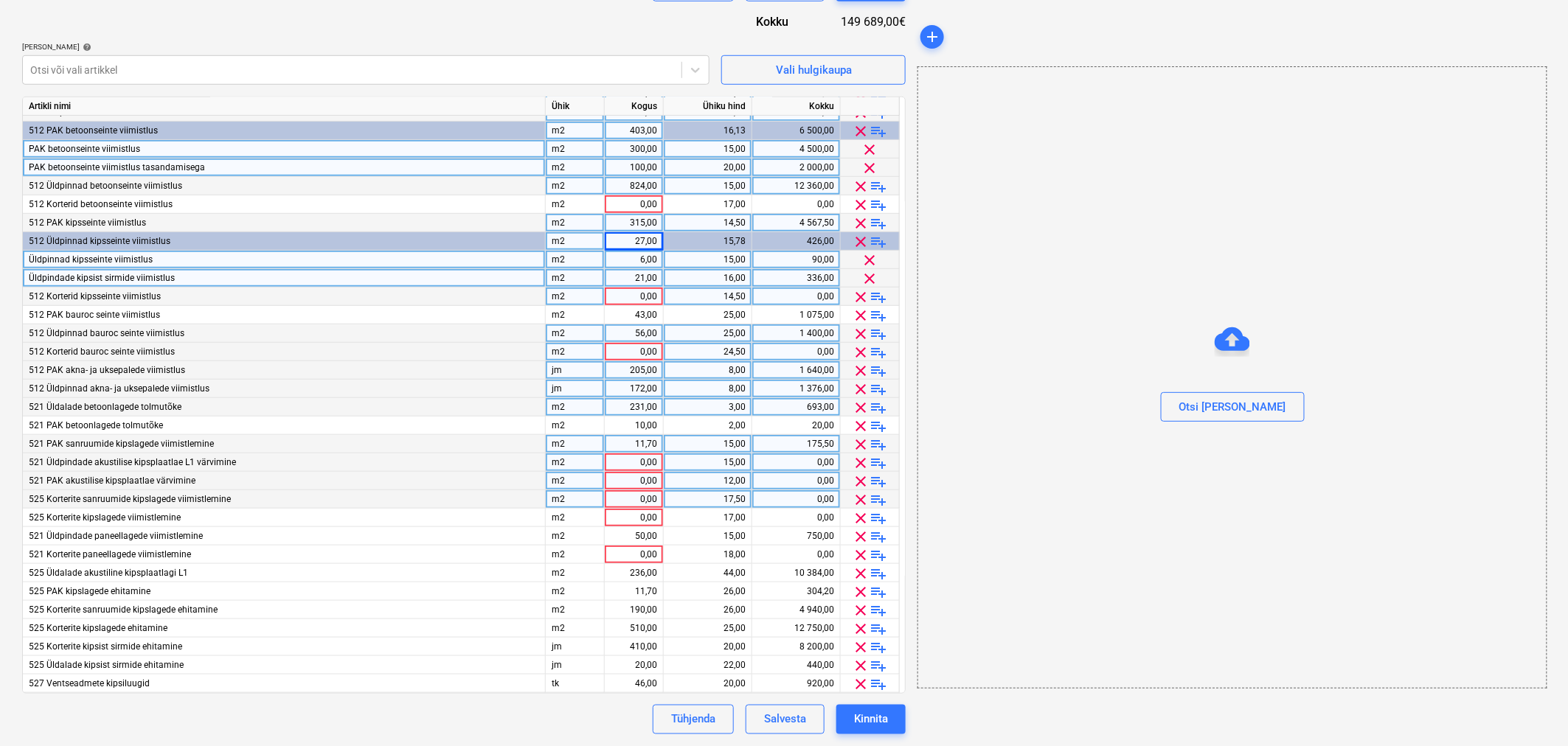
click at [625, 462] on div "0,00" at bounding box center [633, 463] width 46 height 19
type input "236"
click at [697, 462] on div "15,00" at bounding box center [708, 463] width 76 height 19
type input "17"
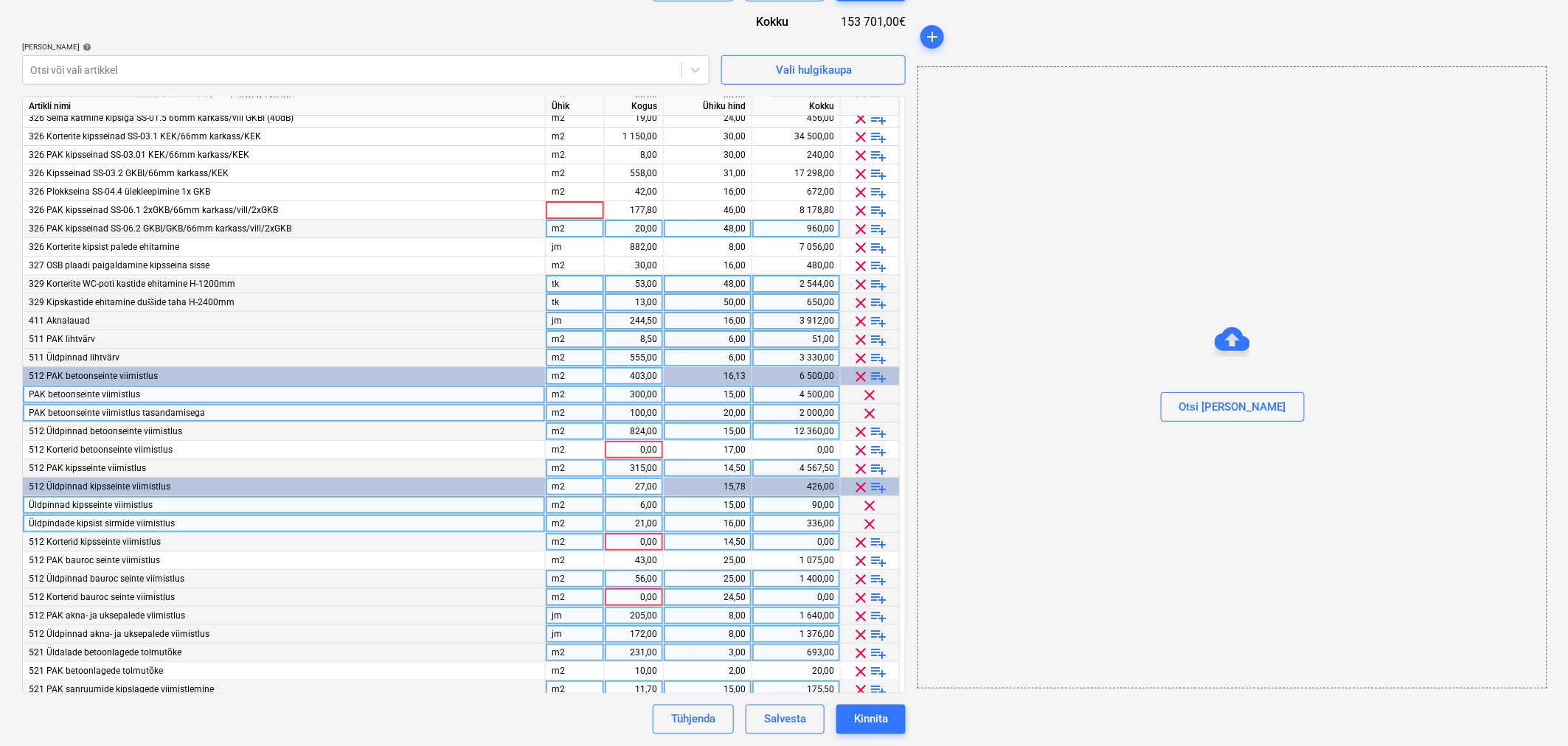
scroll to position [0, 0]
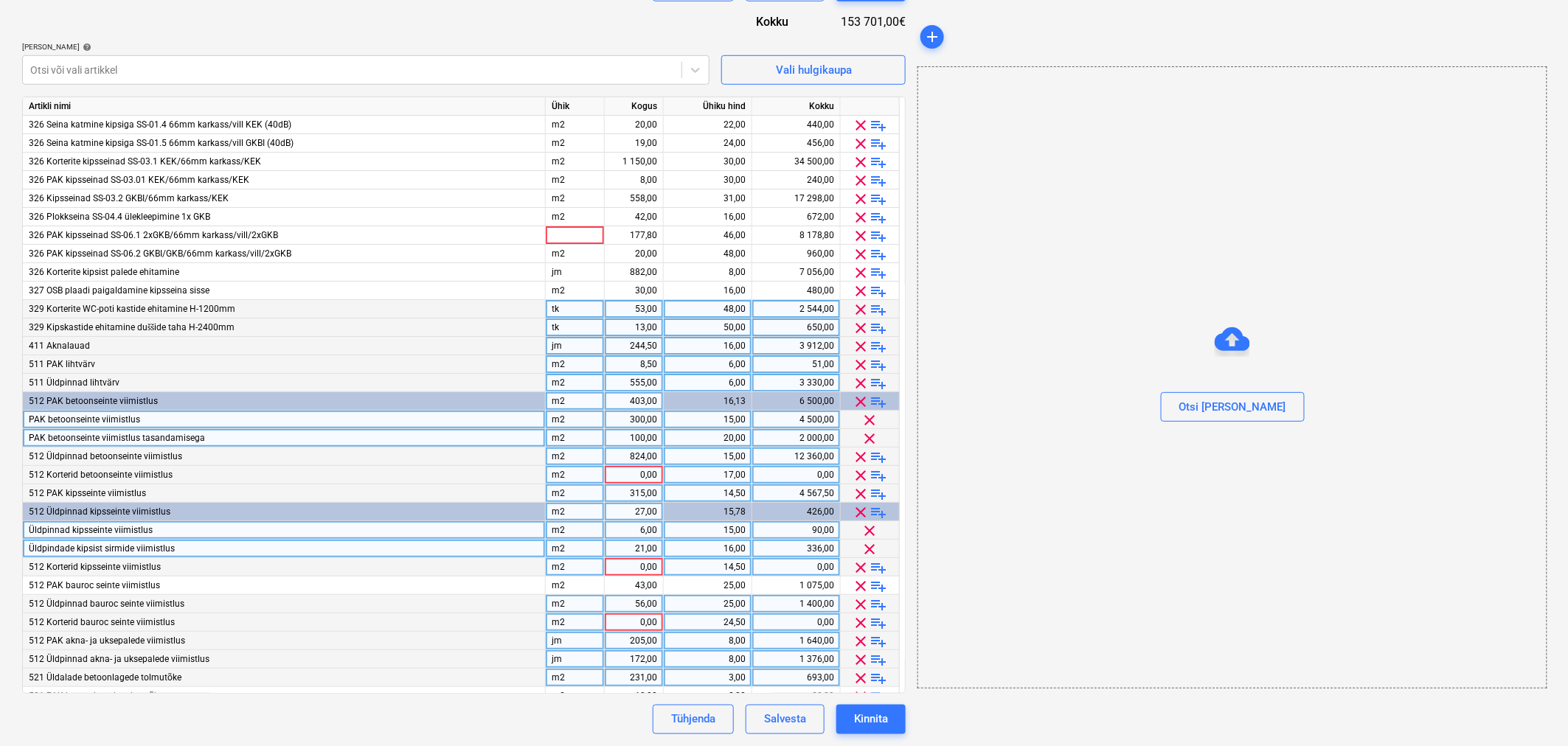
click at [631, 475] on div "0,00" at bounding box center [633, 475] width 46 height 19
type input "2072"
click at [684, 473] on div "17,00" at bounding box center [708, 475] width 76 height 19
type input "15"
click at [646, 563] on div "0,00" at bounding box center [633, 568] width 46 height 19
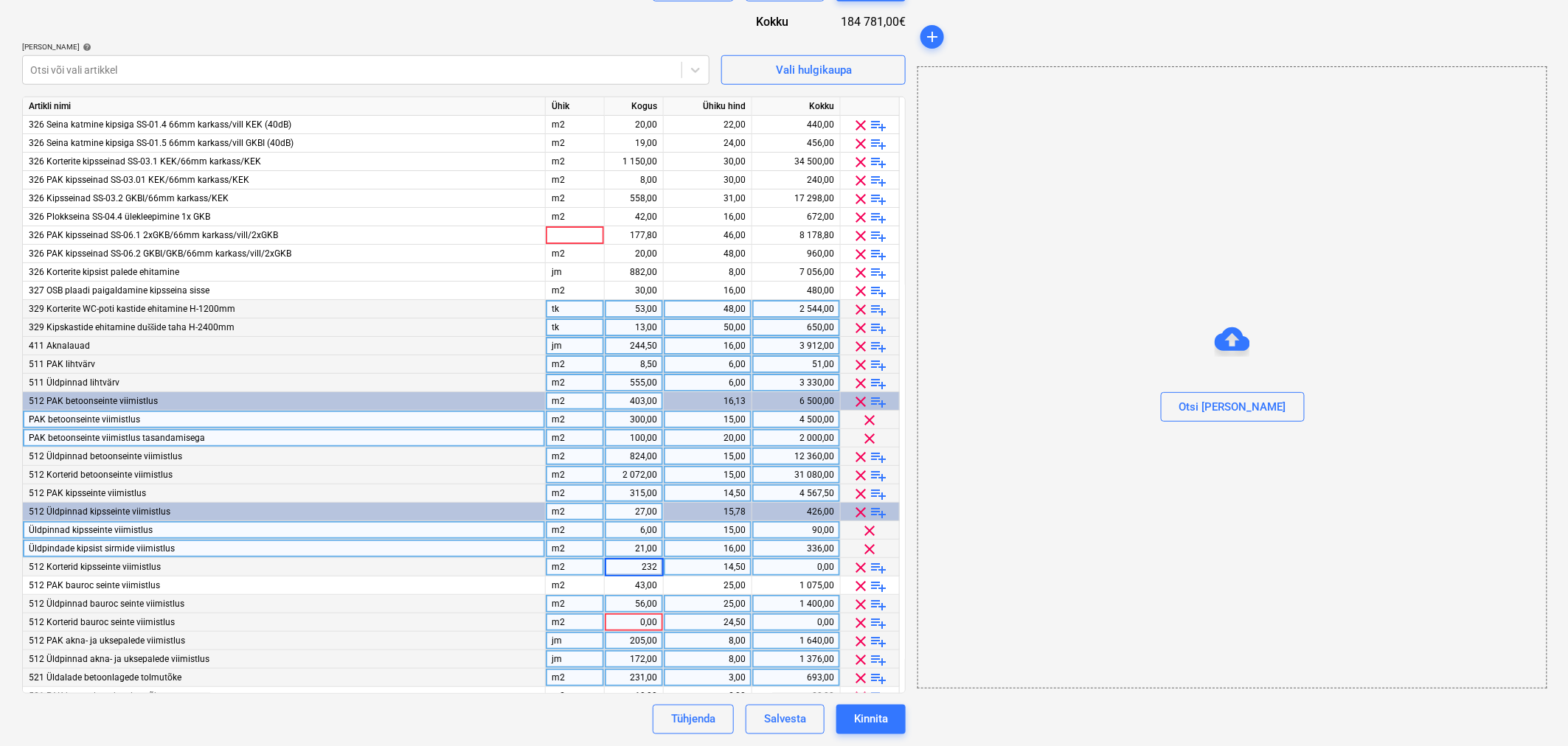
type input "2323"
click at [687, 565] on div "14,50" at bounding box center [708, 568] width 76 height 19
type input "14"
click at [643, 616] on div "0,00" at bounding box center [633, 623] width 46 height 19
type input "208"
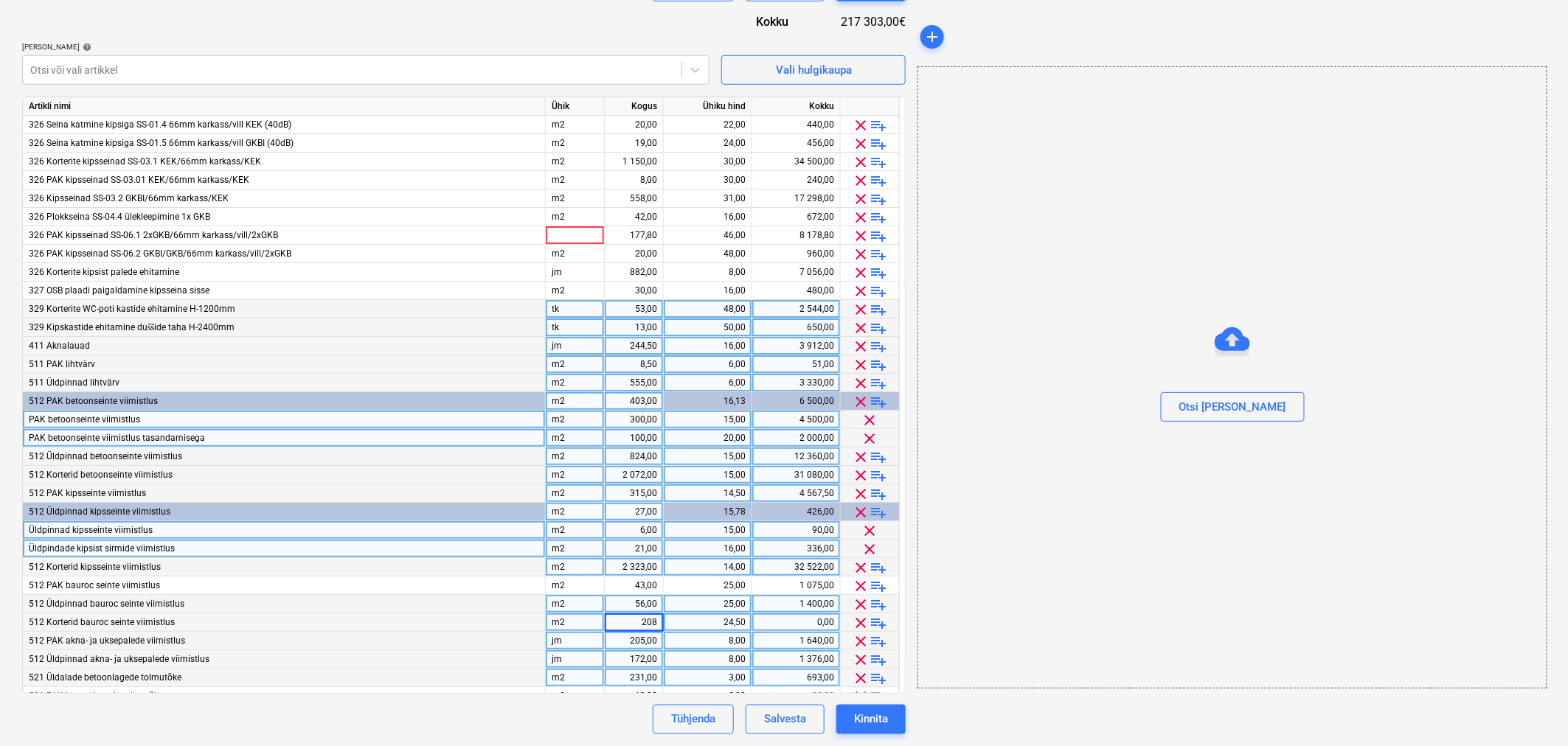
click at [721, 617] on div "24,50" at bounding box center [708, 623] width 76 height 19
type input "25"
click at [127, 69] on div at bounding box center [352, 69] width 644 height 15
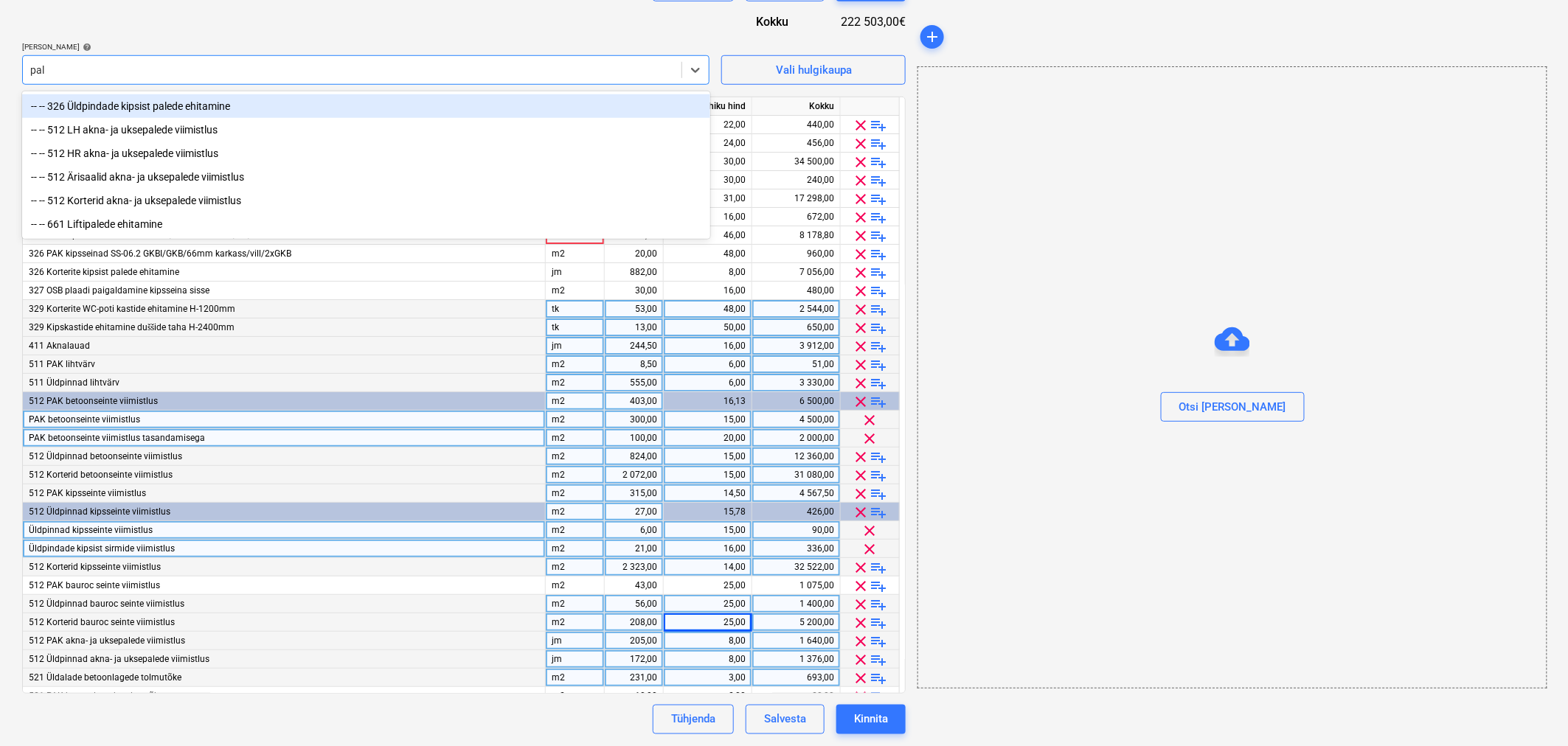
type input "pale"
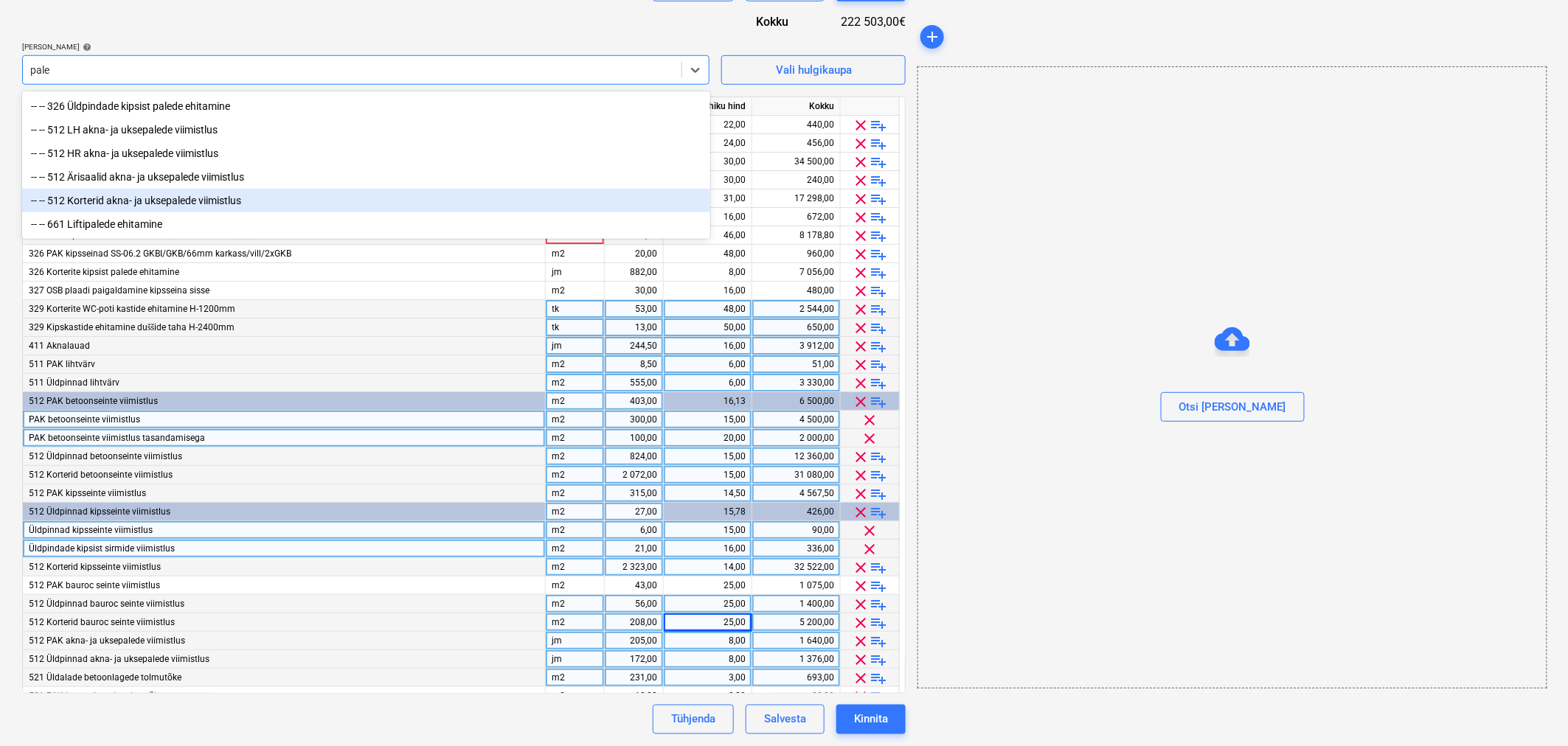
click at [131, 200] on div "-- -- 512 Korterid akna- ja uksepalede viimistlus" at bounding box center [366, 201] width 688 height 24
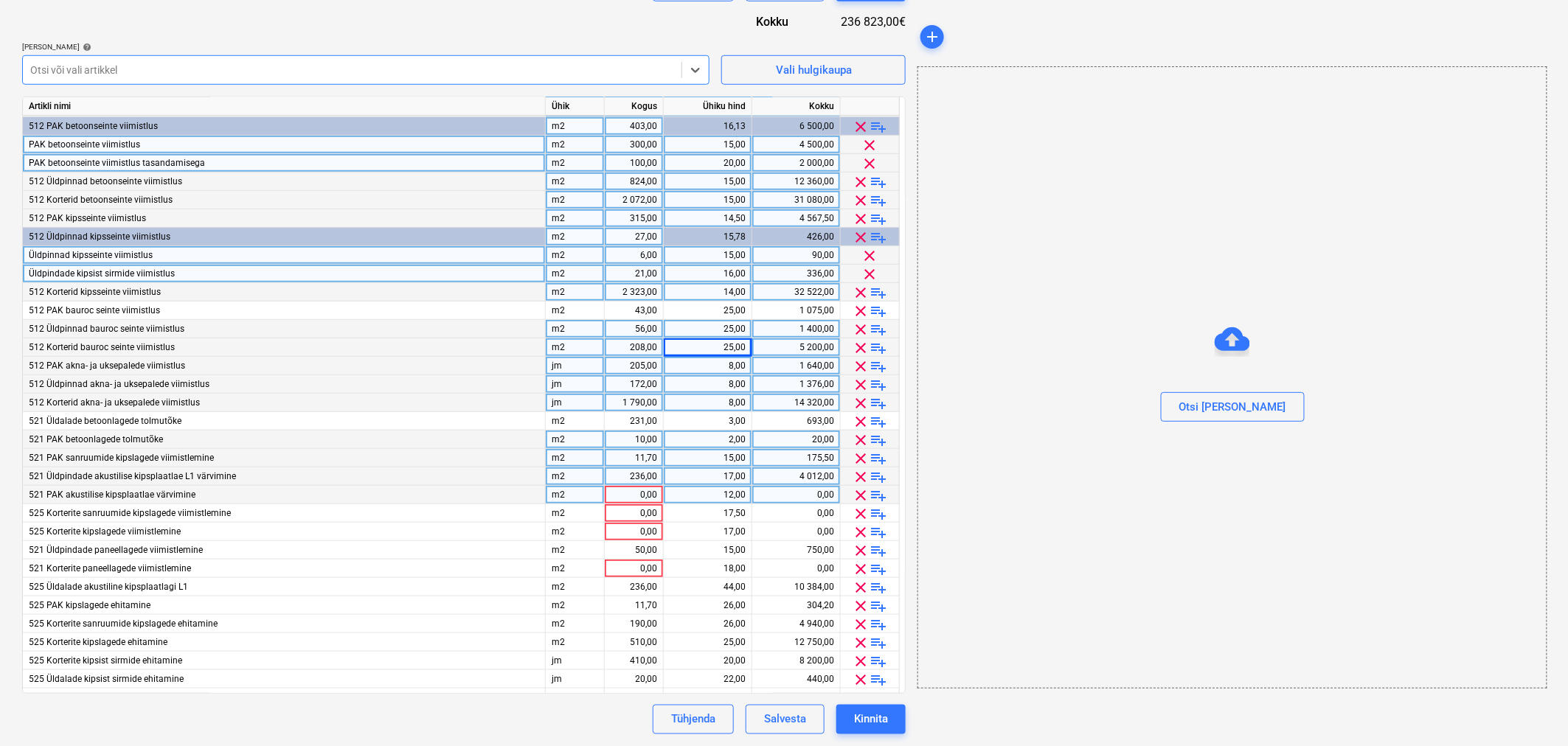
scroll to position [289, 0]
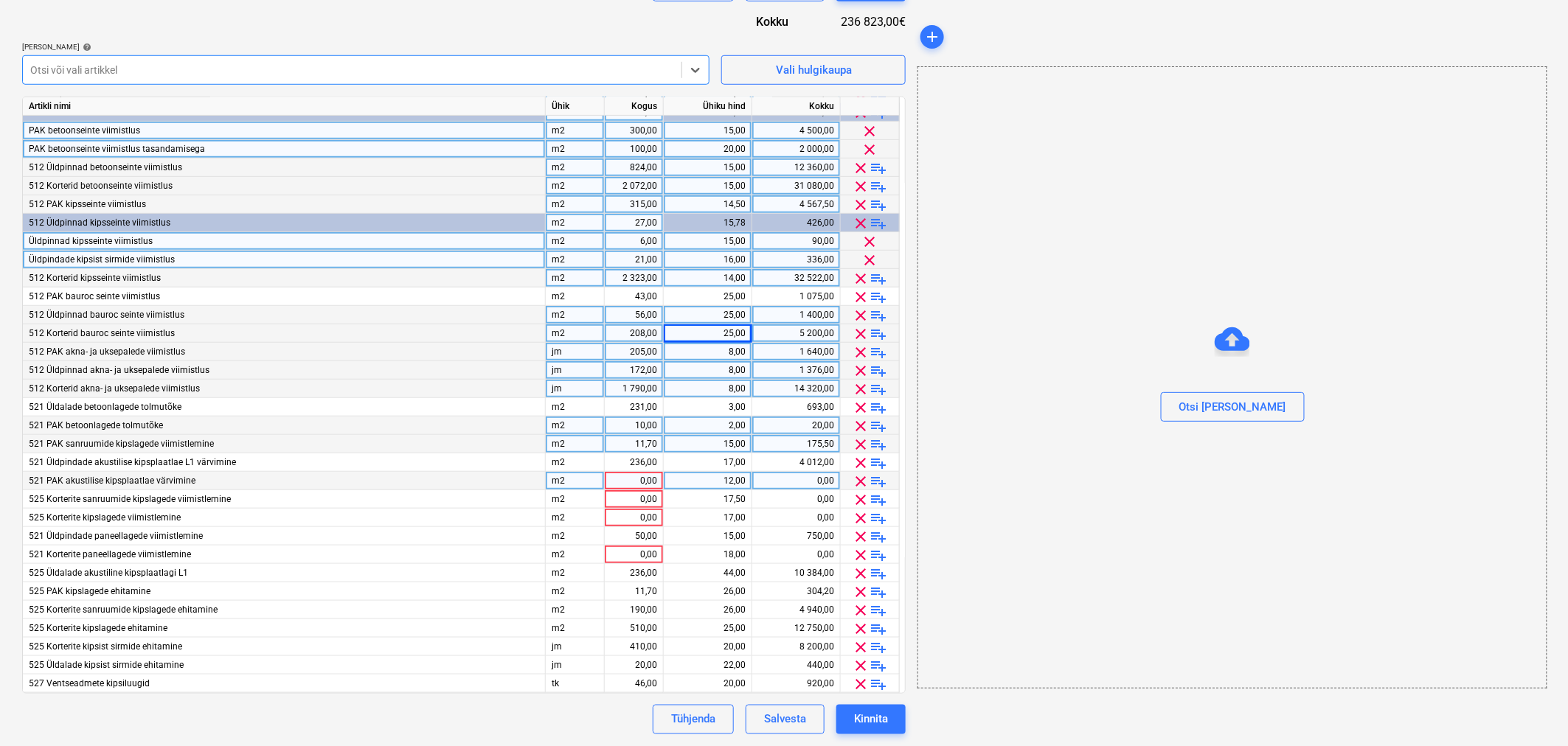
click at [649, 385] on div "1 790,00" at bounding box center [633, 389] width 46 height 19
type input "882"
click at [708, 385] on div "8,00" at bounding box center [708, 389] width 76 height 19
click at [630, 499] on div "0,00" at bounding box center [633, 500] width 46 height 19
type input "190"
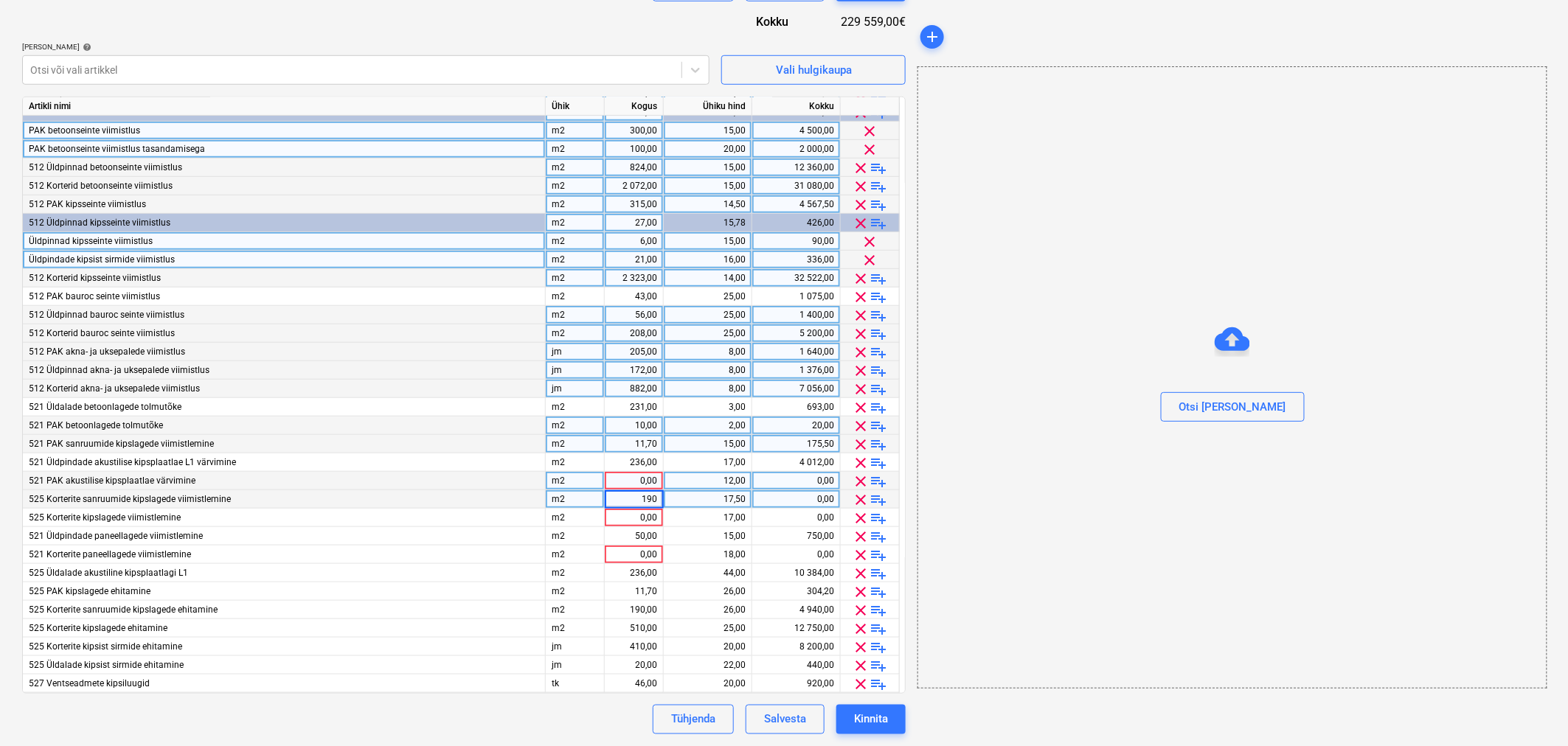
click at [703, 498] on div "17,50" at bounding box center [708, 500] width 76 height 19
type input "15"
click at [625, 518] on div "0,00" at bounding box center [633, 518] width 46 height 19
type input "510"
click at [691, 511] on div "17,00" at bounding box center [708, 518] width 76 height 19
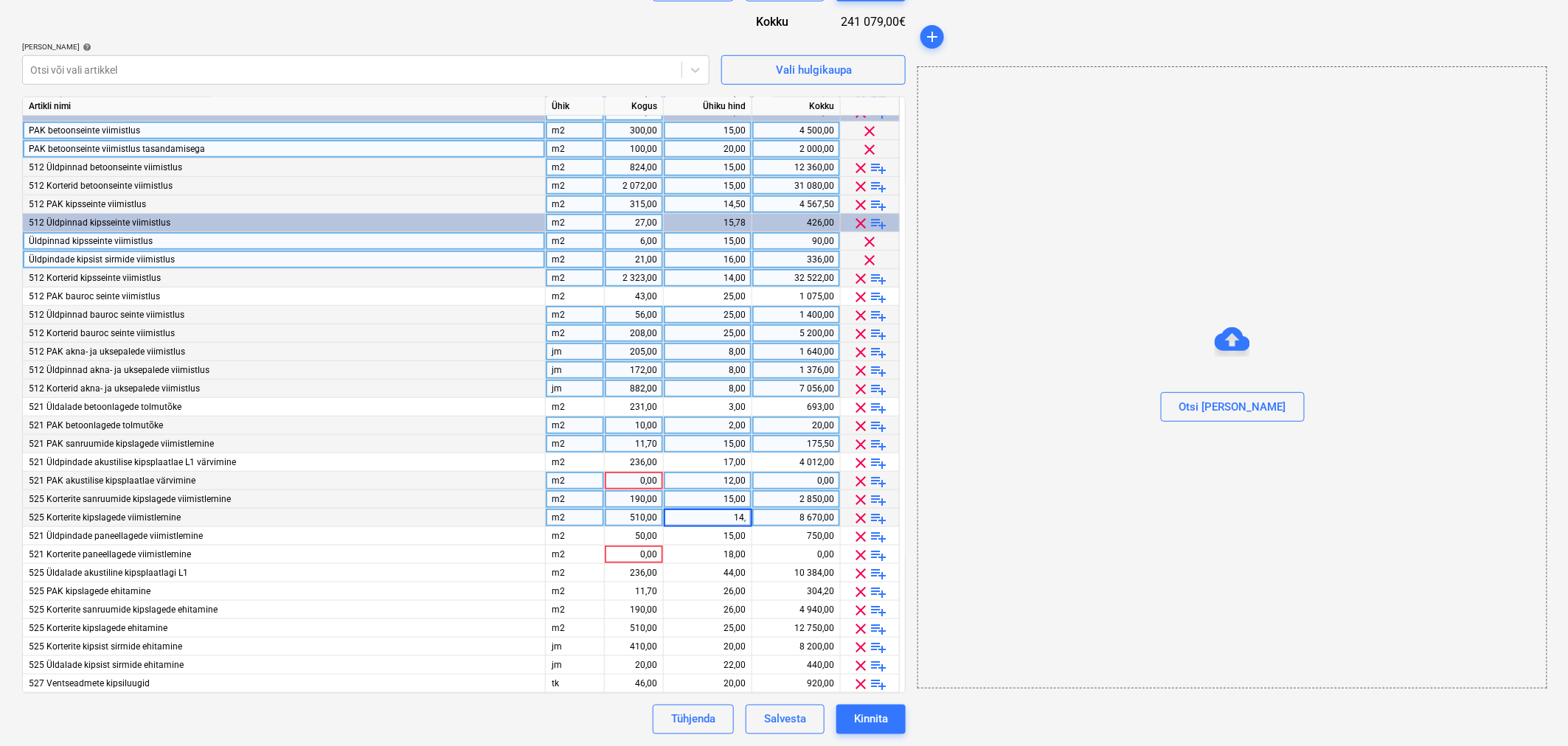
type input "14,5"
click at [632, 553] on div "0,00" at bounding box center [633, 555] width 46 height 19
type input "1318"
click at [690, 548] on div "18,00" at bounding box center [708, 555] width 76 height 19
type input "15"
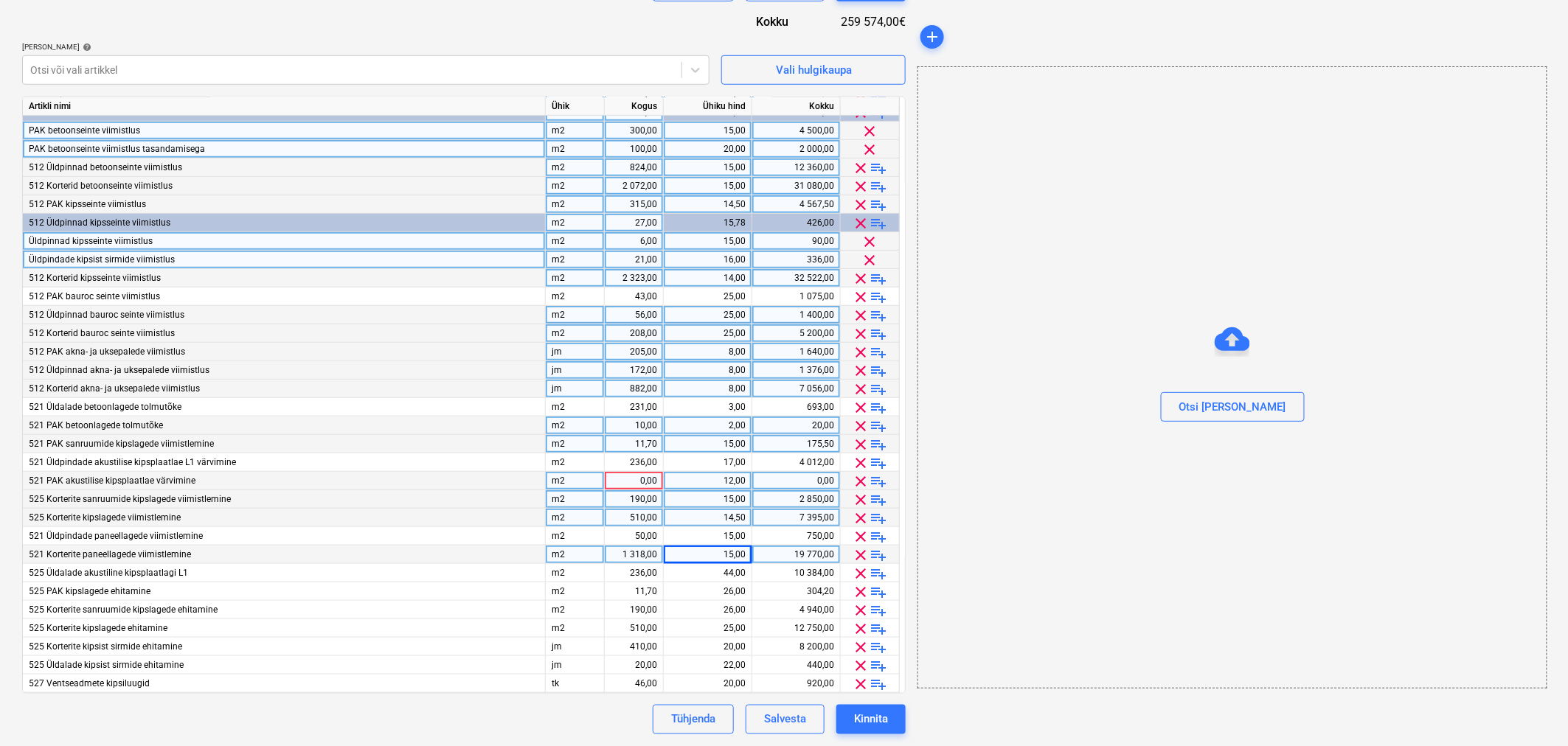
click at [864, 476] on span "clear" at bounding box center [861, 481] width 18 height 18
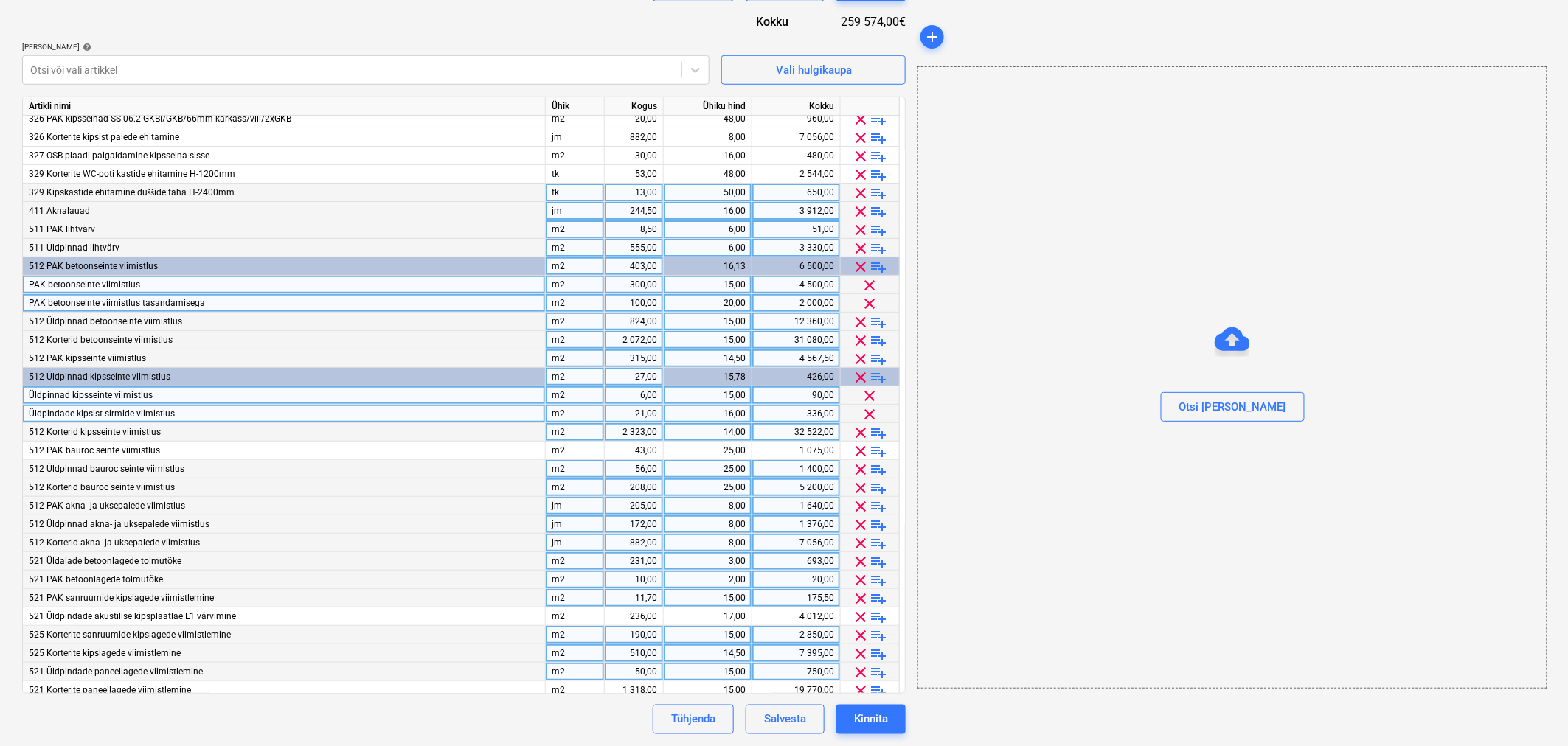
scroll to position [0, 0]
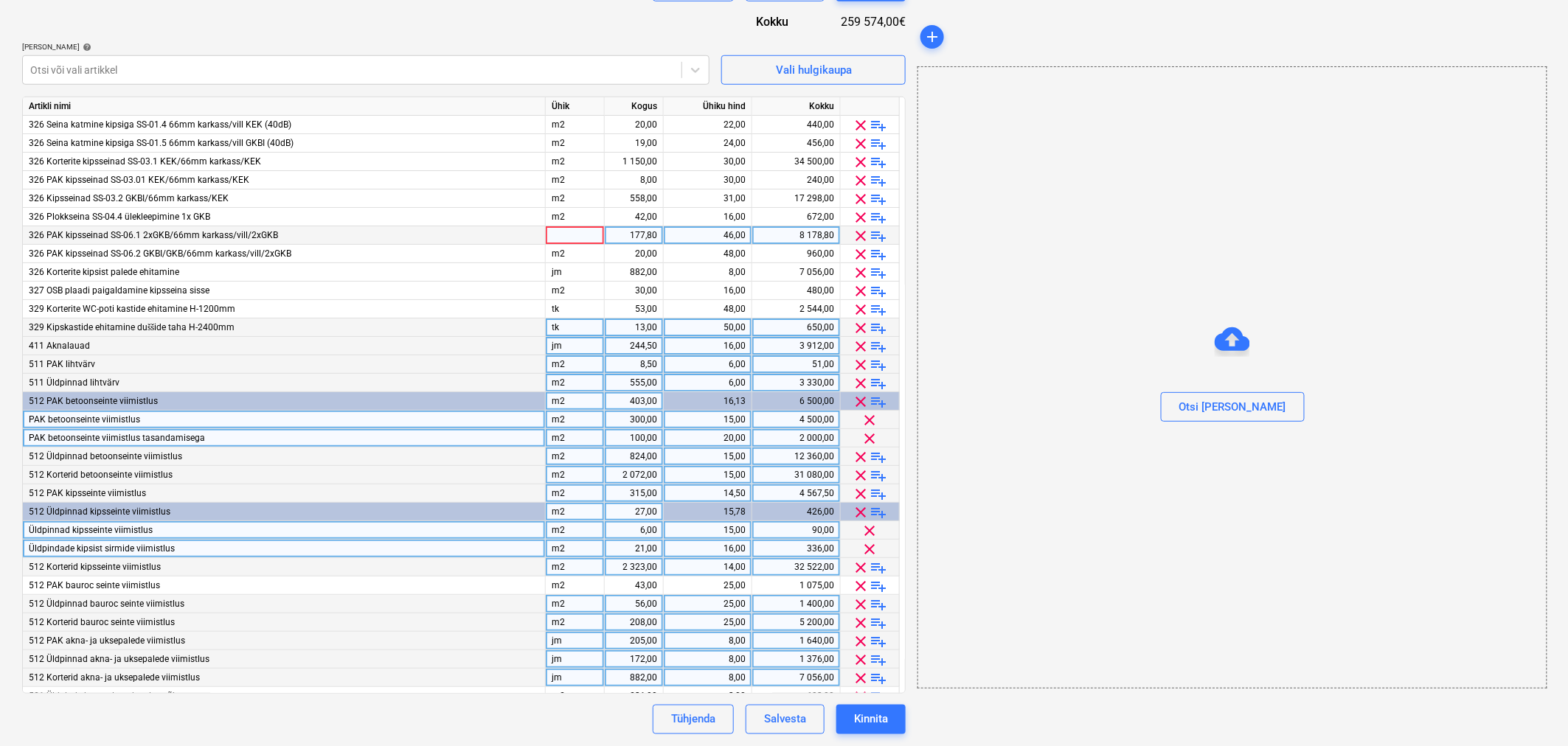
click at [553, 232] on div at bounding box center [574, 236] width 59 height 19
type input "m2"
click at [469, 27] on div "Lepingu nimi help 128-AL-27 Lepingu viitenumber help 128-SO-038 Vali ettevõte V…" at bounding box center [463, 198] width 883 height 1074
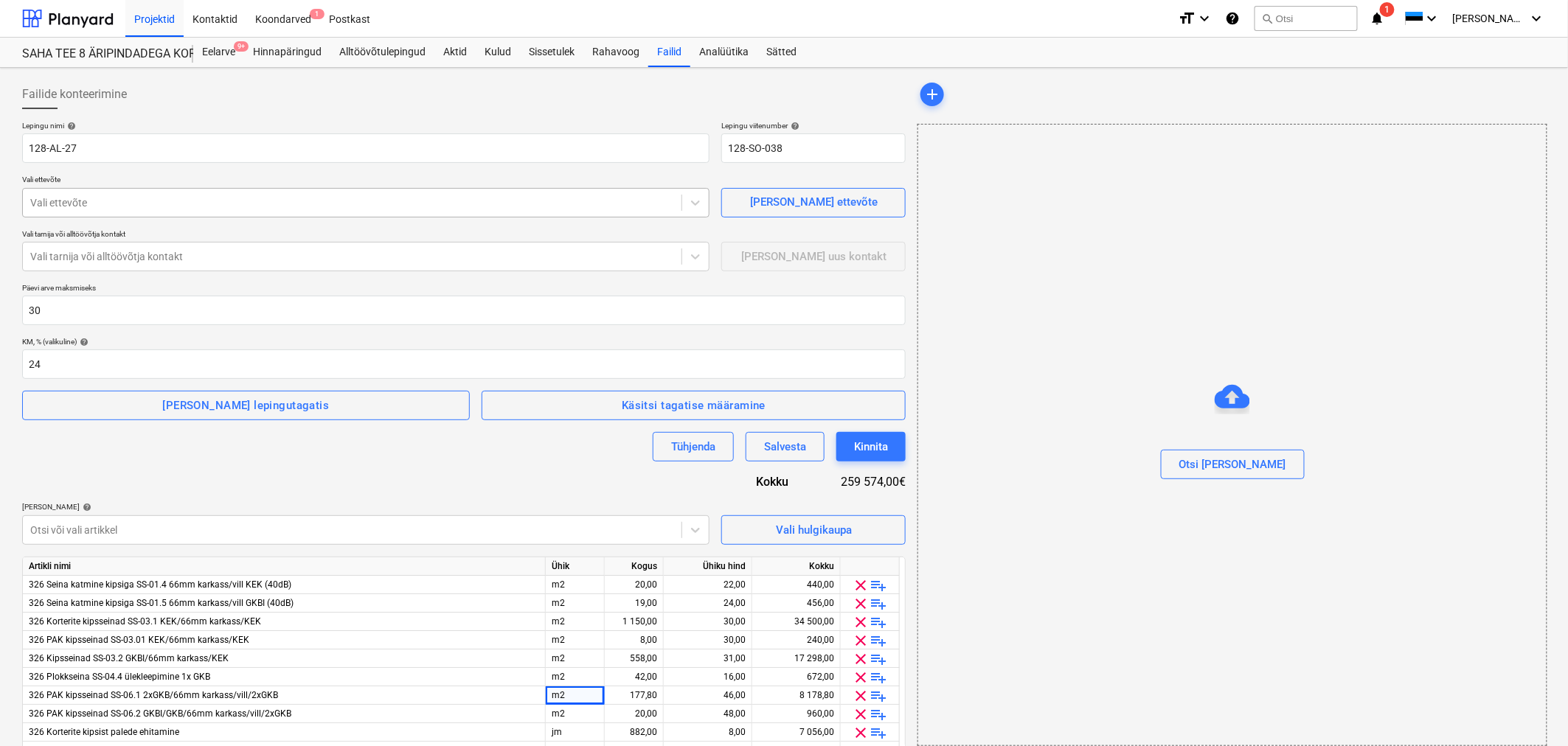
click at [51, 201] on div at bounding box center [352, 202] width 644 height 15
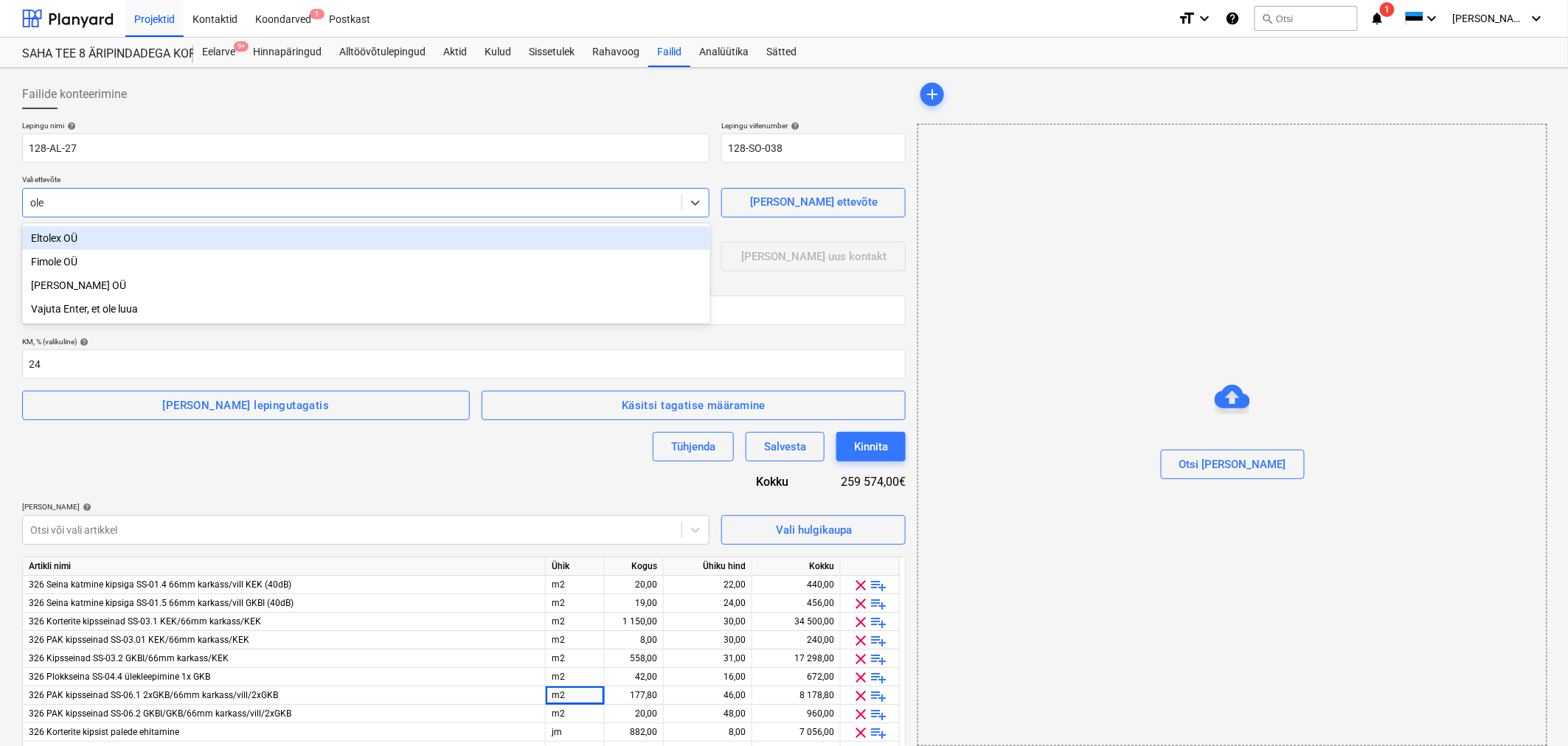
type input "olev"
click at [60, 240] on div "[PERSON_NAME] OÜ" at bounding box center [366, 238] width 688 height 24
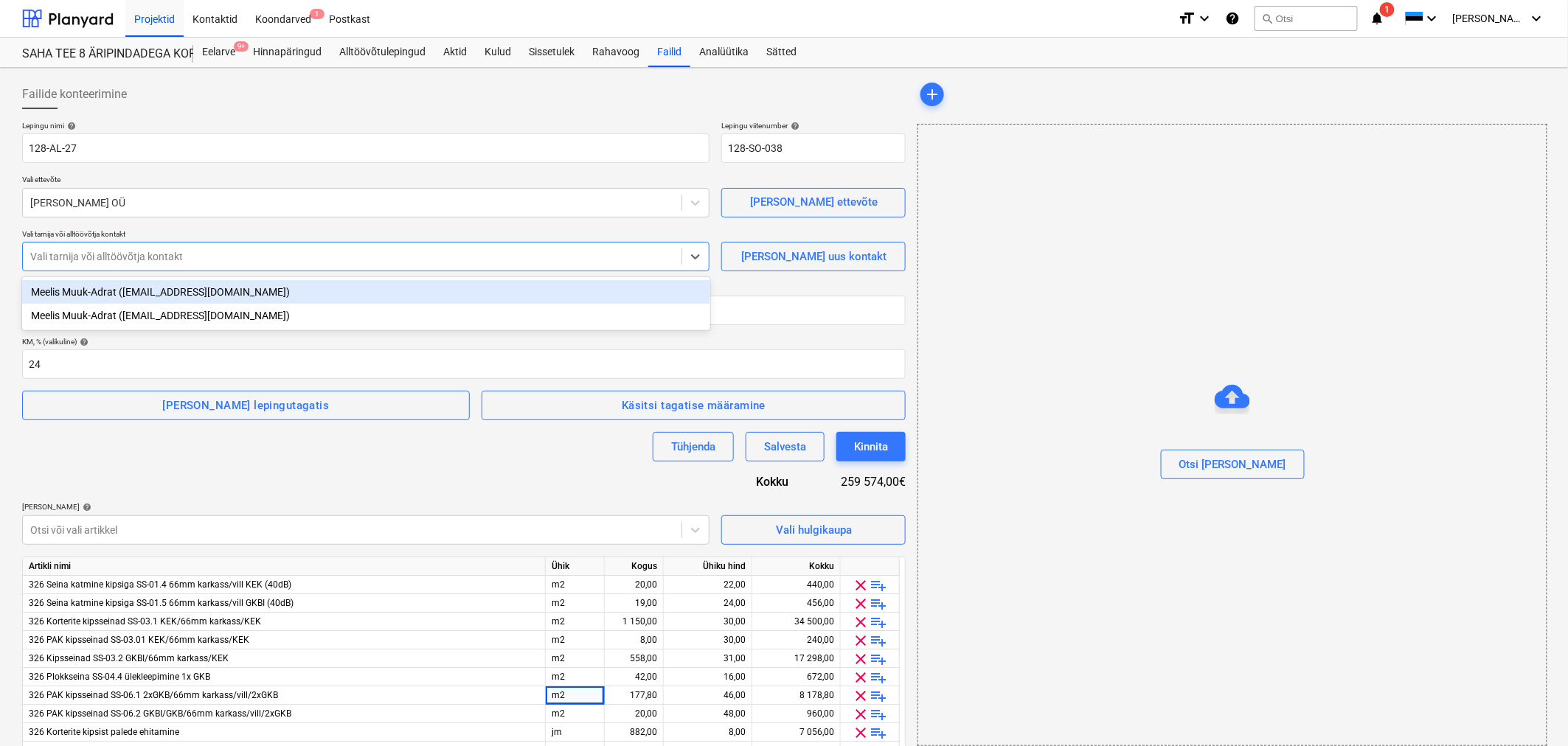
click at [72, 258] on div at bounding box center [352, 256] width 644 height 15
type input "m"
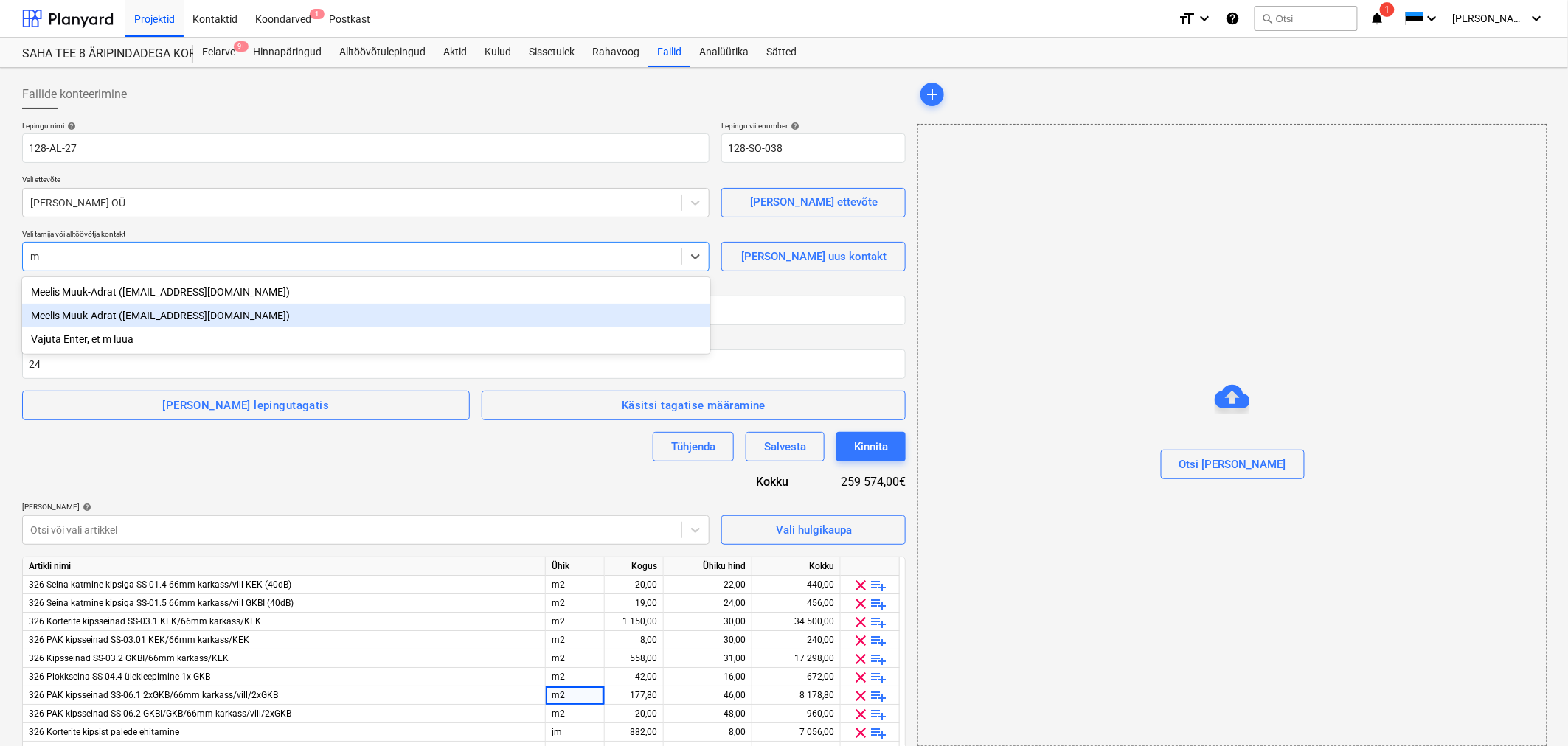
click at [131, 318] on div "Meelis Muuk-Adrat ([EMAIL_ADDRESS][DOMAIN_NAME])" at bounding box center [366, 316] width 688 height 24
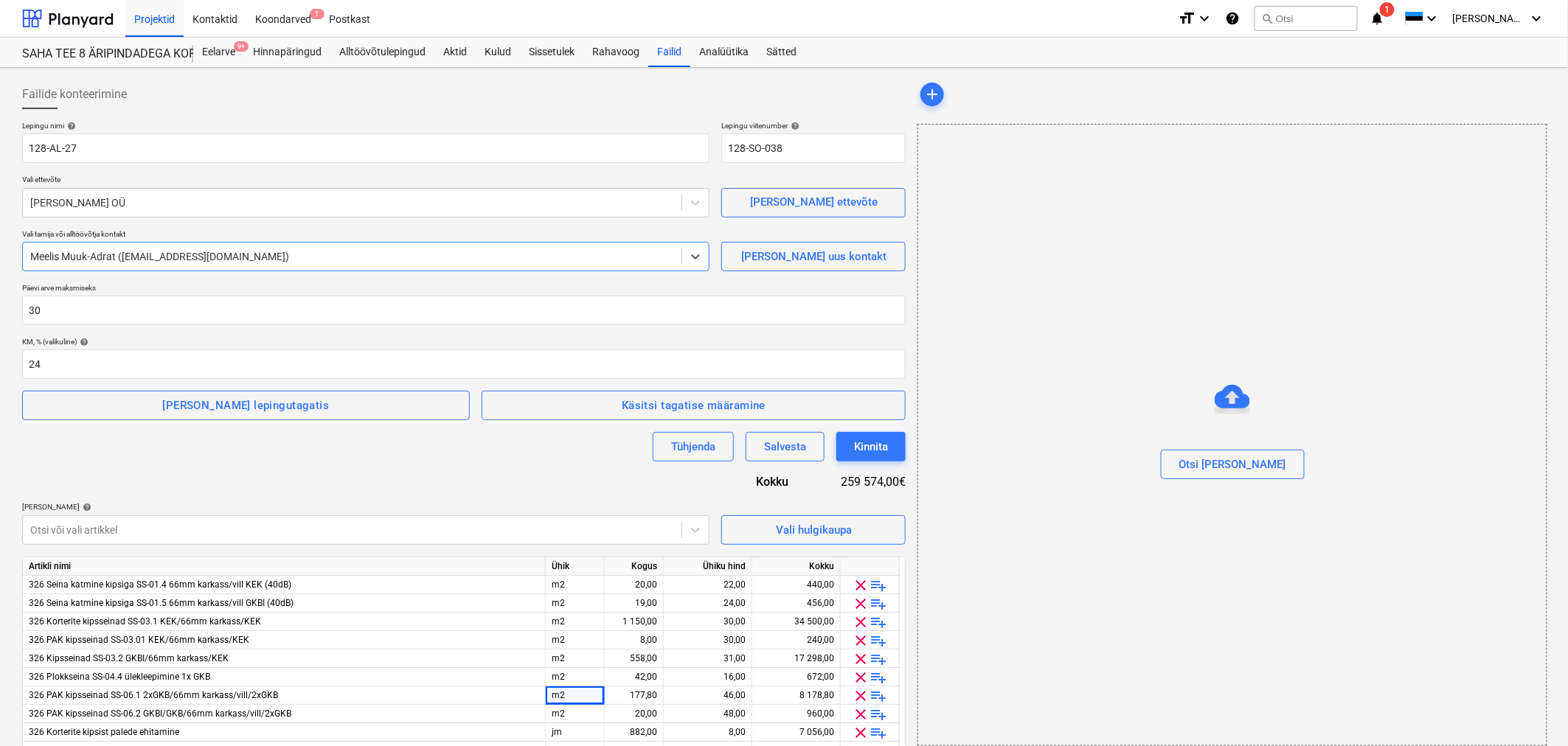
click at [159, 448] on div "Tühjenda Salvesta Kinnita" at bounding box center [463, 446] width 883 height 30
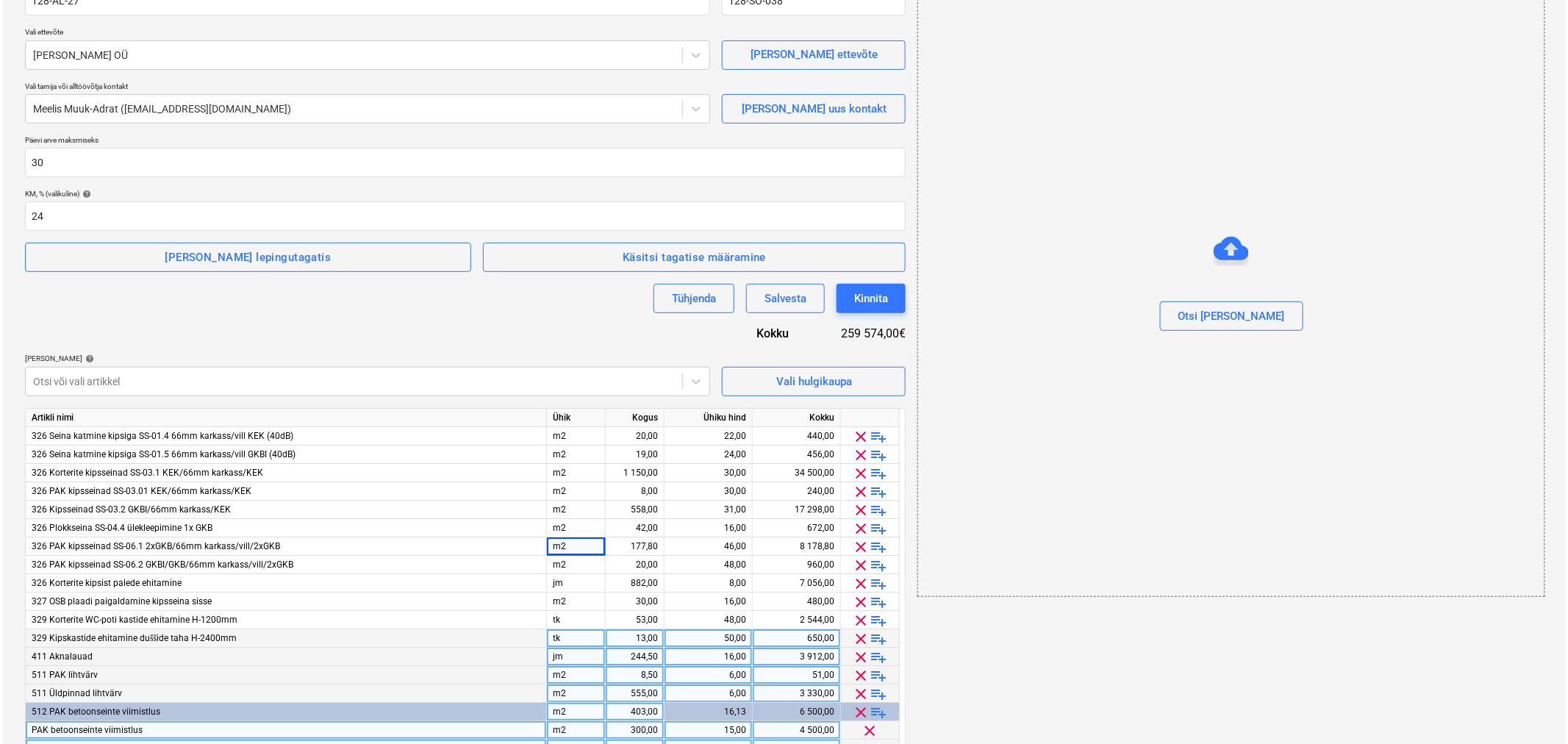
scroll to position [327, 0]
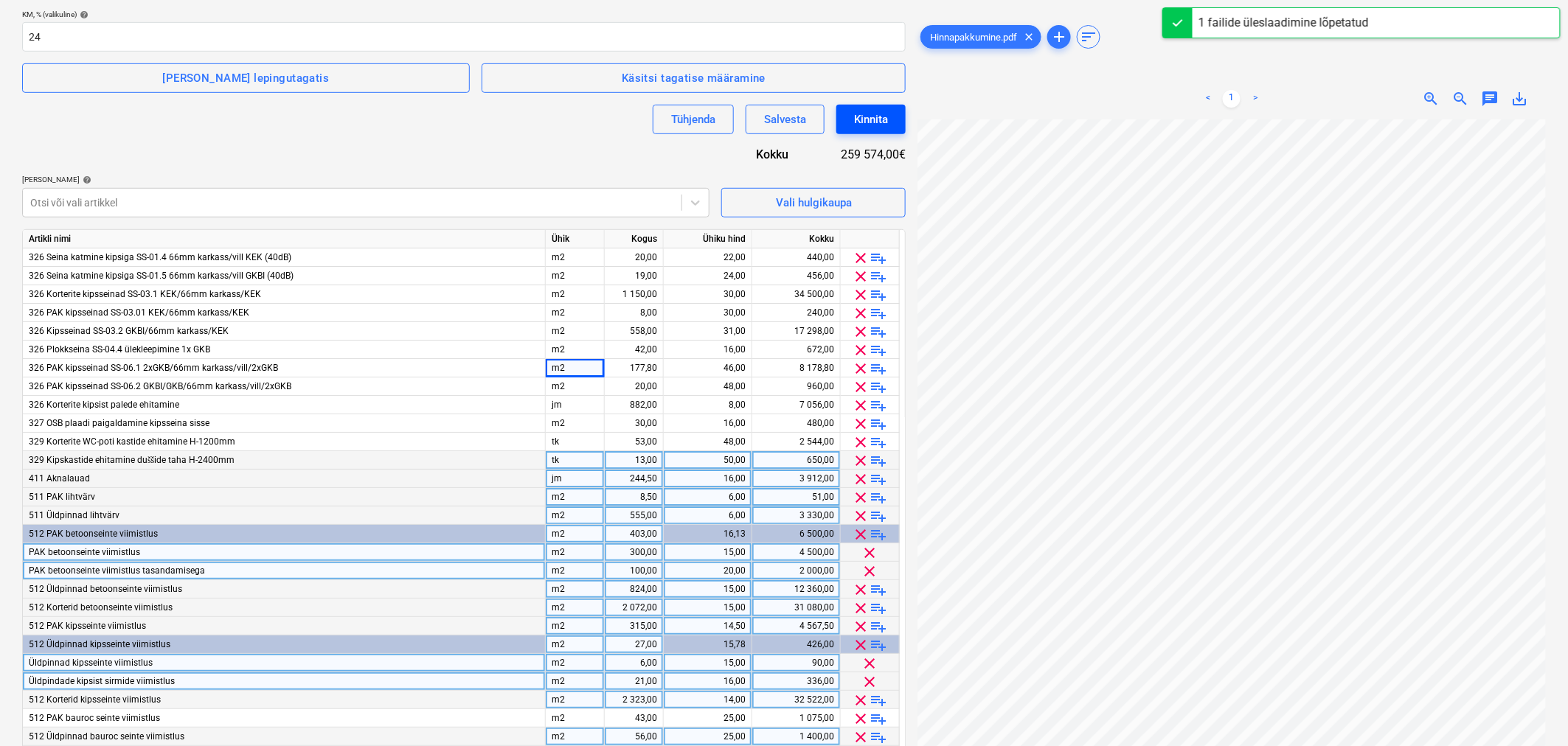
click at [874, 114] on div "Kinnita" at bounding box center [871, 119] width 34 height 19
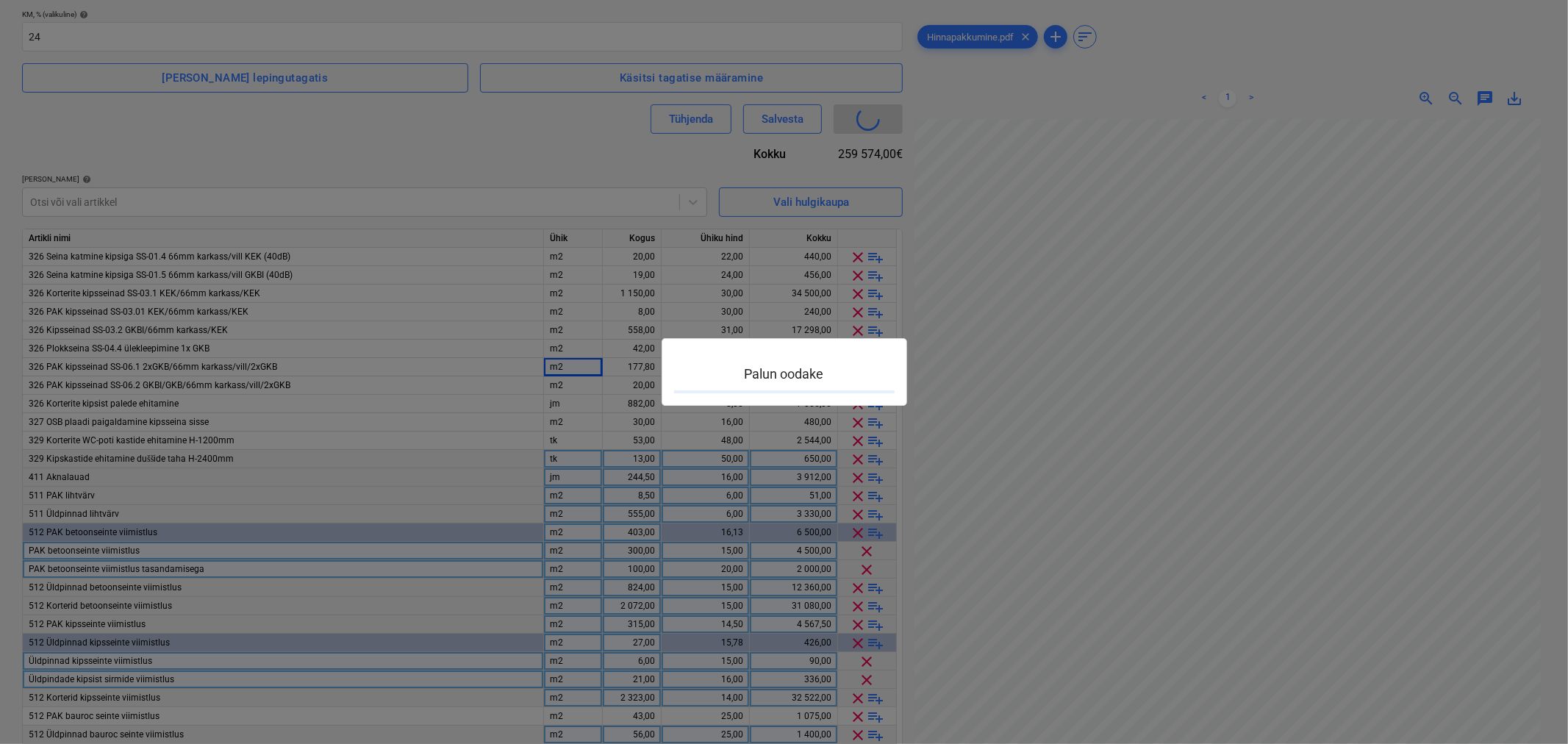
type input "128-SO-038"
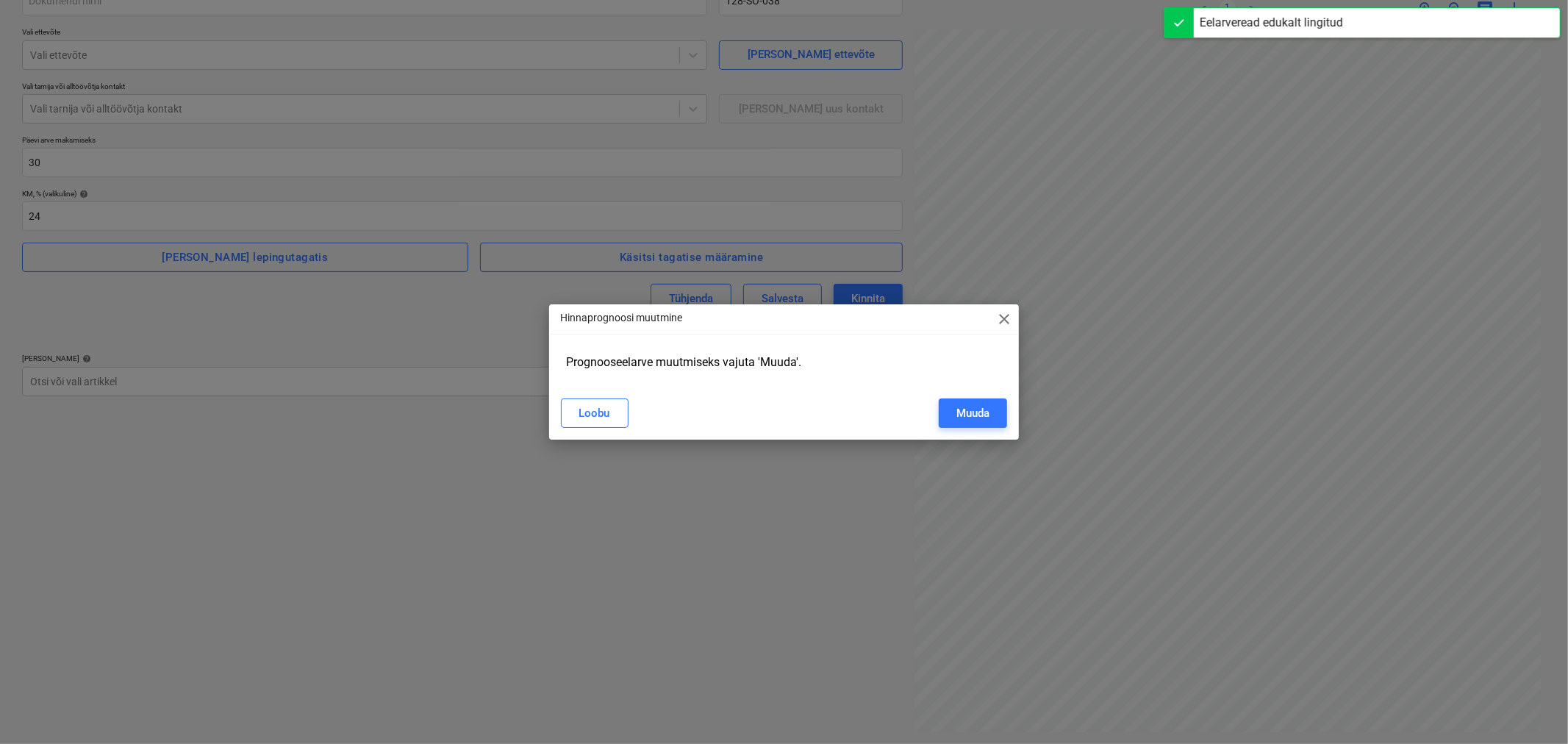
scroll to position [147, 0]
click at [584, 409] on div "Loobu" at bounding box center [595, 413] width 31 height 19
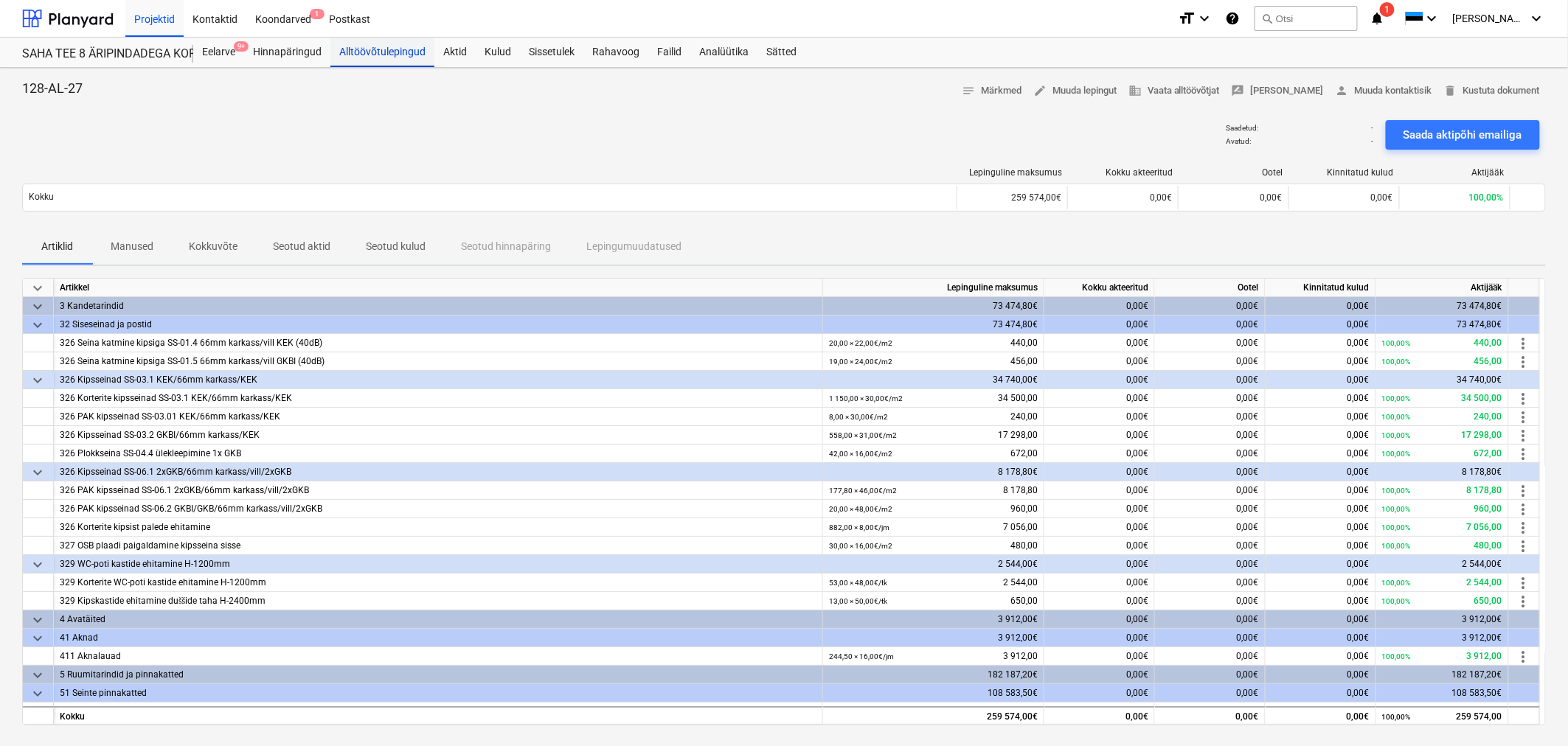
click at [393, 50] on div "Alltöövõtulepingud" at bounding box center [382, 52] width 104 height 30
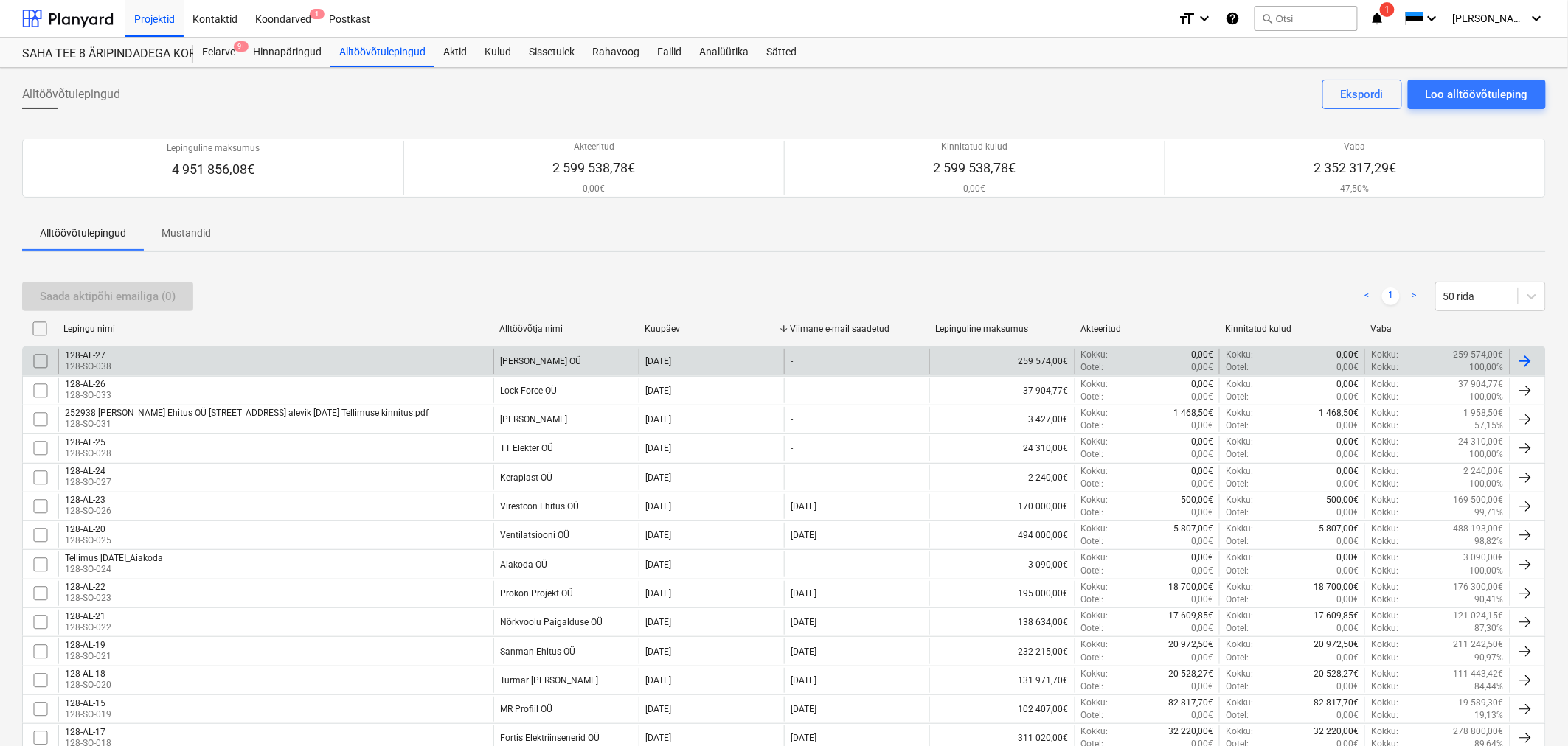
click at [245, 370] on div "128-AL-27 128-SO-038" at bounding box center [276, 361] width 435 height 25
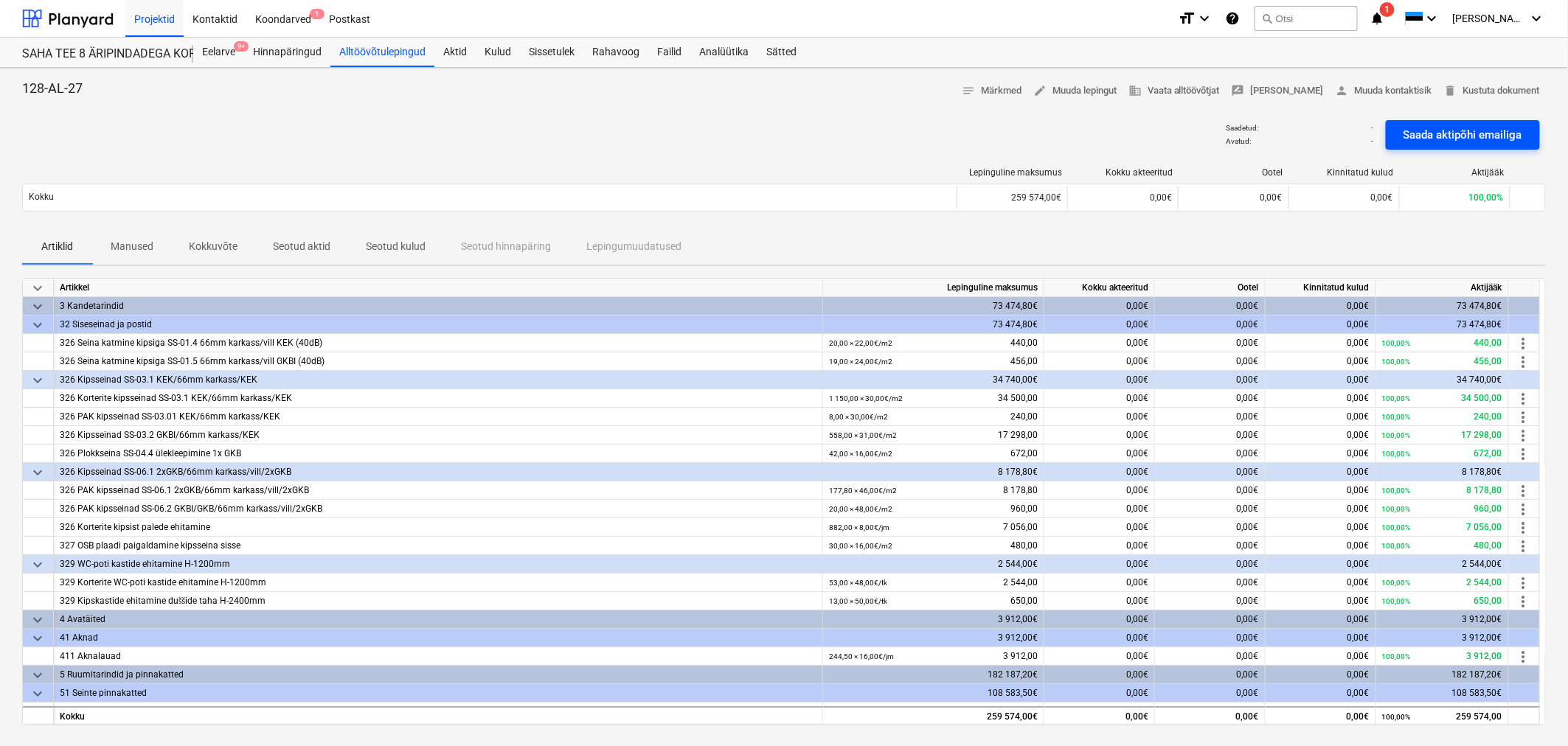
click at [1467, 131] on div "Saada aktipõhi emailiga" at bounding box center [1462, 135] width 119 height 19
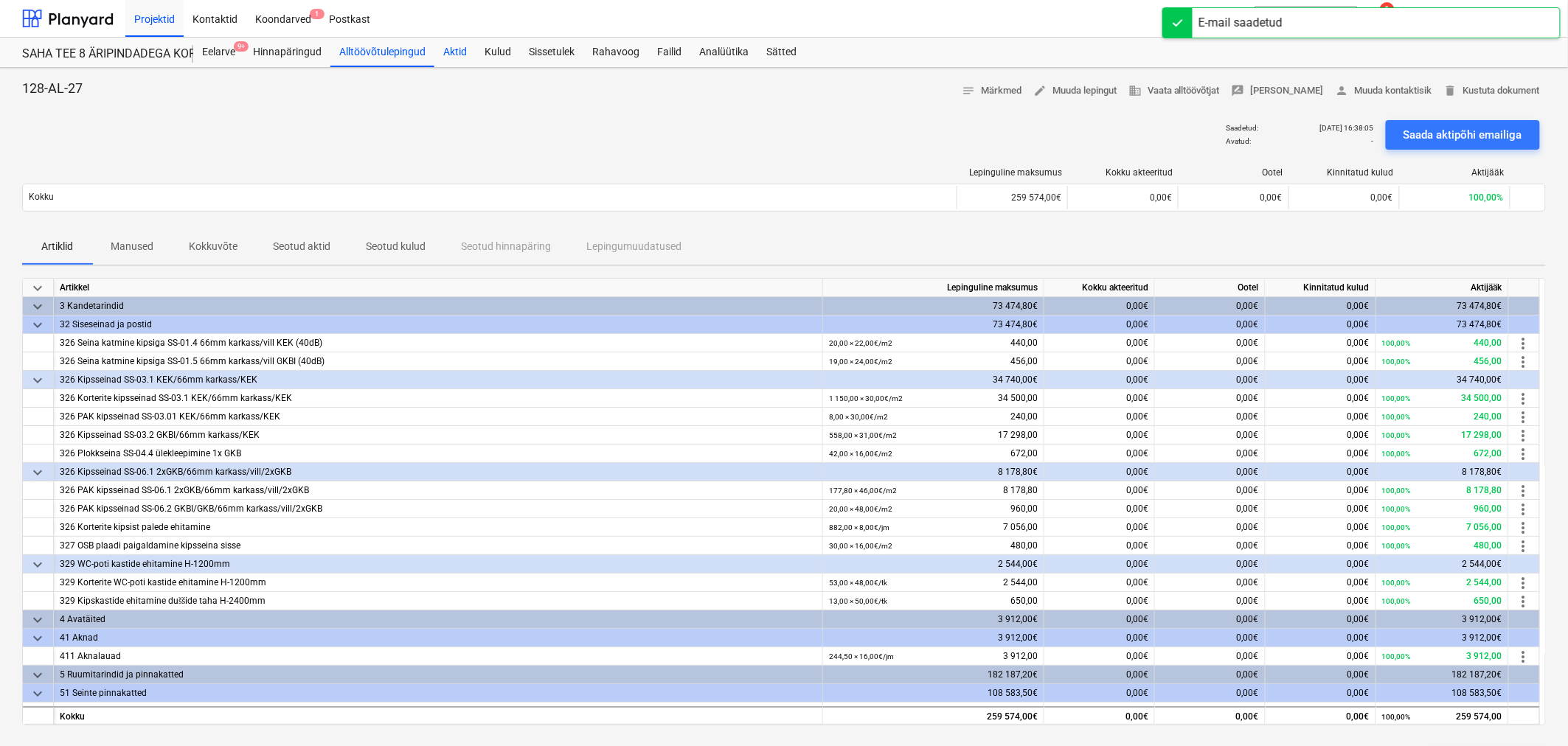
click at [451, 50] on div "Aktid" at bounding box center [455, 52] width 41 height 30
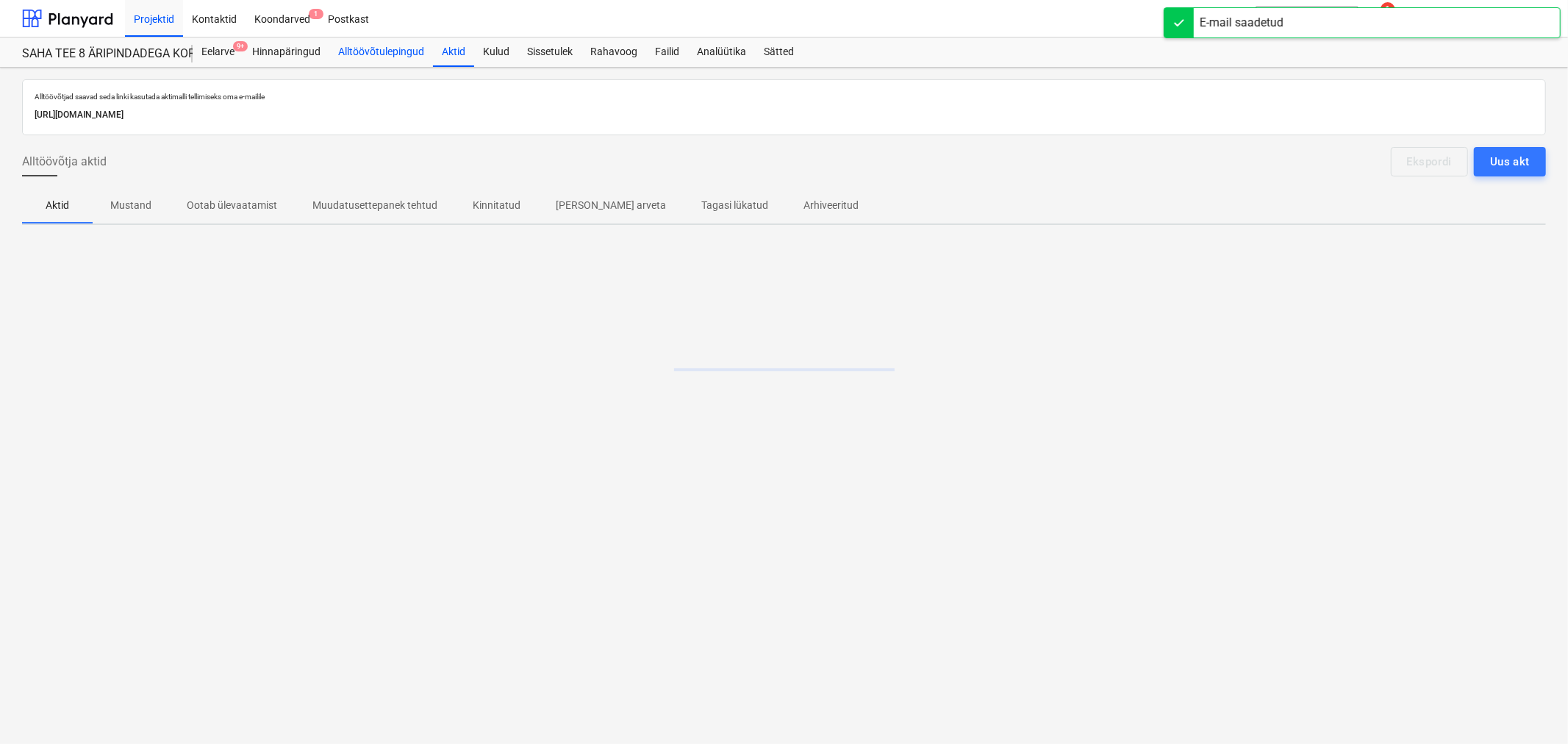
click at [355, 50] on div "Alltöövõtulepingud" at bounding box center [381, 52] width 104 height 30
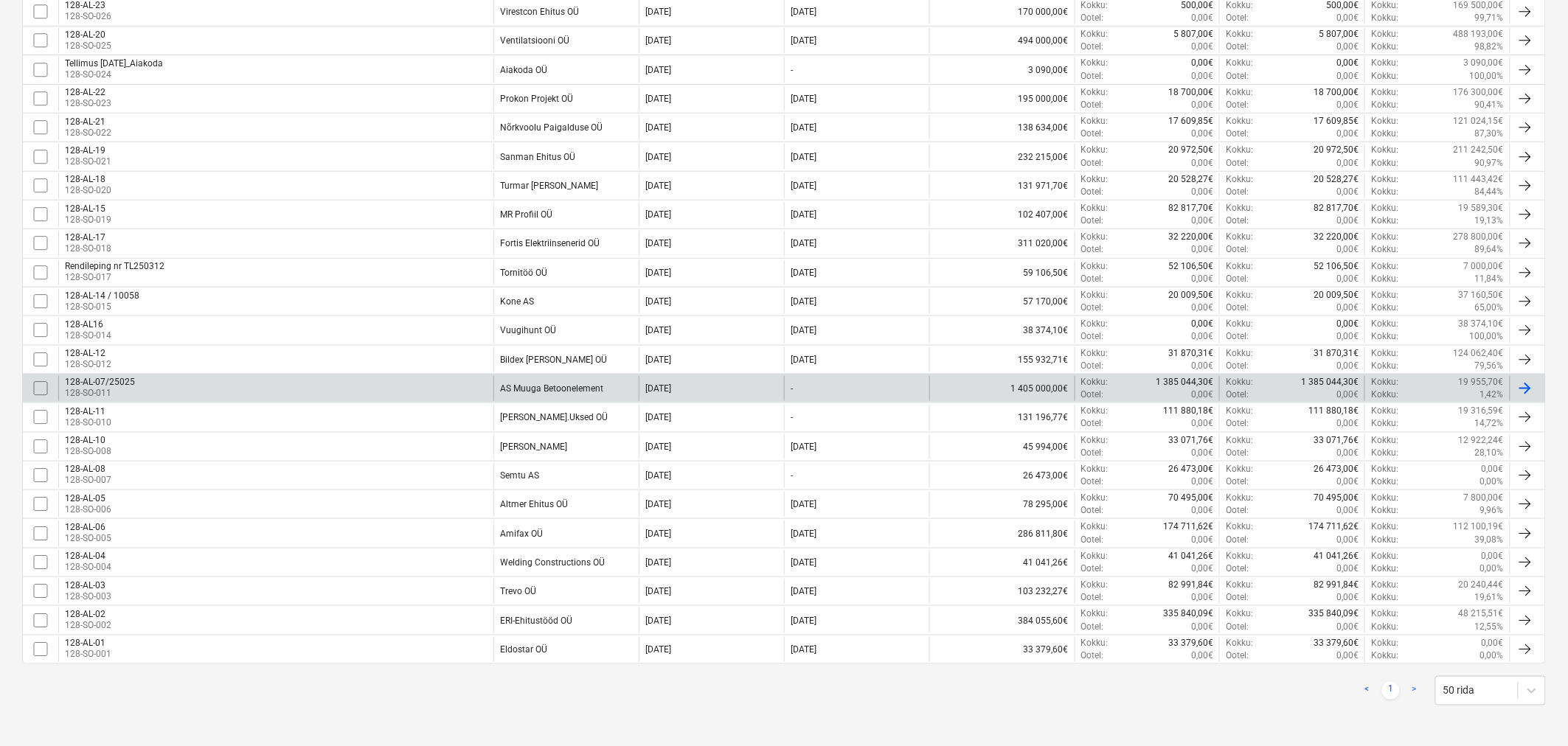
scroll to position [496, 0]
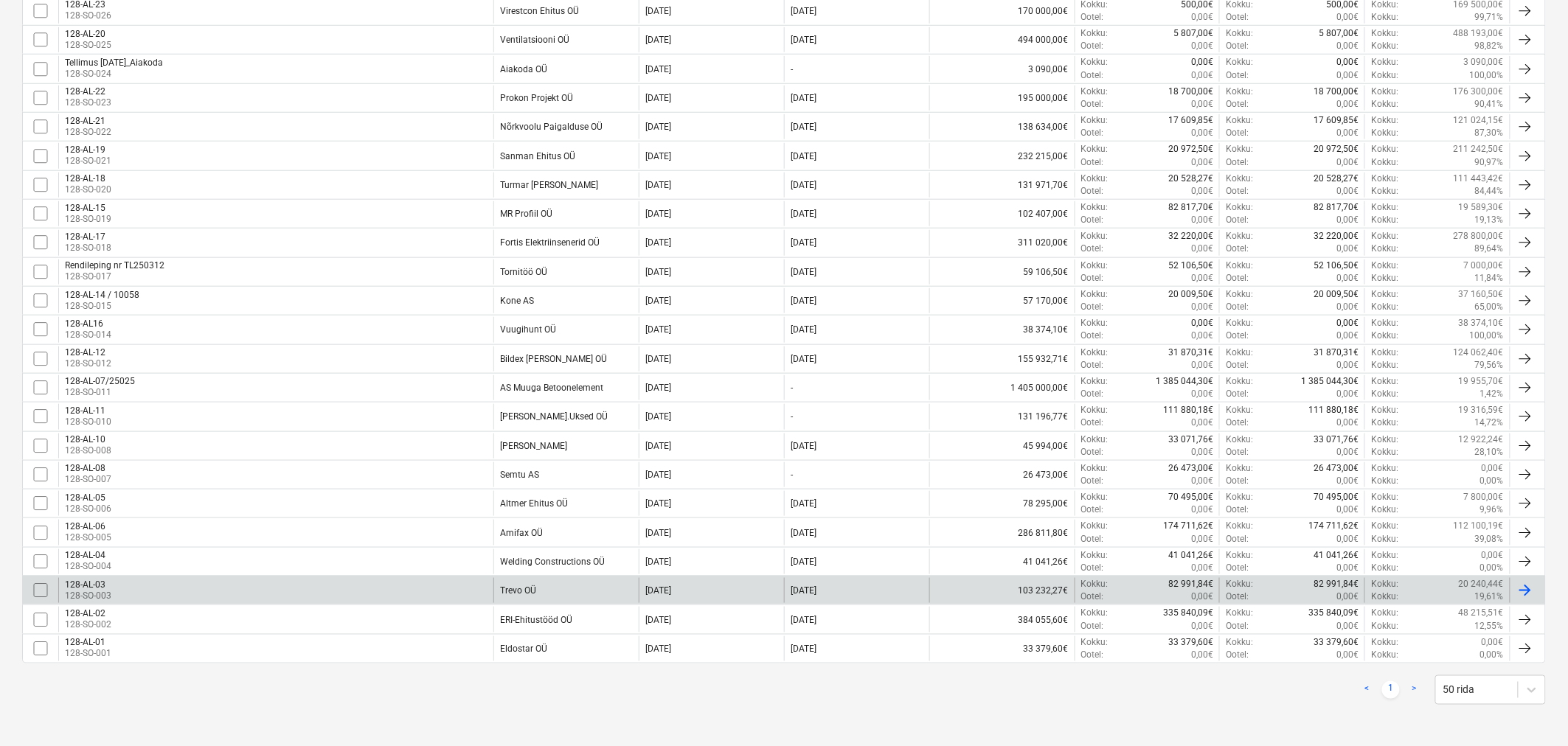
click at [445, 591] on div "128-AL-03 128-SO-003" at bounding box center [276, 590] width 435 height 25
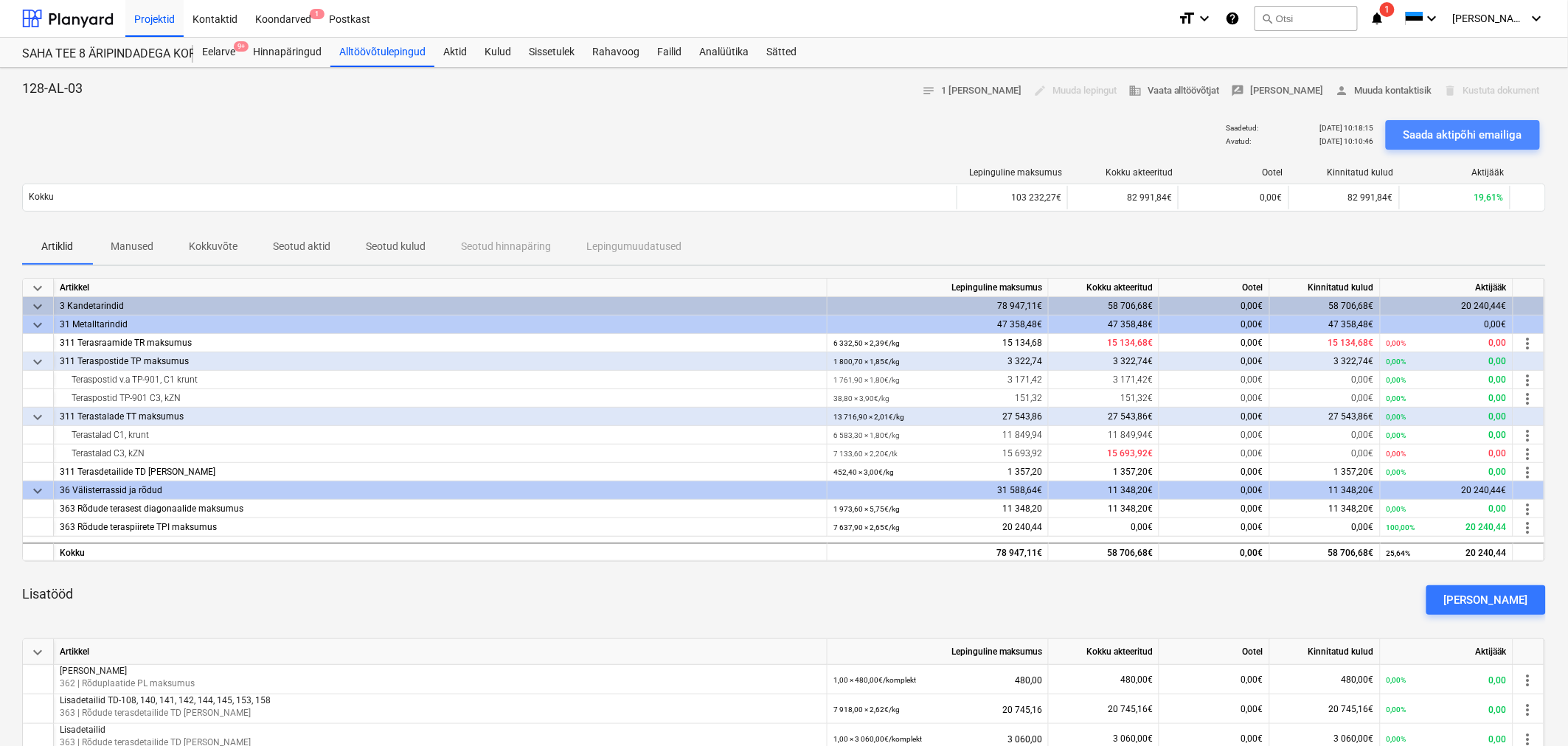
click at [1438, 129] on div "Saada aktipõhi emailiga" at bounding box center [1462, 135] width 119 height 19
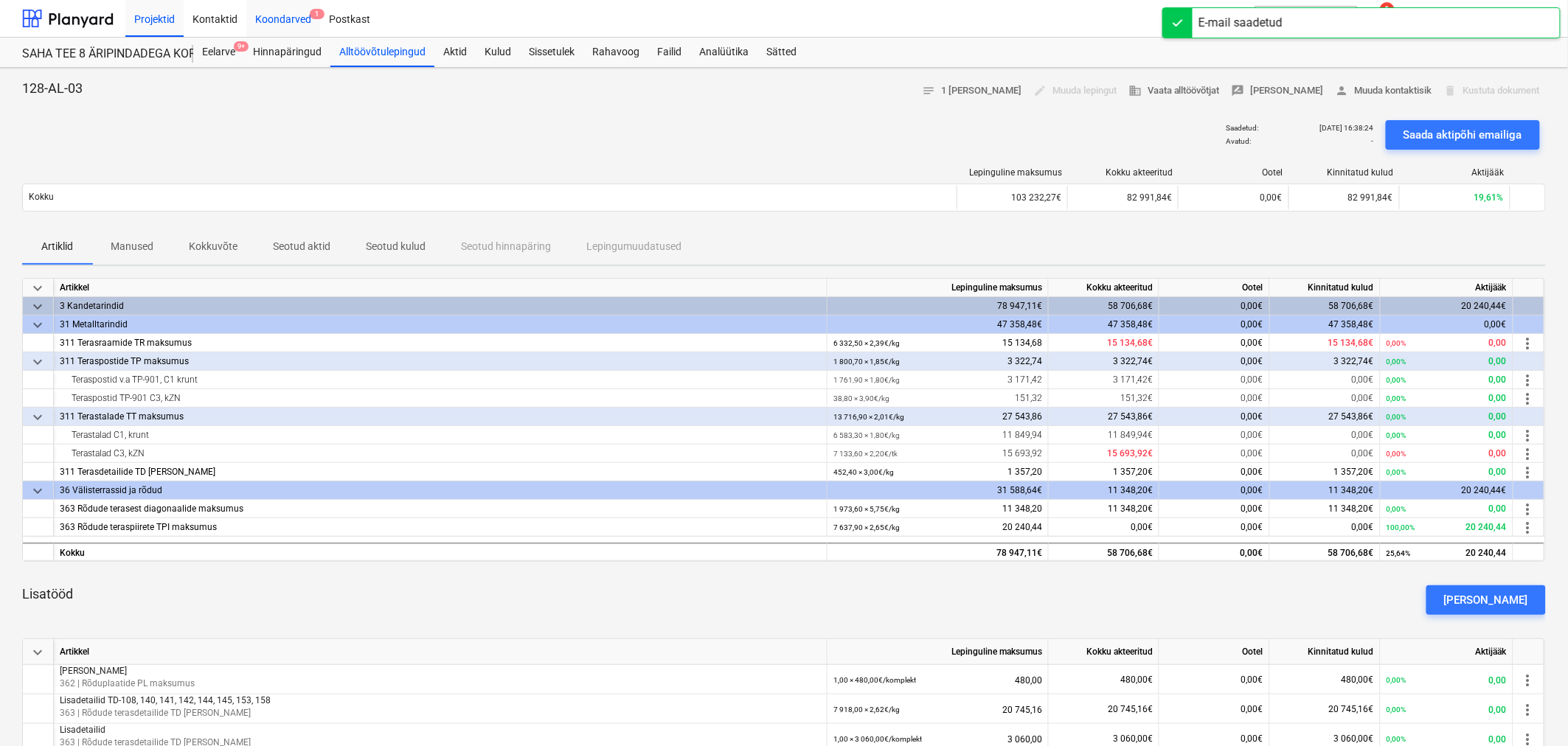
click at [299, 19] on div "Koondarved 1" at bounding box center [283, 18] width 73 height 38
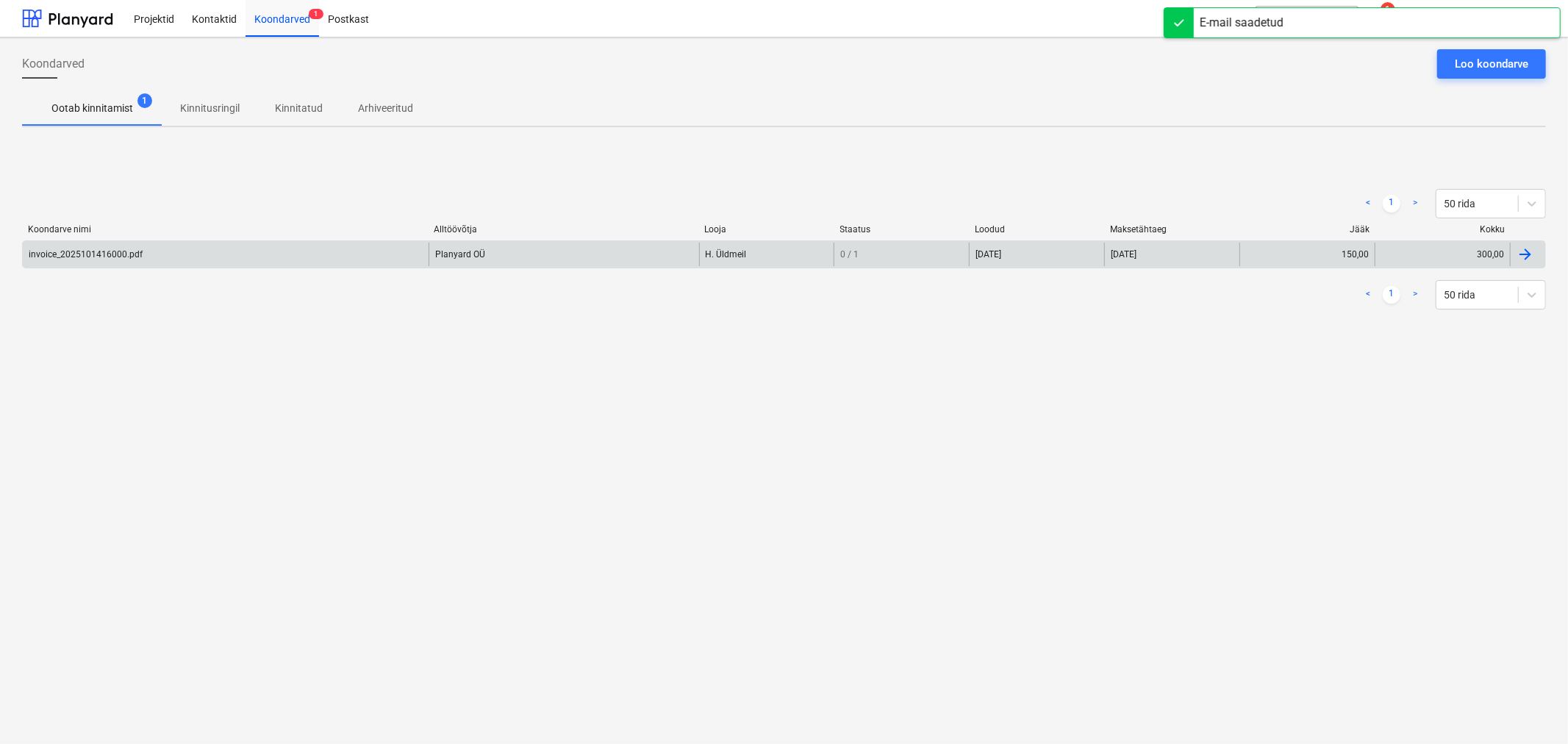
click at [143, 253] on div "invoice_2025101416000.pdf" at bounding box center [225, 255] width 406 height 24
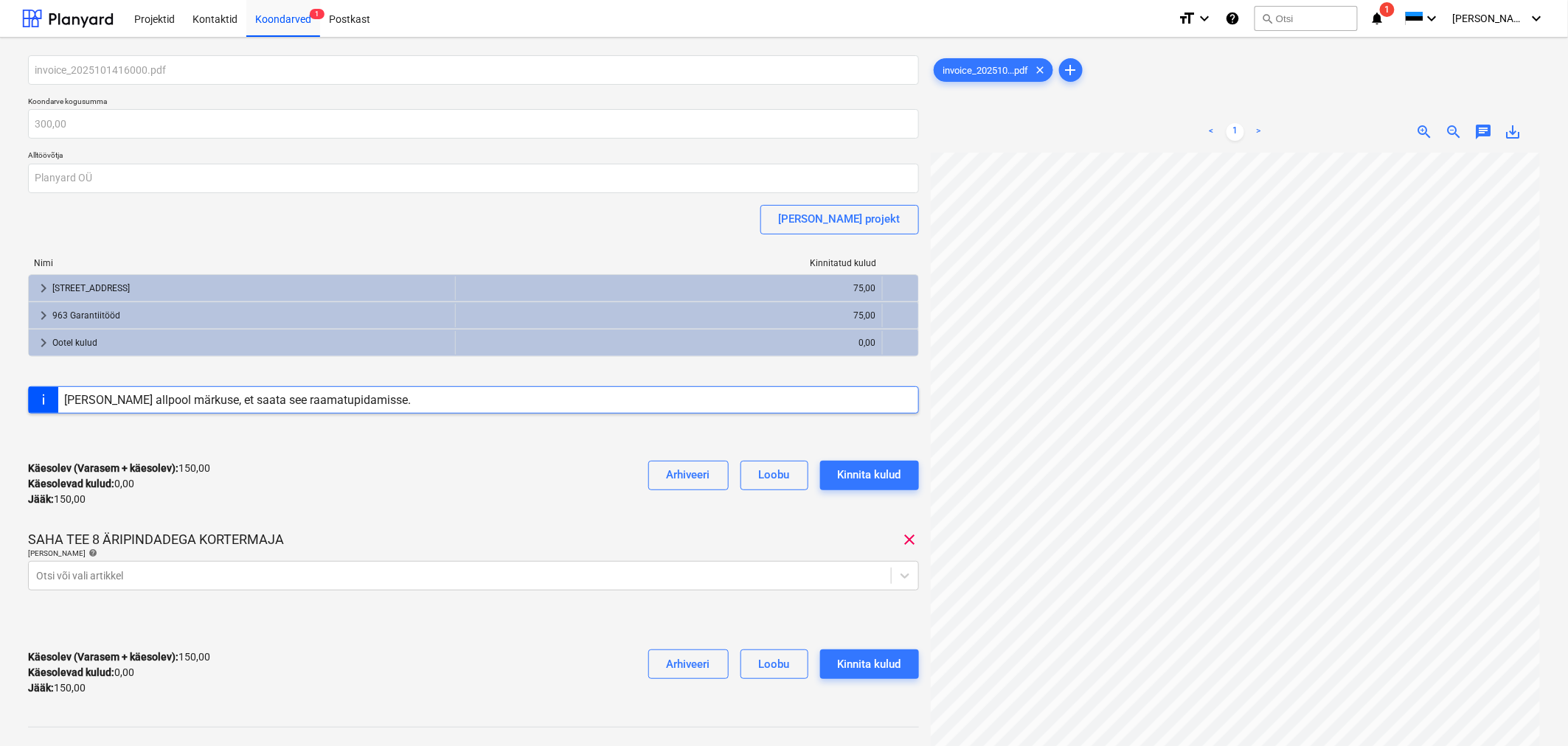
scroll to position [82, 0]
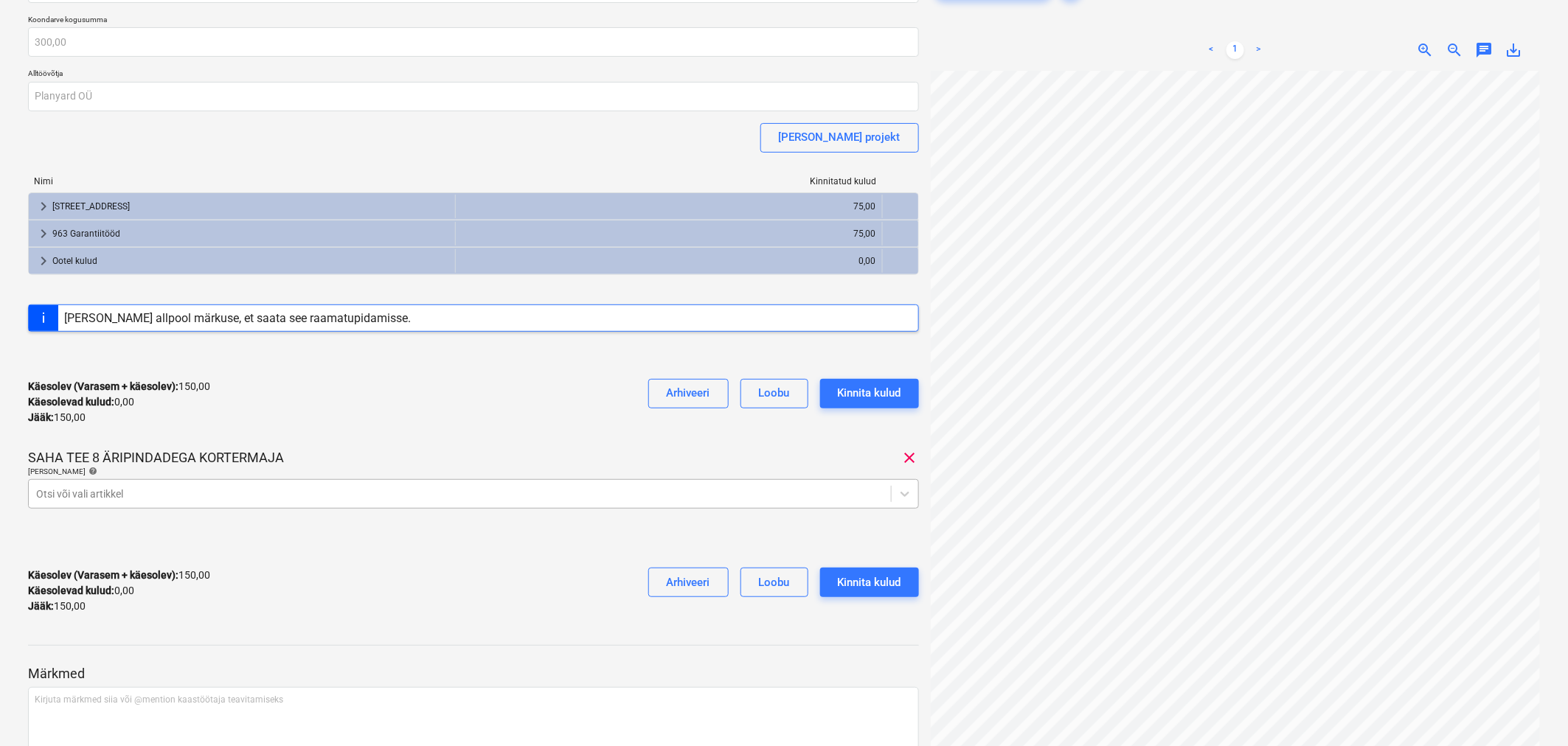
click at [208, 491] on div at bounding box center [459, 493] width 848 height 15
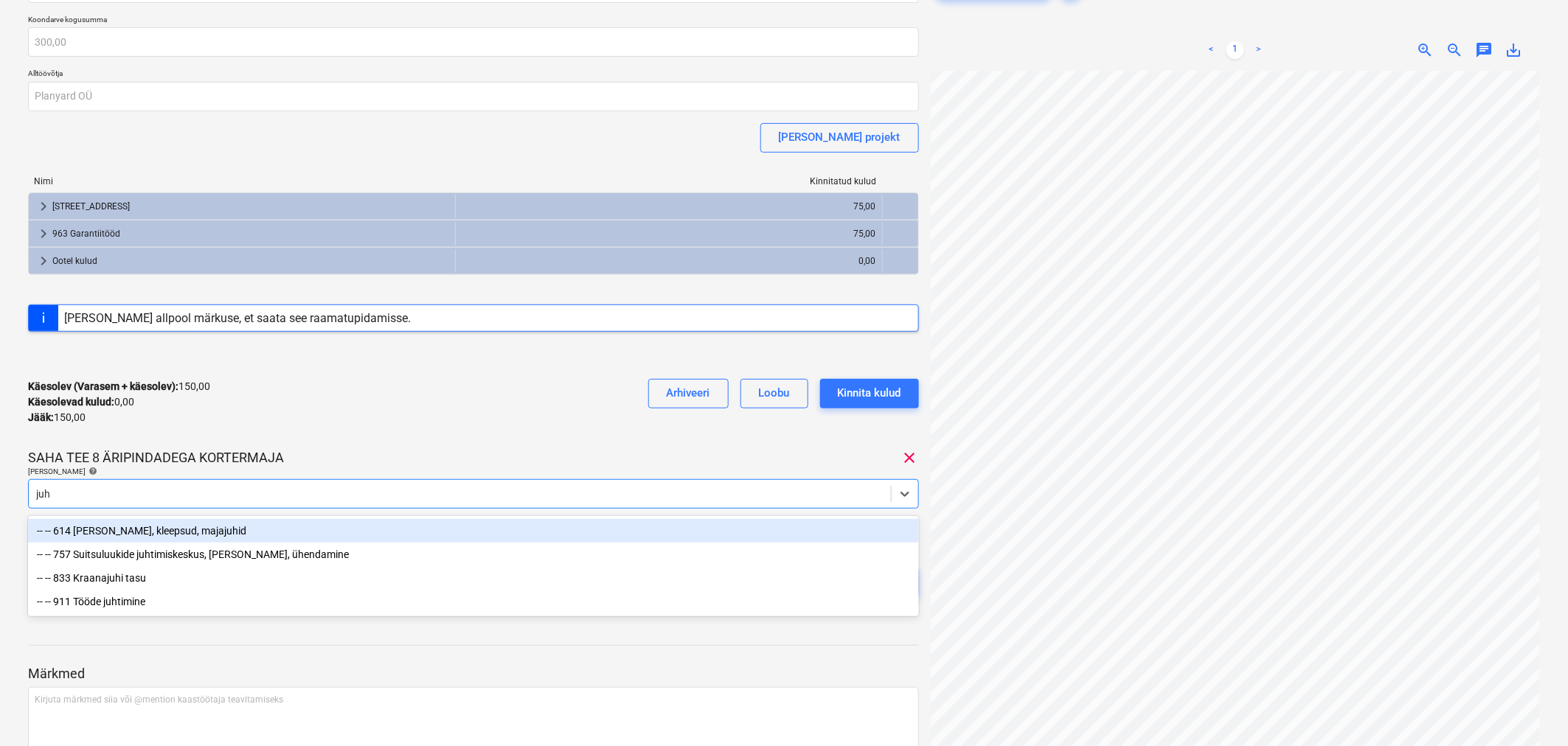
type input "juht"
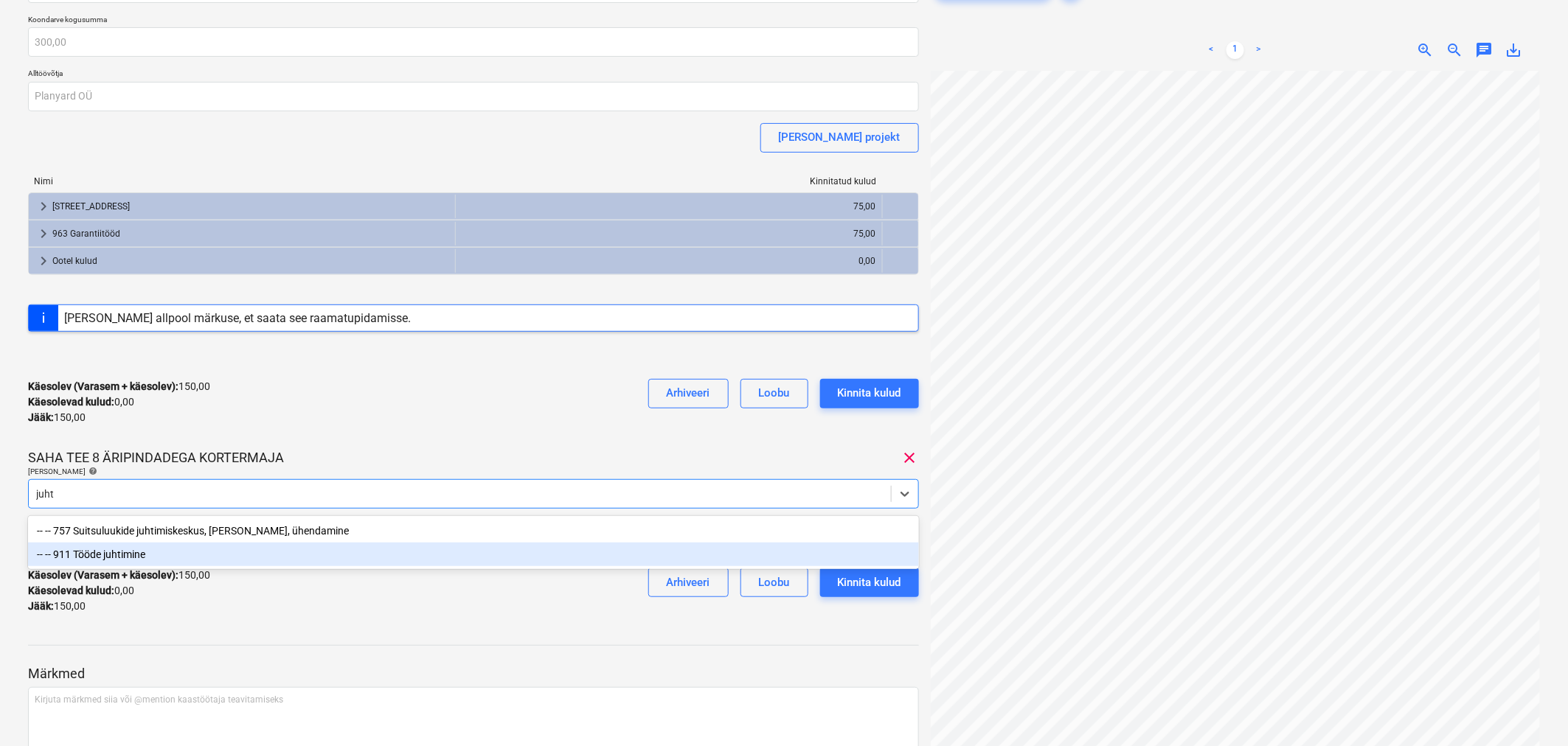
click at [172, 556] on div "-- -- 911 Tööde juhtimine" at bounding box center [474, 555] width 891 height 24
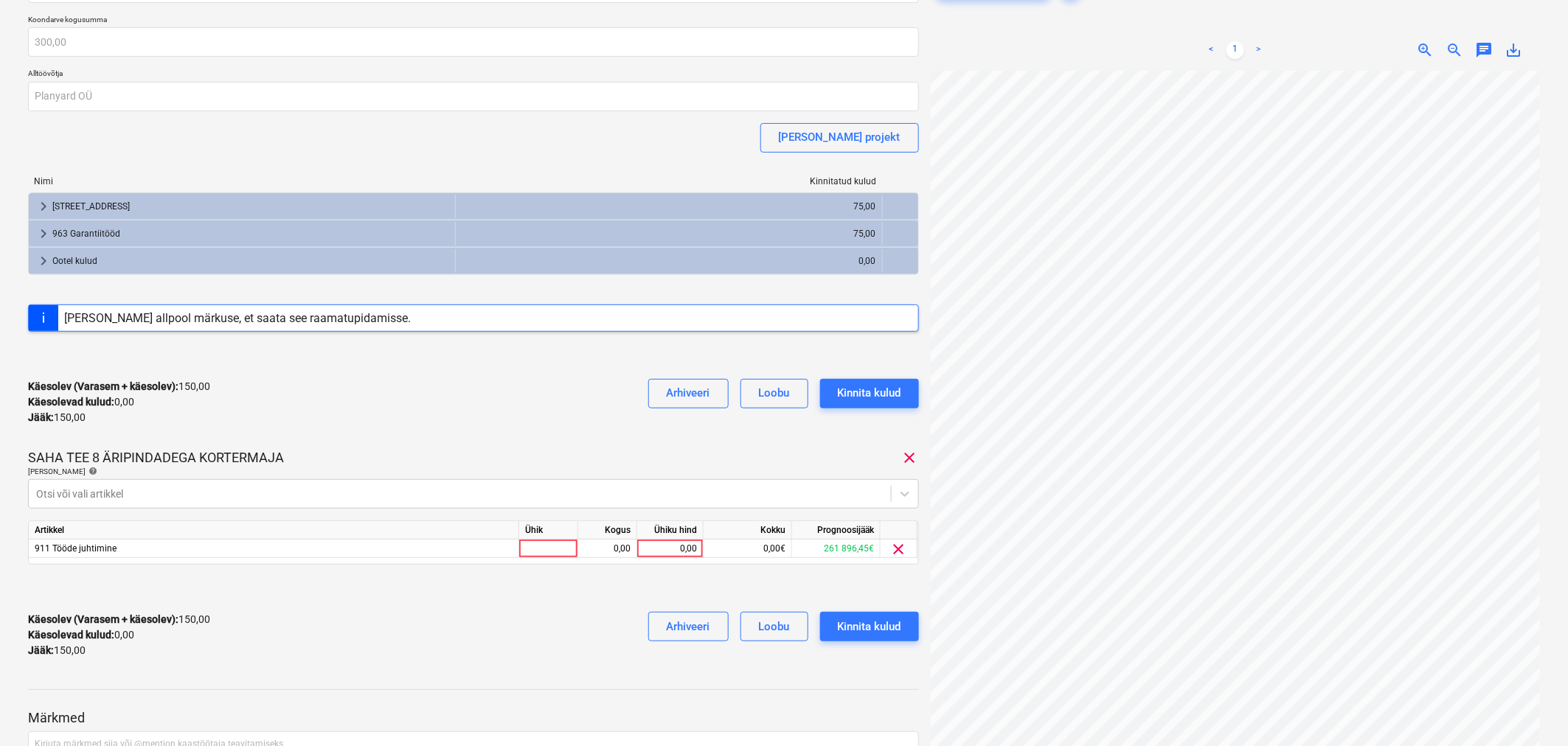
click at [417, 364] on div at bounding box center [474, 356] width 891 height 24
click at [693, 551] on div "0,00" at bounding box center [669, 549] width 54 height 19
type input "75"
click at [876, 388] on div "Kinnita kulud" at bounding box center [870, 393] width 63 height 19
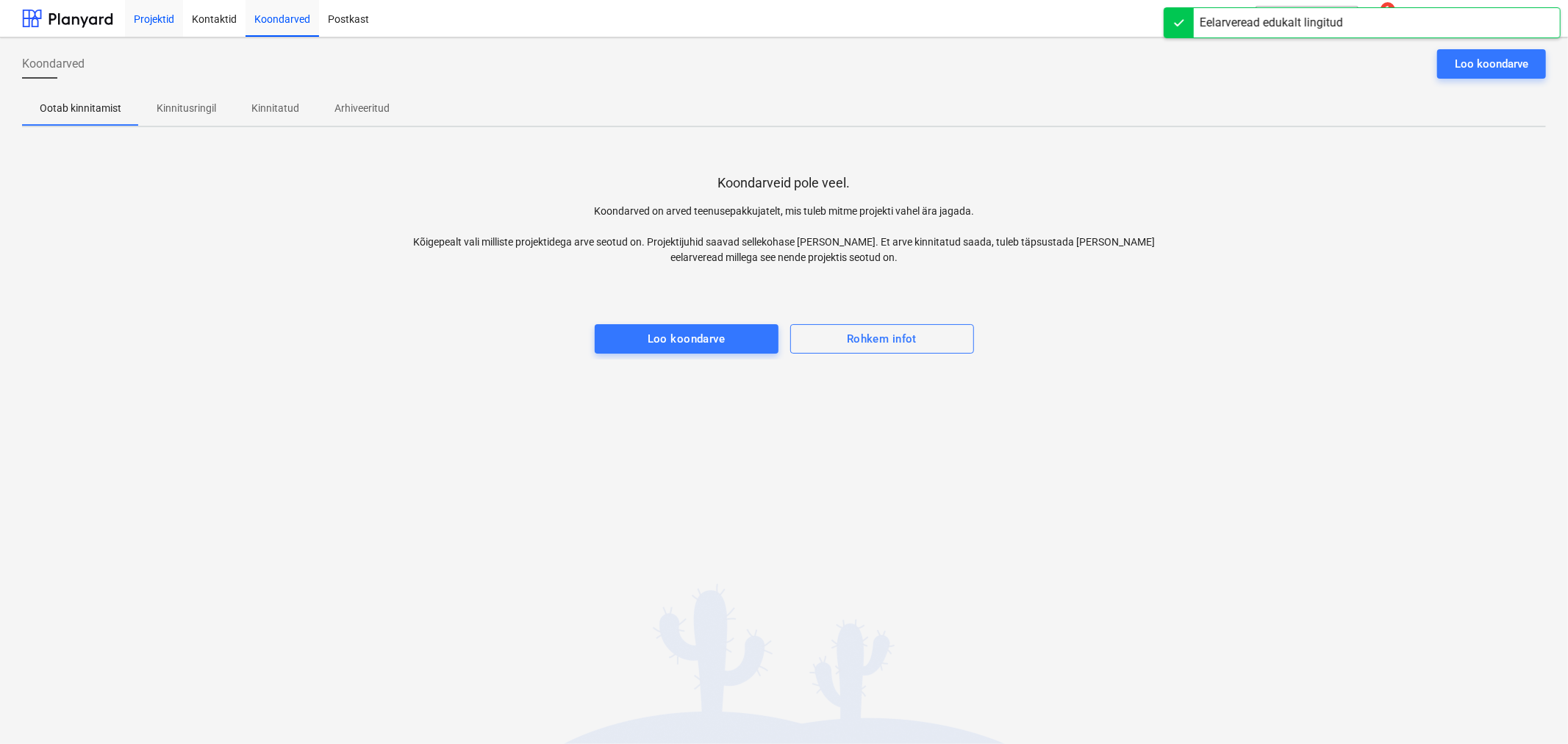
click at [153, 20] on div "Projektid" at bounding box center [154, 18] width 58 height 37
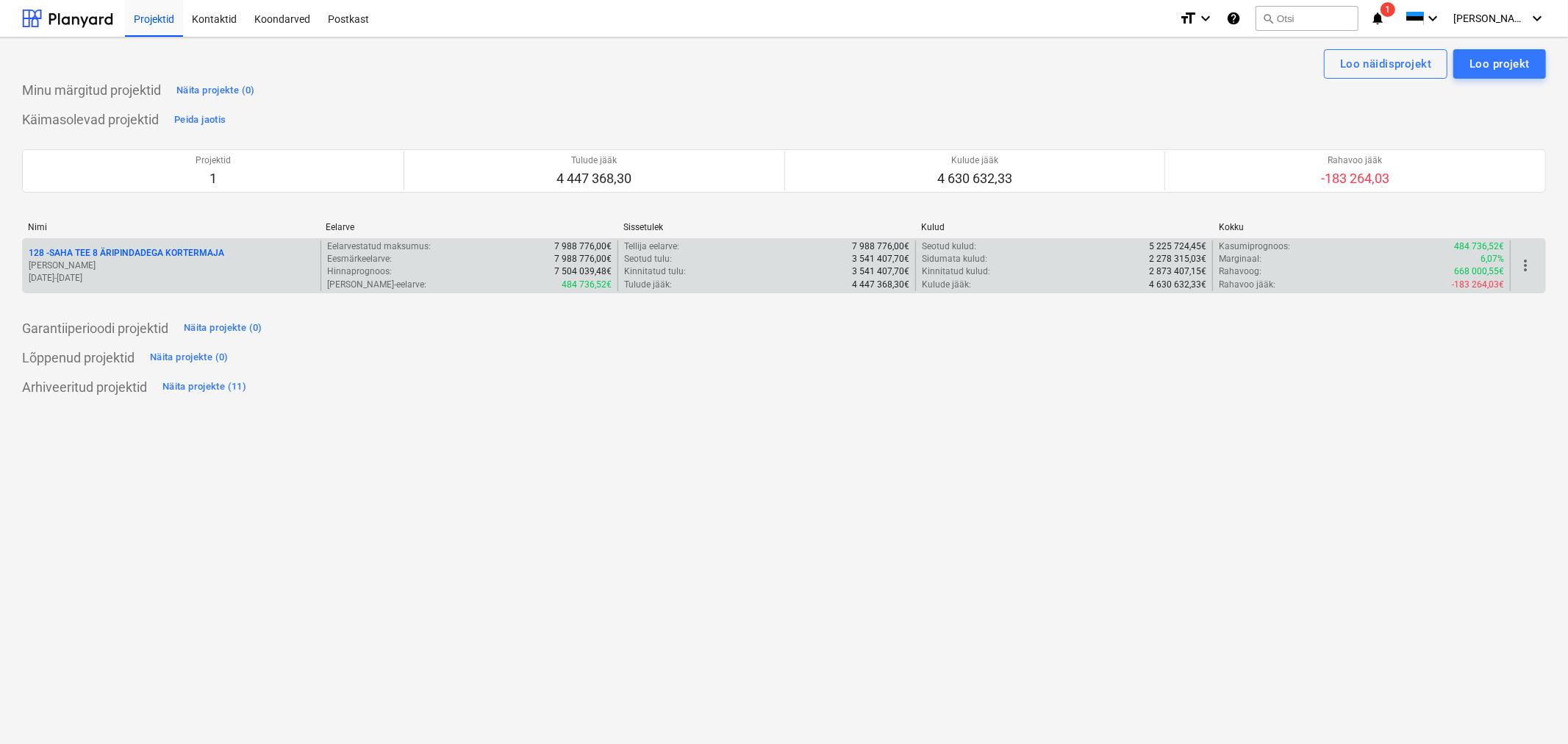
click at [105, 257] on p "128 - SAHA TEE 8 ÄRIPINDADEGA KORTERMAJA" at bounding box center [127, 253] width 196 height 13
